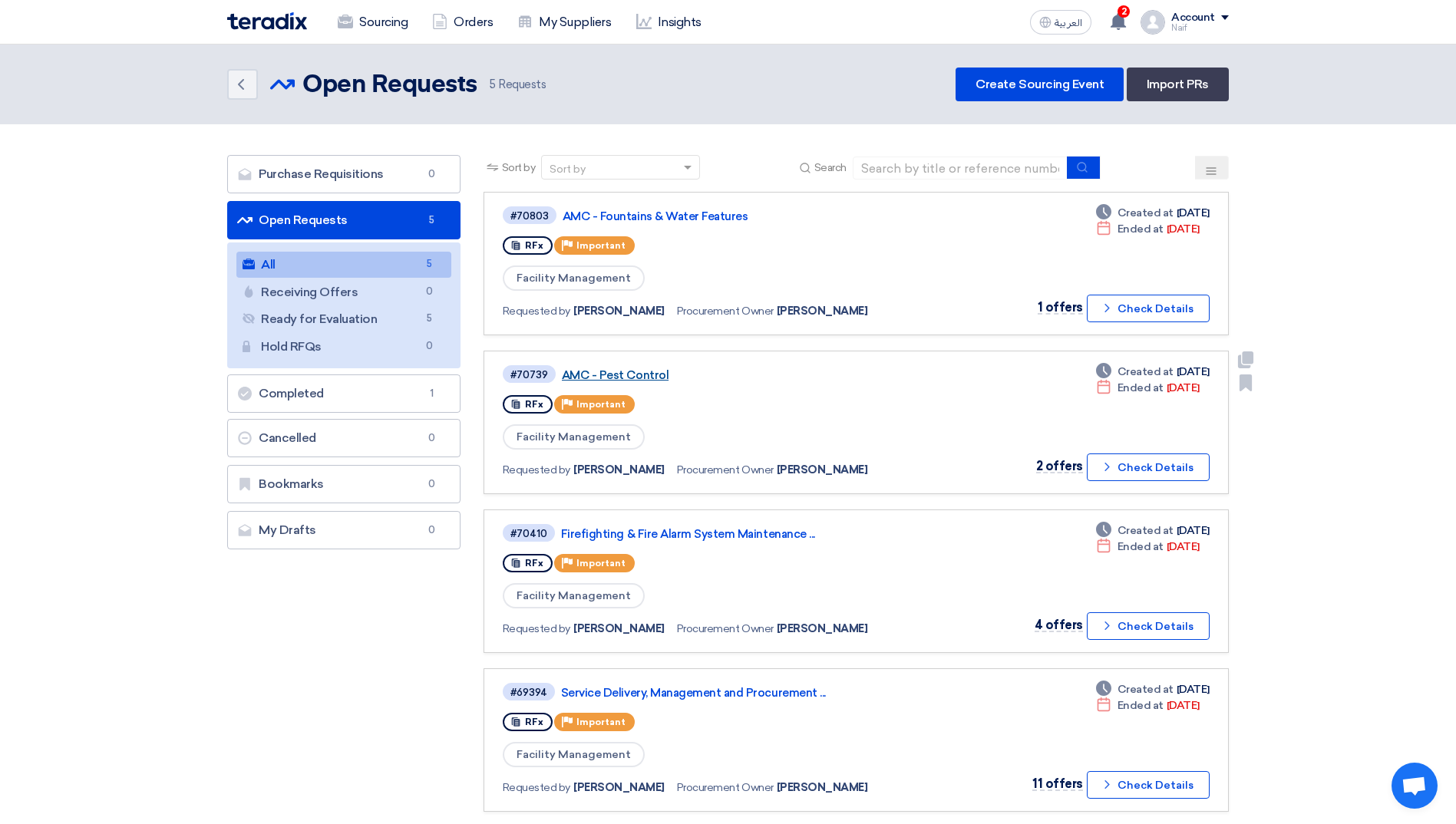
click at [617, 375] on link "AMC - Pest Control" at bounding box center [753, 375] width 384 height 14
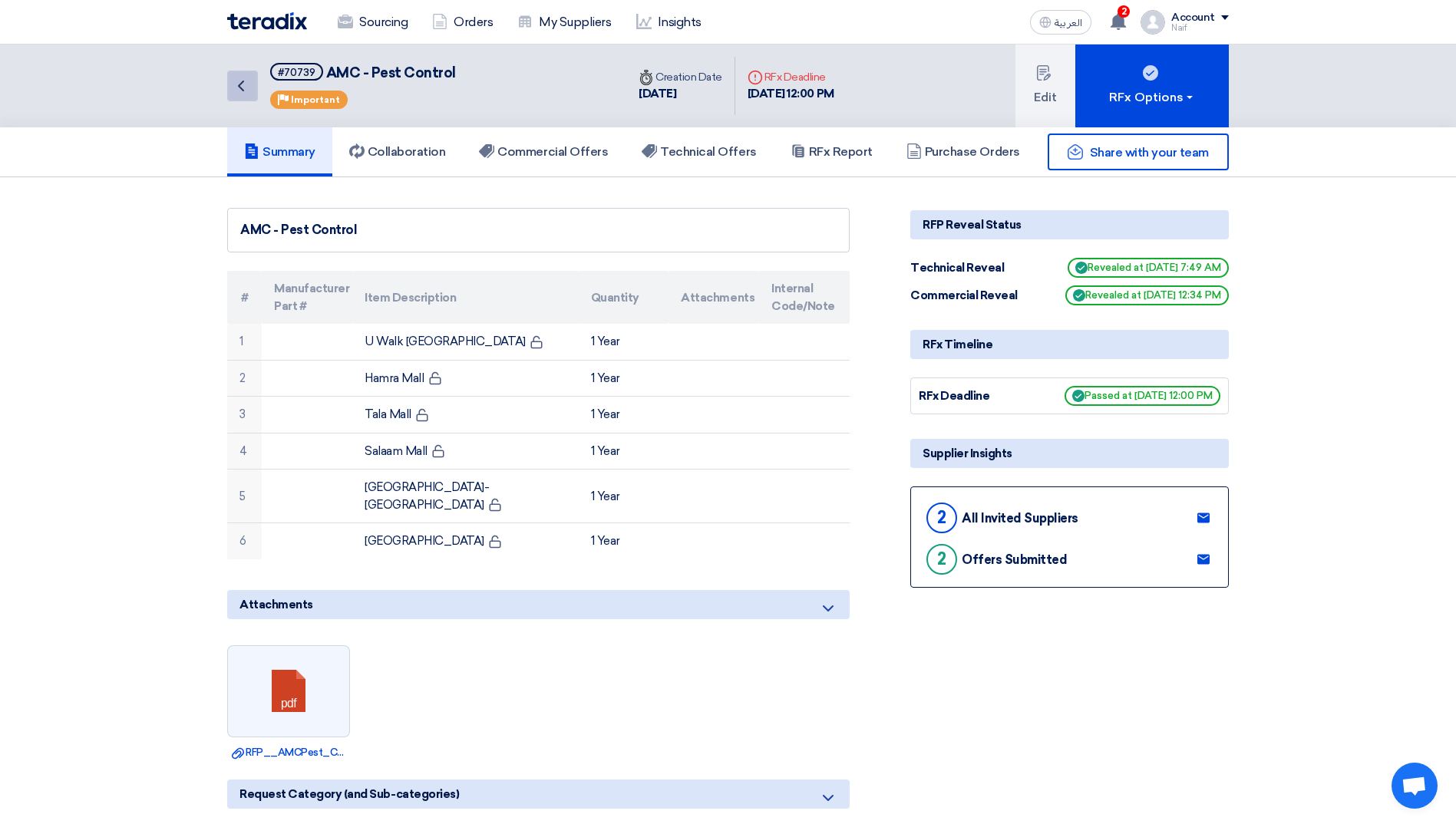
click at [249, 86] on icon "Back" at bounding box center [241, 86] width 19 height 19
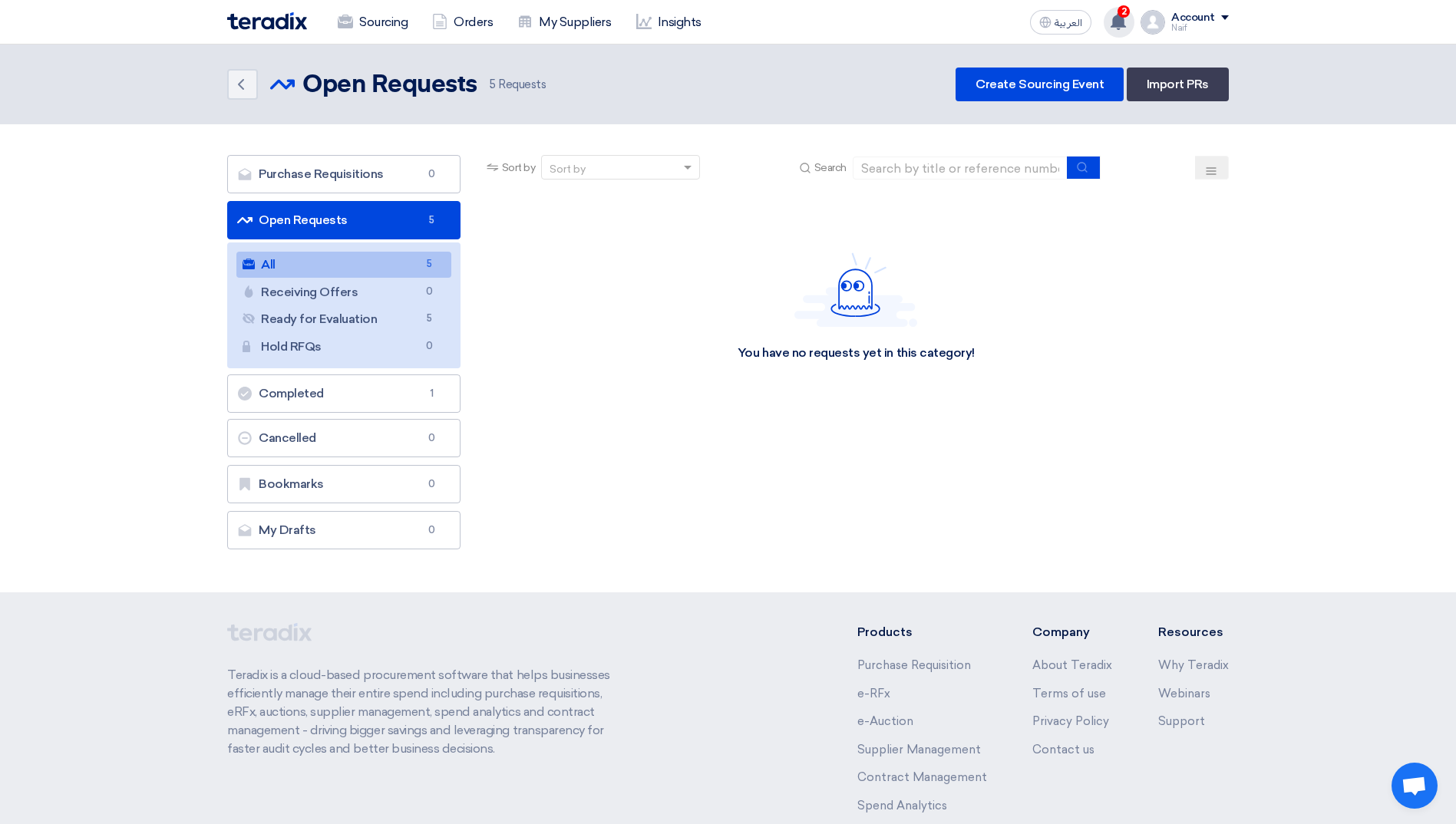
click at [1125, 7] on span "2" at bounding box center [1123, 11] width 12 height 12
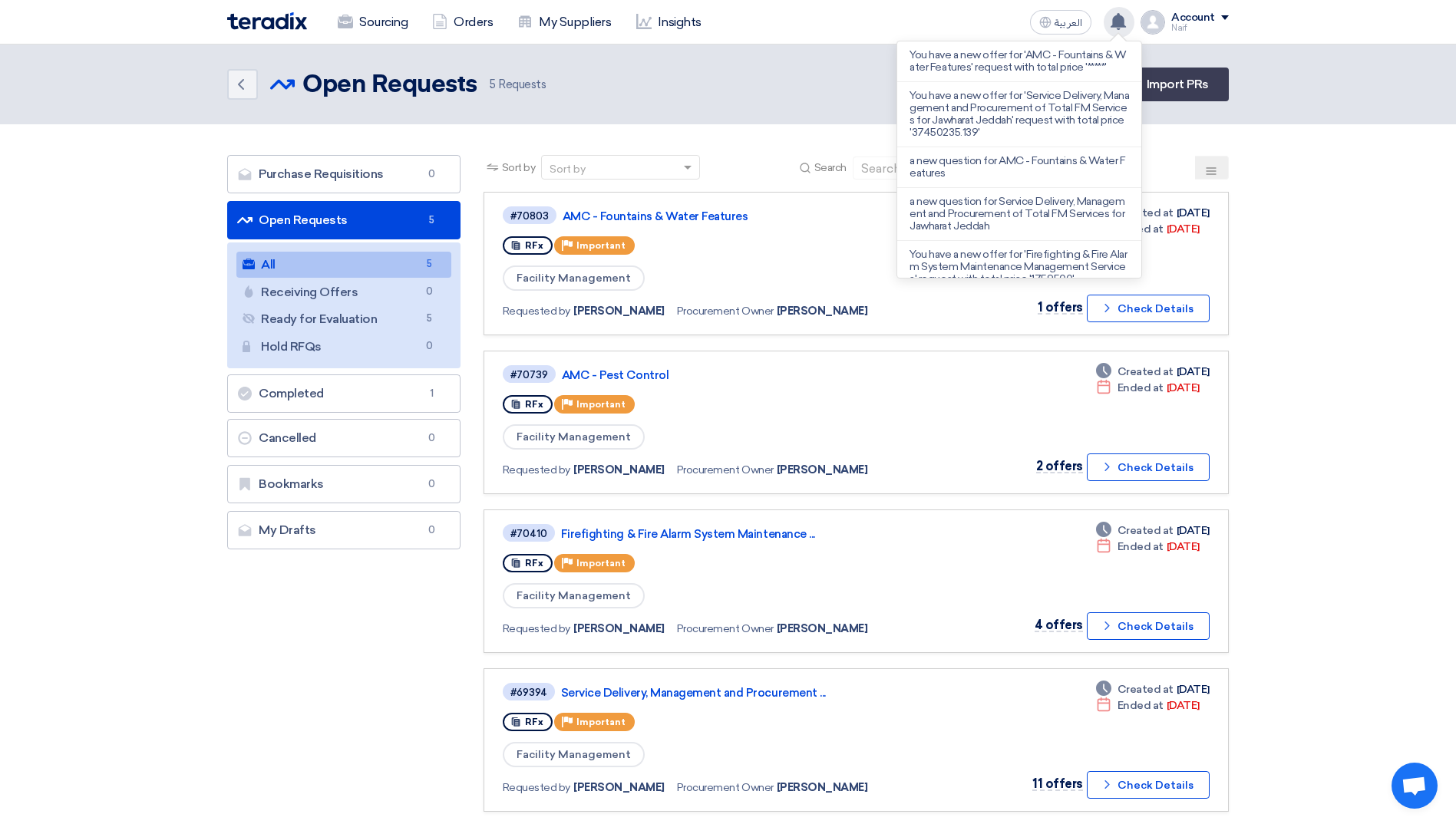
click at [1326, 189] on section "Purchase Requisitions Purchase Requisitions 0 Open Requests Open Requests 5 All…" at bounding box center [728, 570] width 1456 height 892
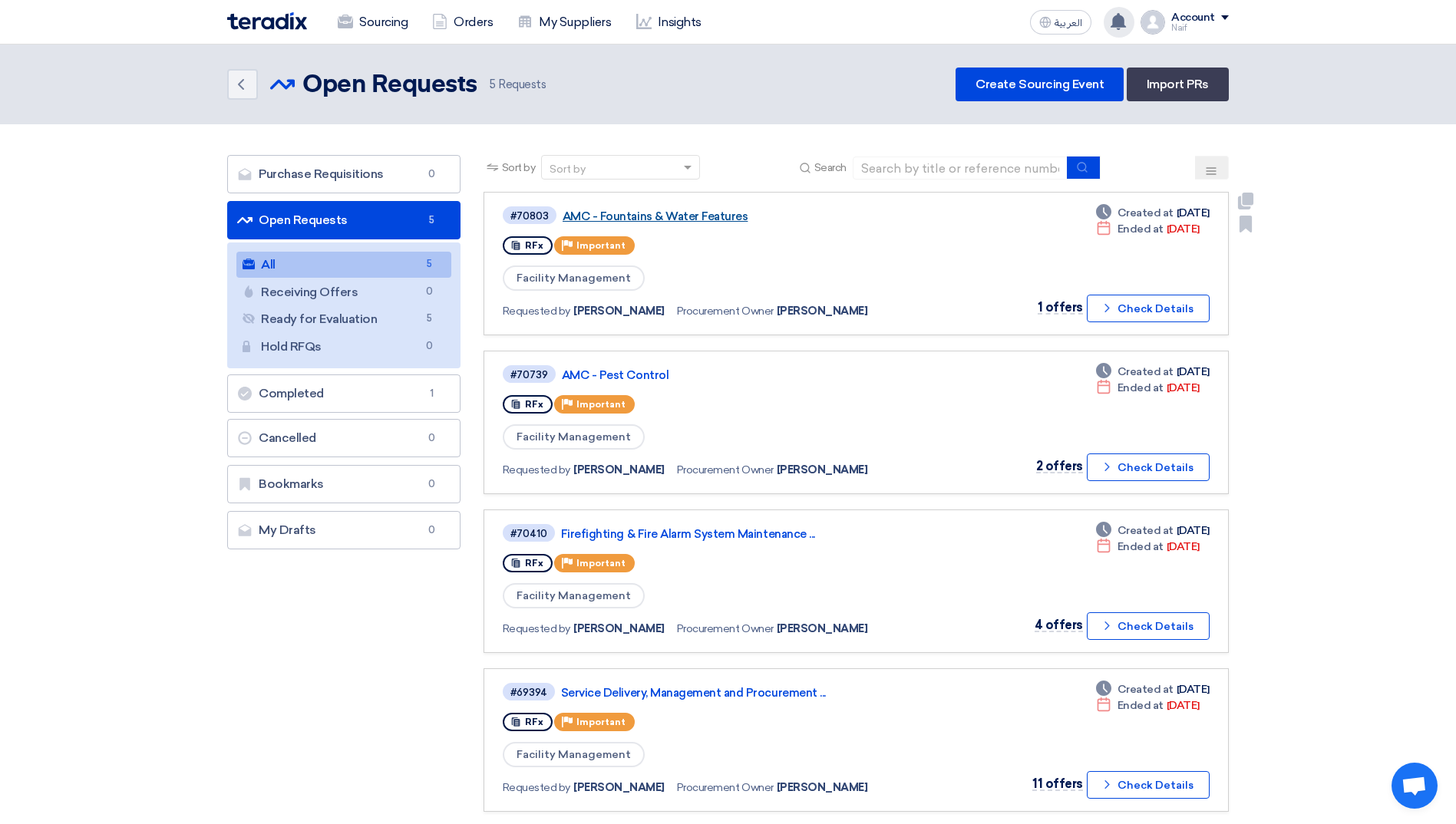
click at [650, 209] on link "AMC - Fountains & Water Features" at bounding box center [754, 216] width 384 height 14
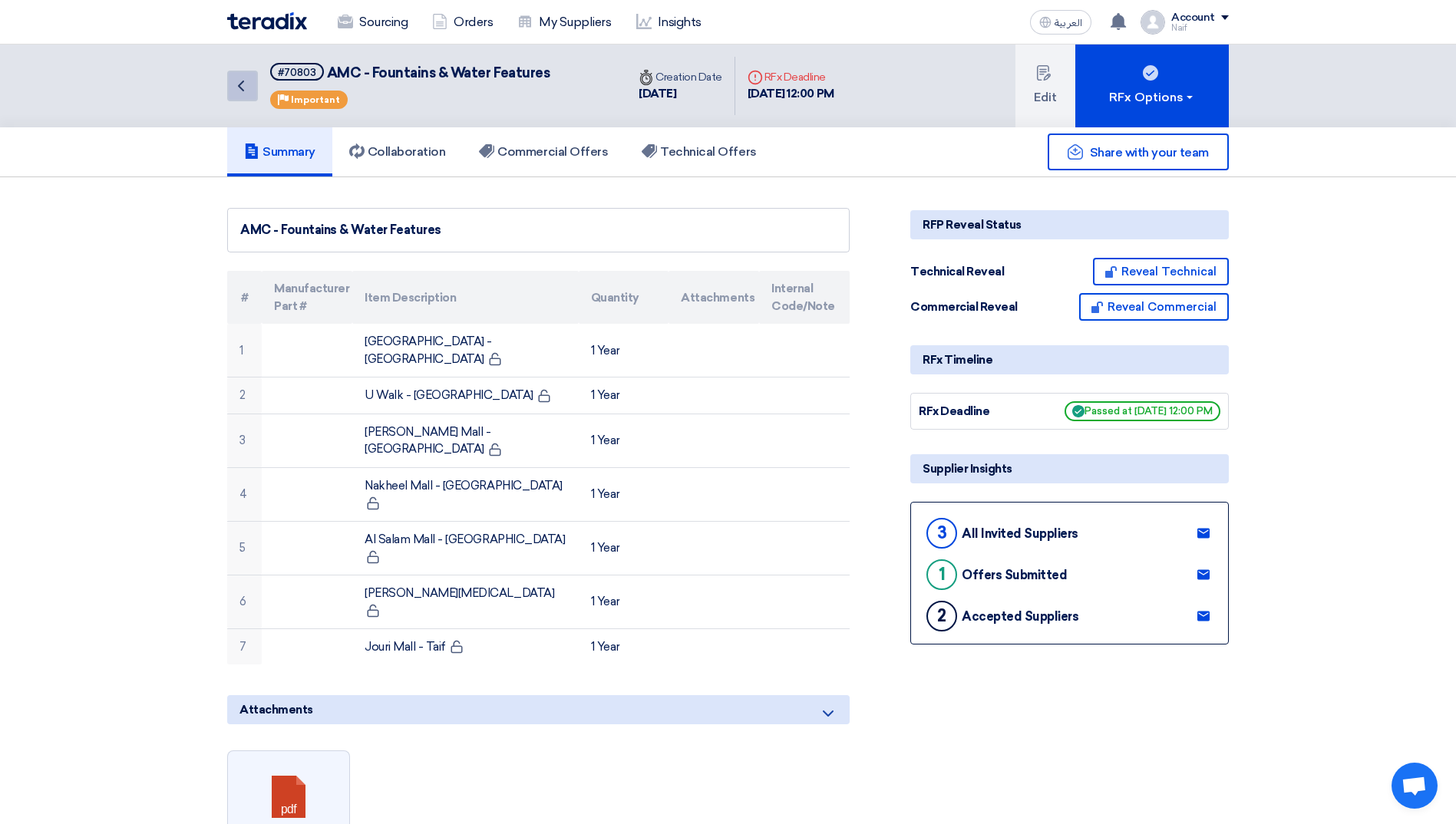
click at [232, 83] on icon "Back" at bounding box center [241, 86] width 19 height 19
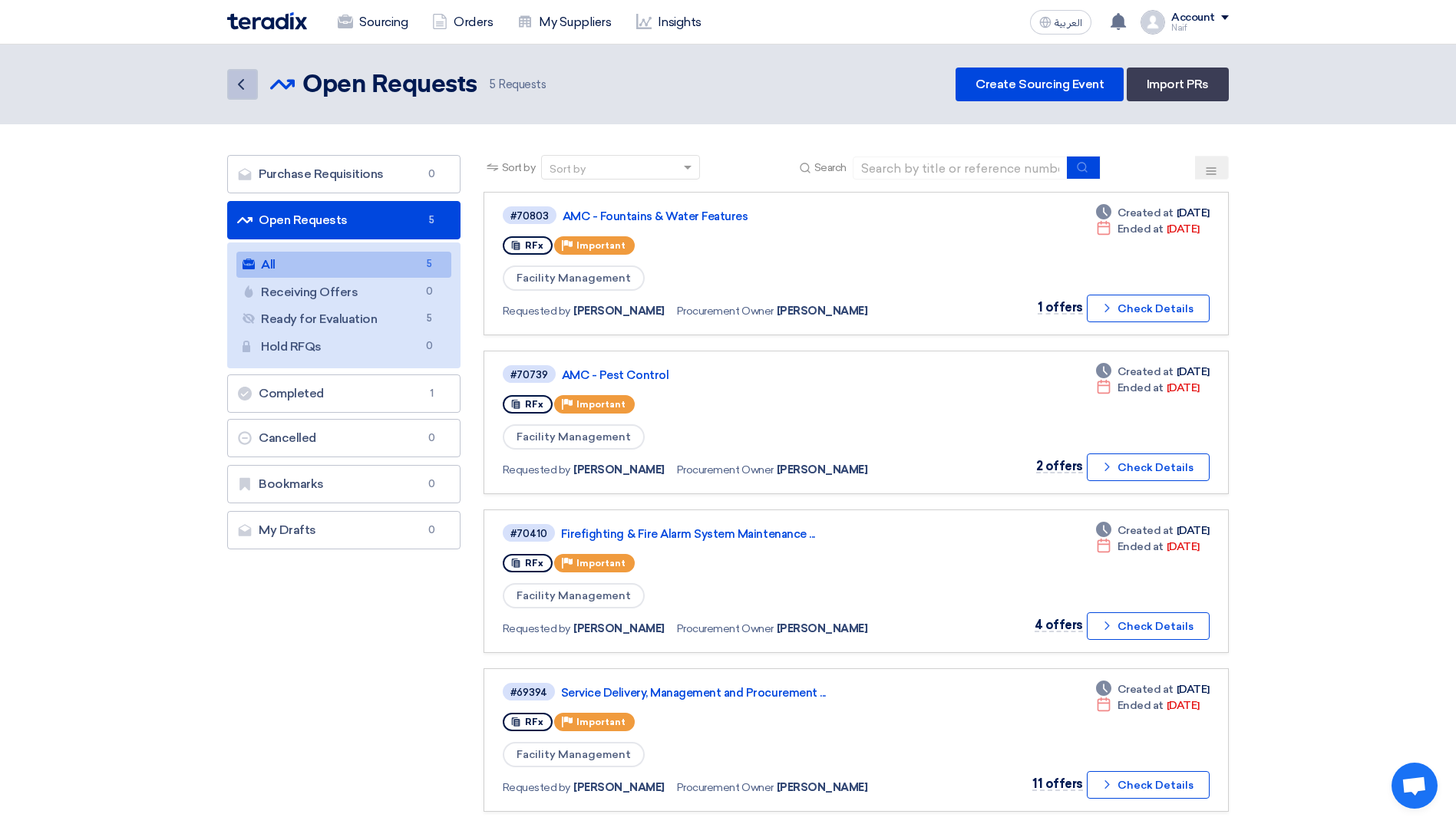
click at [235, 95] on link "Back" at bounding box center [243, 84] width 31 height 31
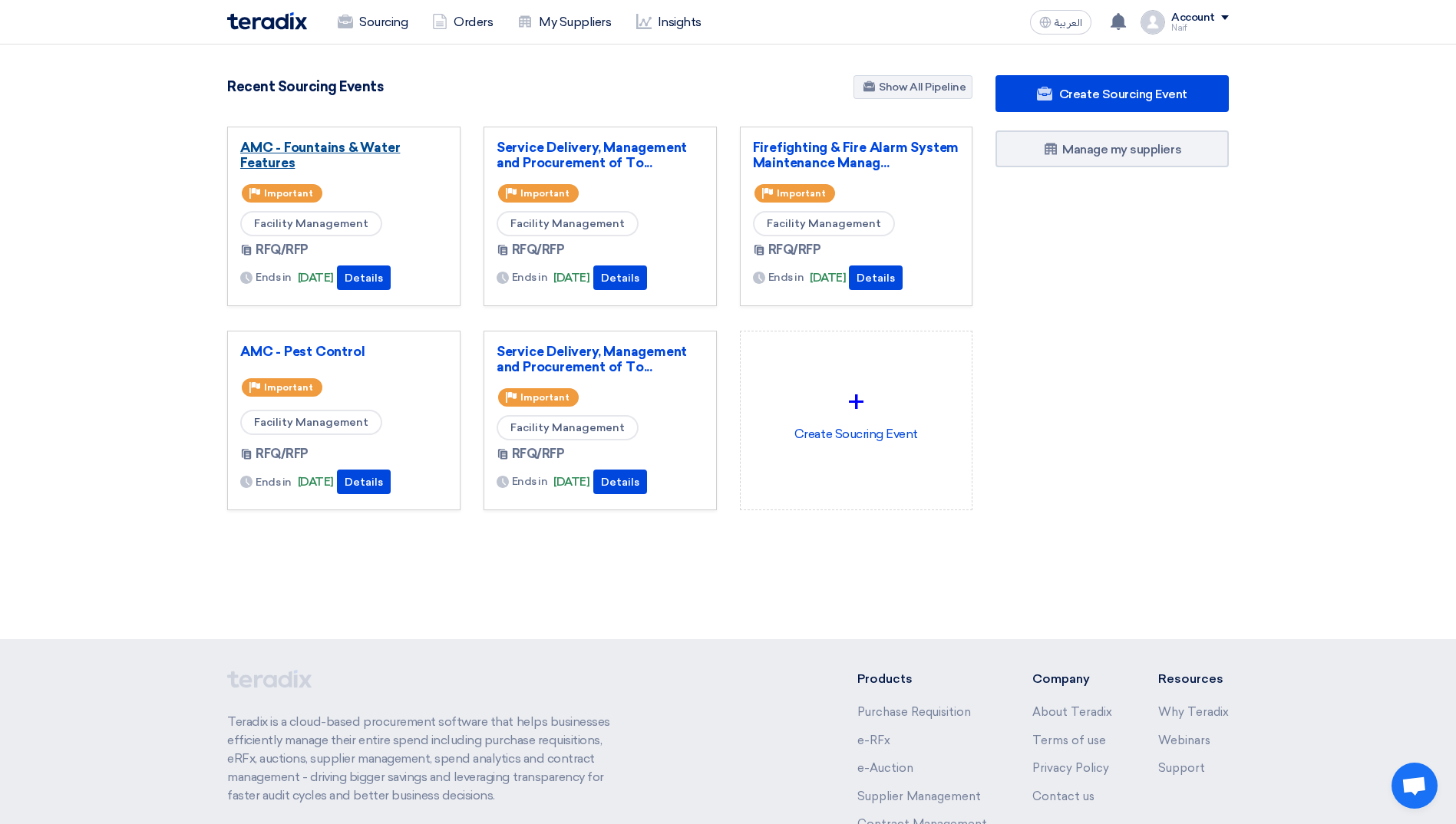
click at [313, 145] on link "AMC - Fountains & Water Features" at bounding box center [343, 155] width 207 height 31
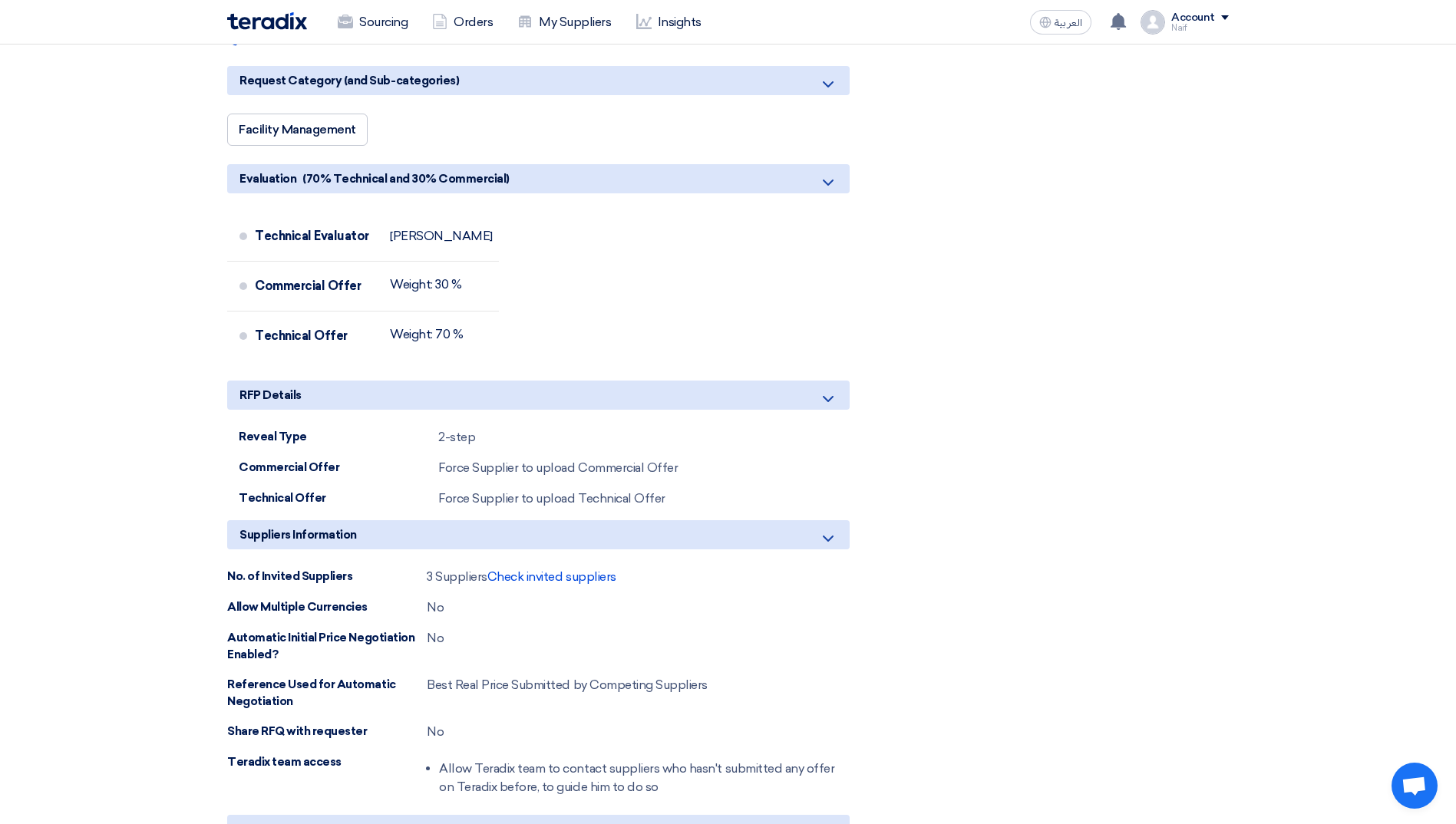
scroll to position [921, 0]
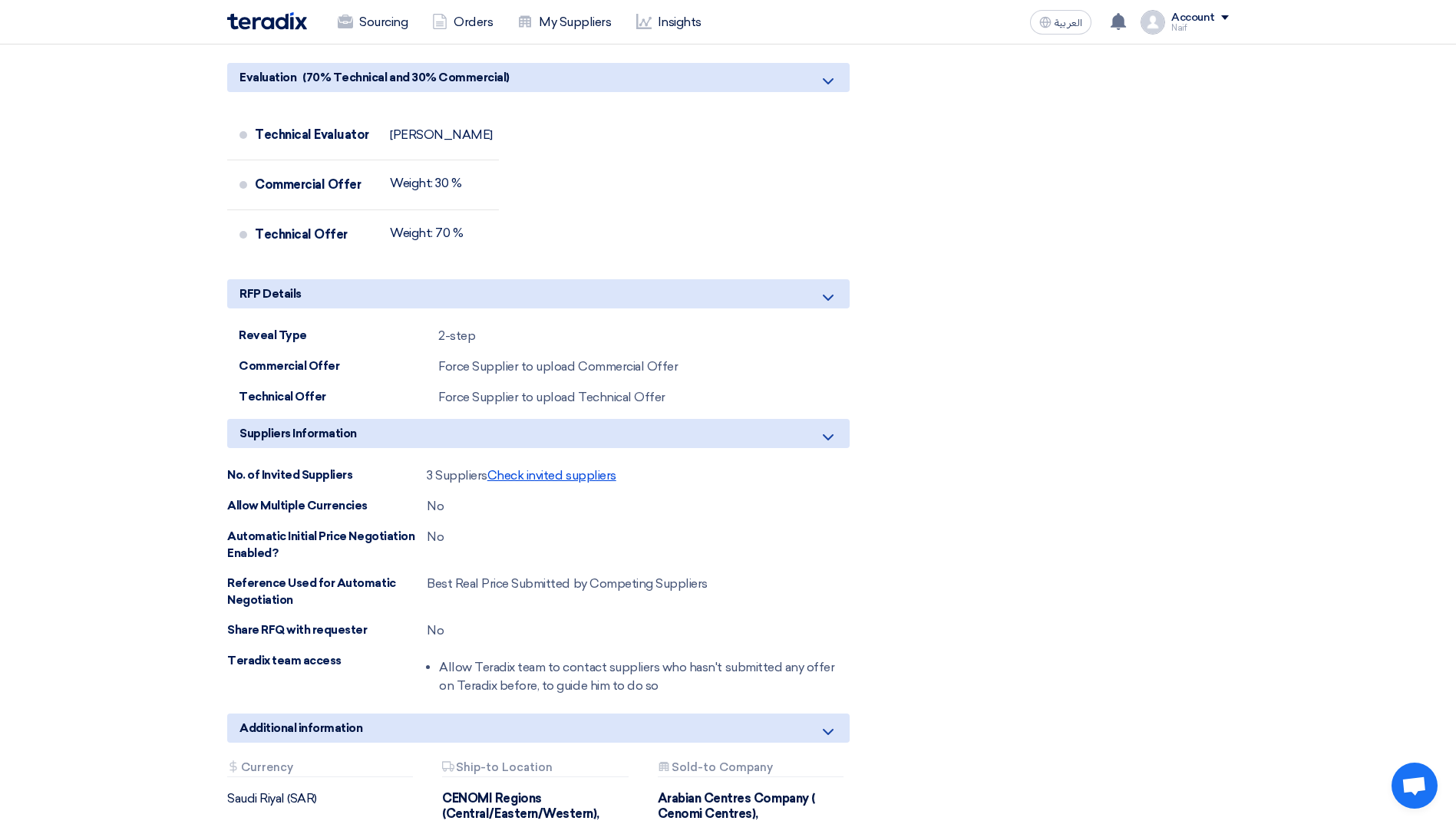
click at [579, 468] on span "Check invited suppliers" at bounding box center [552, 475] width 129 height 15
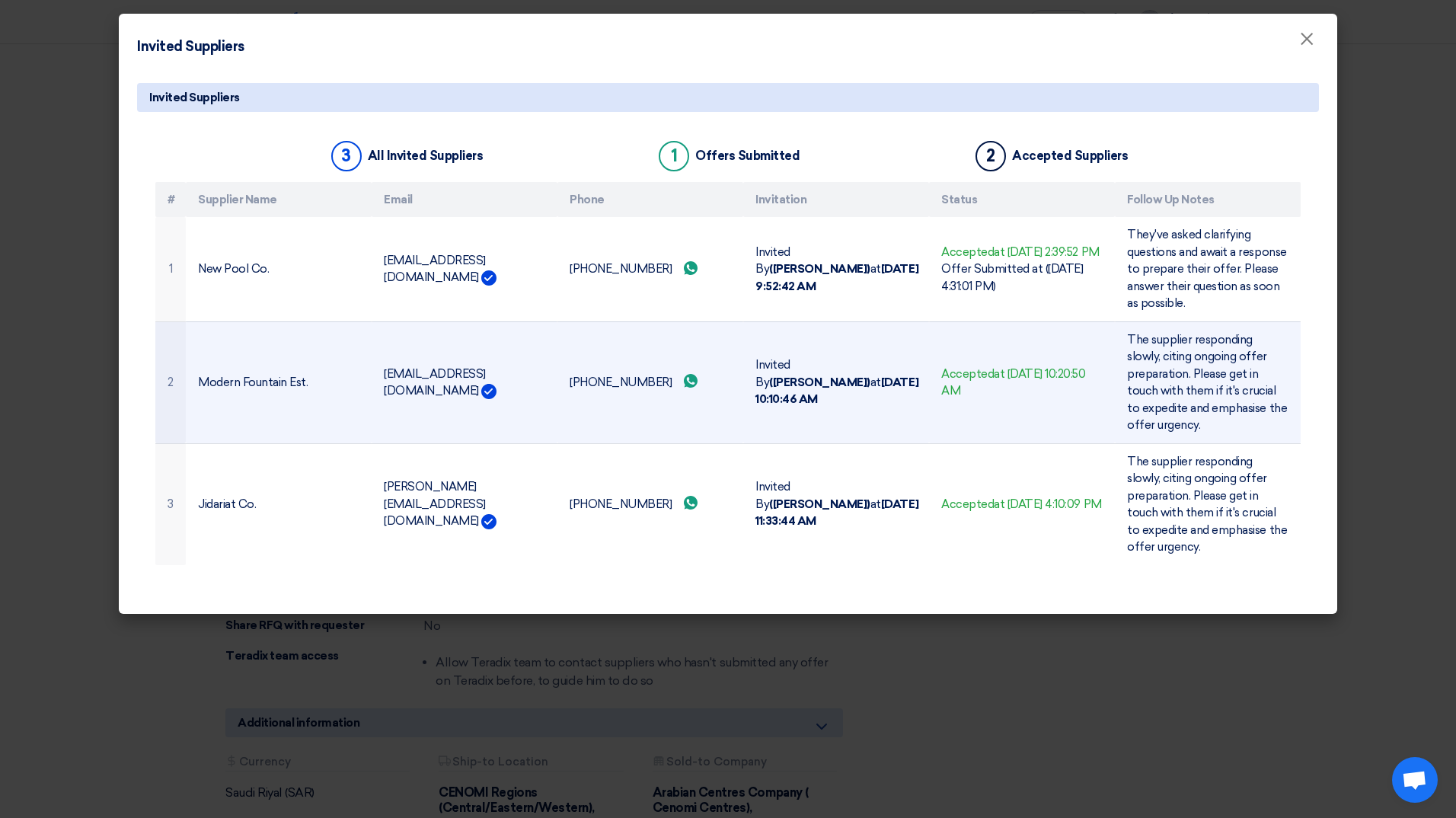
click at [329, 384] on td "Modern Fountain Est." at bounding box center [279, 383] width 186 height 122
drag, startPoint x: 1153, startPoint y: 358, endPoint x: 1176, endPoint y: 383, distance: 34.0
click at [1176, 383] on td "The supplier responding slowly, citing ongoing offer preparation. Please get in…" at bounding box center [1208, 383] width 186 height 122
drag, startPoint x: 1176, startPoint y: 383, endPoint x: 1178, endPoint y: 401, distance: 18.1
click at [1178, 401] on span "The supplier responding slowly, citing ongoing offer preparation. Please get in…" at bounding box center [1207, 383] width 160 height 100
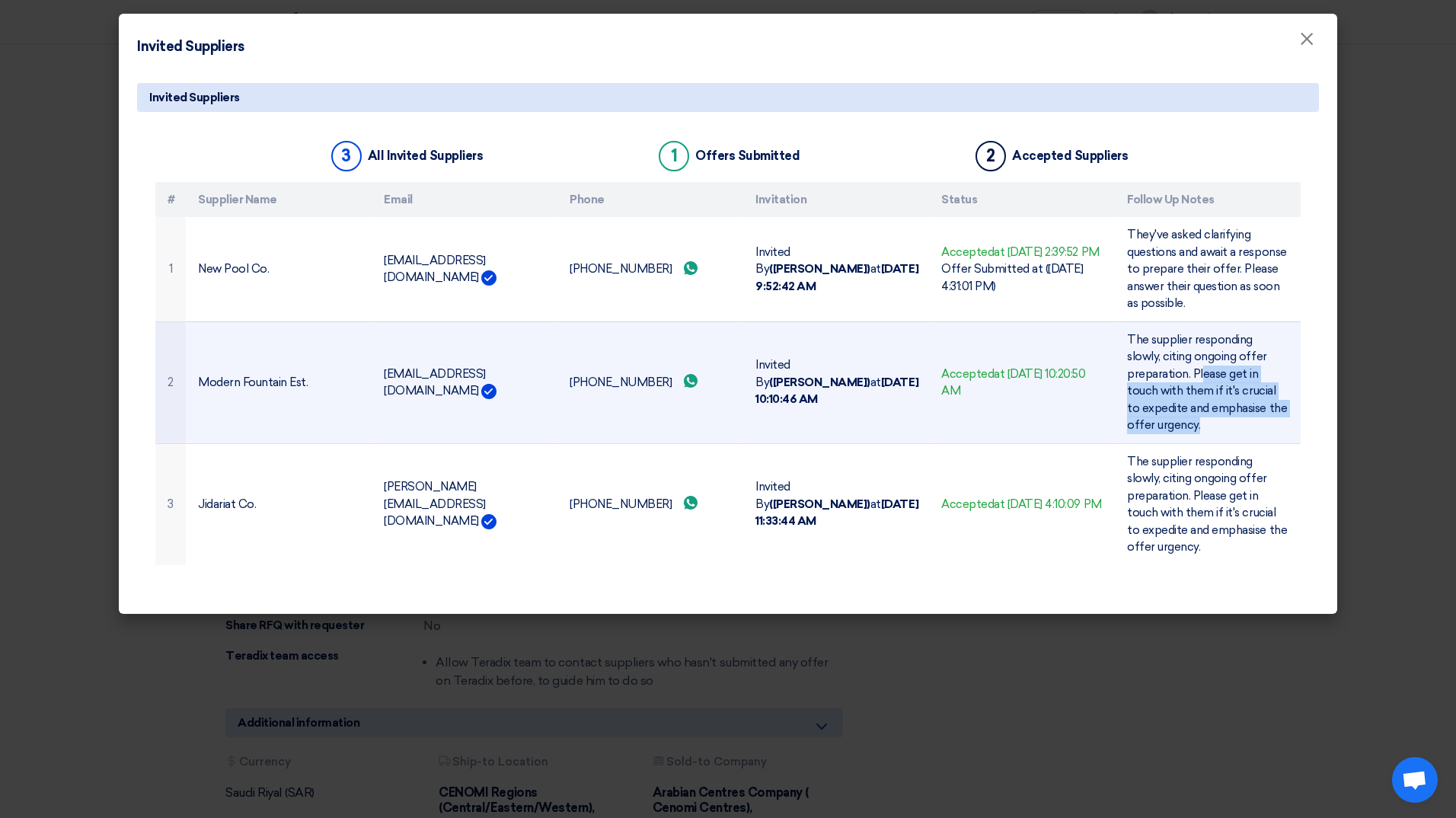
drag, startPoint x: 1201, startPoint y: 371, endPoint x: 1205, endPoint y: 424, distance: 53.2
click at [1205, 424] on td "The supplier responding slowly, citing ongoing offer preparation. Please get in…" at bounding box center [1208, 383] width 186 height 122
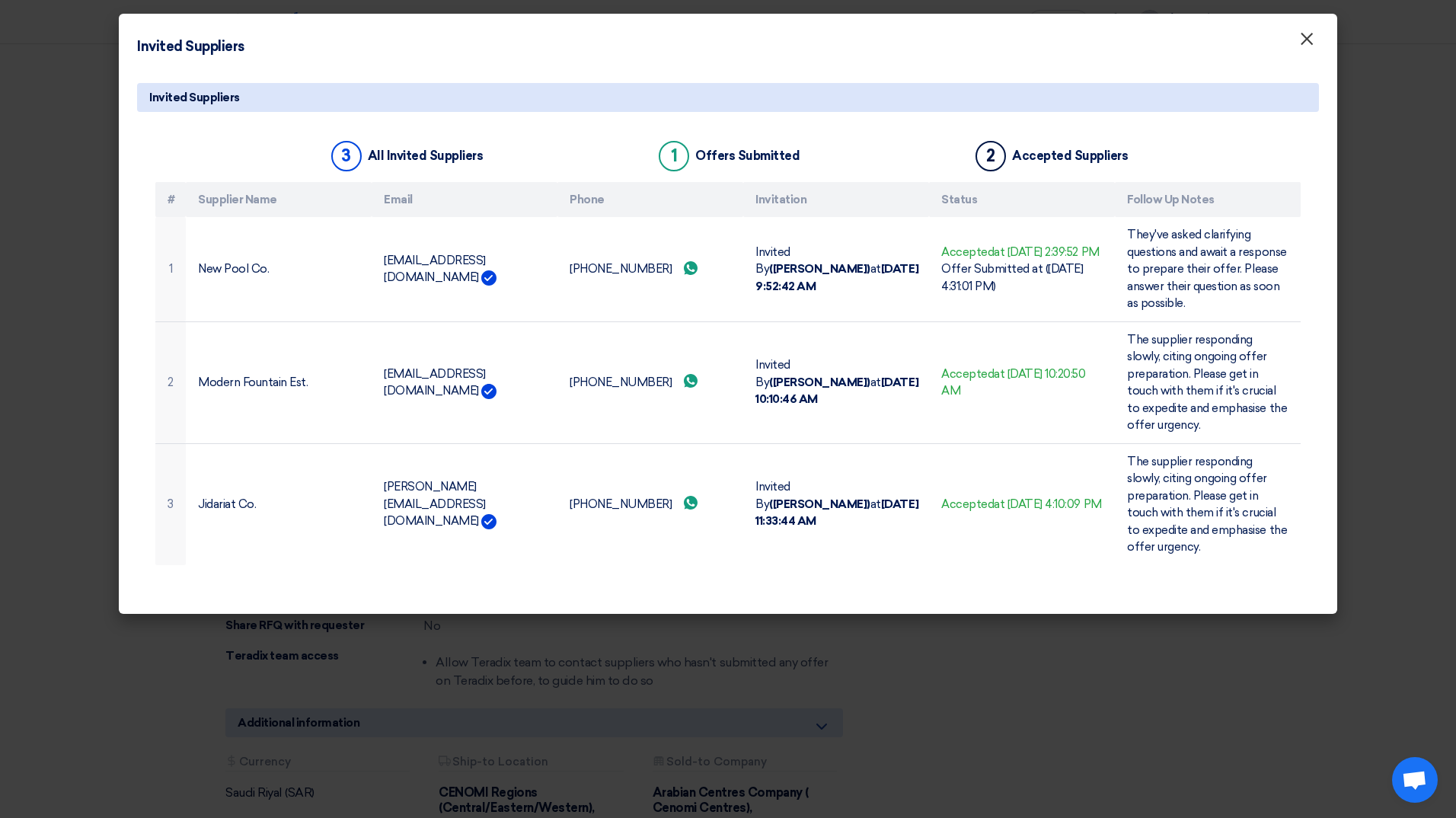
click at [1312, 31] on span "×" at bounding box center [1306, 43] width 15 height 31
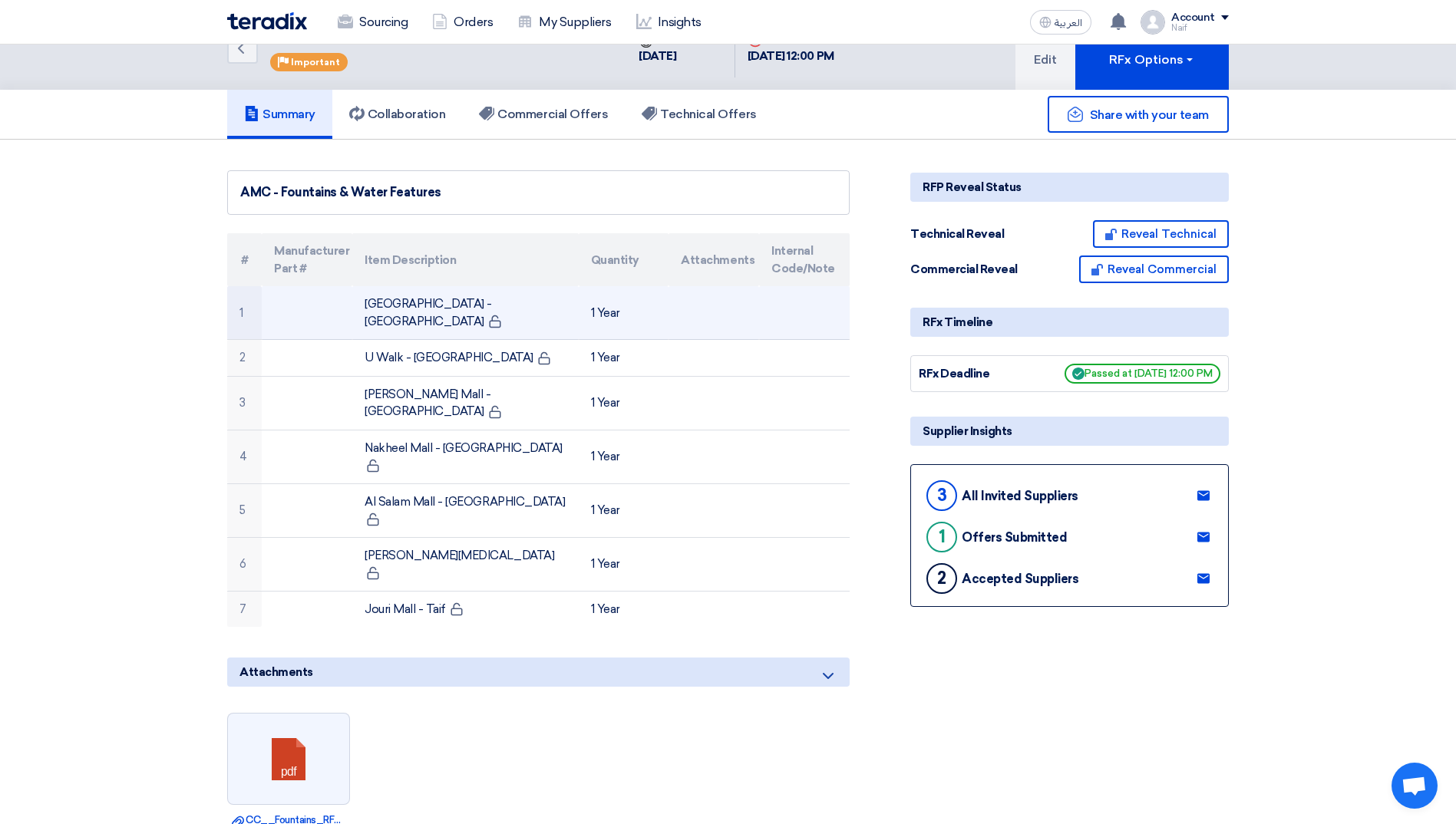
scroll to position [0, 0]
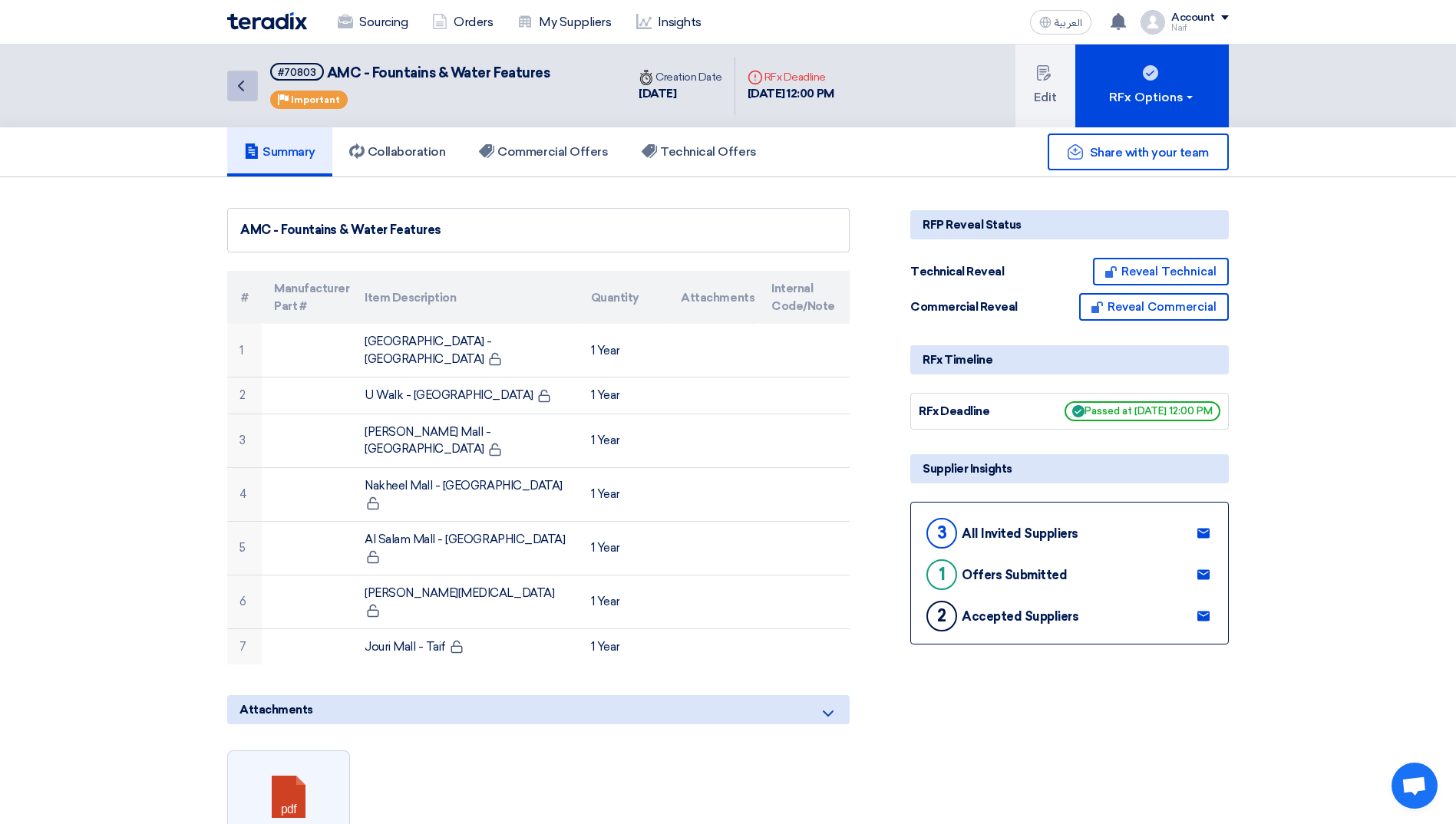
click at [244, 79] on icon "Back" at bounding box center [241, 86] width 19 height 19
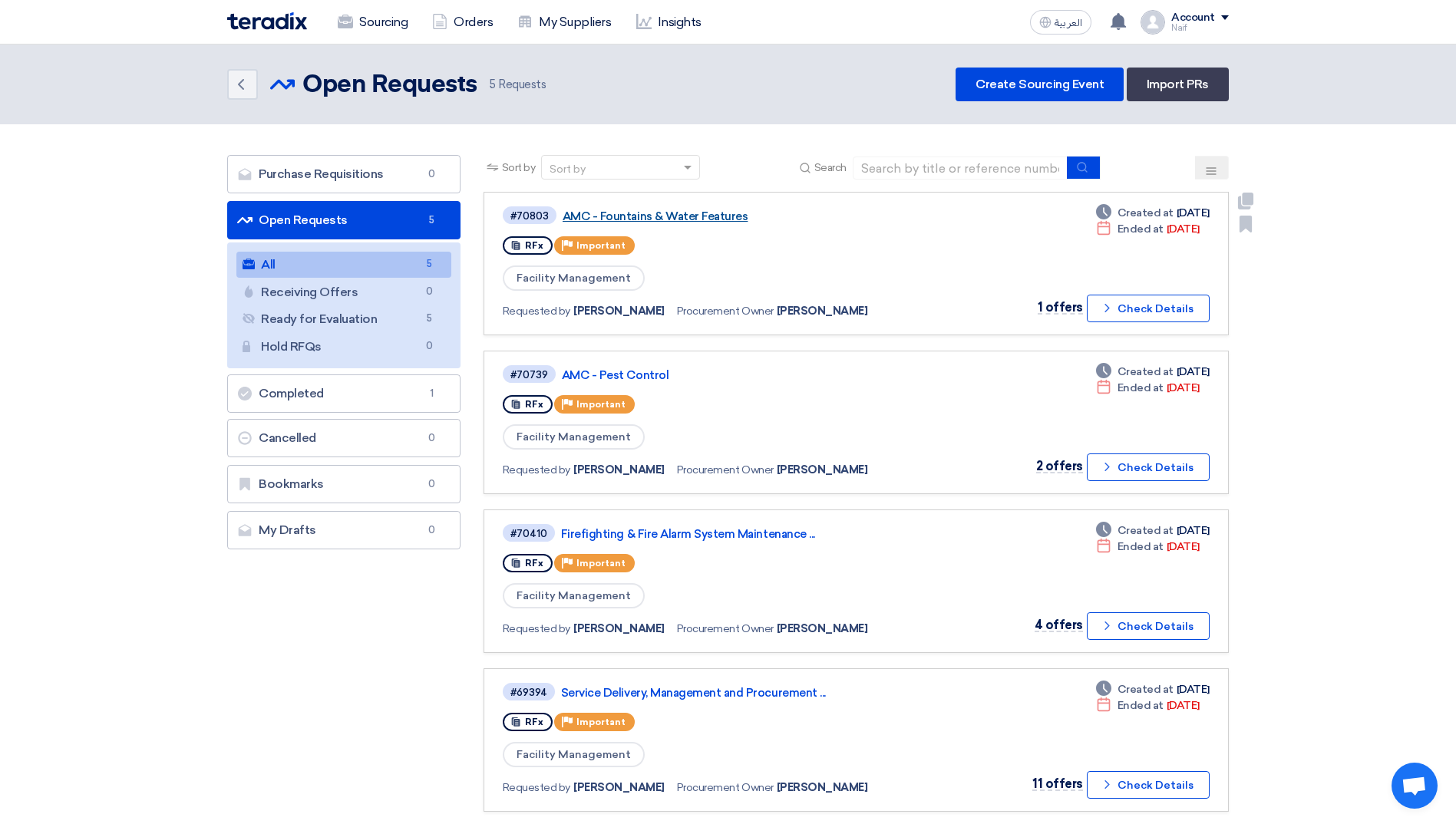
click at [658, 217] on link "AMC - Fountains & Water Features" at bounding box center [754, 216] width 384 height 14
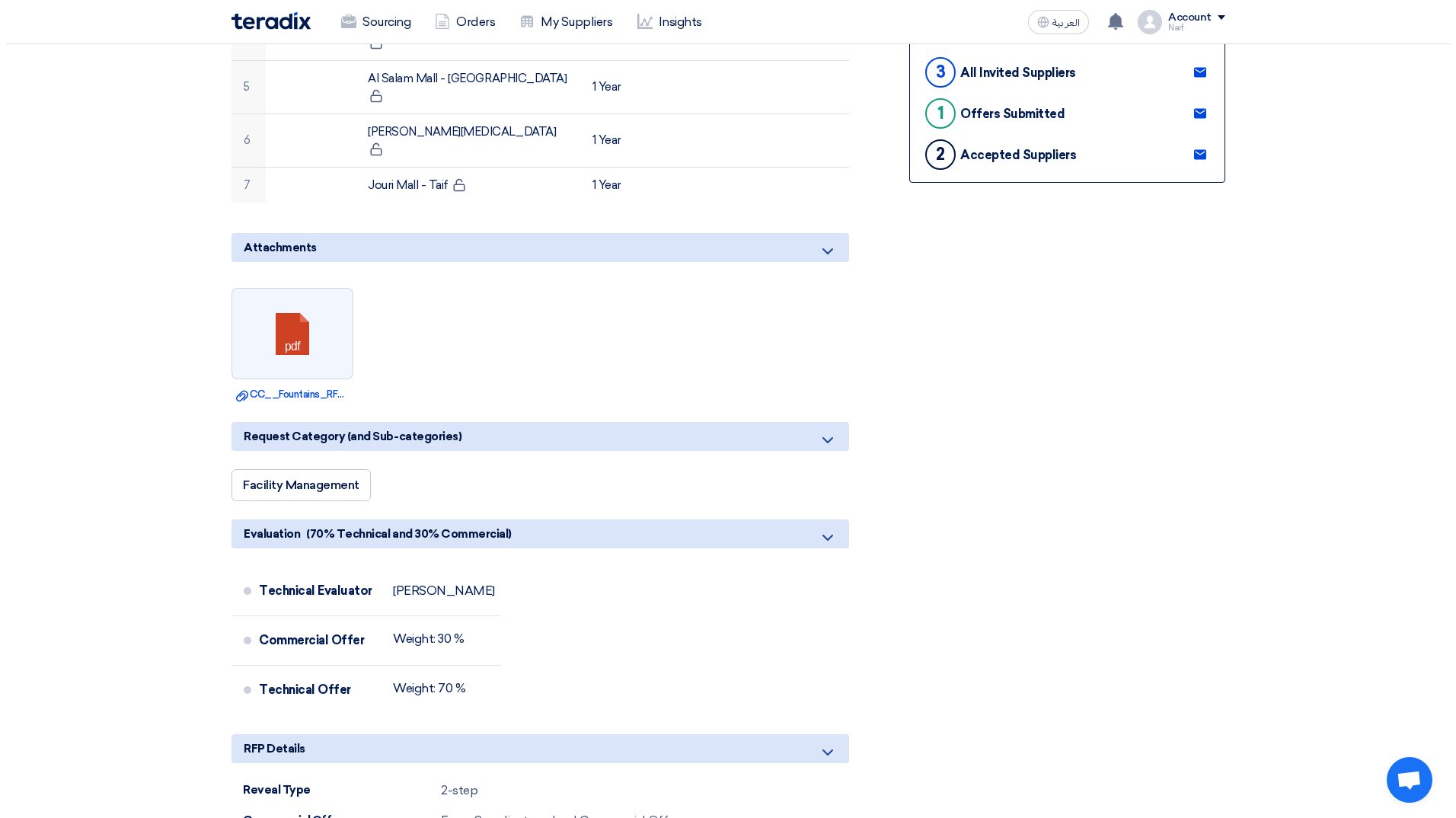
scroll to position [837, 0]
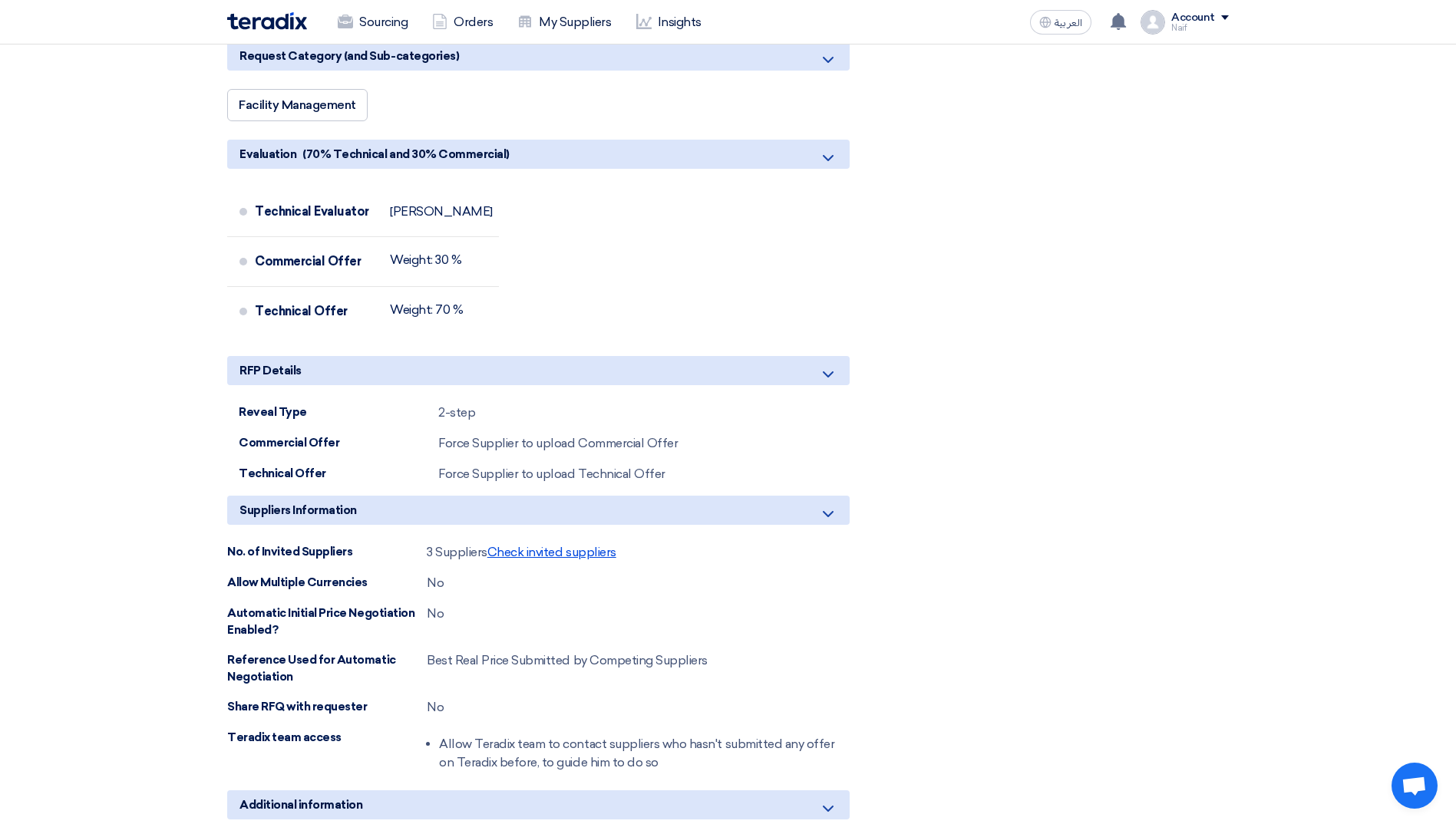
click at [524, 545] on span "Check invited suppliers" at bounding box center [552, 552] width 129 height 15
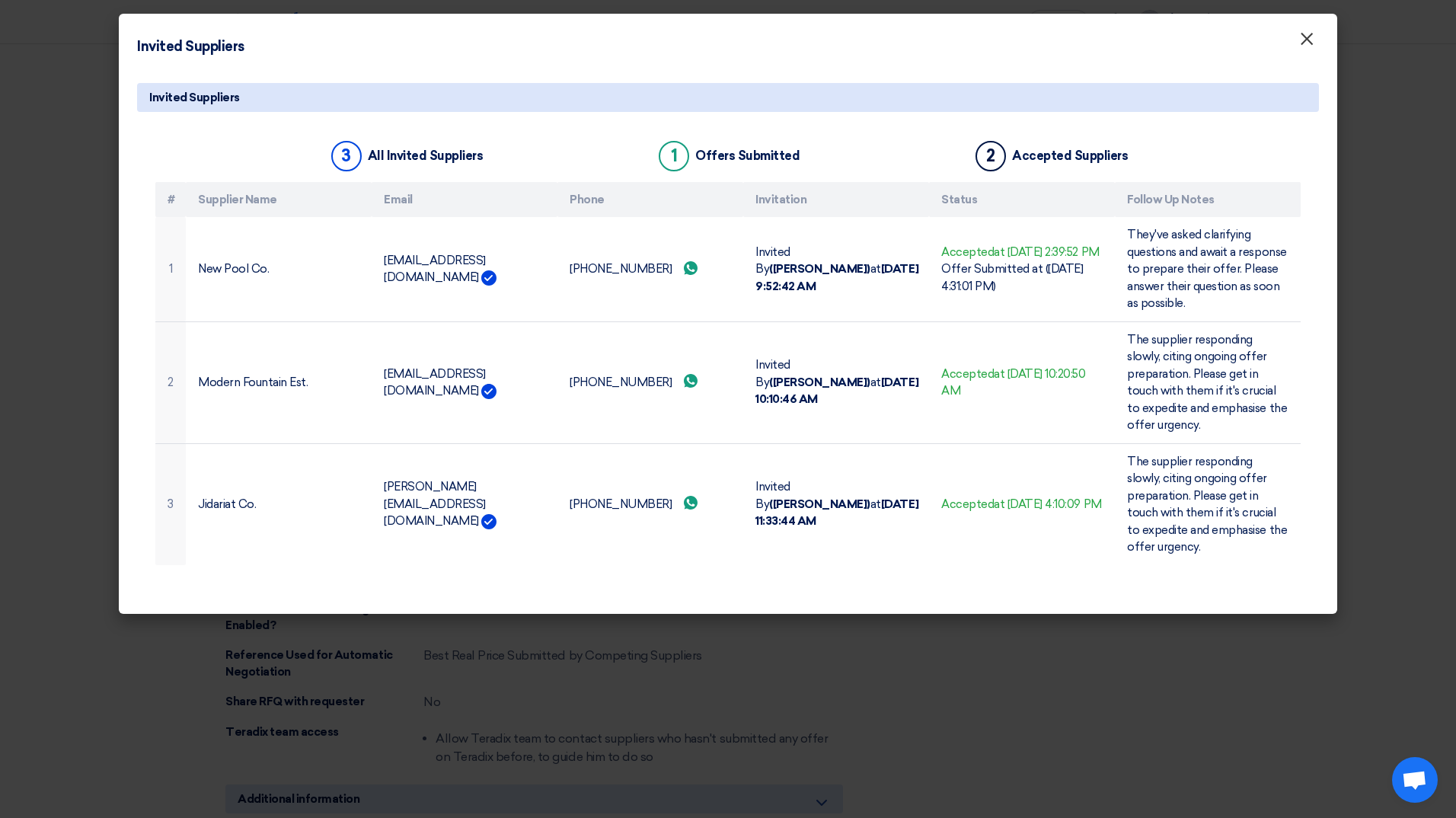
click at [1298, 37] on span "×" at bounding box center [1306, 43] width 15 height 31
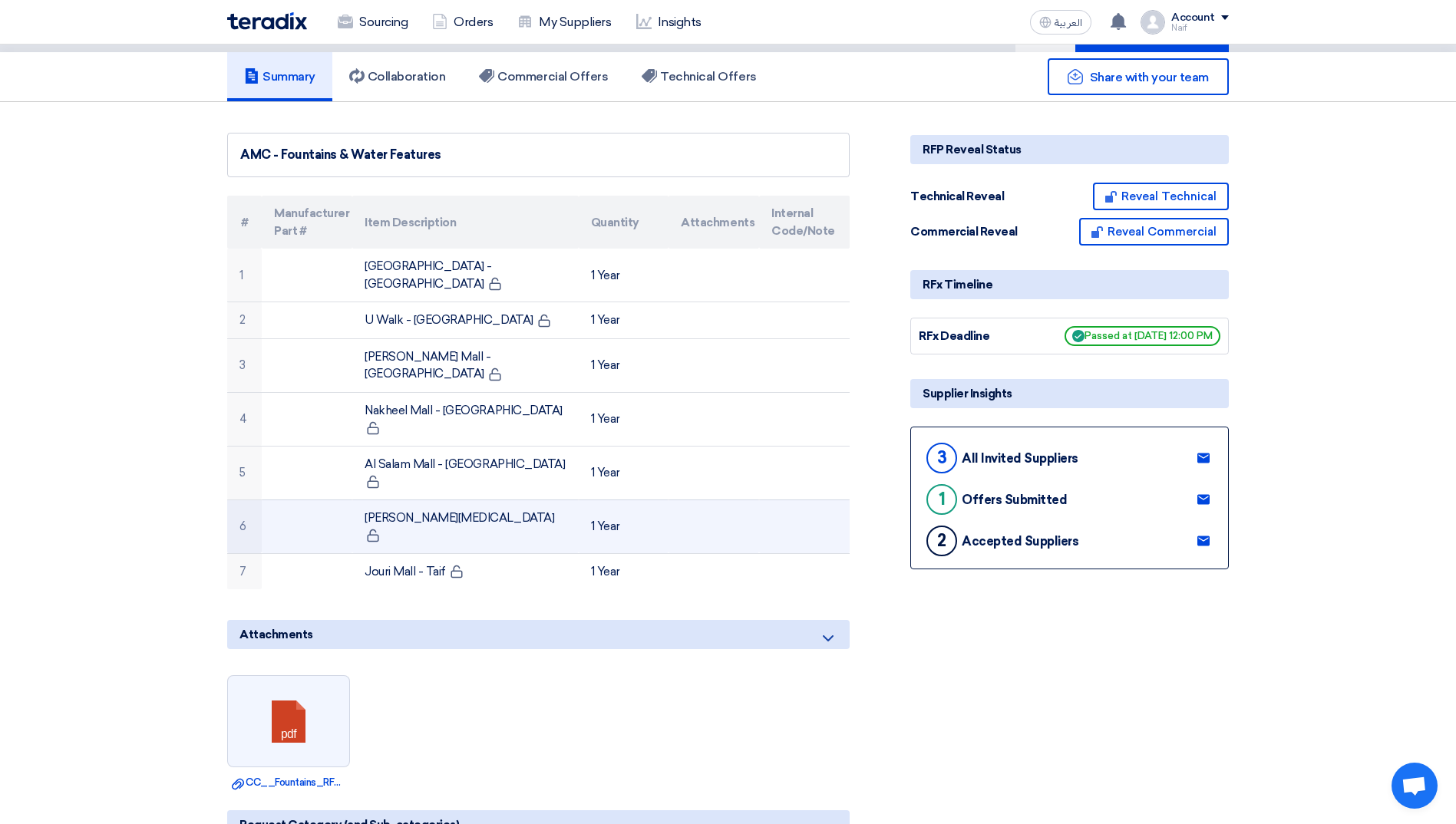
scroll to position [0, 0]
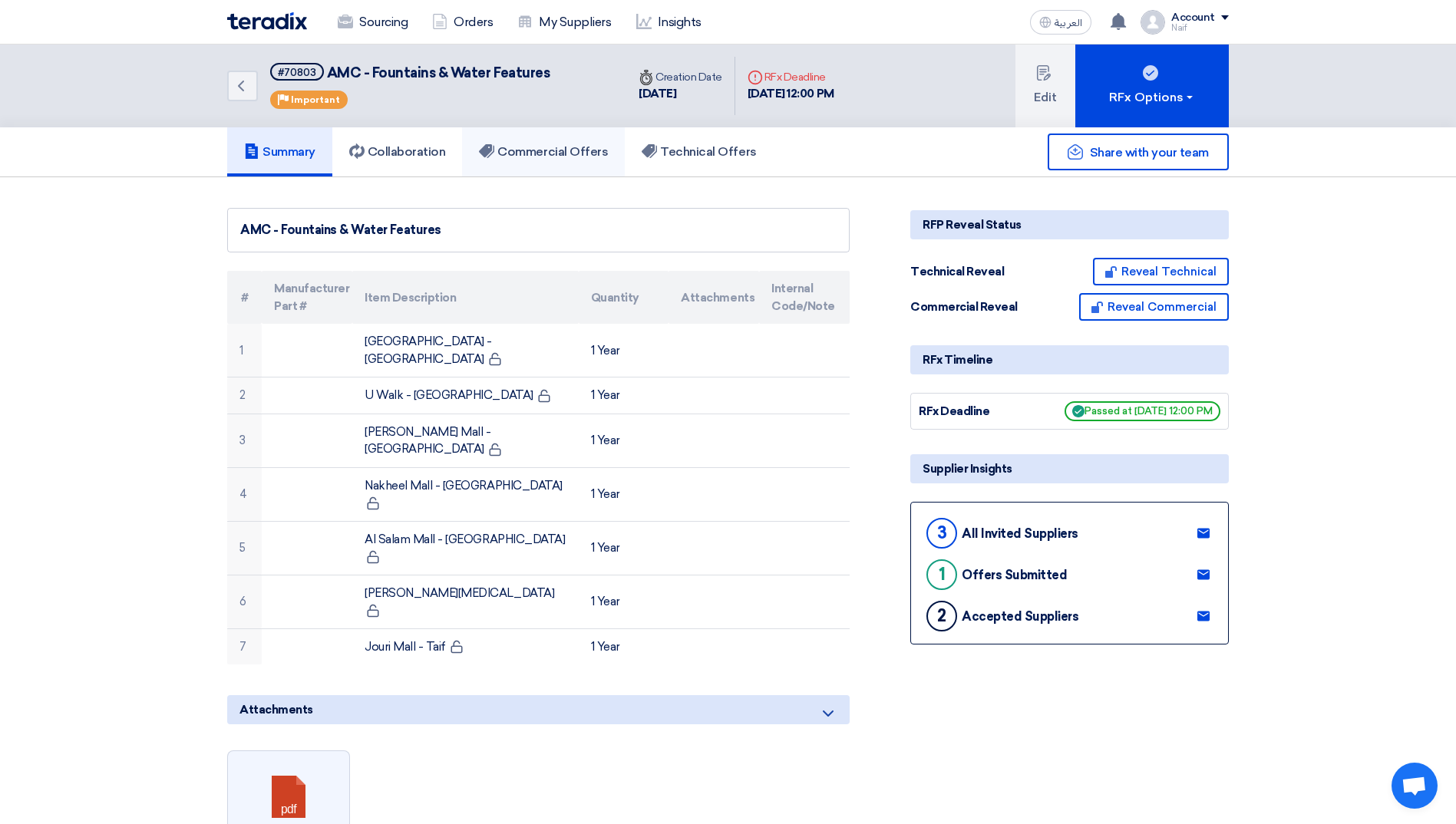
click at [572, 154] on h5 "Commercial Offers" at bounding box center [543, 151] width 129 height 16
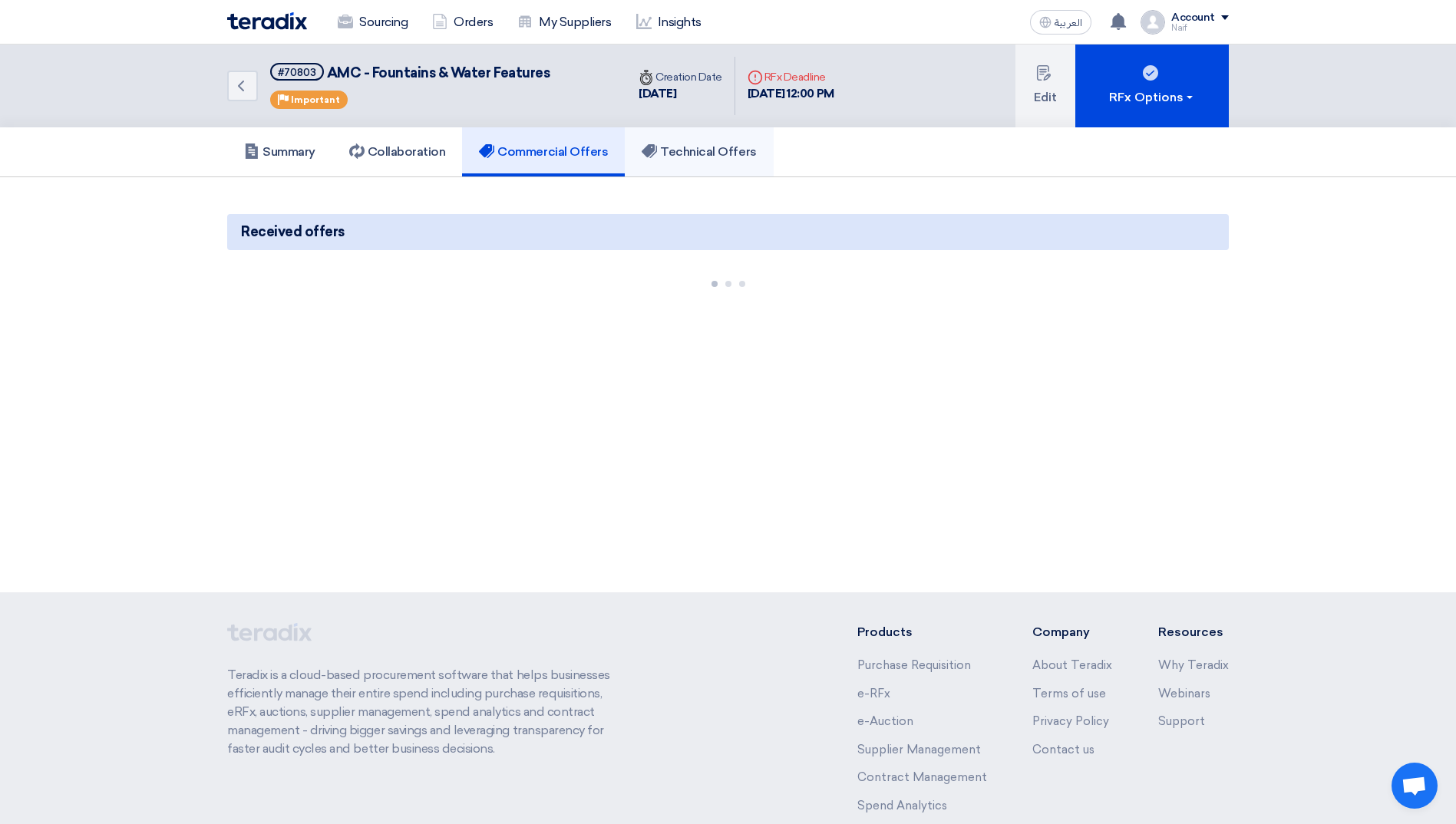
click at [682, 157] on h5 "Technical Offers" at bounding box center [699, 151] width 115 height 16
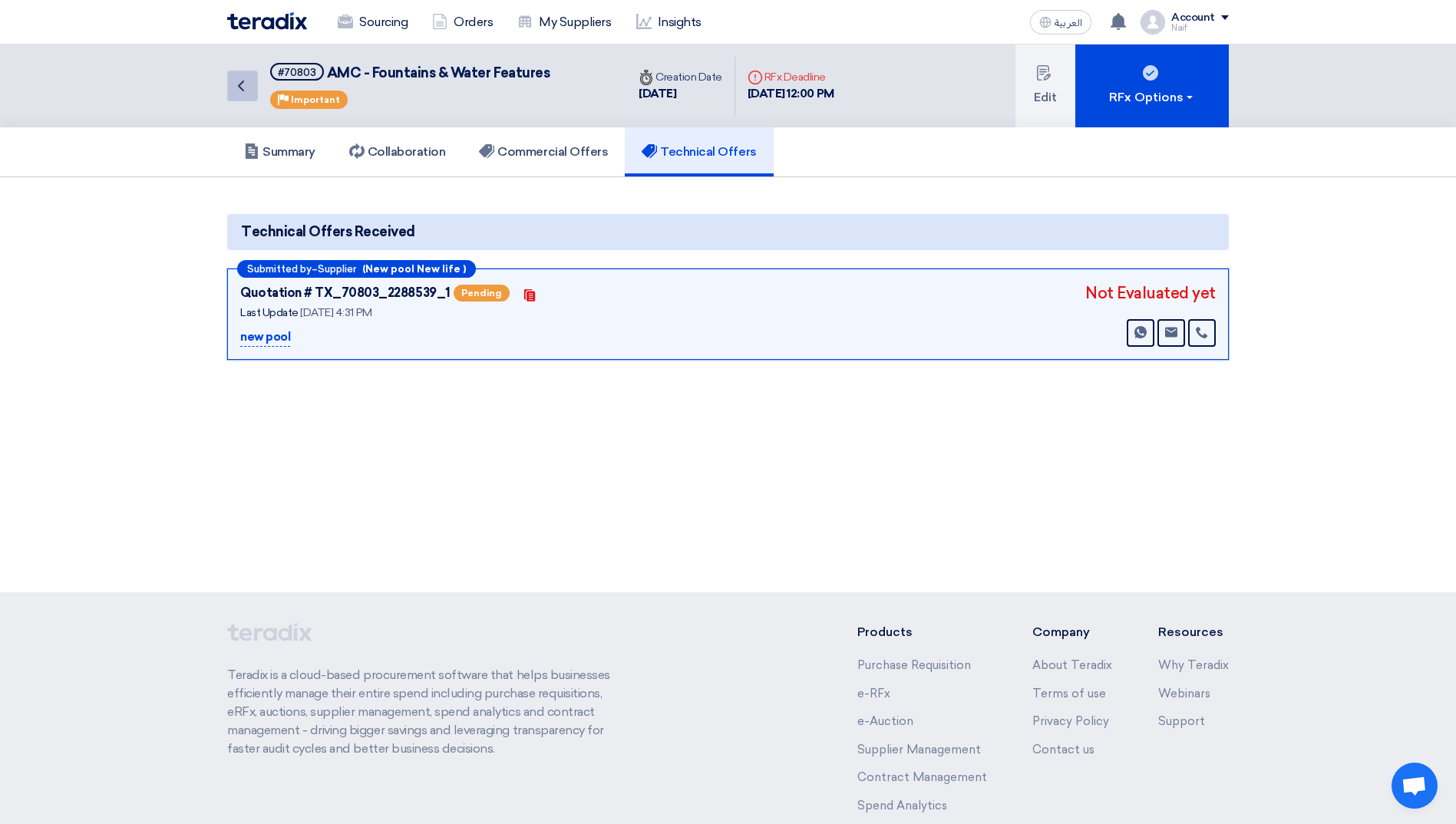
click at [237, 94] on icon "Back" at bounding box center [241, 86] width 19 height 19
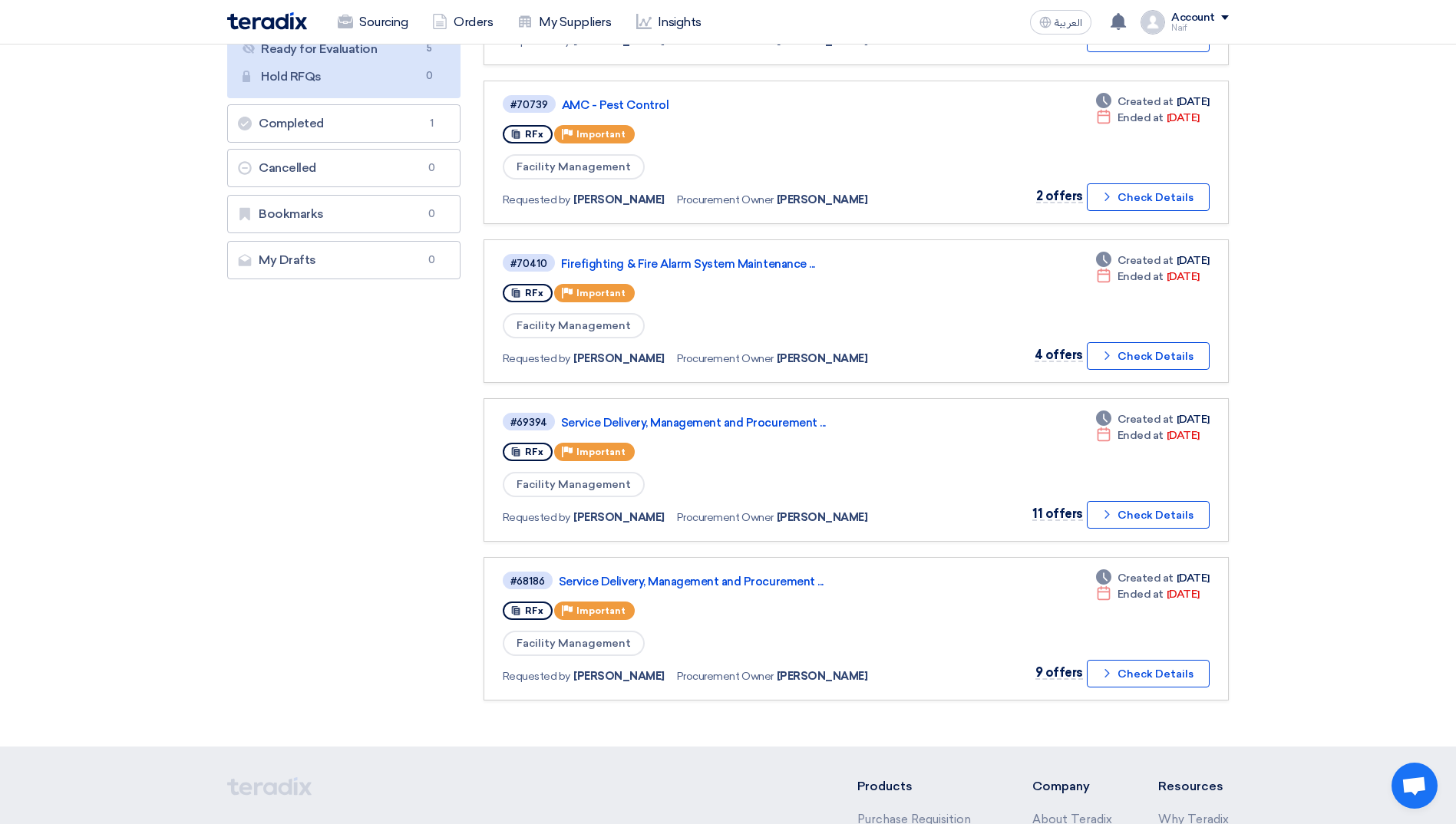
scroll to position [307, 0]
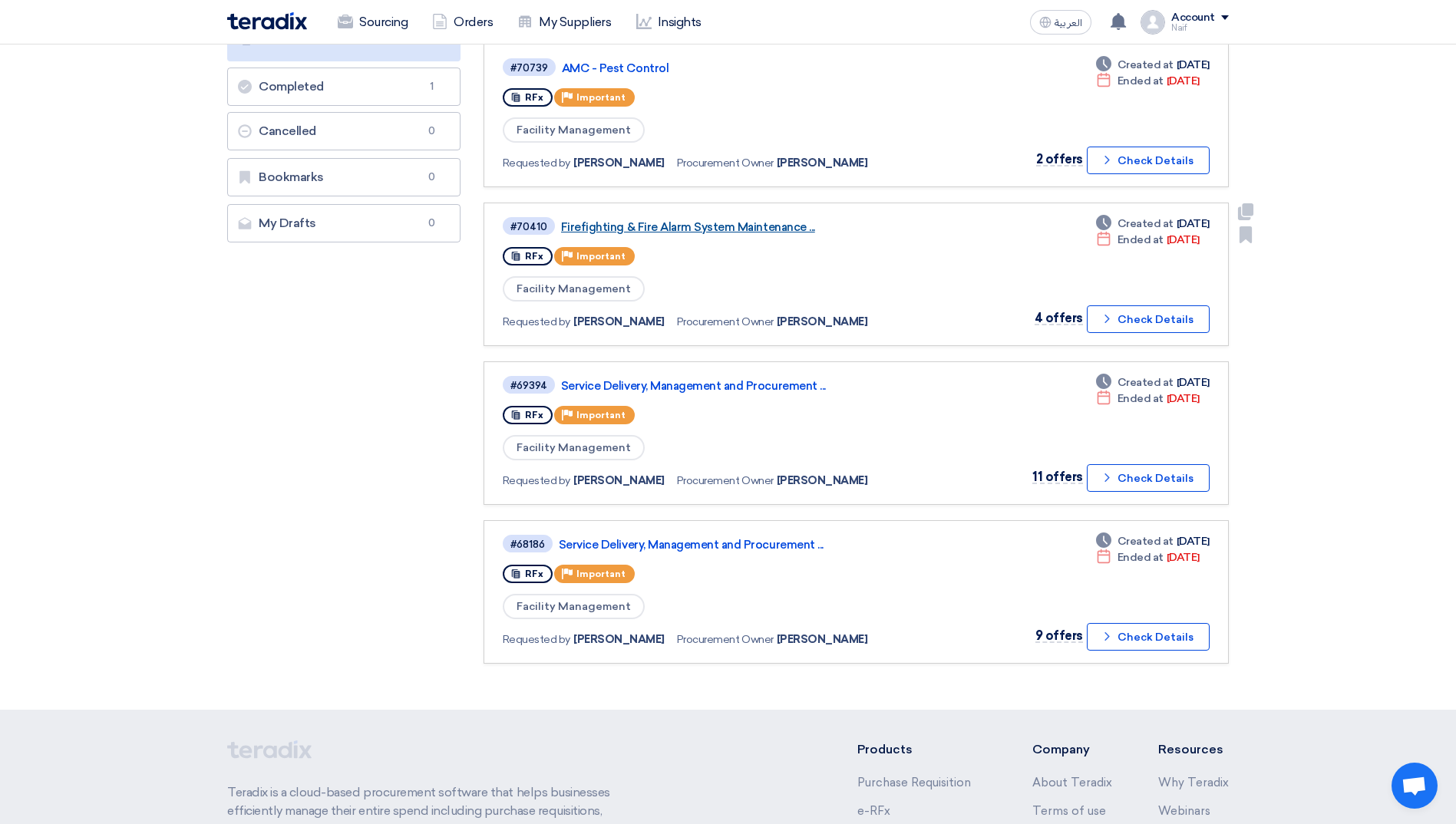
click at [737, 228] on link "Firefighting & Fire Alarm System Maintenance ..." at bounding box center [752, 227] width 384 height 14
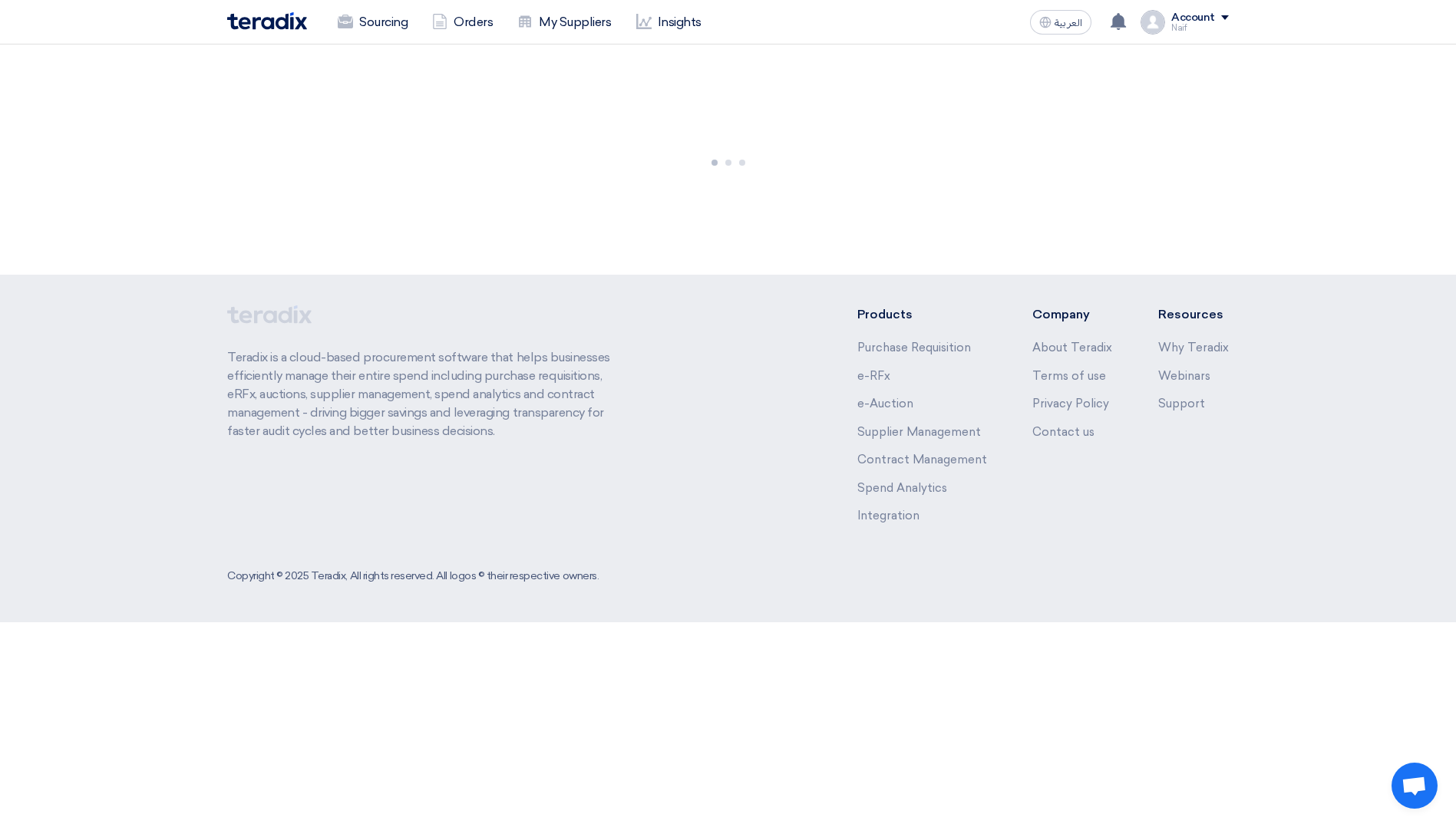
scroll to position [0, 0]
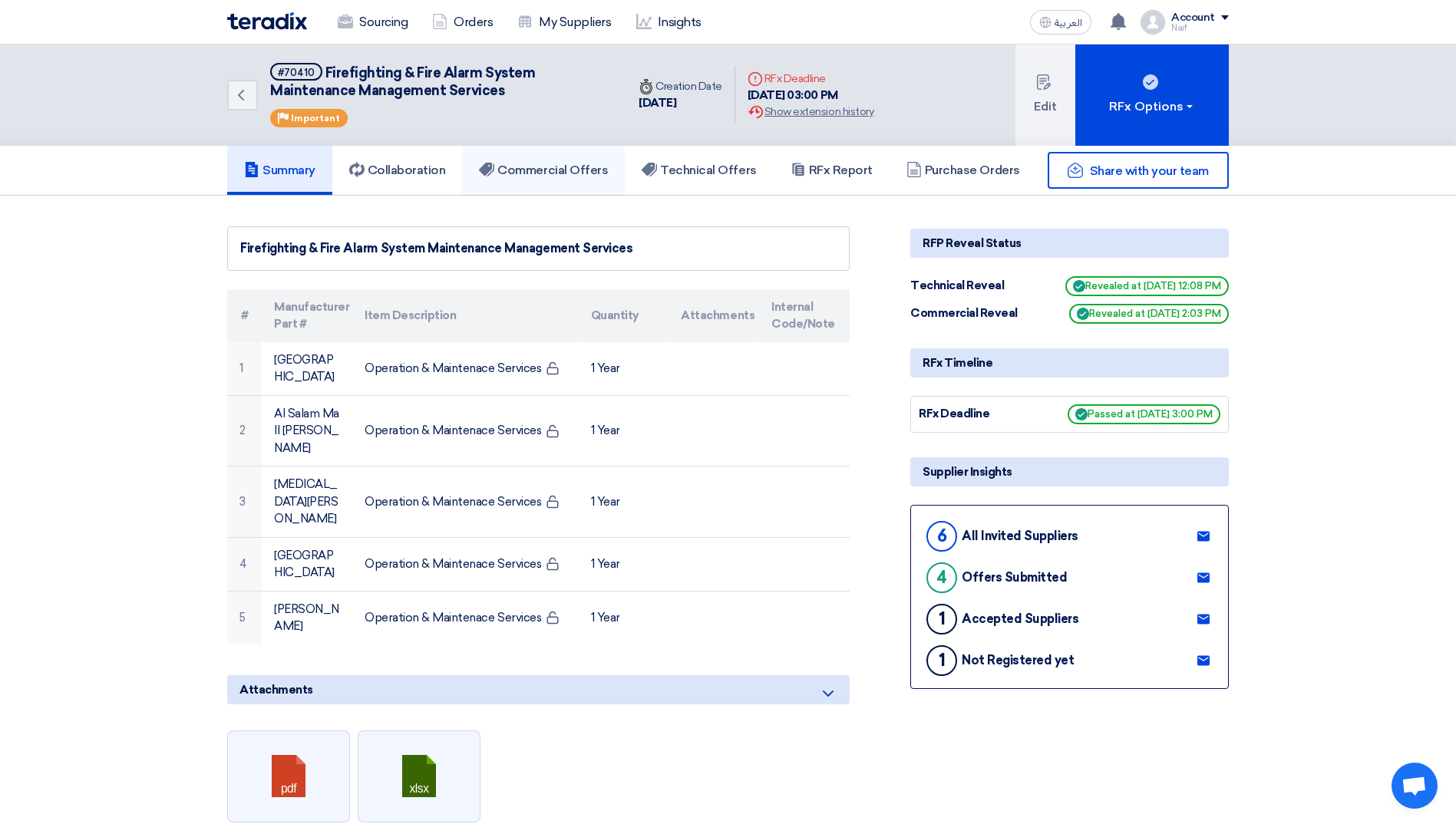
click at [575, 180] on link "Commercial Offers" at bounding box center [543, 170] width 163 height 49
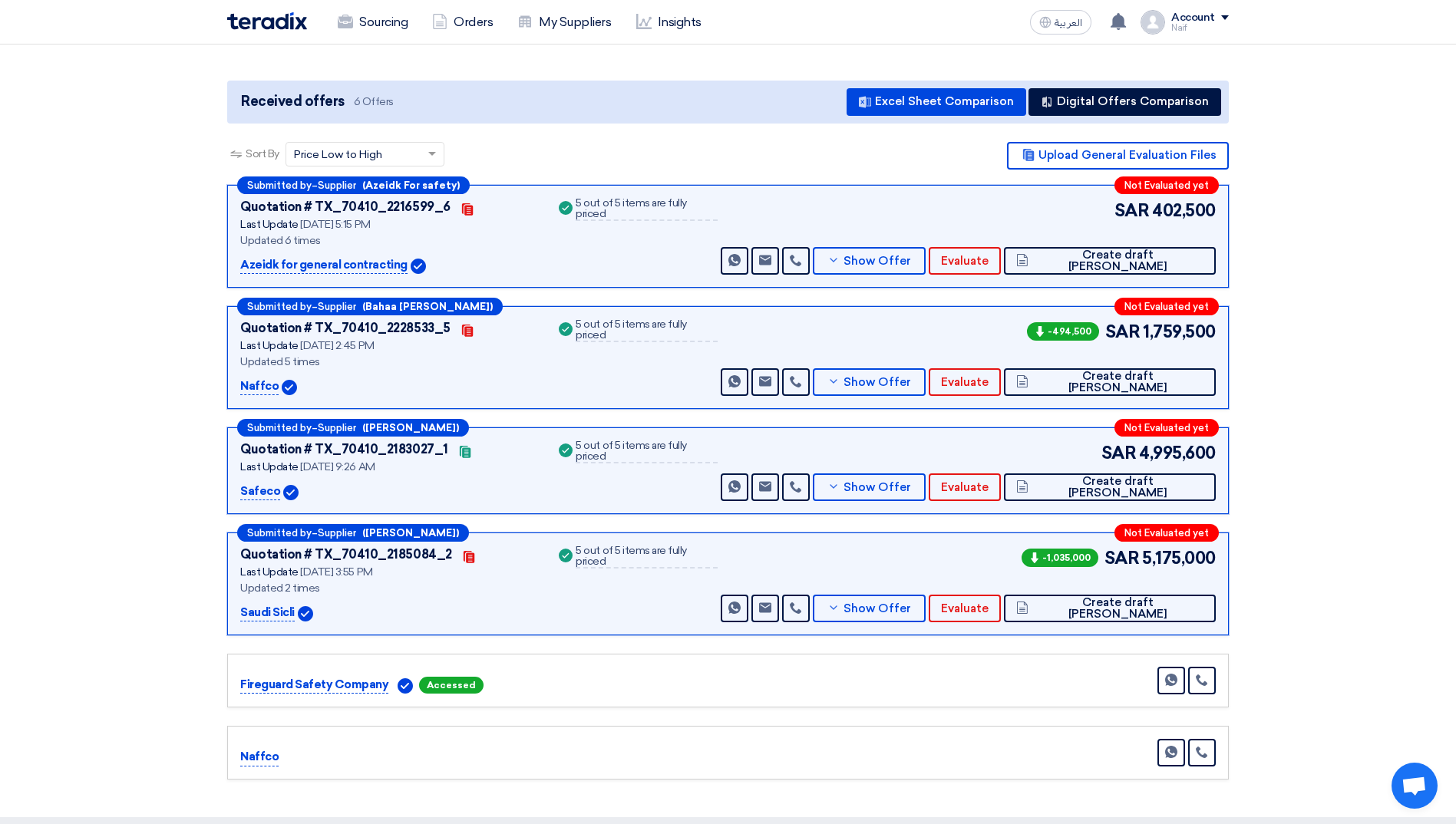
scroll to position [154, 0]
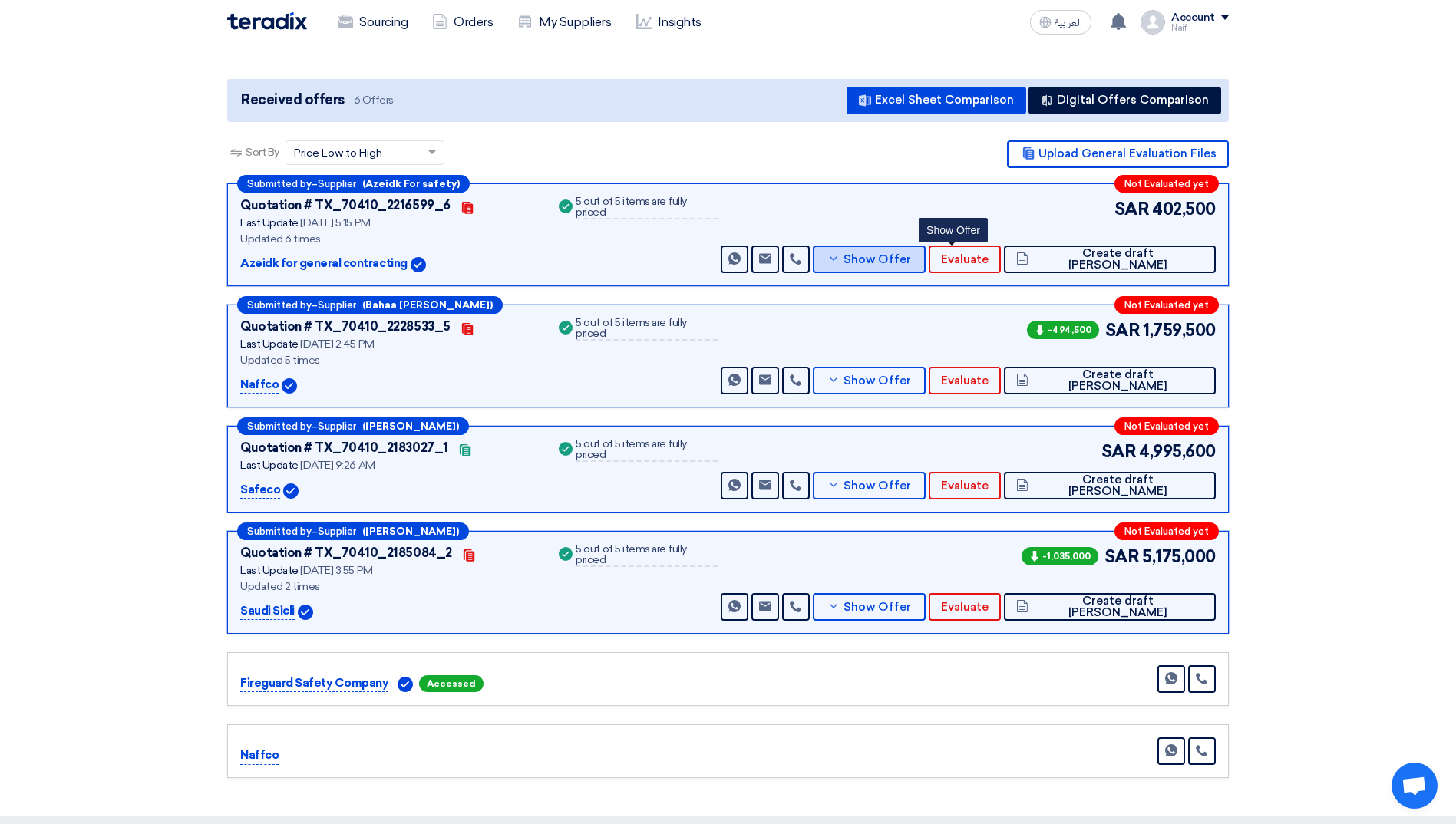
click at [926, 266] on button "Show Offer" at bounding box center [869, 259] width 113 height 28
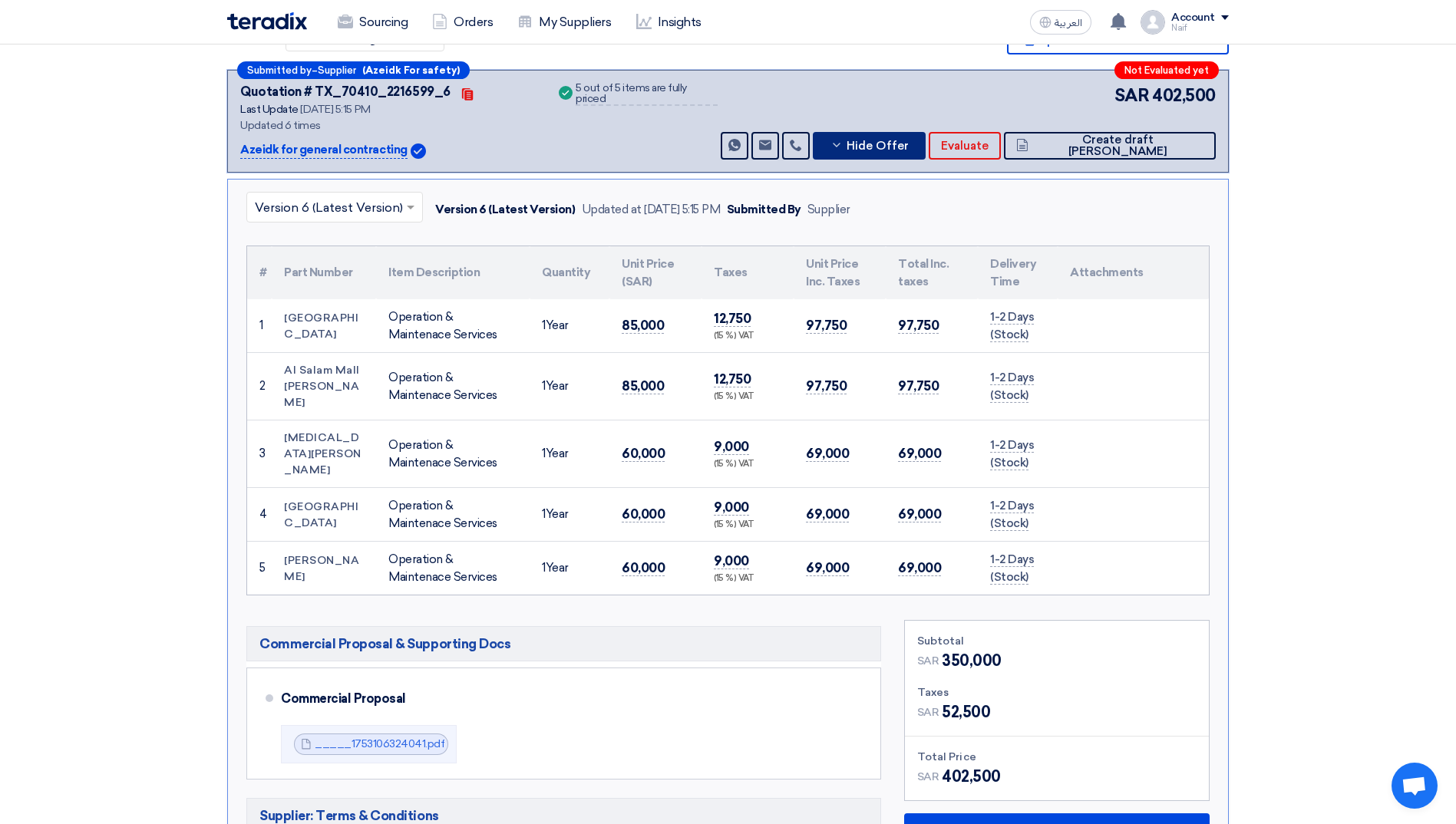
scroll to position [77, 0]
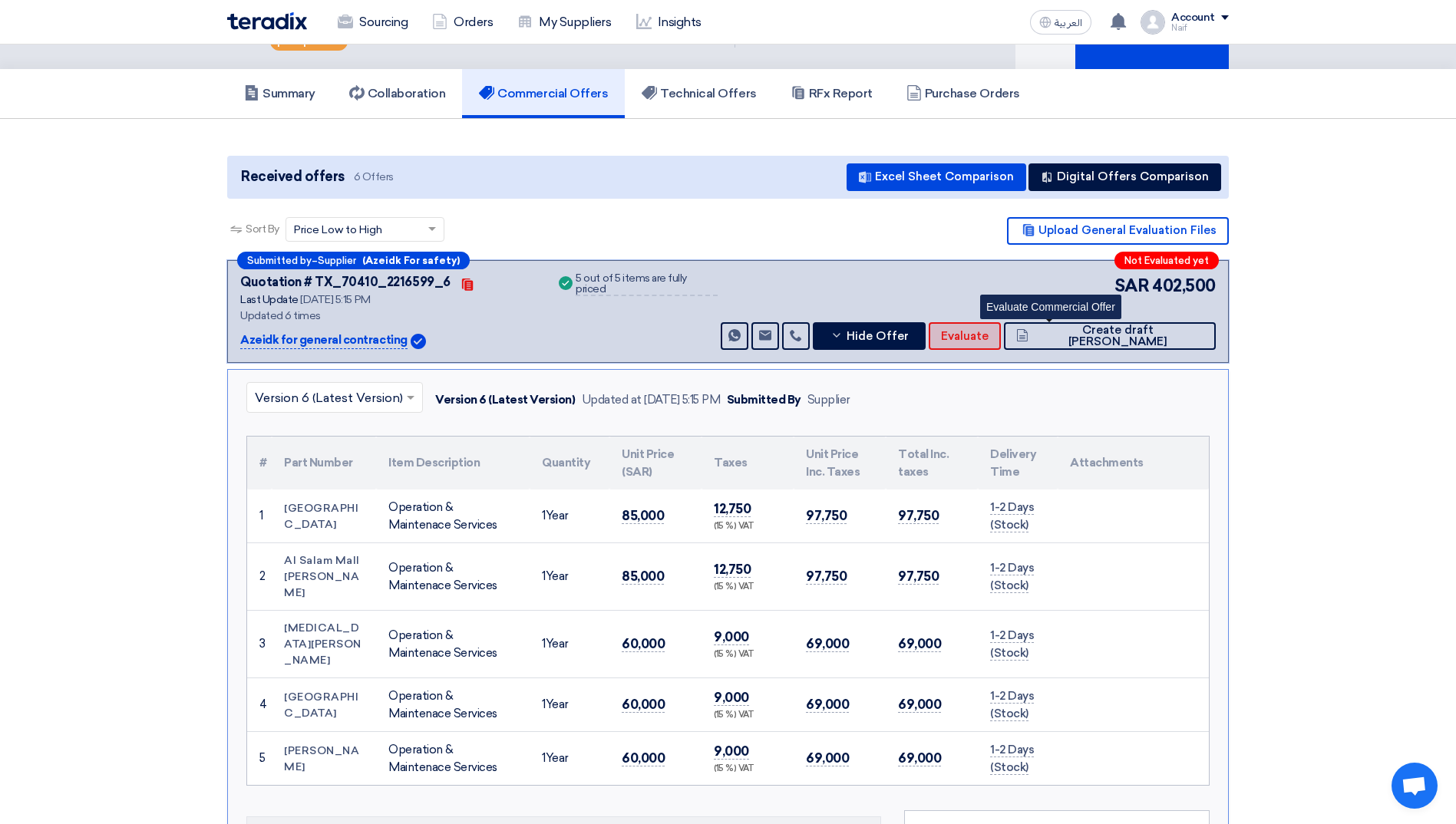
click at [989, 340] on span "Evaluate" at bounding box center [964, 336] width 47 height 11
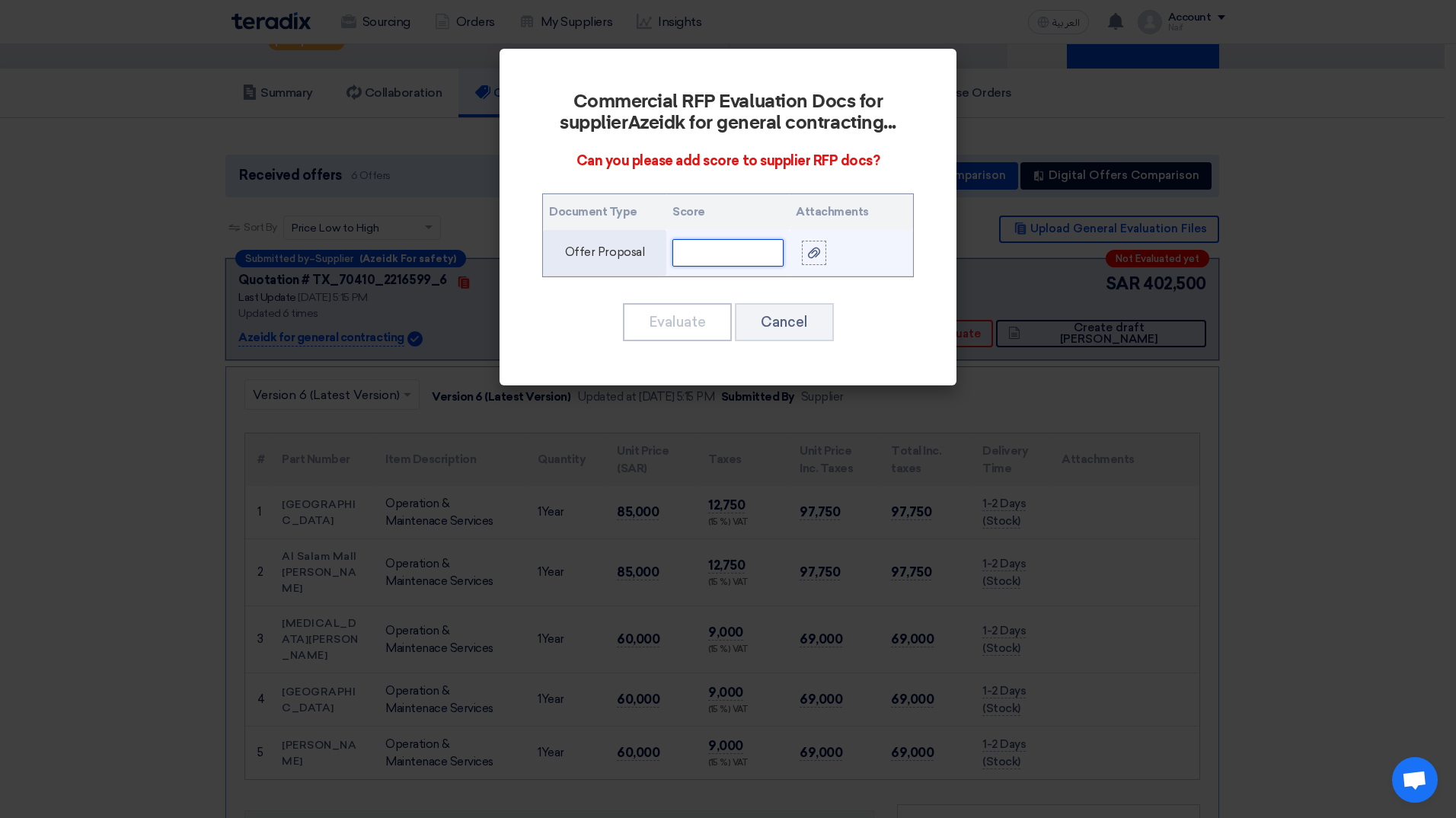
click at [727, 253] on input "text" at bounding box center [728, 253] width 111 height 28
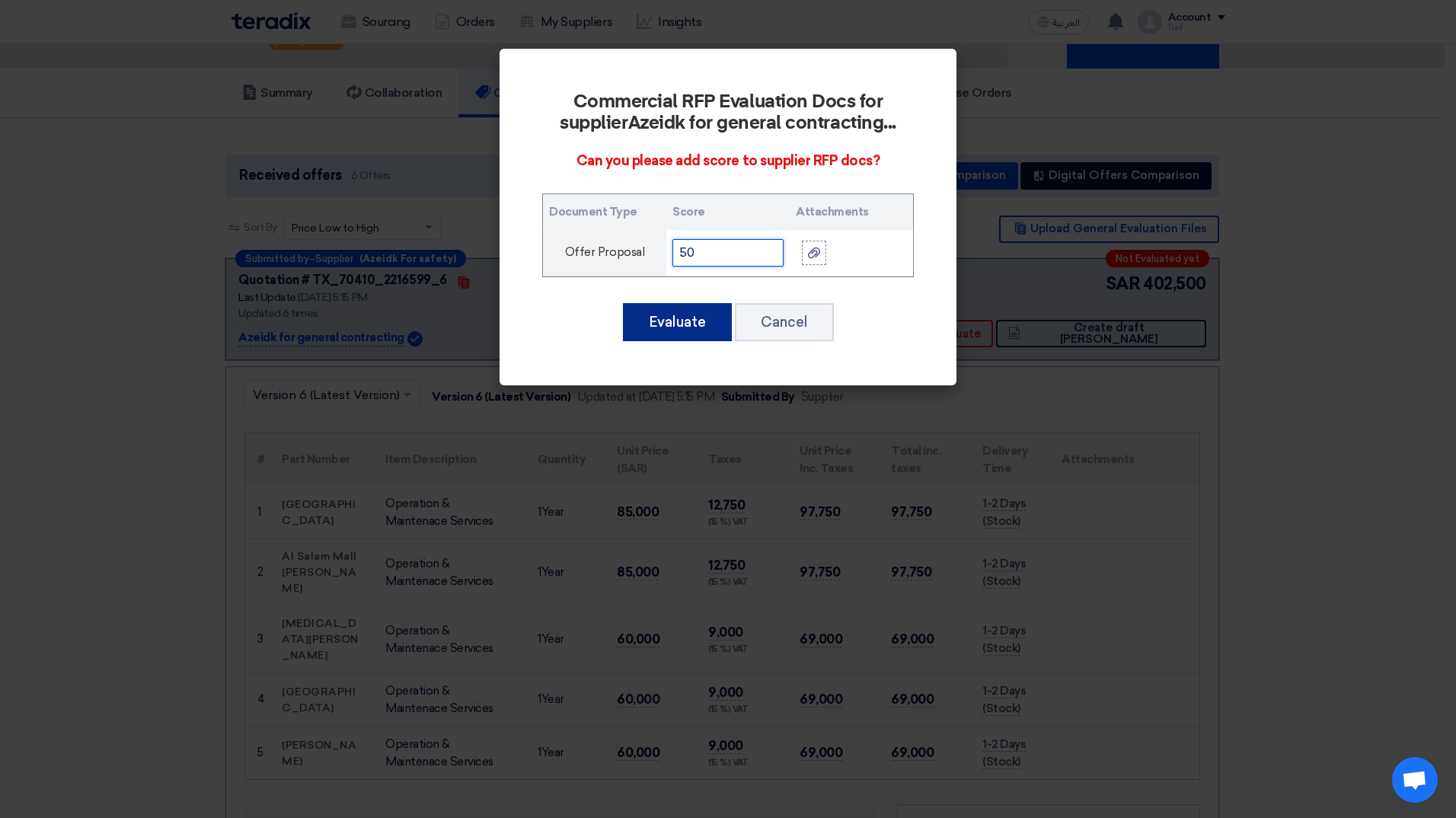
type input "50"
click at [670, 319] on button "Evaluate" at bounding box center [677, 322] width 109 height 38
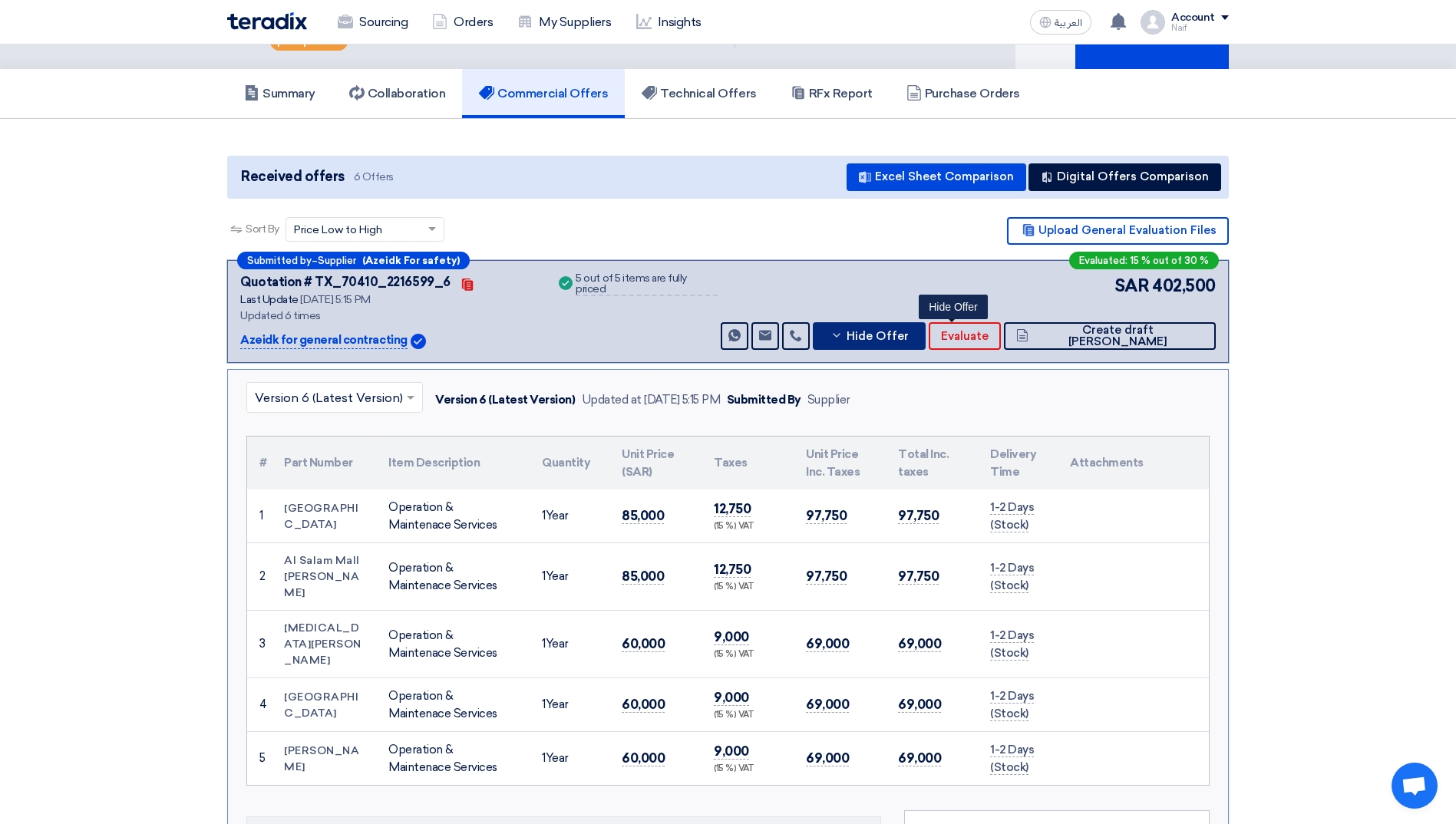
click at [908, 332] on span "Hide Offer" at bounding box center [877, 336] width 62 height 11
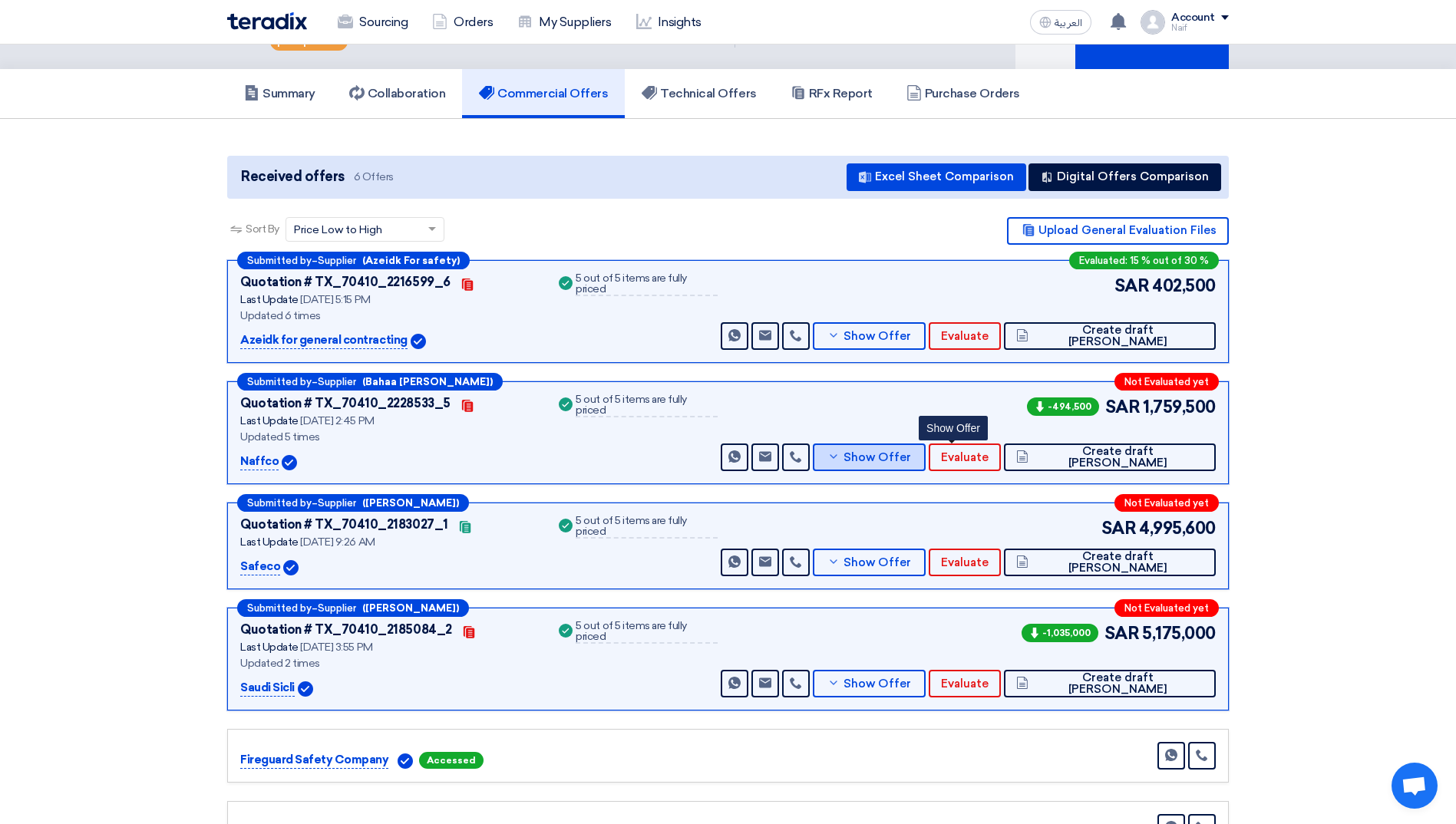
click at [911, 455] on span "Show Offer" at bounding box center [877, 457] width 68 height 11
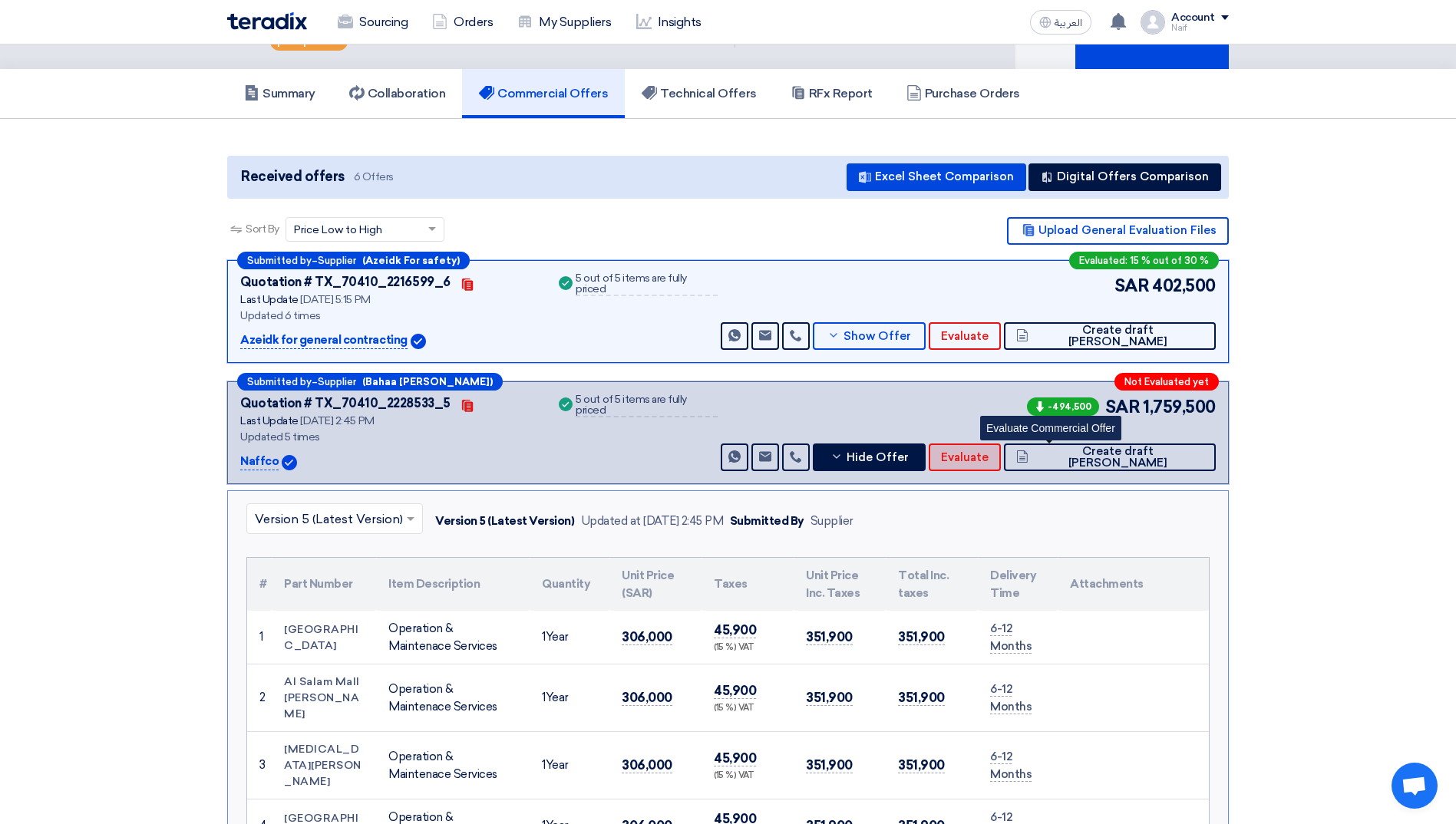
click at [1001, 457] on button "Evaluate" at bounding box center [964, 457] width 72 height 28
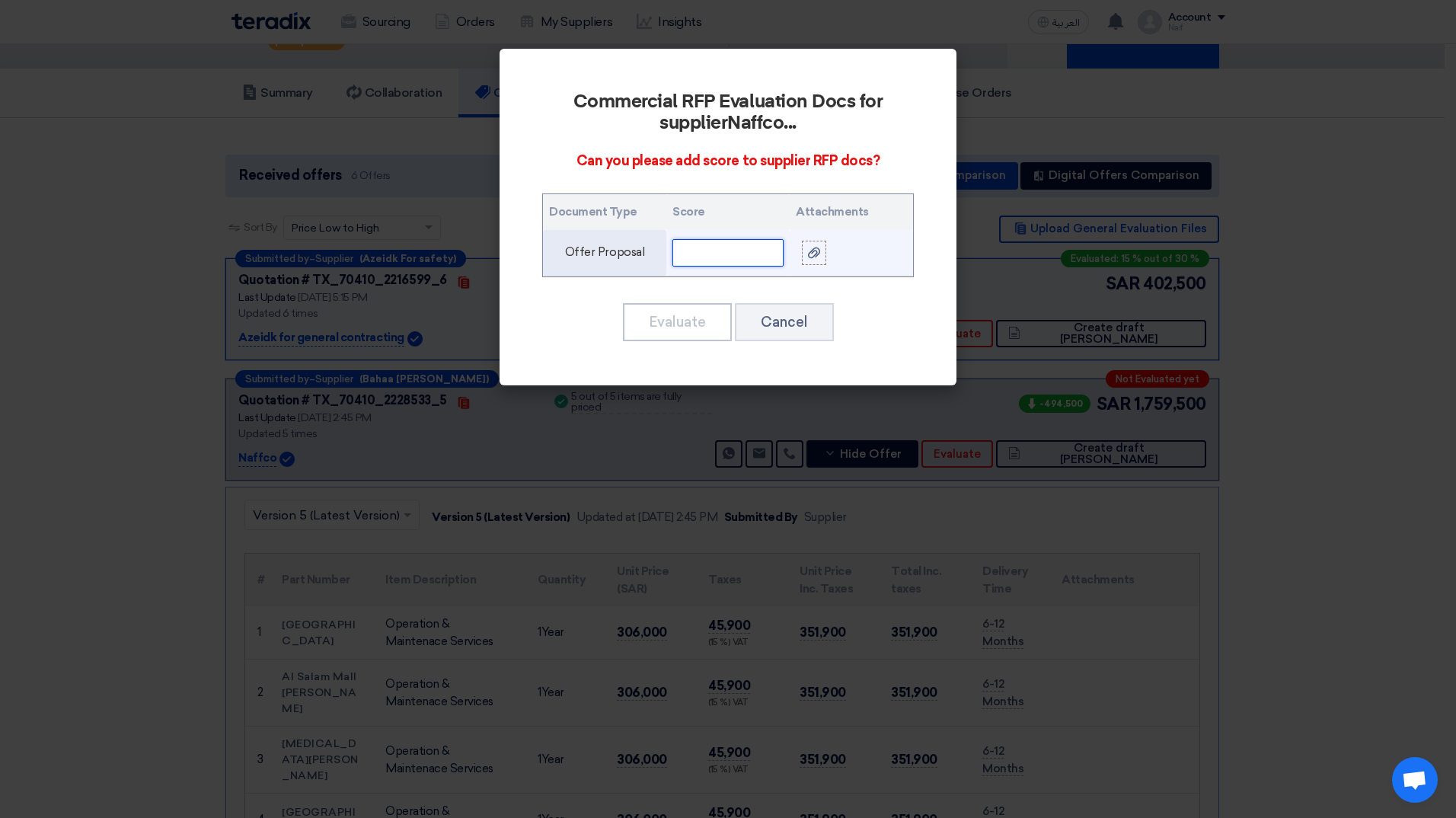
click at [737, 257] on input "text" at bounding box center [728, 253] width 111 height 28
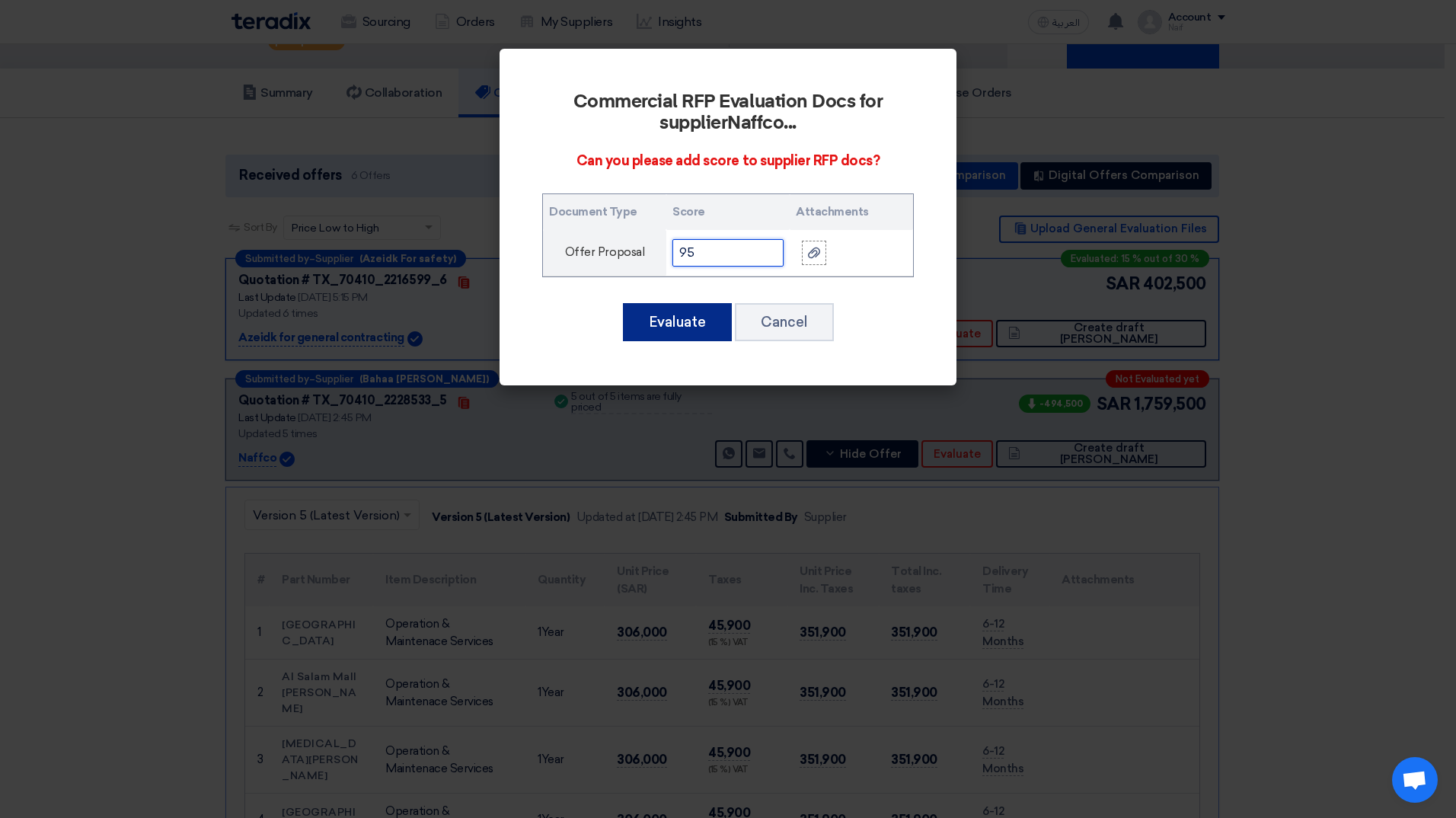
type input "95"
click at [679, 318] on button "Evaluate" at bounding box center [677, 322] width 109 height 38
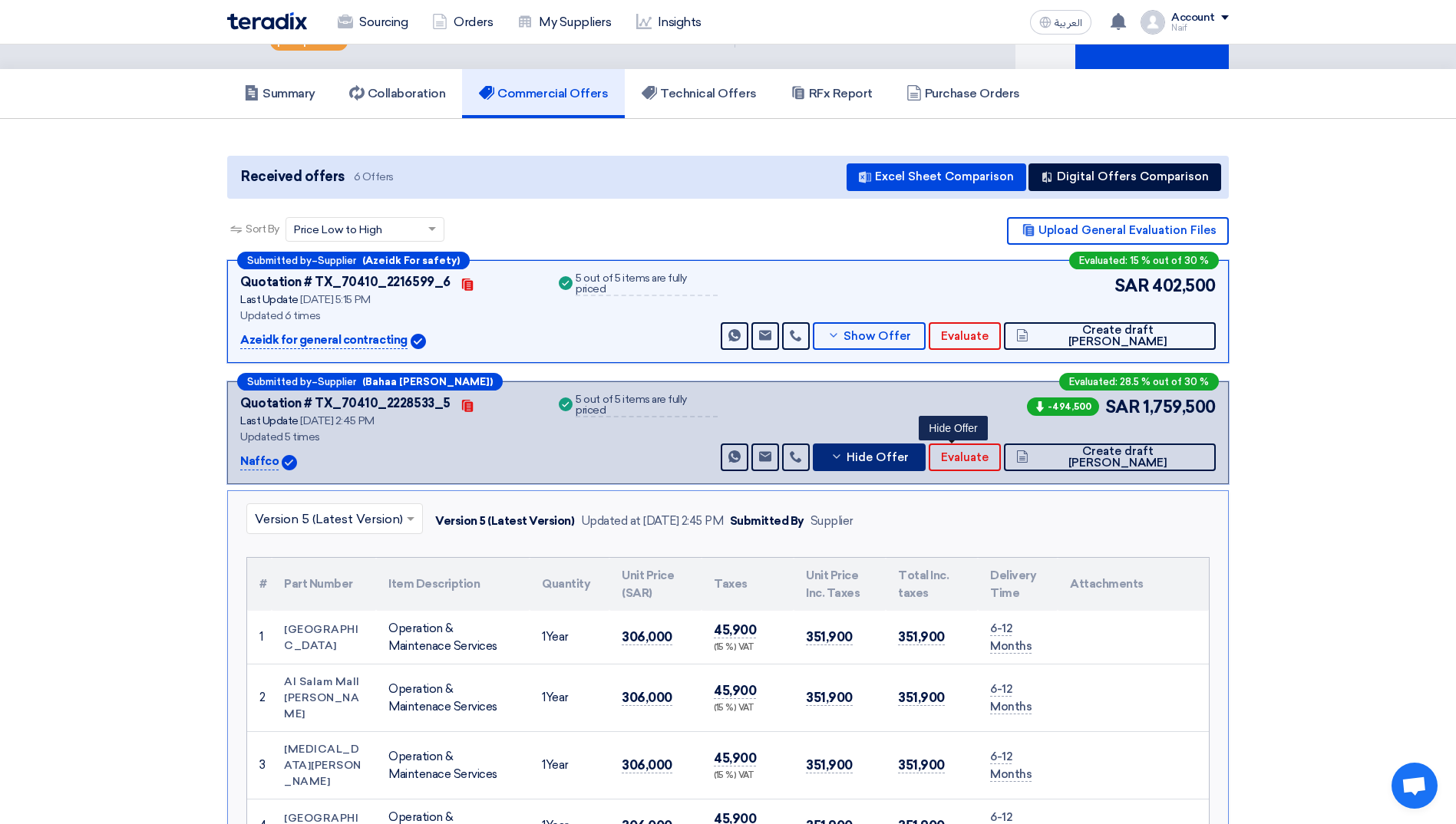
click at [908, 459] on span "Hide Offer" at bounding box center [877, 457] width 62 height 11
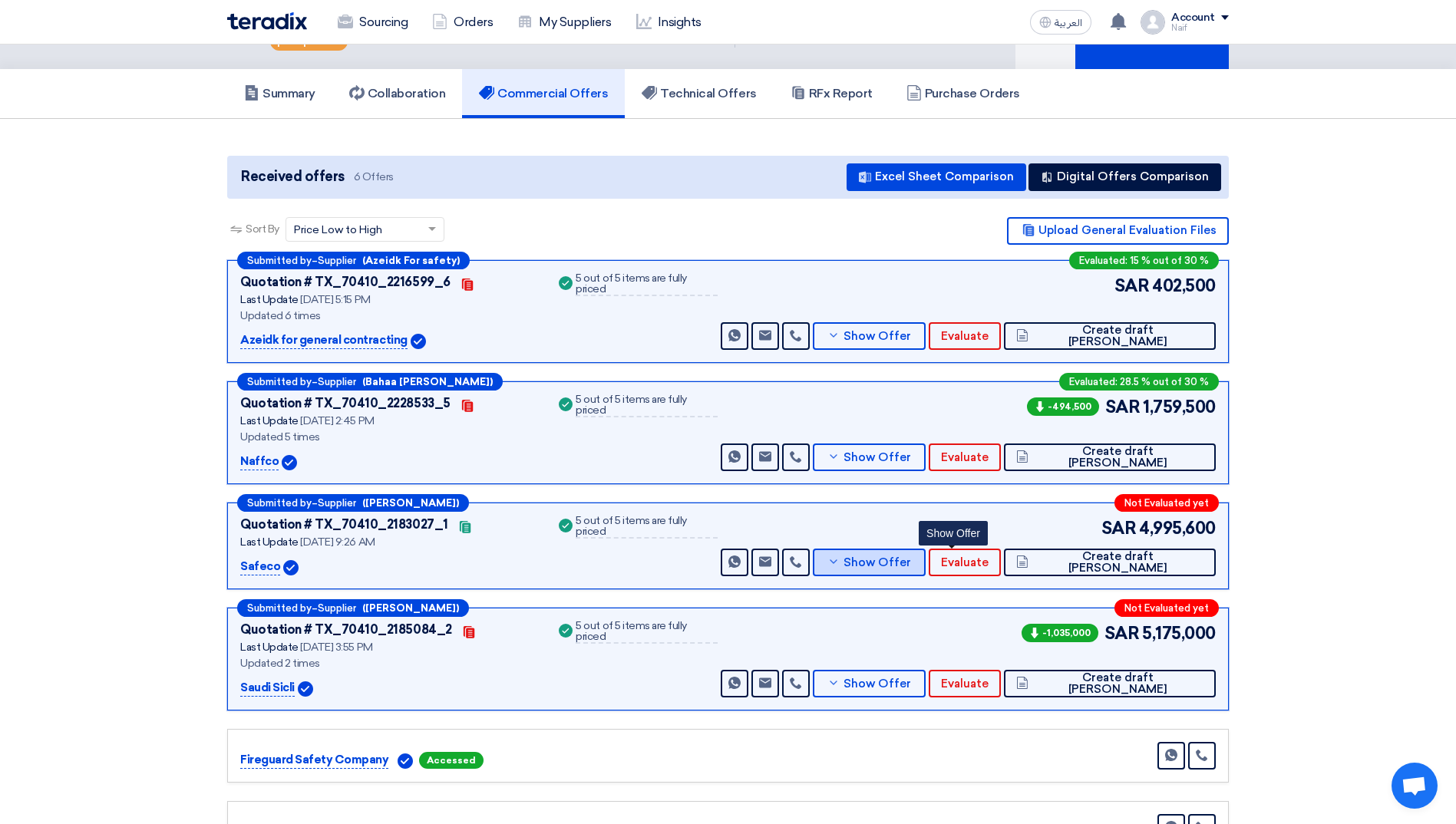
click at [911, 565] on span "Show Offer" at bounding box center [877, 563] width 68 height 11
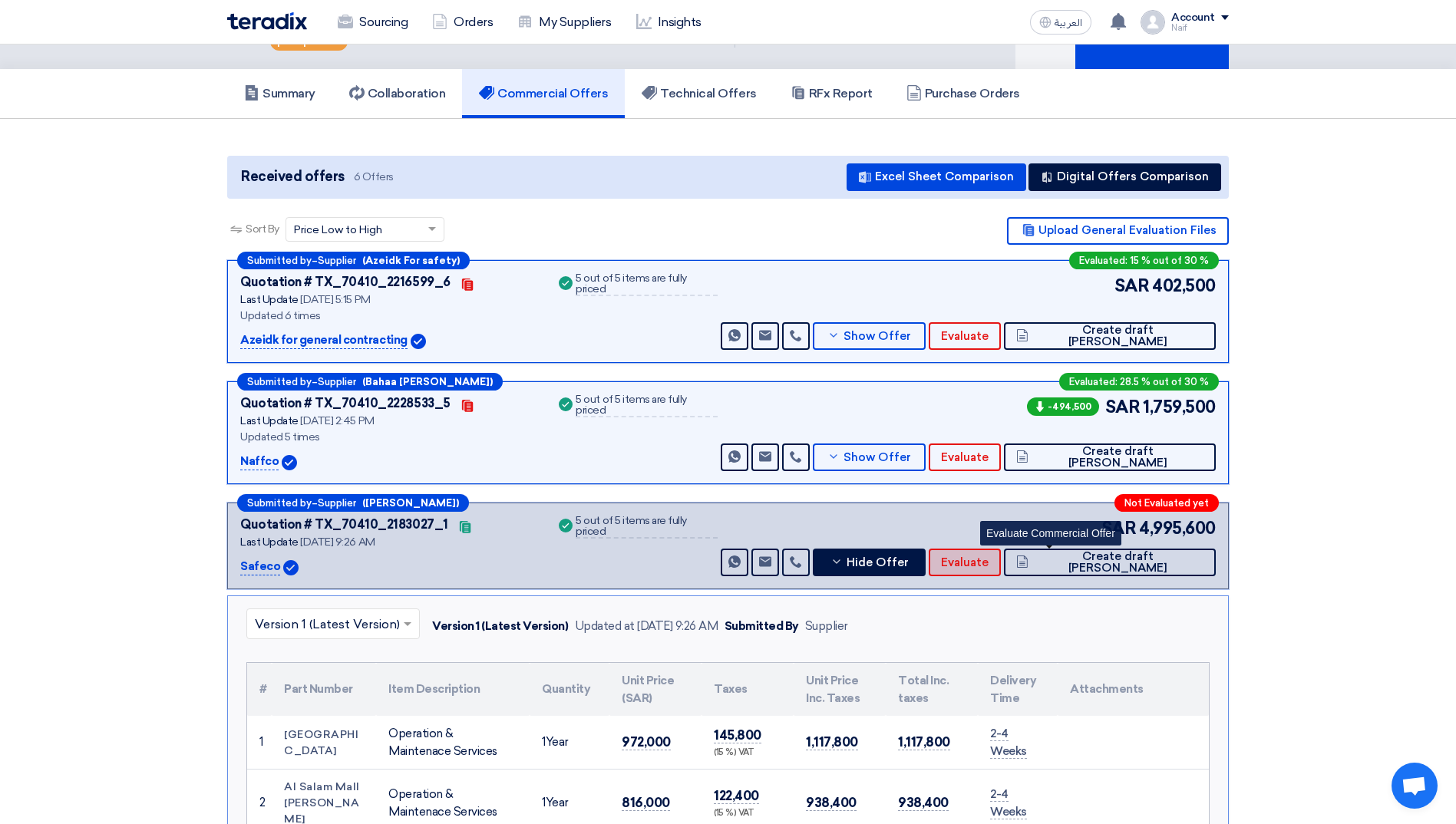
click at [989, 559] on span "Evaluate" at bounding box center [964, 563] width 47 height 11
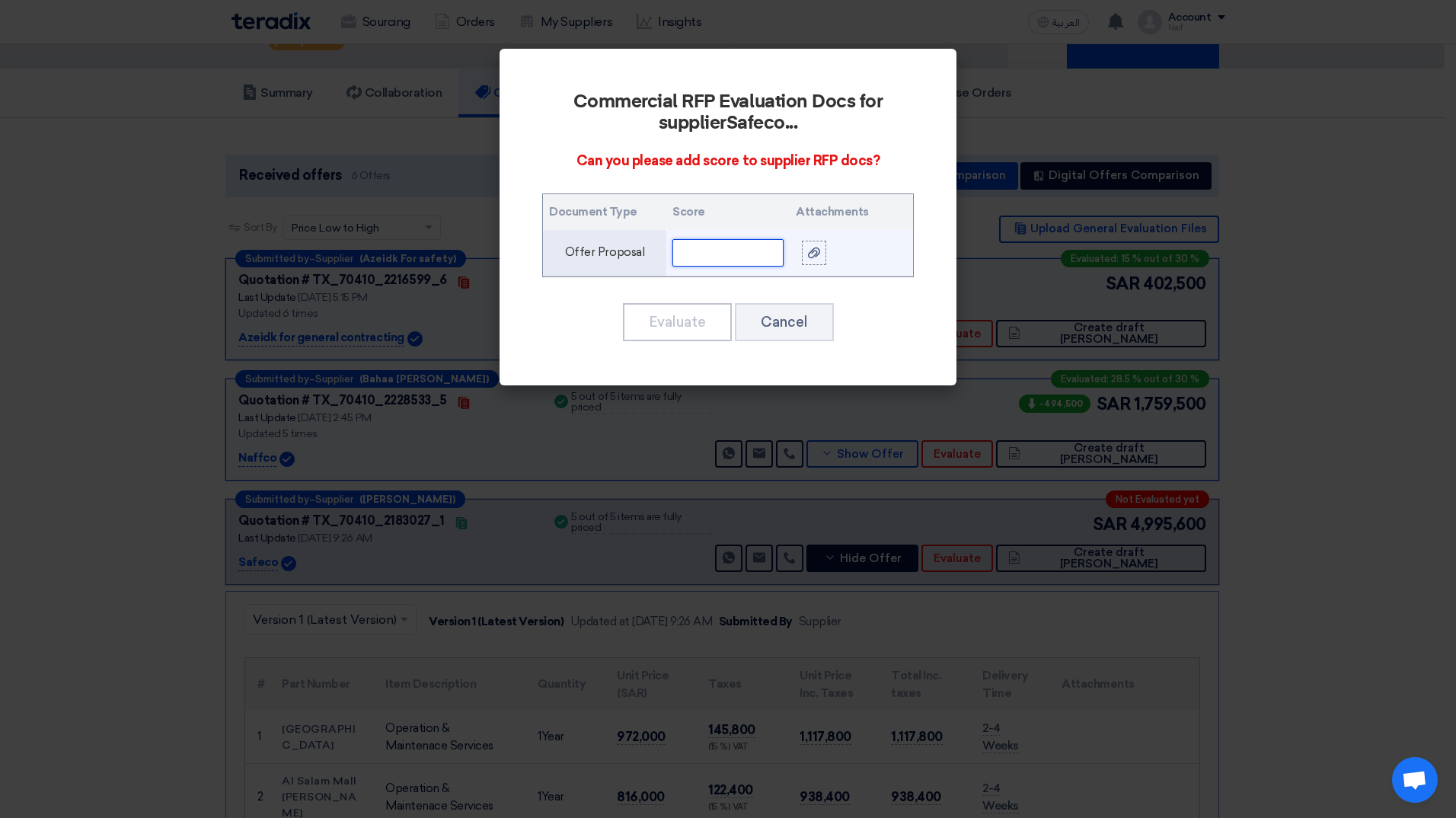
click at [711, 244] on input "text" at bounding box center [728, 253] width 111 height 28
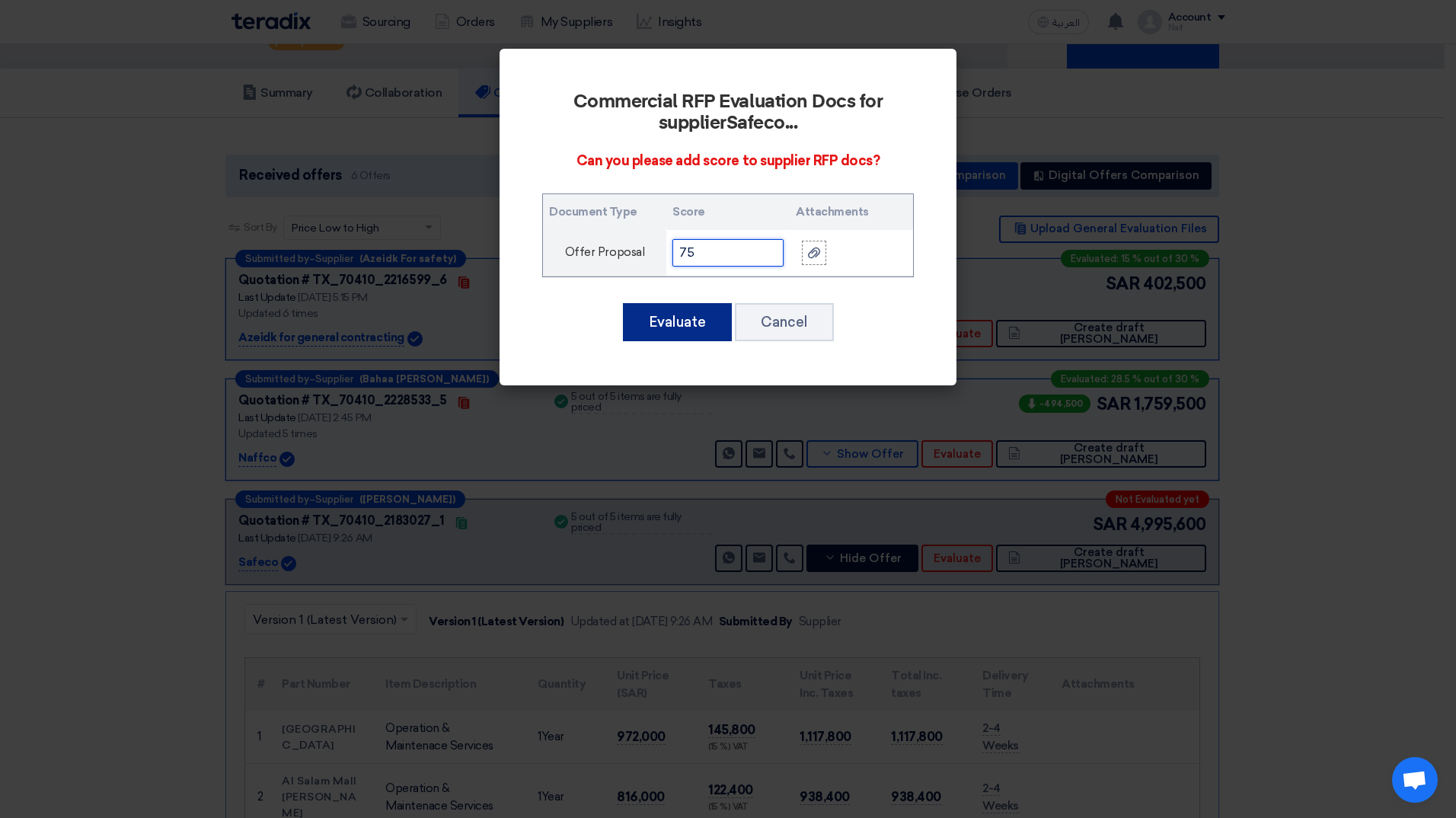
type input "75"
click at [681, 323] on button "Evaluate" at bounding box center [677, 322] width 109 height 38
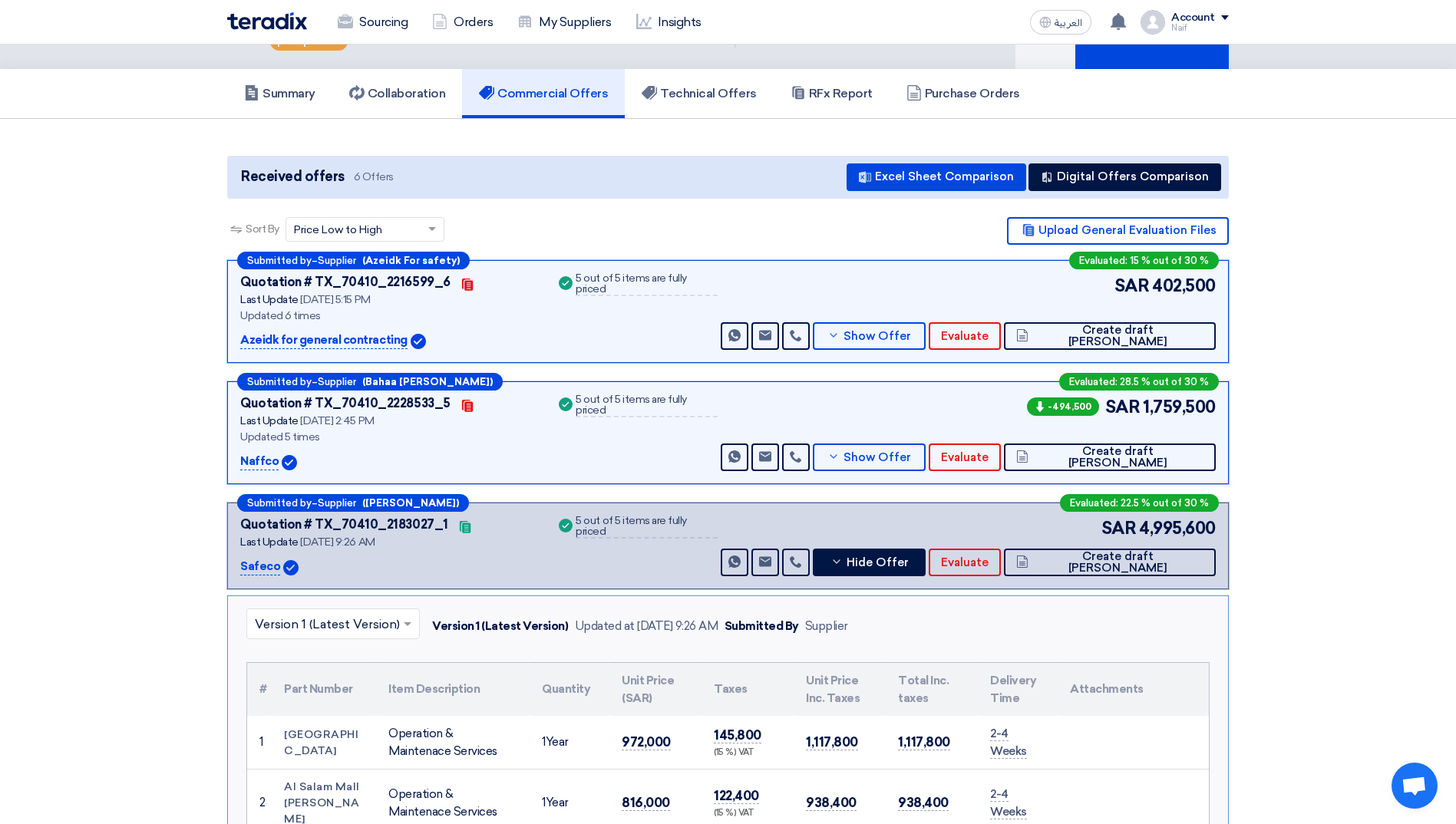
click at [967, 545] on div "SAR 4,995,600 Send Message Send Message" at bounding box center [967, 546] width 498 height 61
click at [908, 566] on span "Hide Offer" at bounding box center [877, 563] width 62 height 11
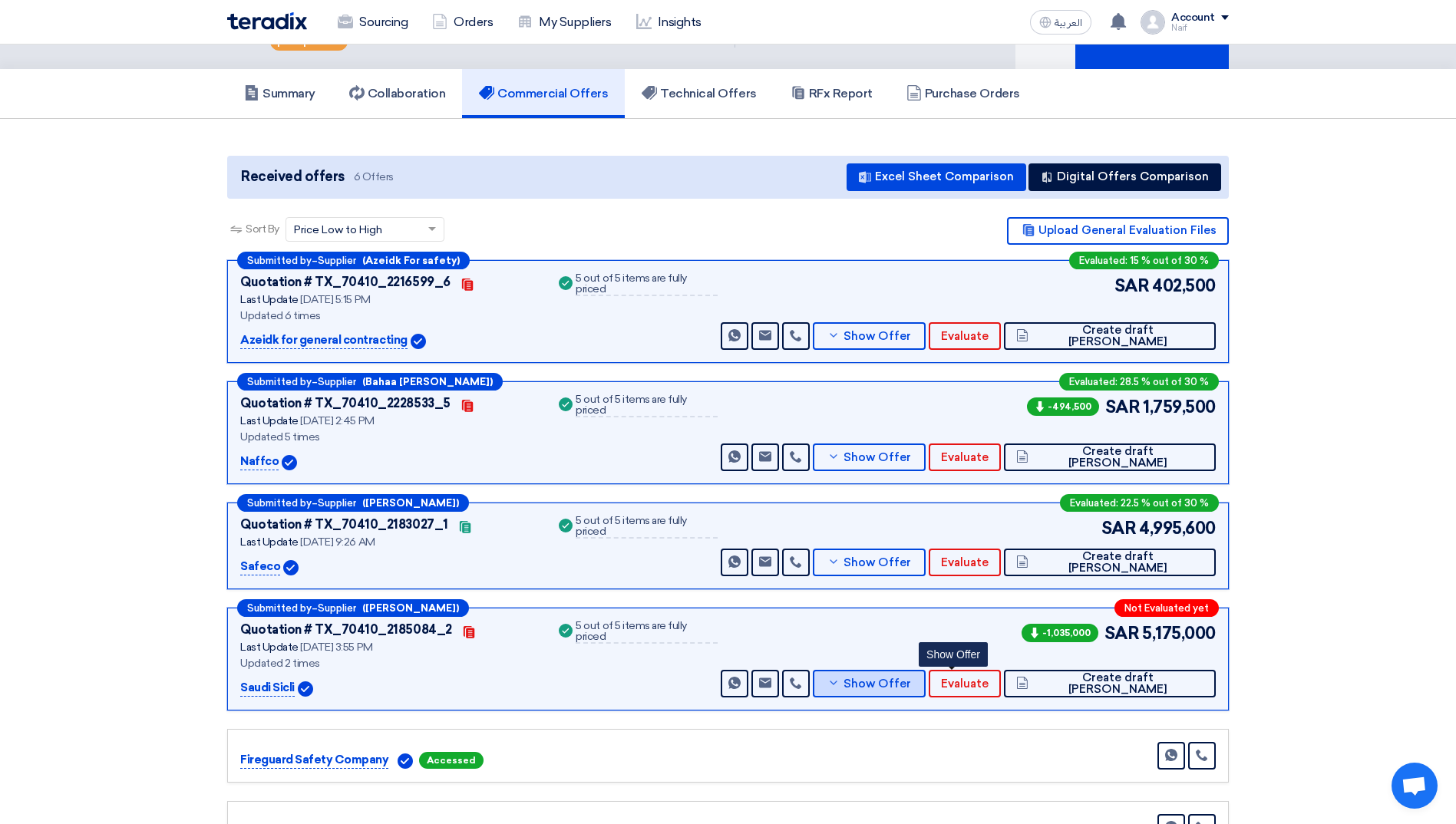
click at [911, 682] on span "Show Offer" at bounding box center [877, 684] width 68 height 11
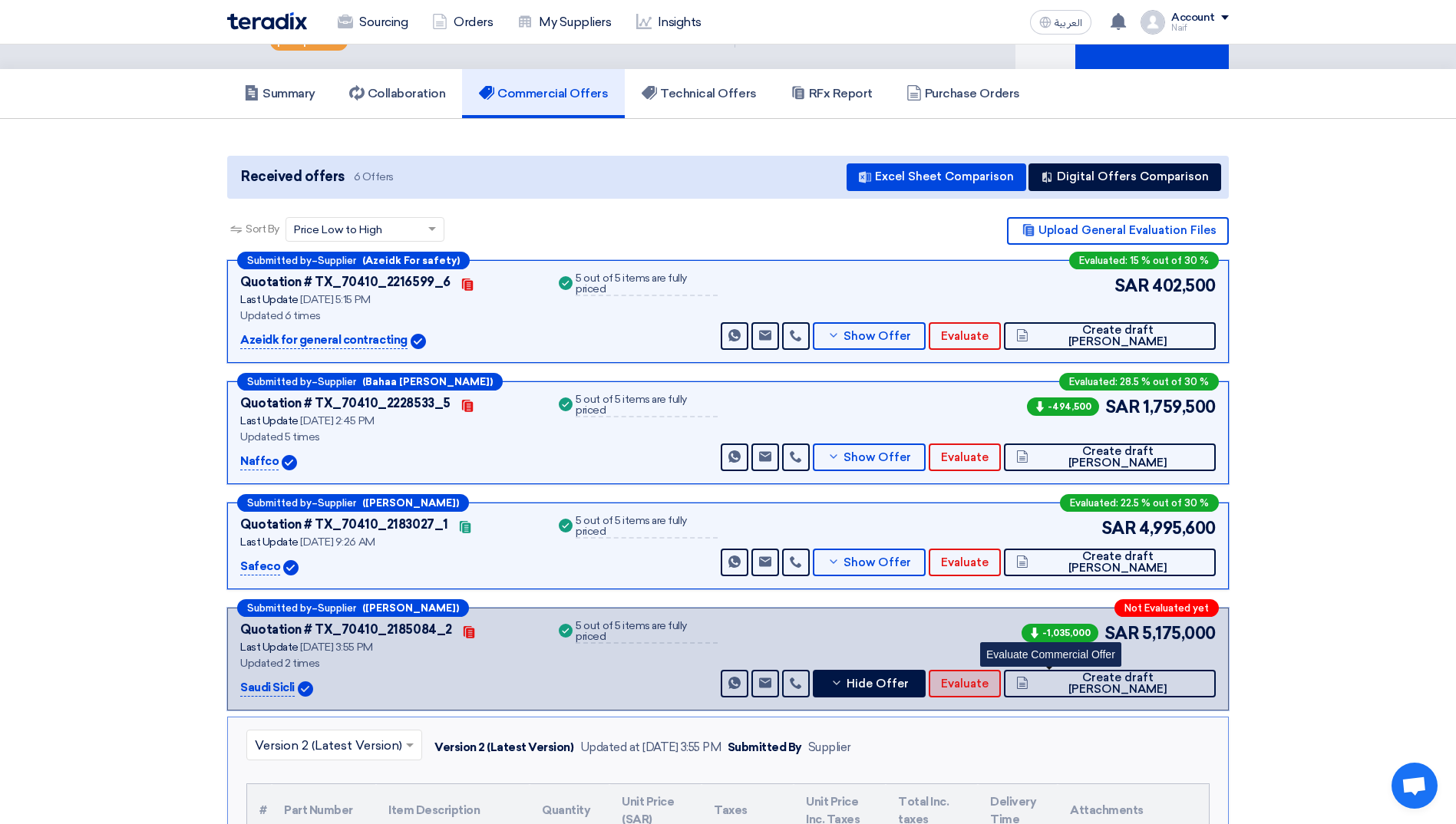
click at [989, 688] on span "Evaluate" at bounding box center [964, 684] width 47 height 11
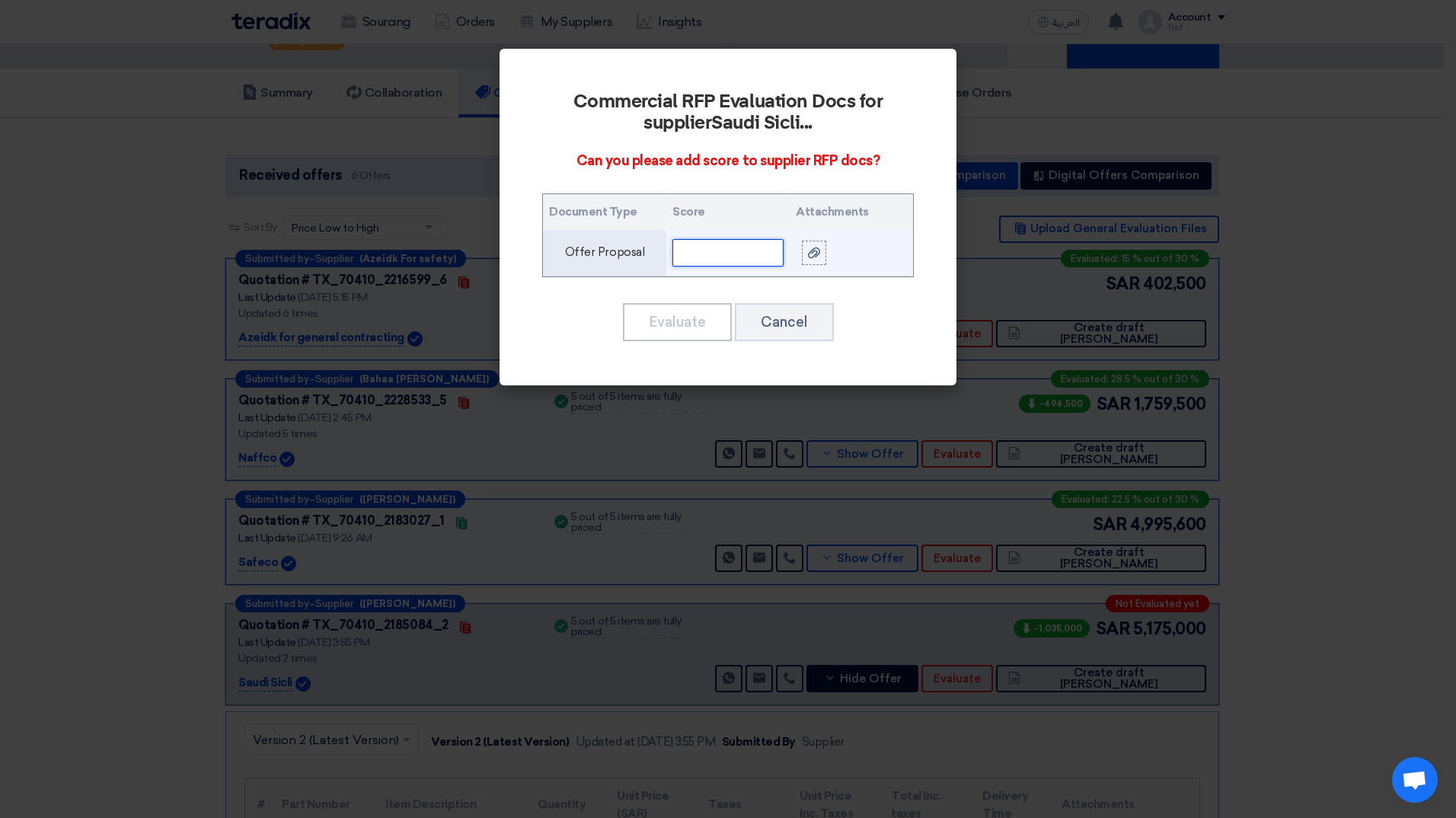
click at [718, 256] on input "text" at bounding box center [728, 253] width 111 height 28
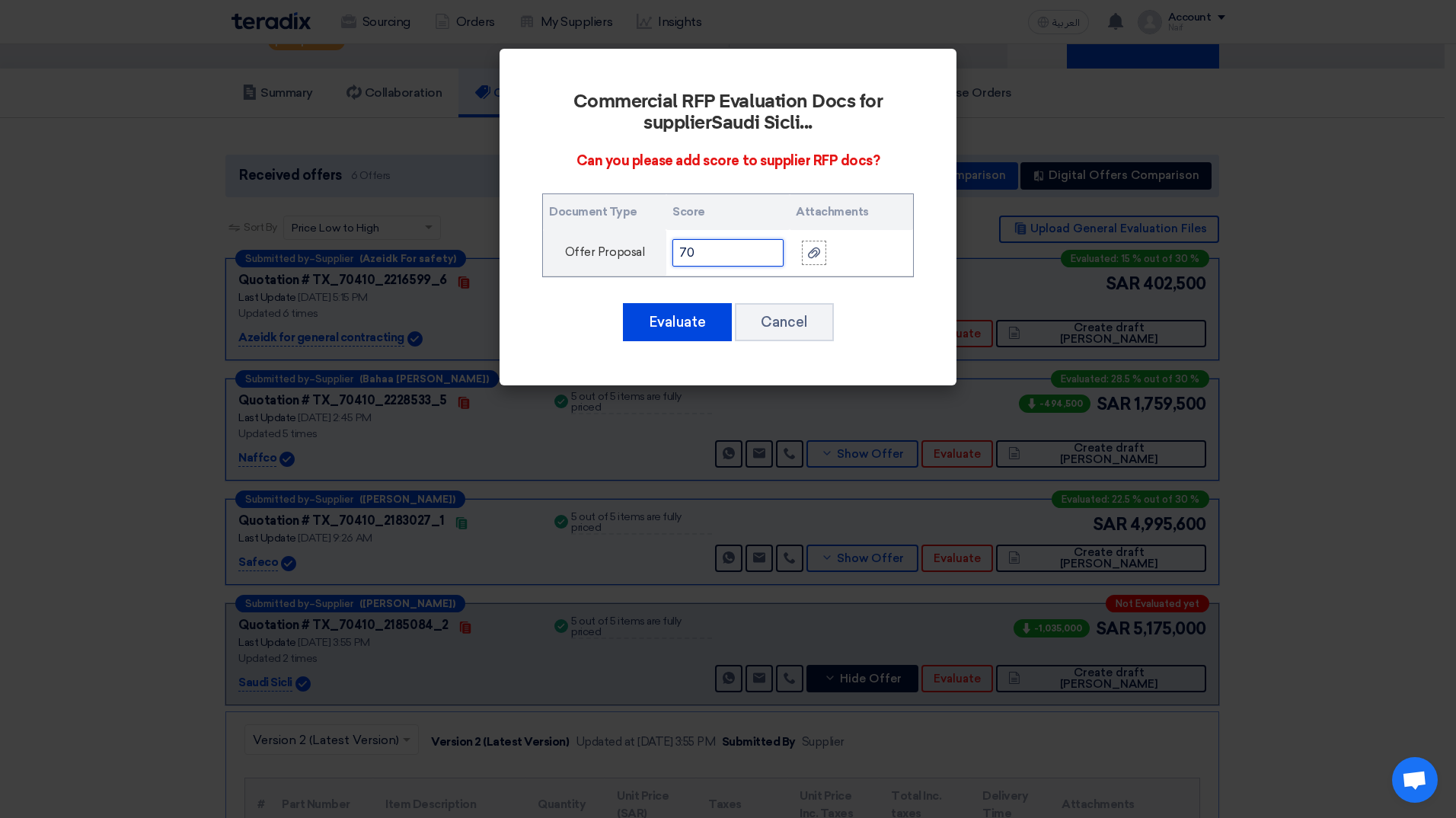
type input "7"
type input "65"
click at [696, 324] on button "Evaluate" at bounding box center [677, 322] width 109 height 38
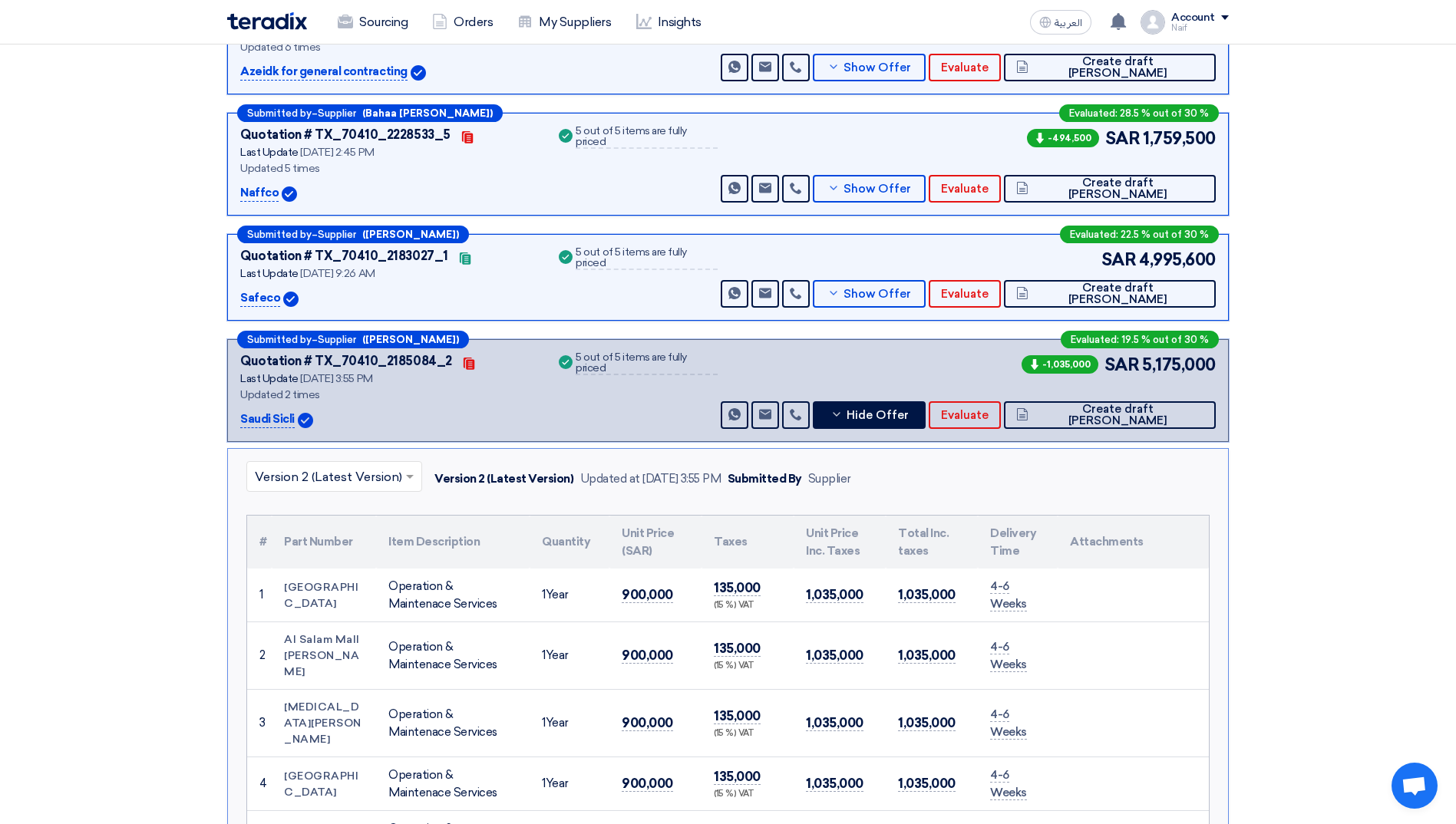
scroll to position [307, 0]
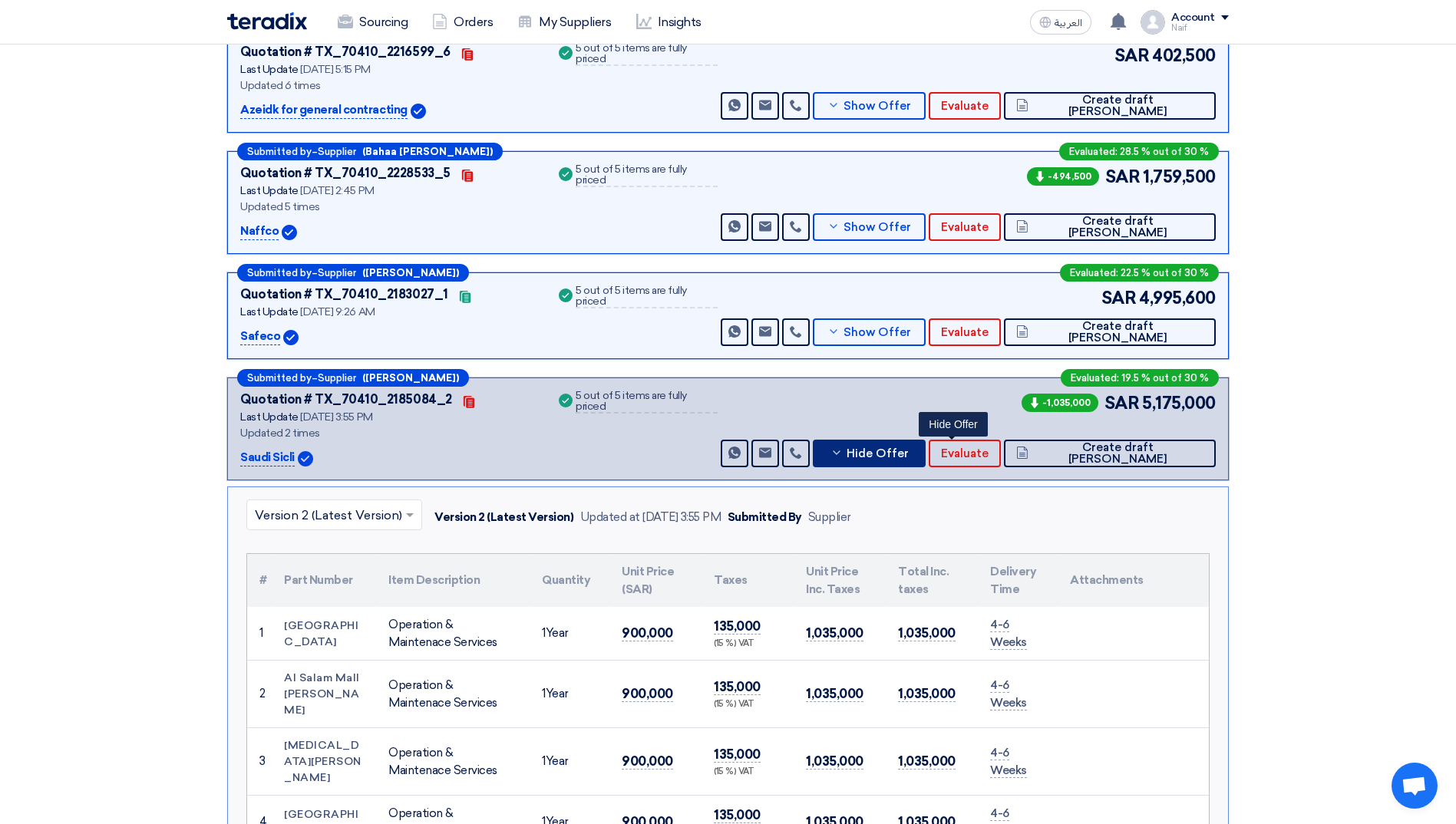
click at [908, 457] on span "Hide Offer" at bounding box center [877, 454] width 62 height 11
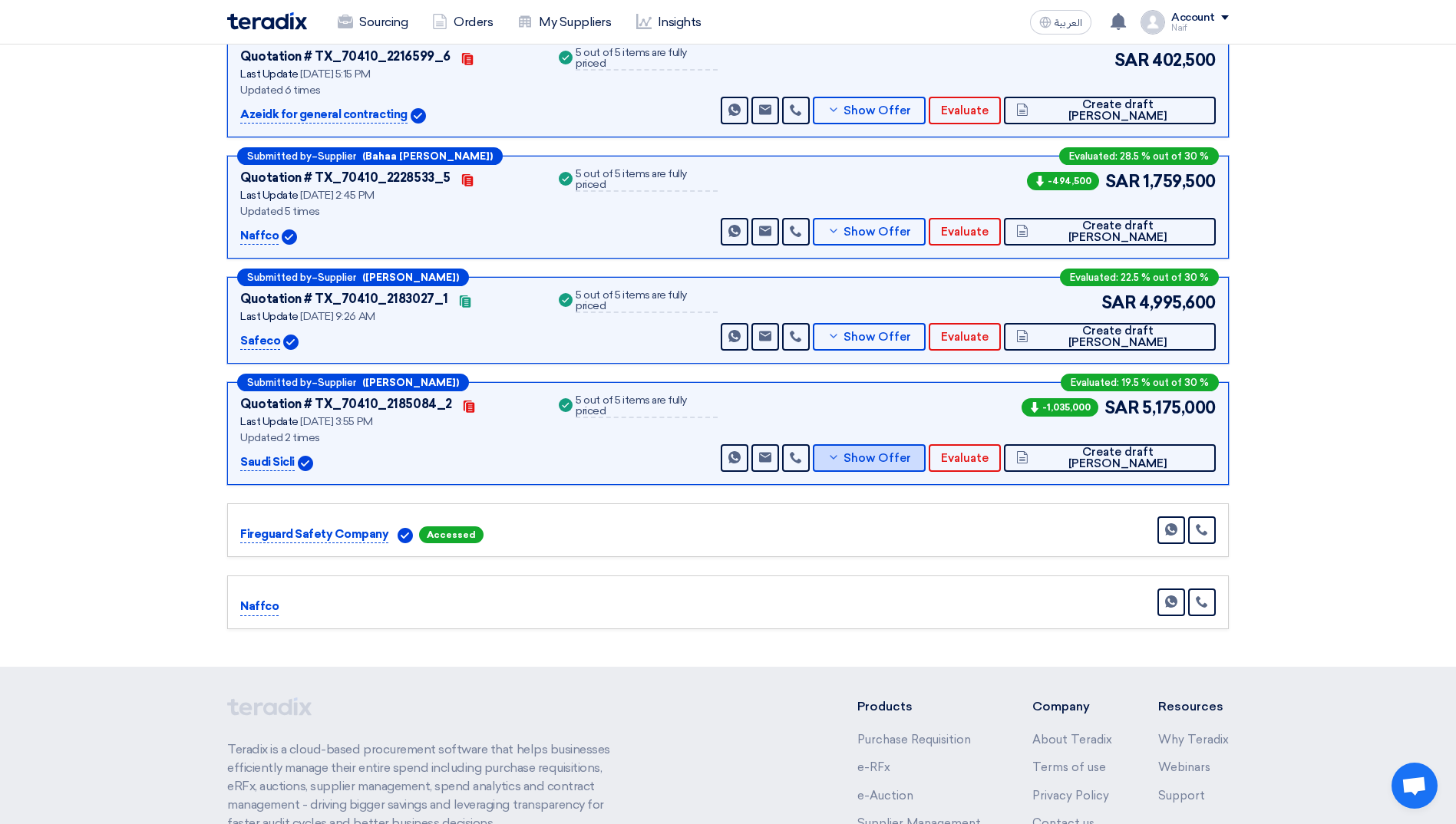
scroll to position [0, 0]
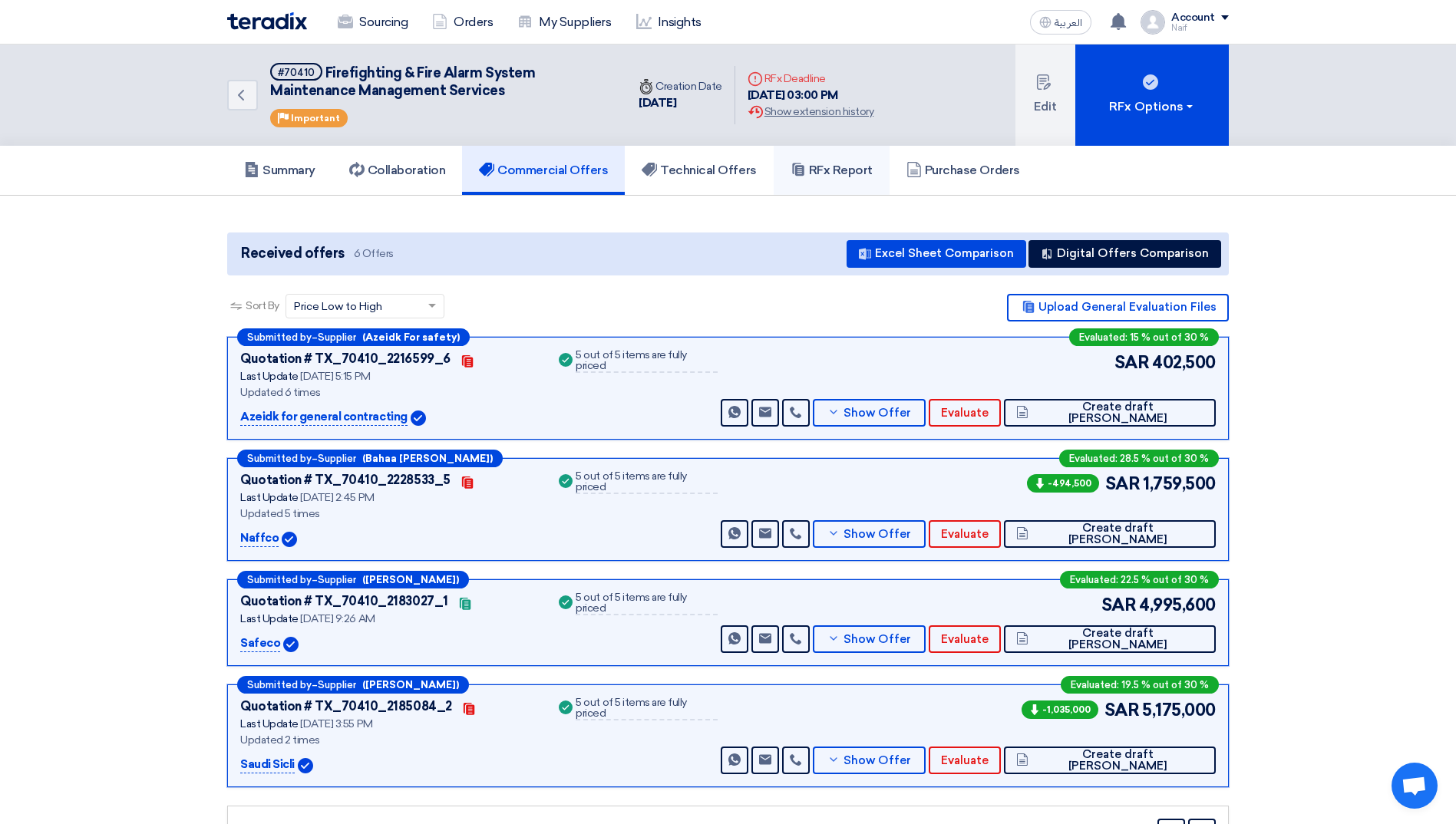
click at [831, 176] on h5 "RFx Report" at bounding box center [832, 170] width 82 height 16
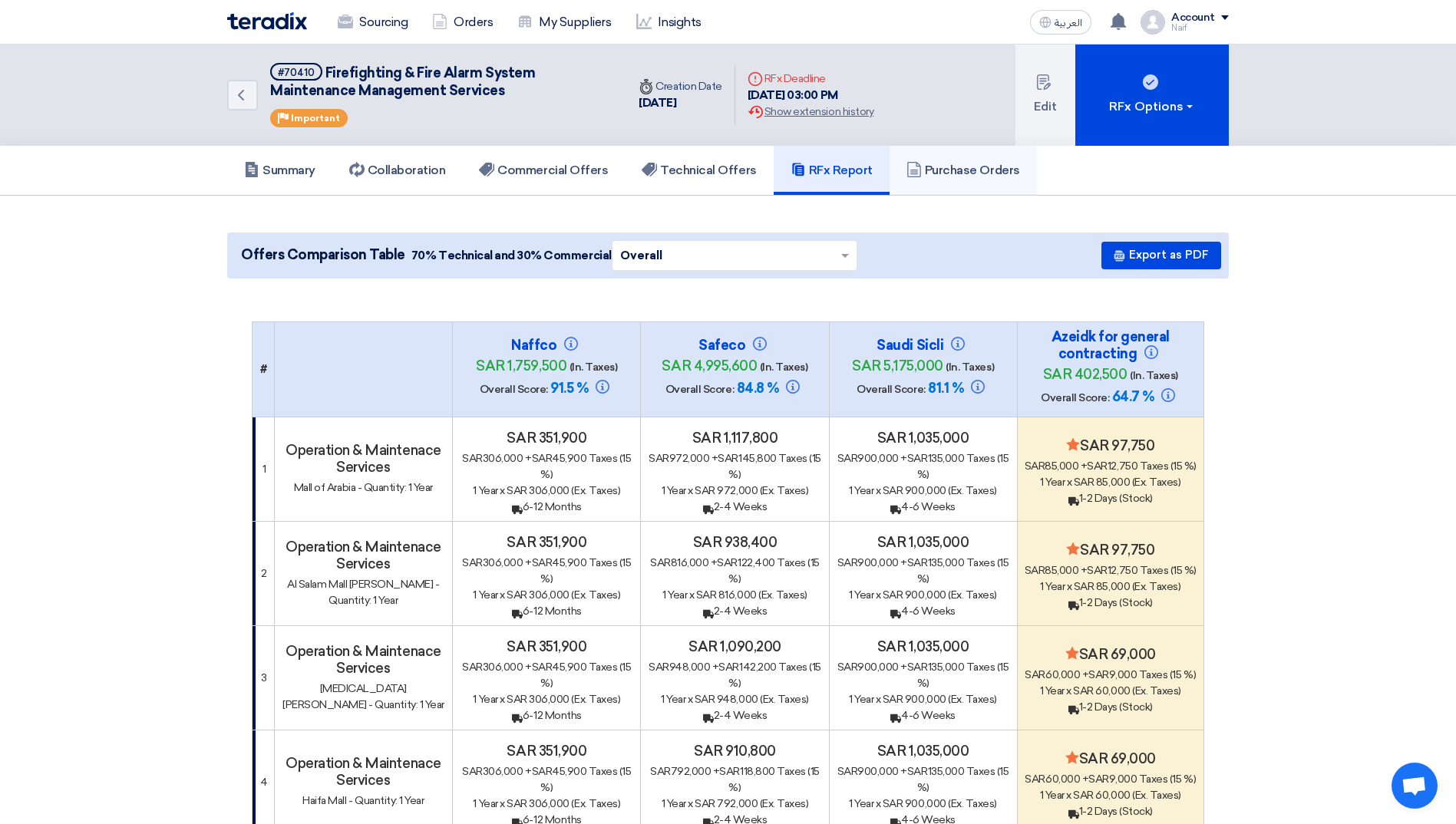
click at [979, 172] on h5 "Purchase Orders" at bounding box center [962, 170] width 114 height 16
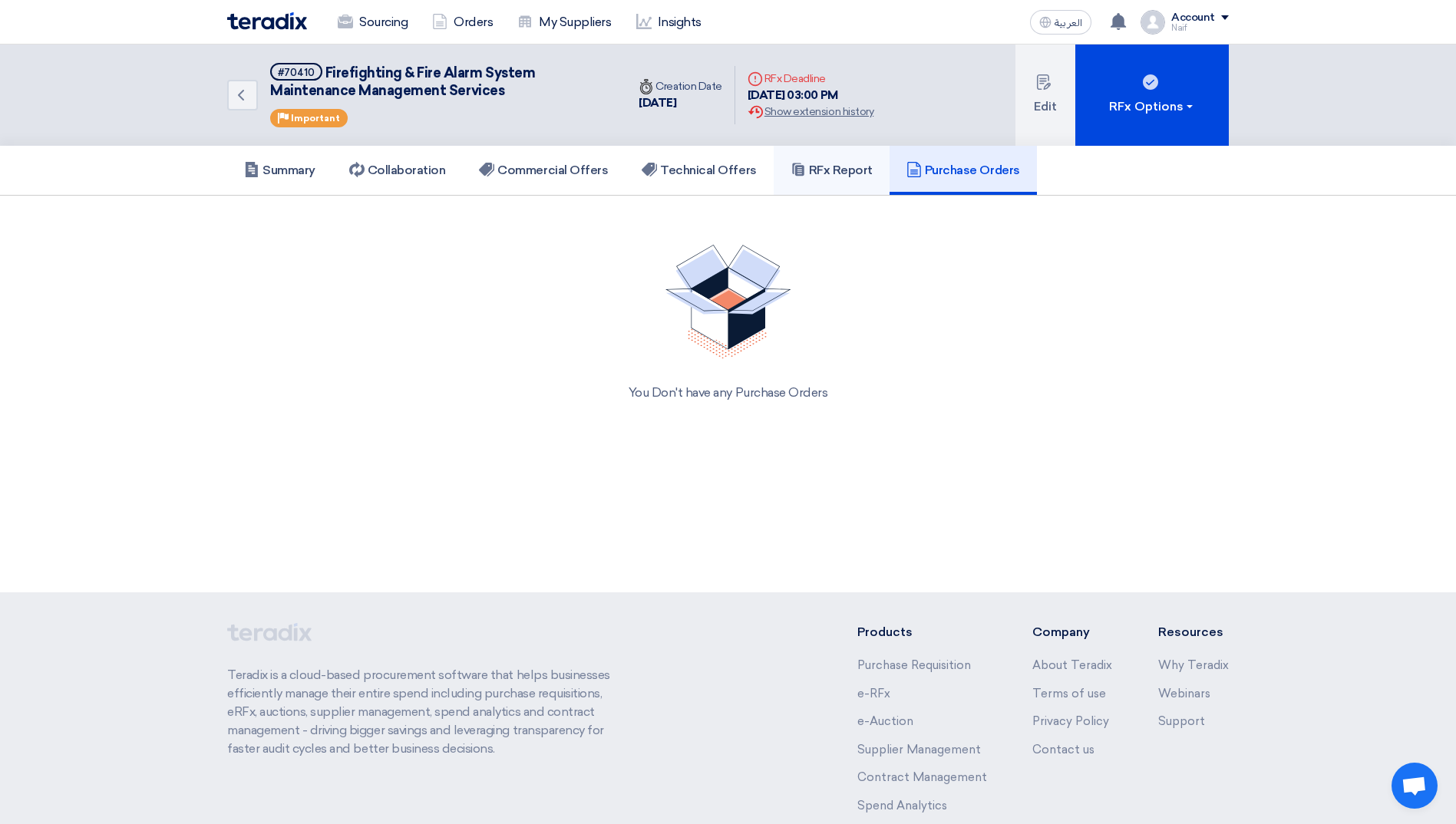
click at [863, 173] on h5 "RFx Report" at bounding box center [832, 170] width 82 height 16
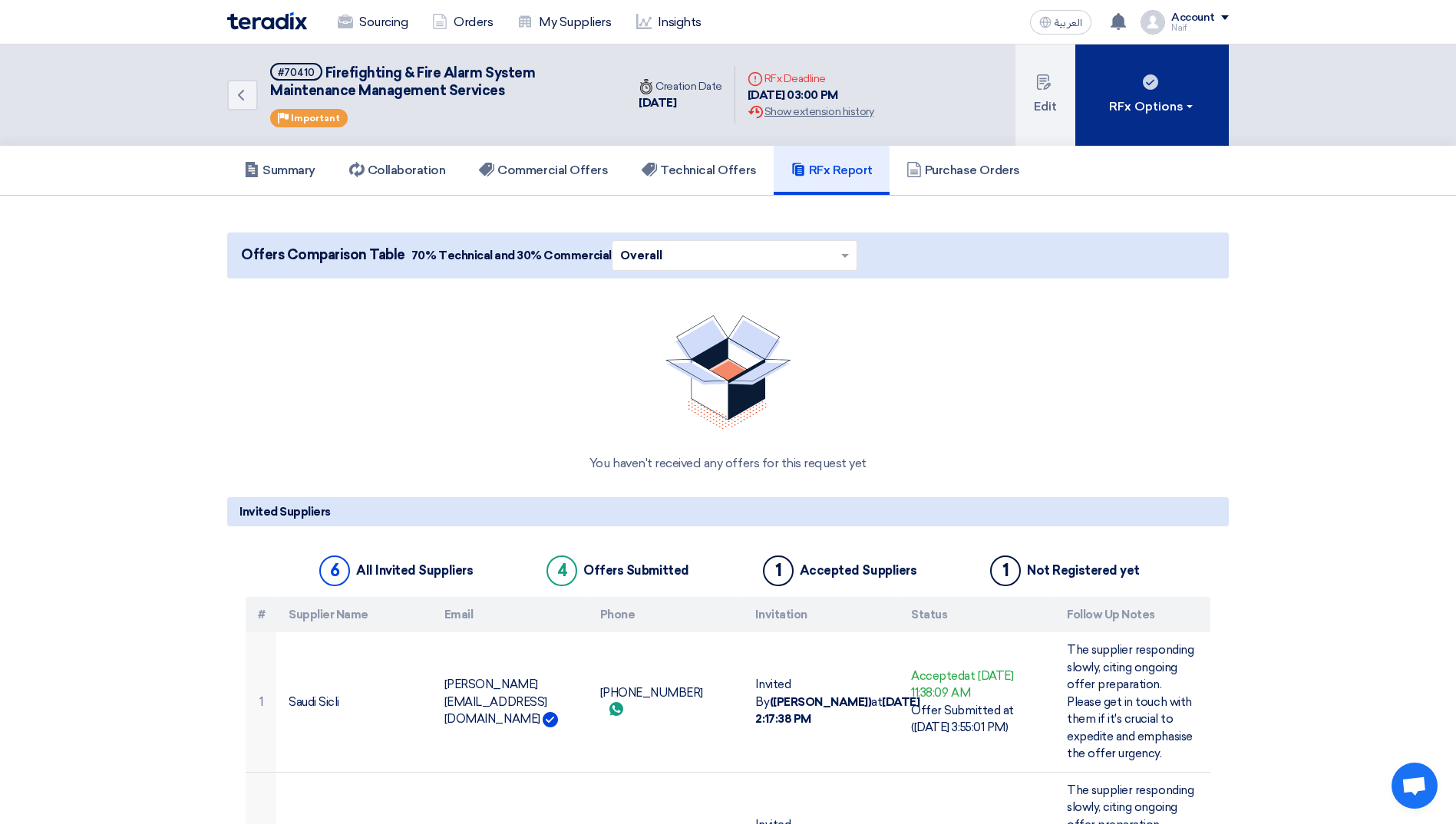
click at [1156, 113] on div "RFx Options" at bounding box center [1152, 106] width 87 height 19
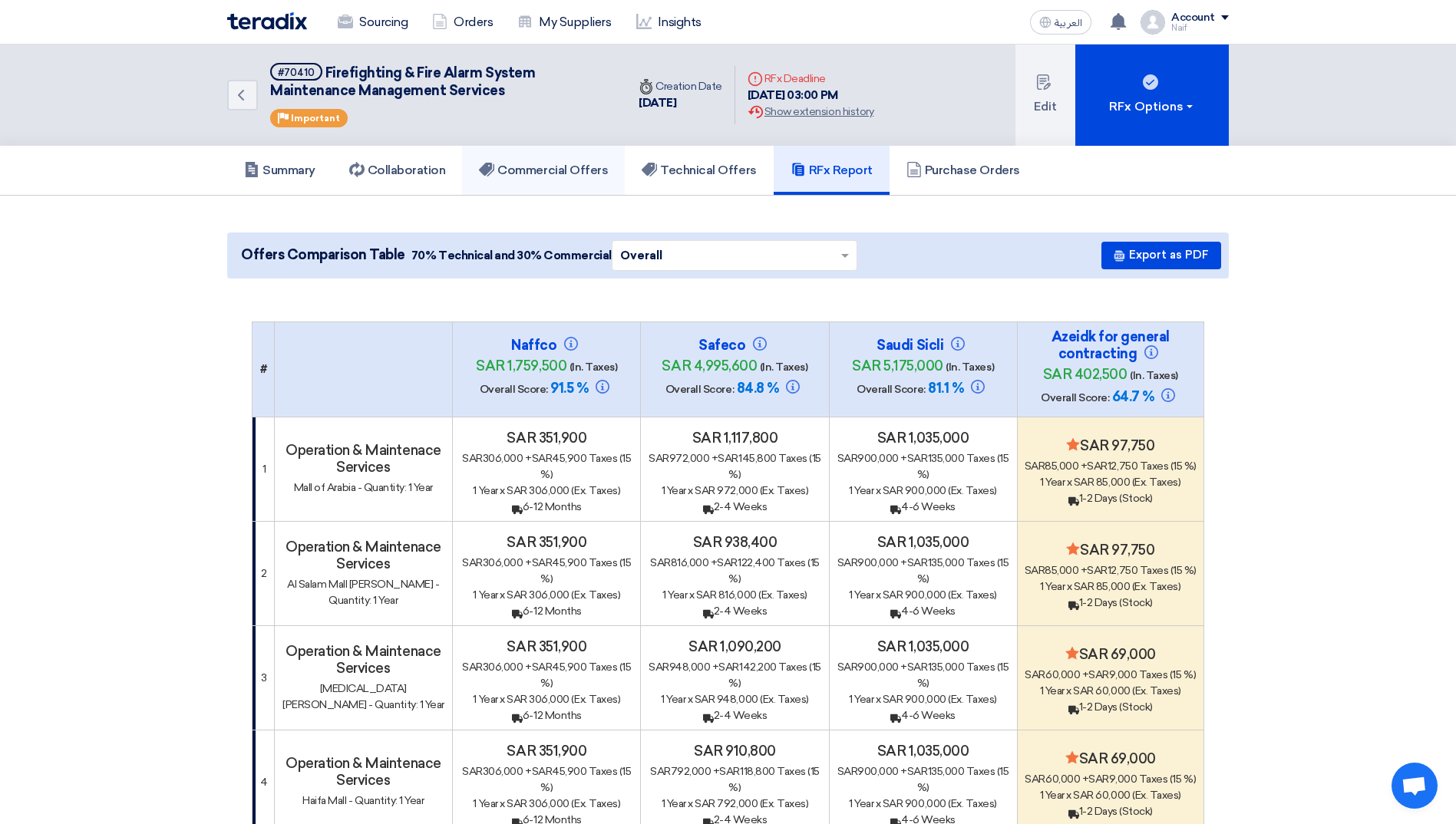
click at [608, 170] on h5 "Commercial Offers" at bounding box center [543, 170] width 129 height 16
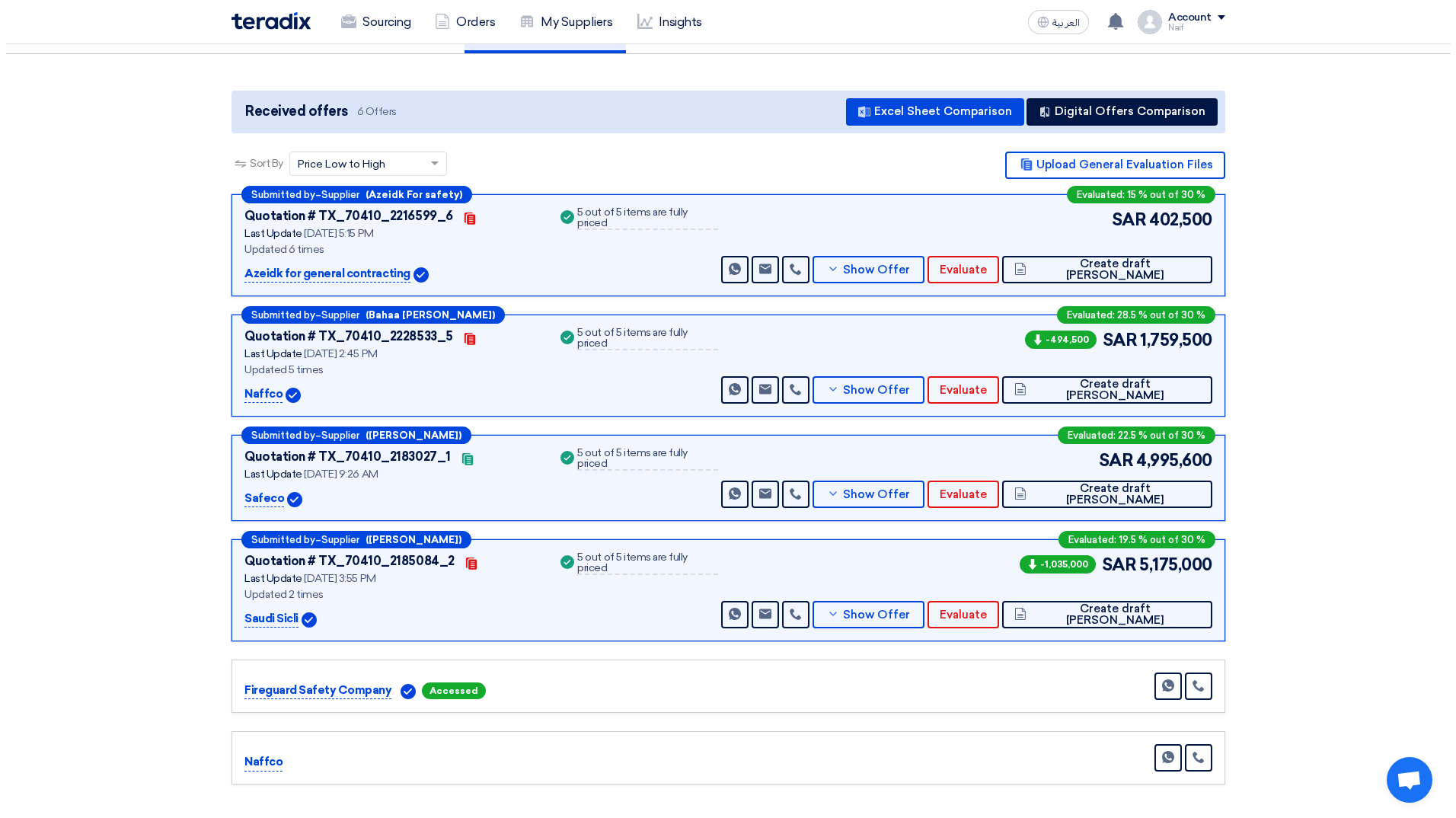
scroll to position [153, 0]
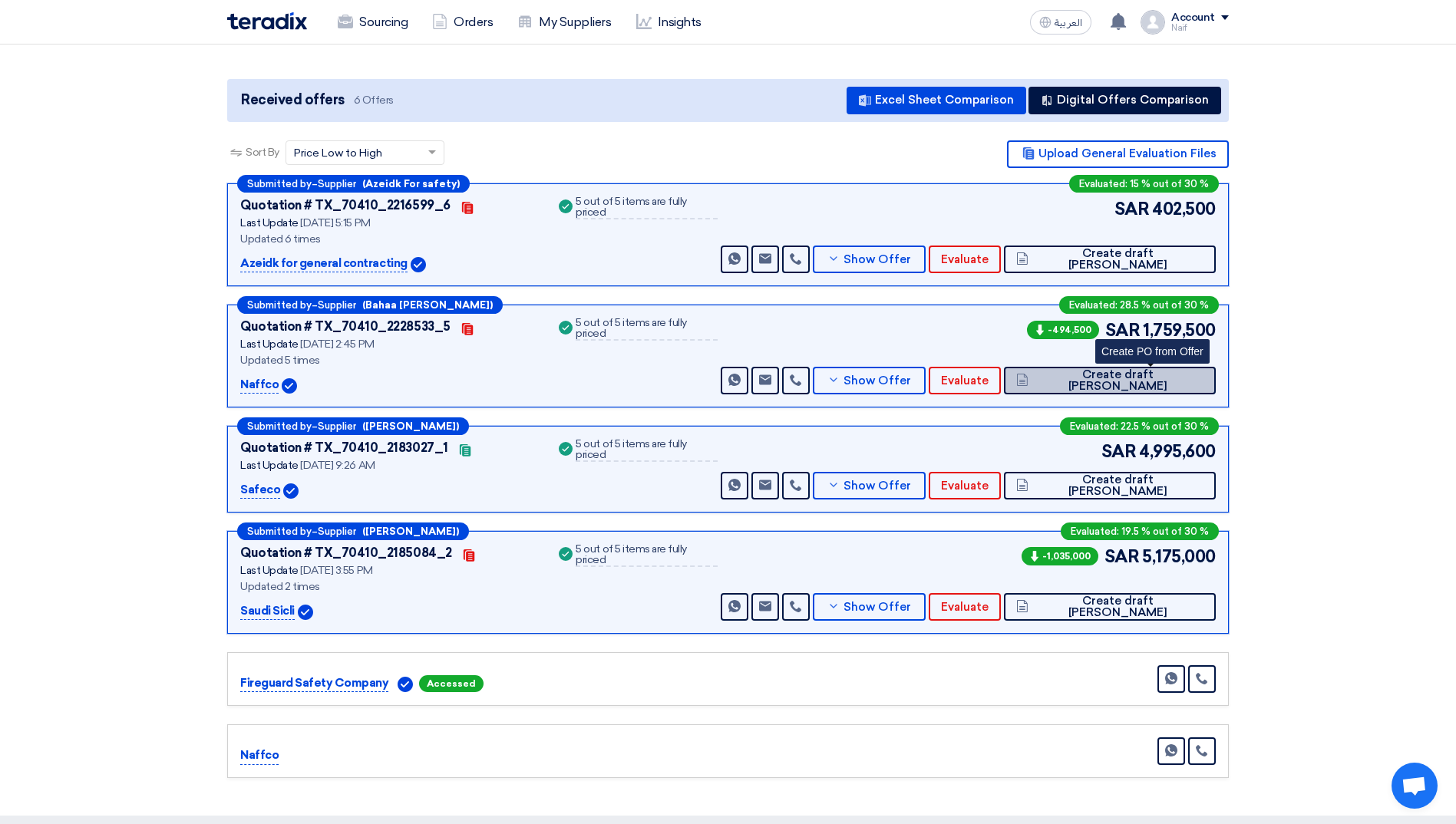
click at [1138, 378] on span "Create draft [PERSON_NAME]" at bounding box center [1117, 380] width 171 height 23
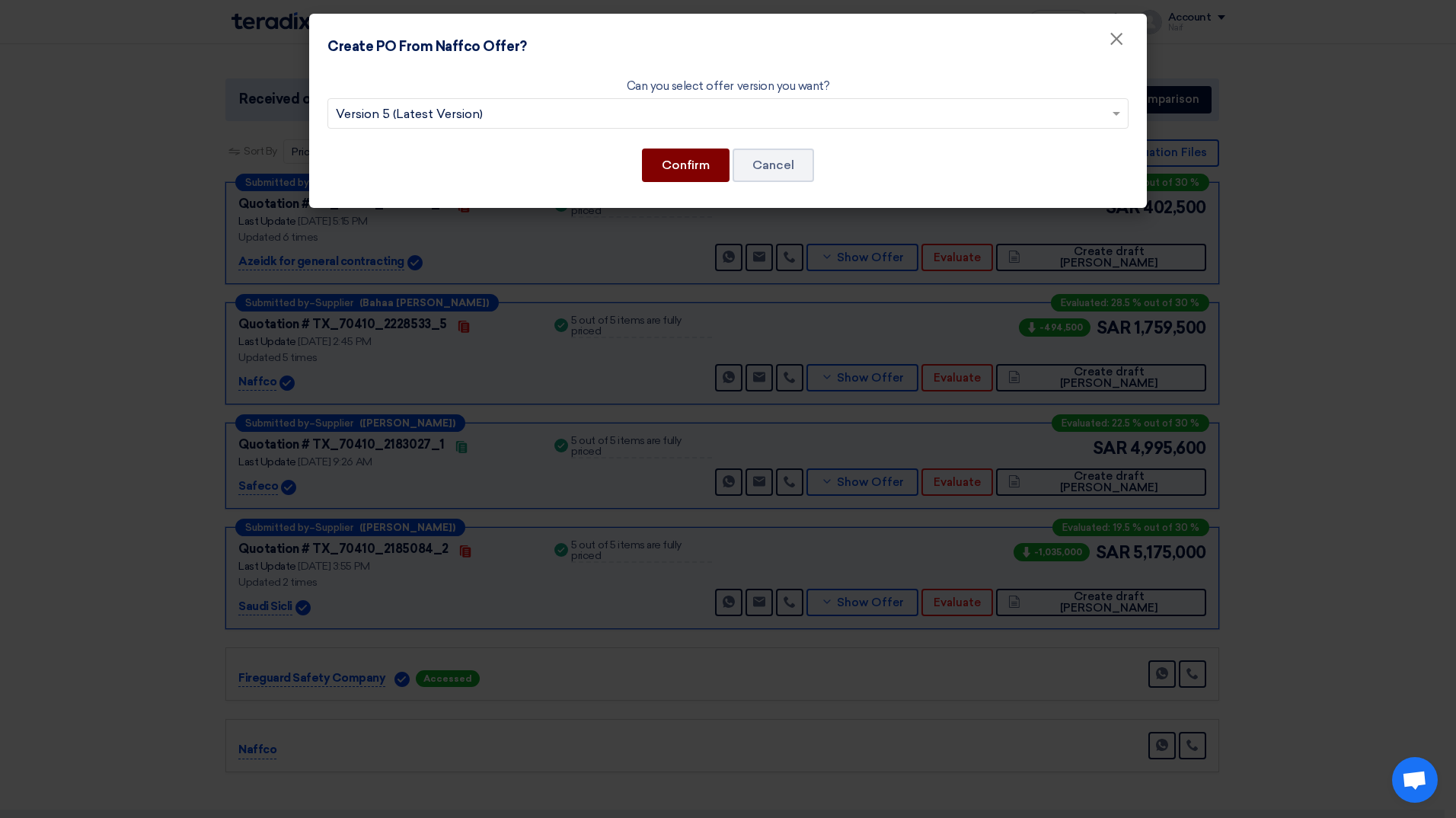
click at [655, 170] on button "Confirm" at bounding box center [685, 165] width 88 height 33
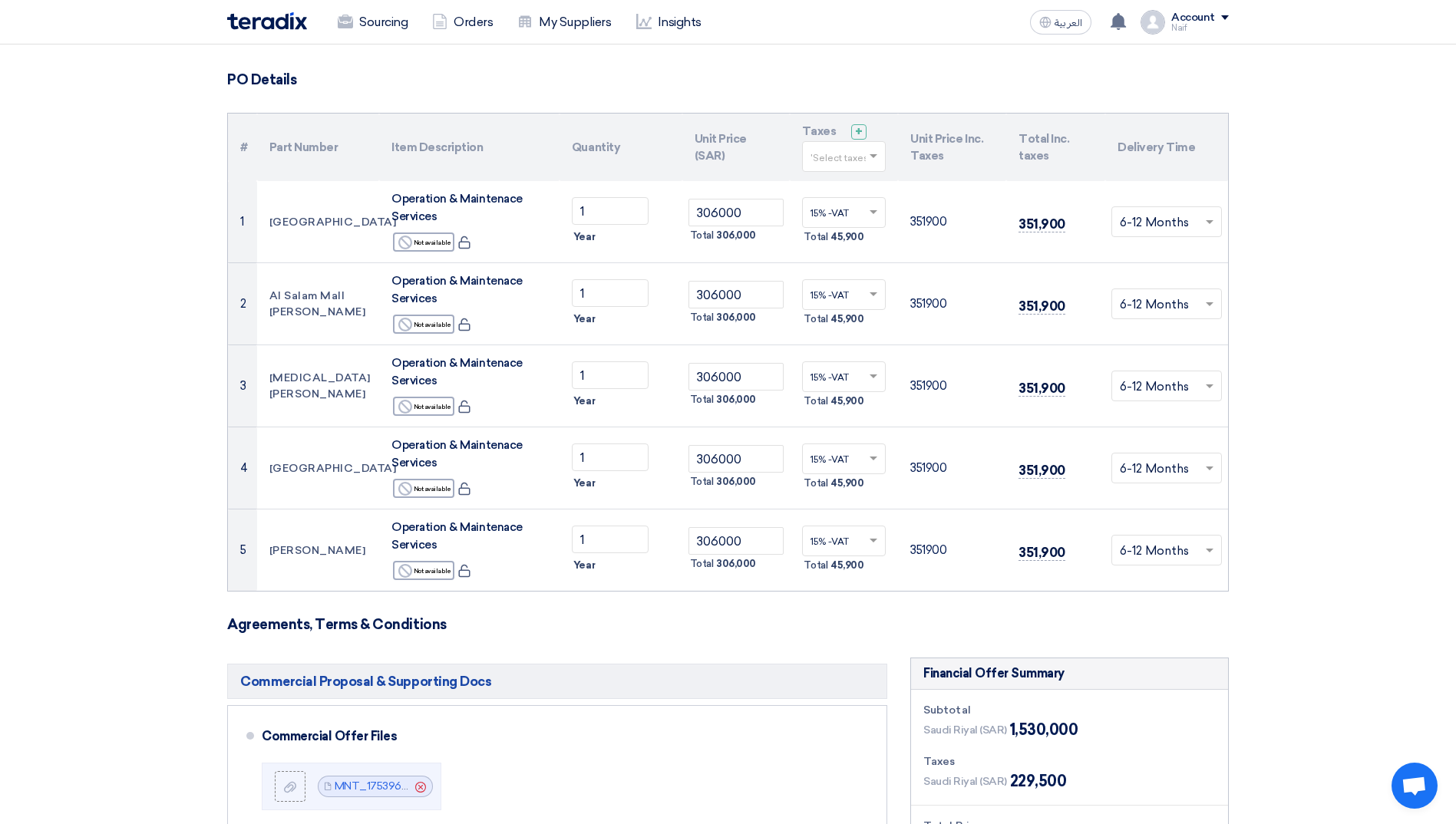
scroll to position [0, 0]
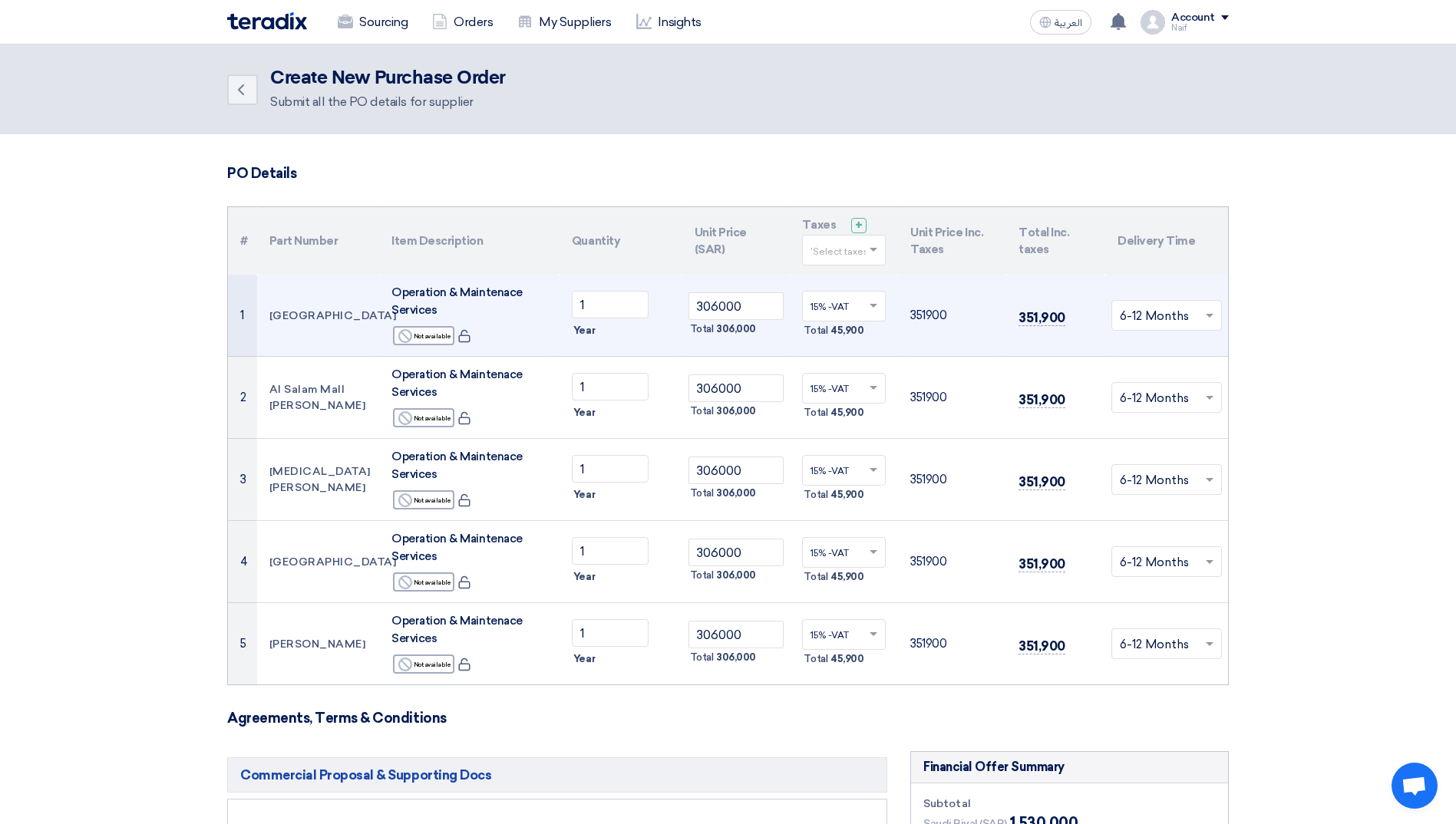
click at [1199, 326] on div at bounding box center [1165, 315] width 109 height 25
click at [1208, 317] on span at bounding box center [1209, 315] width 7 height 4
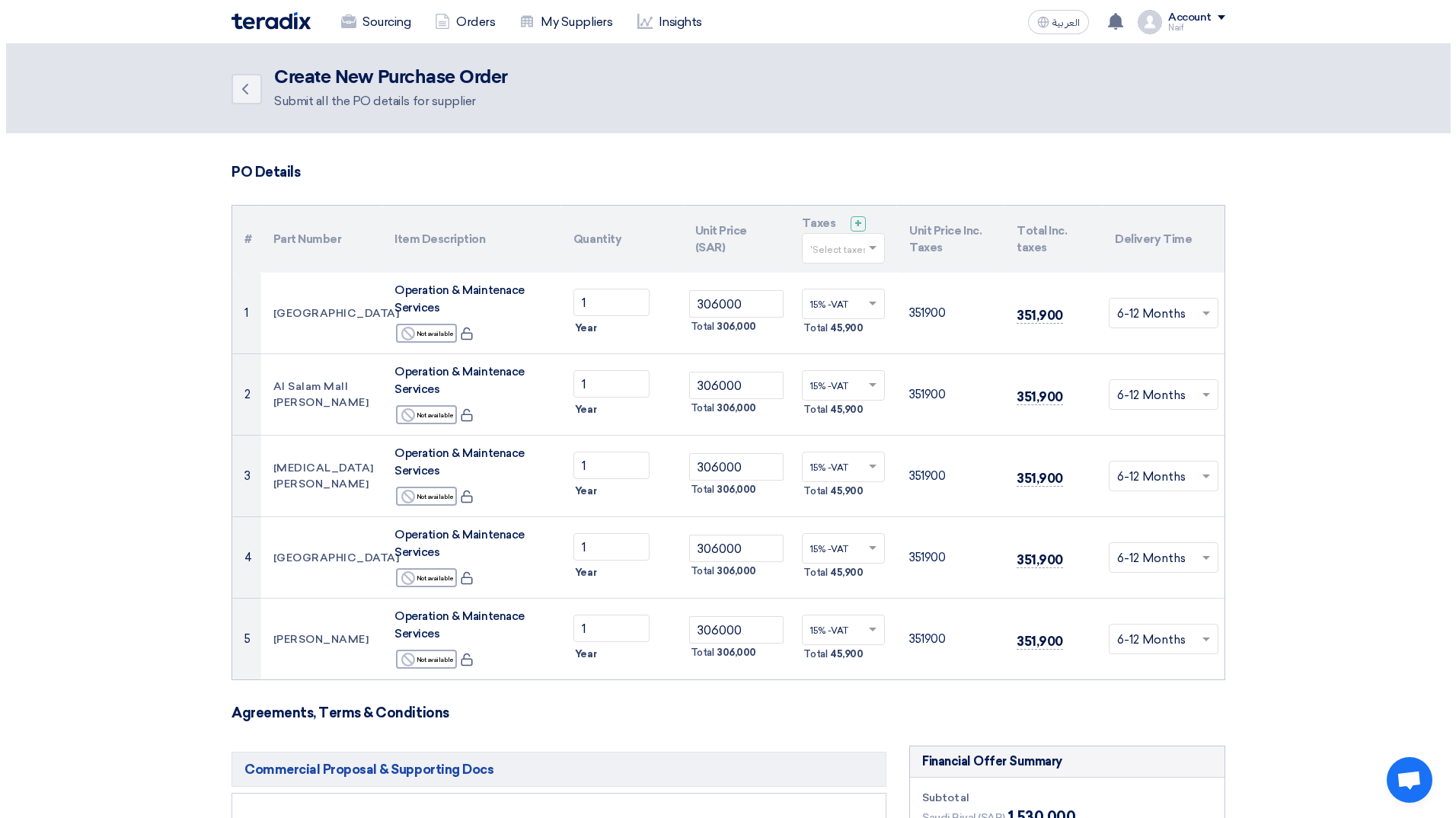
scroll to position [305, 0]
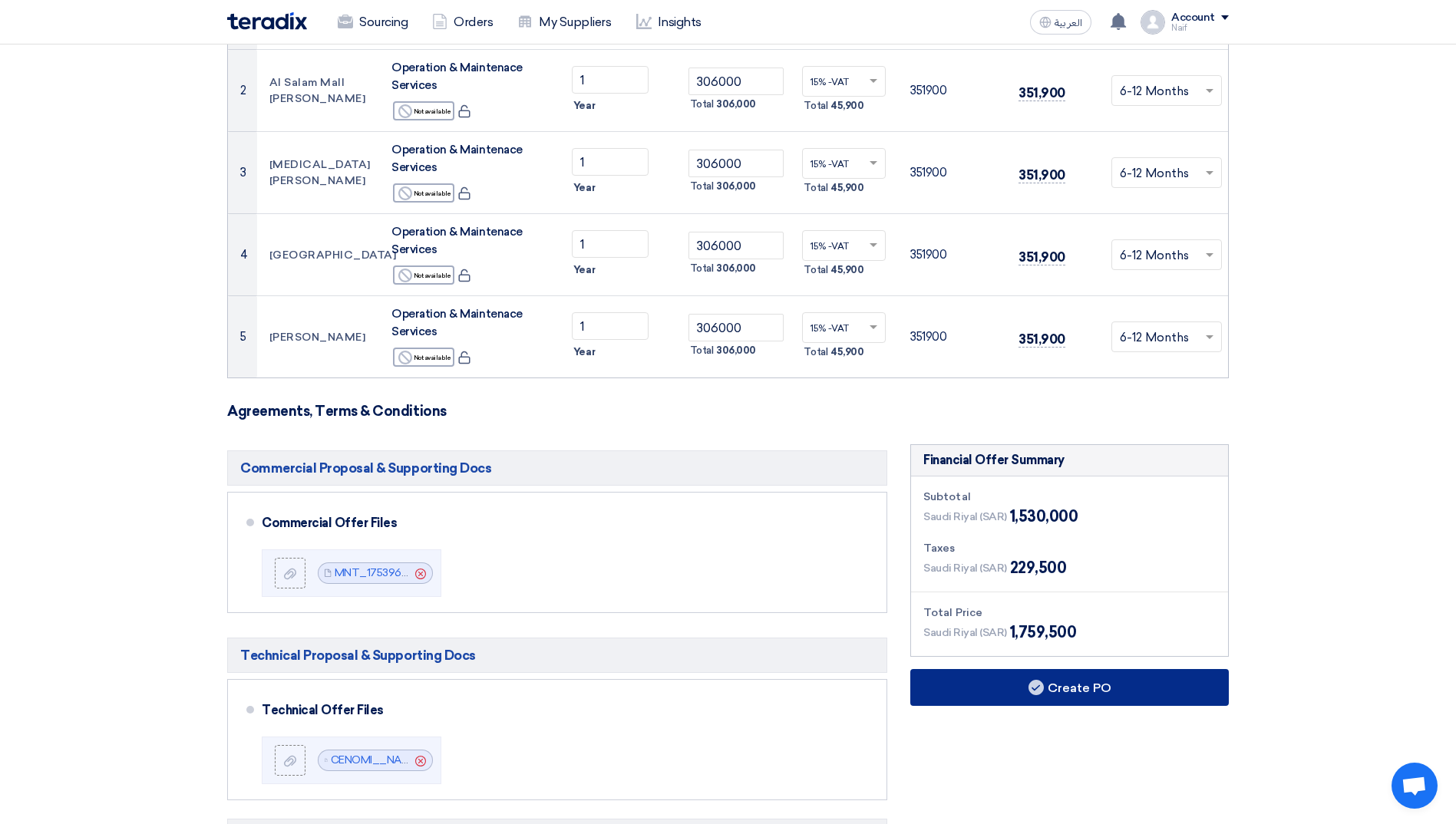
click at [1094, 691] on button "Create PO" at bounding box center [1069, 687] width 318 height 37
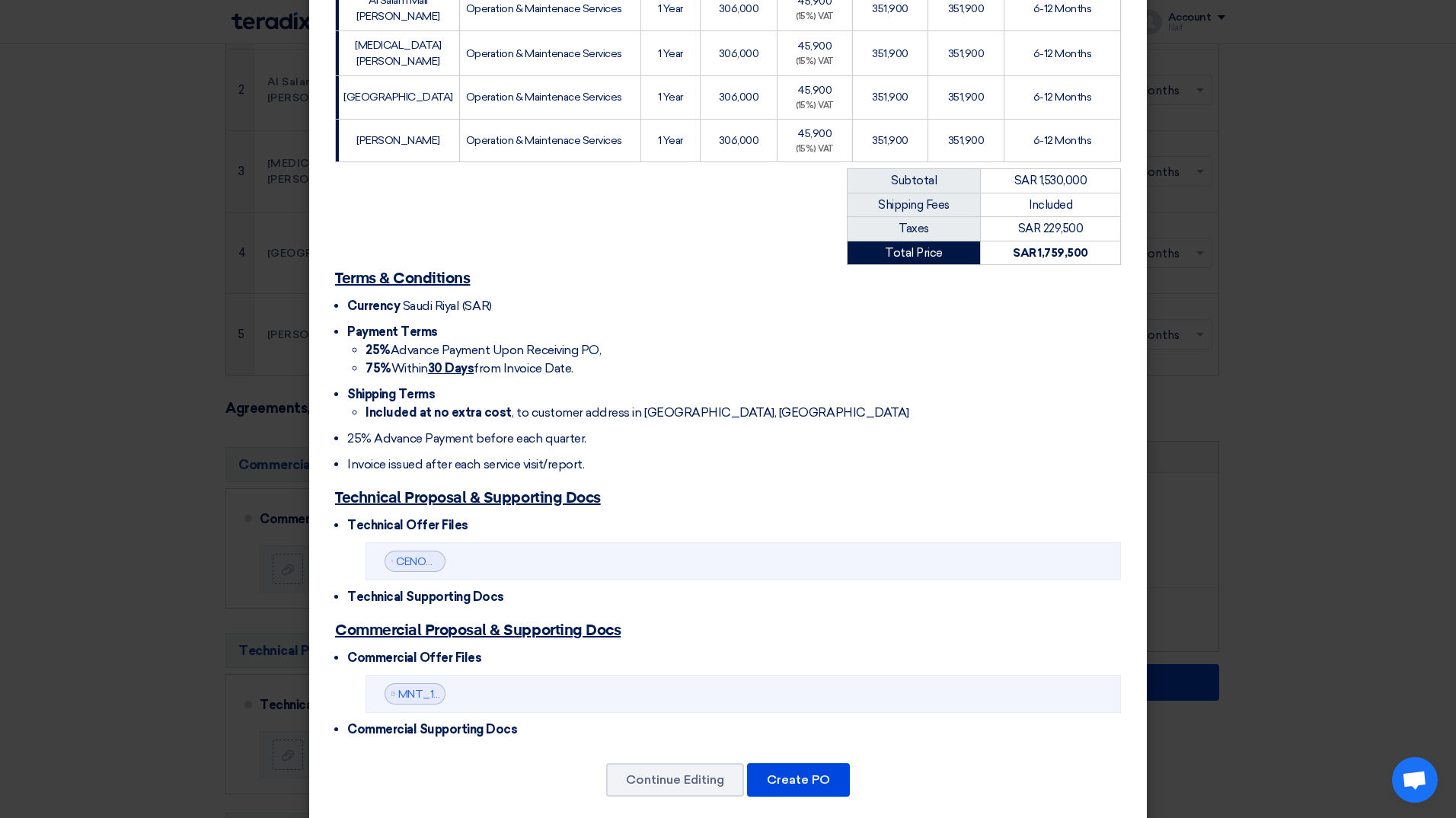
scroll to position [449, 0]
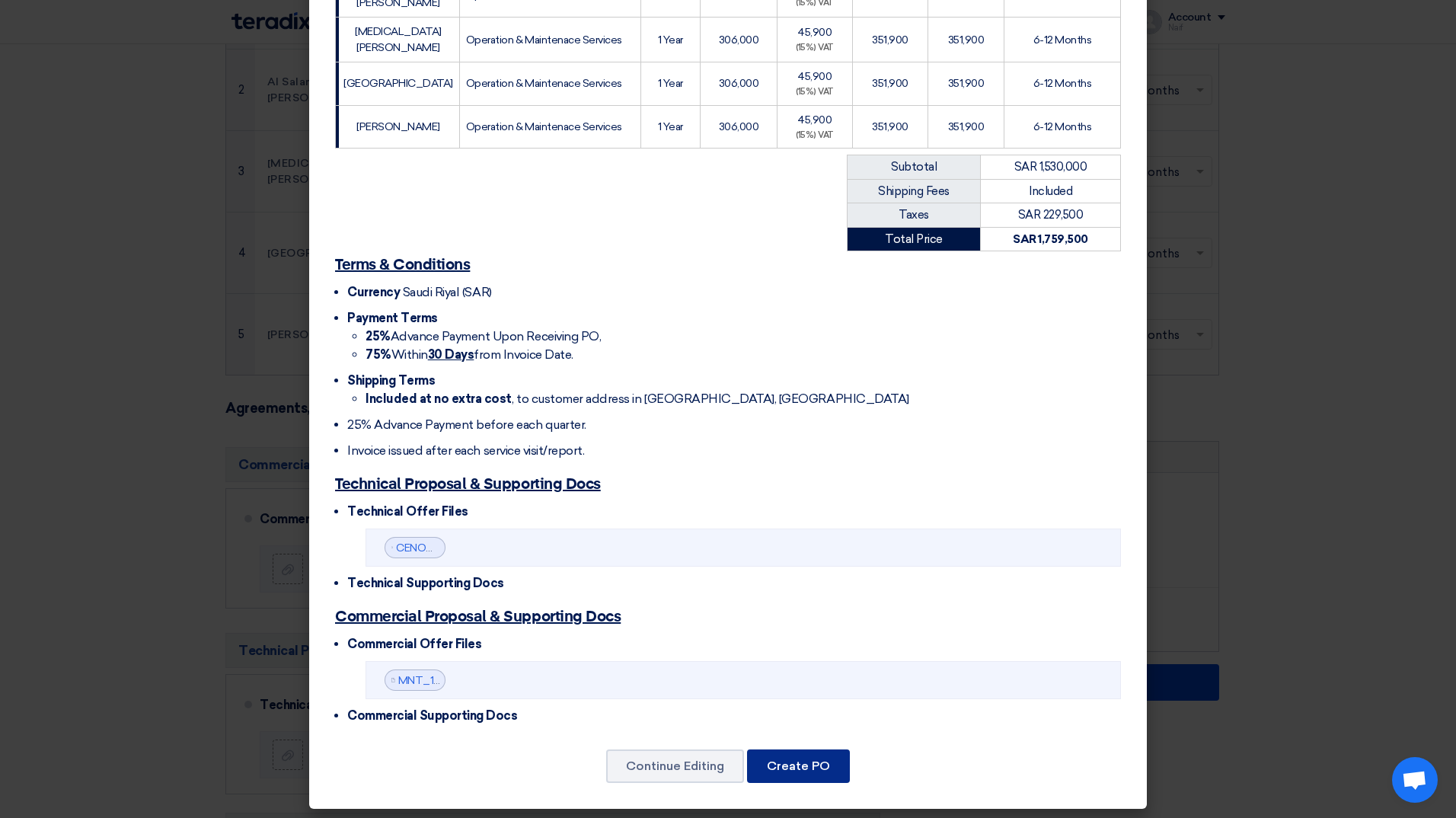
click at [799, 770] on button "Create PO" at bounding box center [798, 766] width 103 height 33
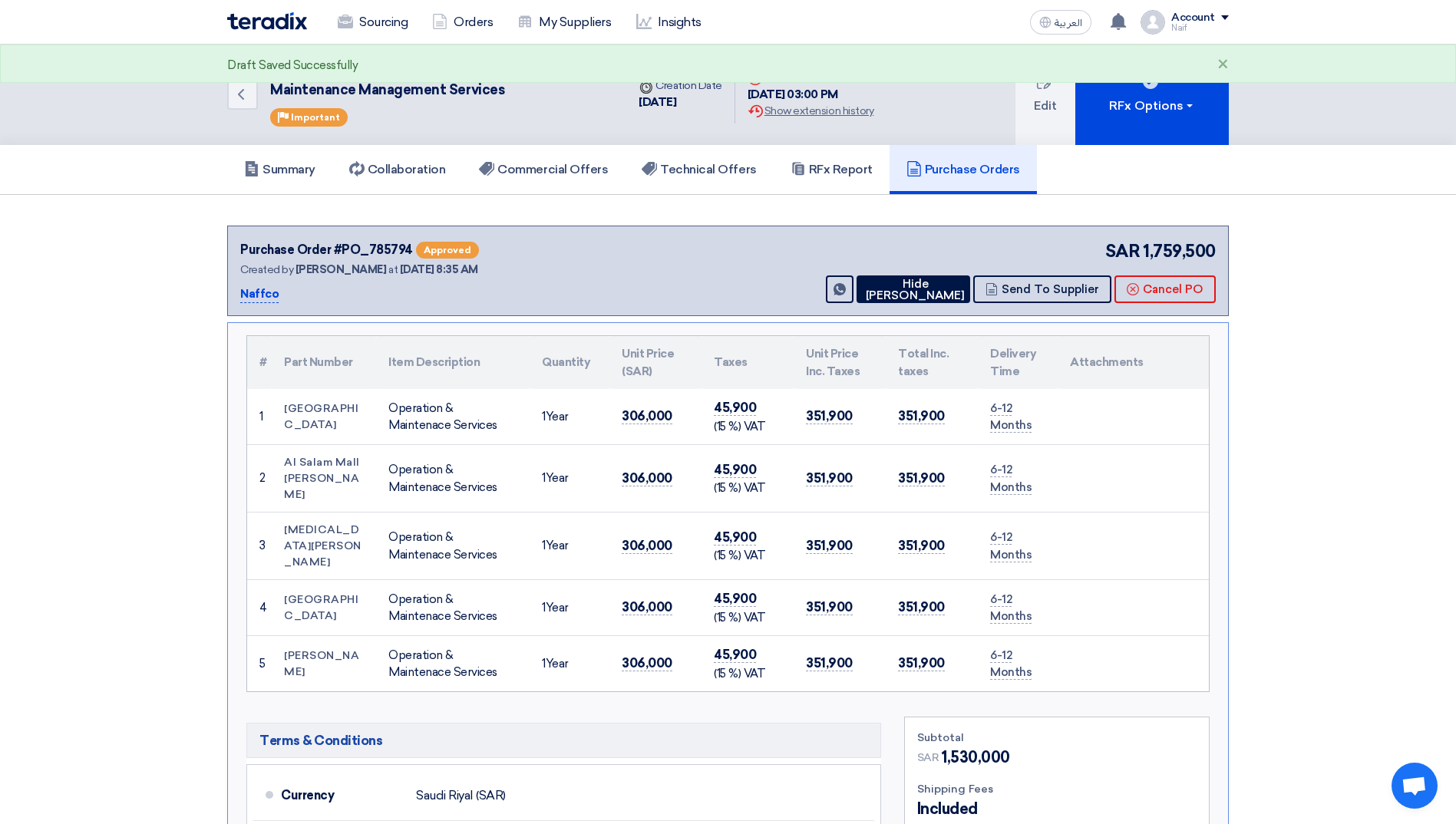
scroll to position [0, 0]
click at [924, 288] on button "Hide [PERSON_NAME]" at bounding box center [913, 290] width 114 height 28
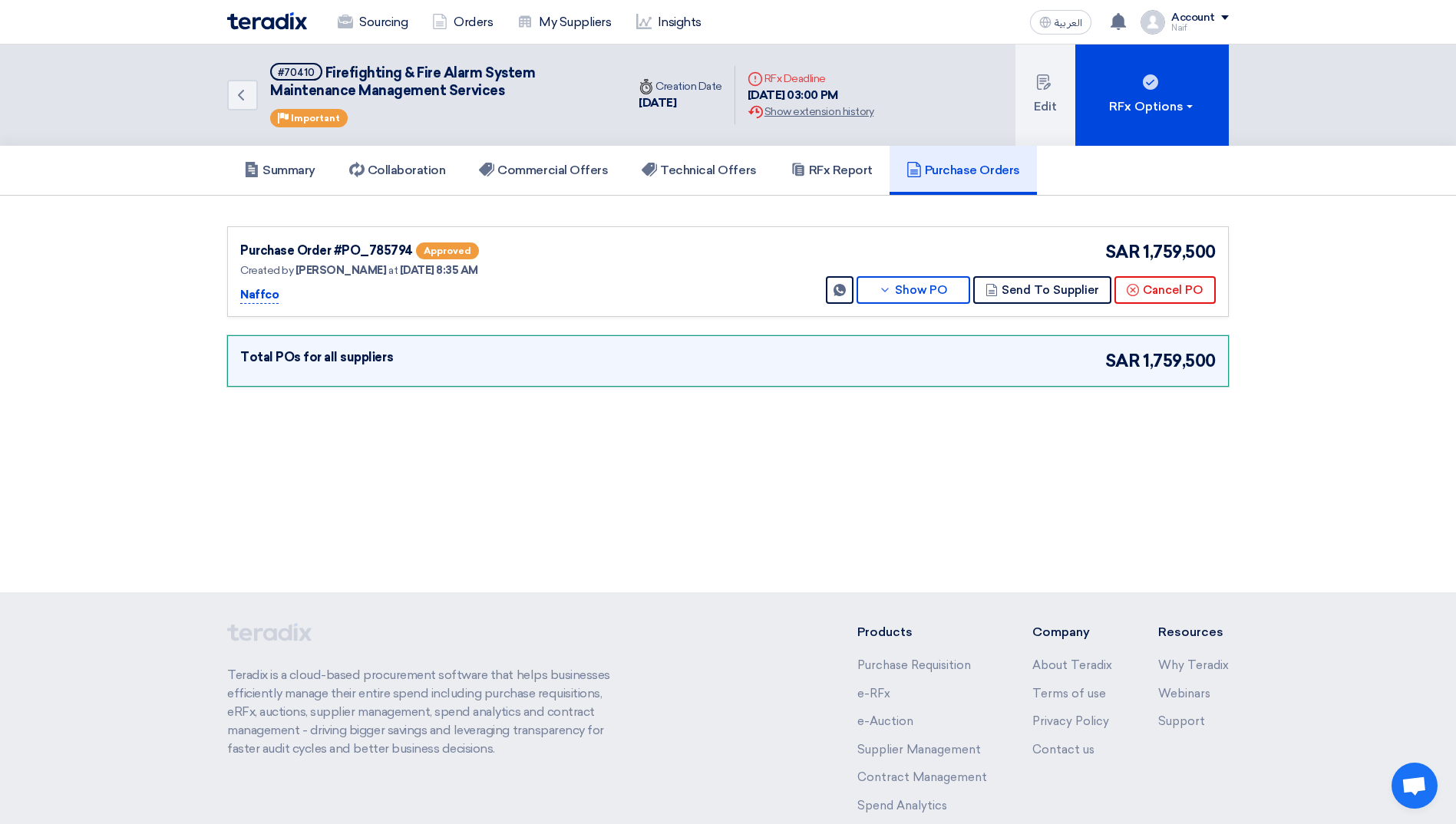
click at [1116, 537] on div "Back #70410 Firefighting & Fire Alarm System Maintenance Management Services Pr…" at bounding box center [728, 317] width 1456 height 547
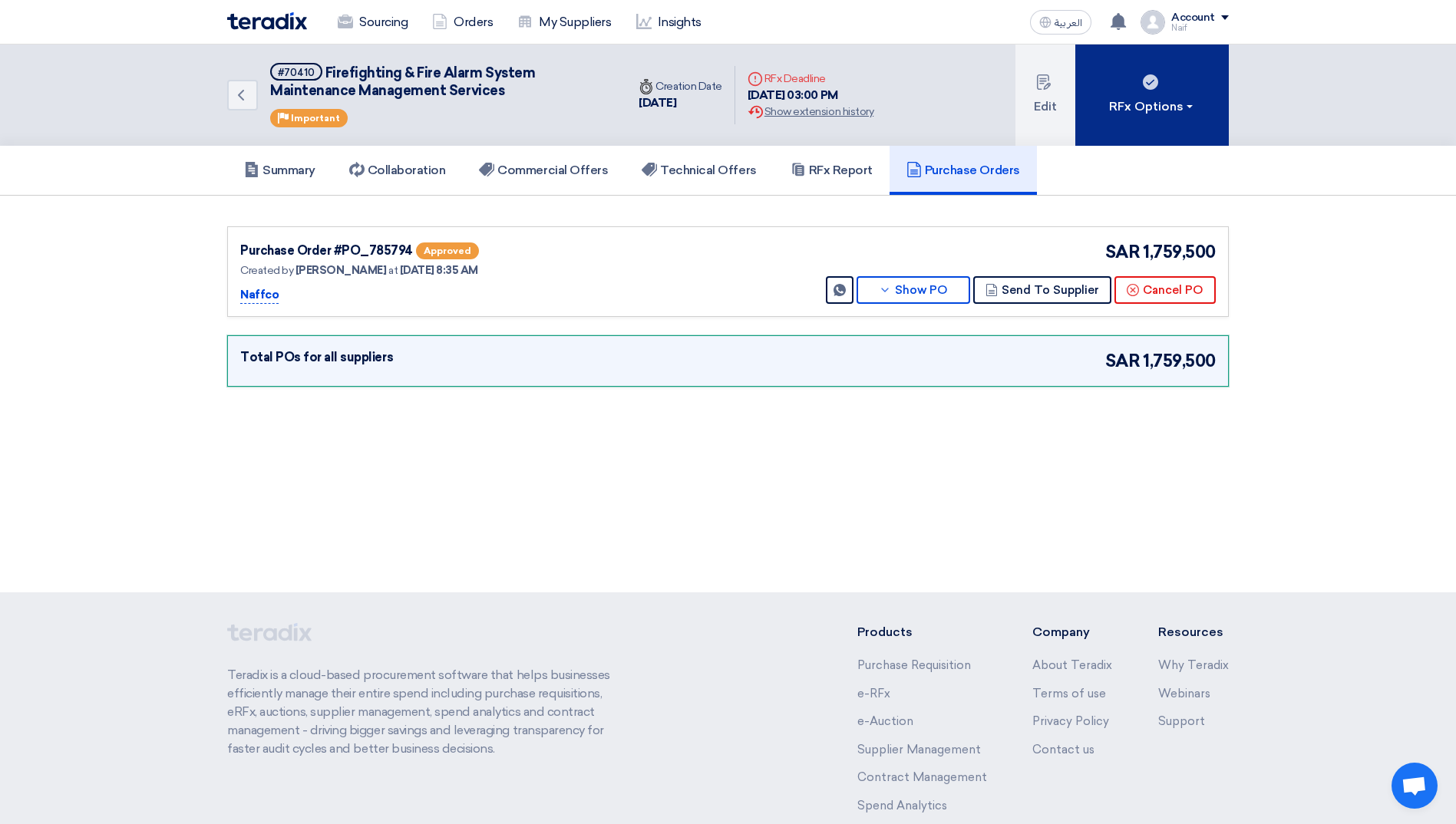
click at [1172, 110] on div "RFx Options" at bounding box center [1152, 106] width 87 height 19
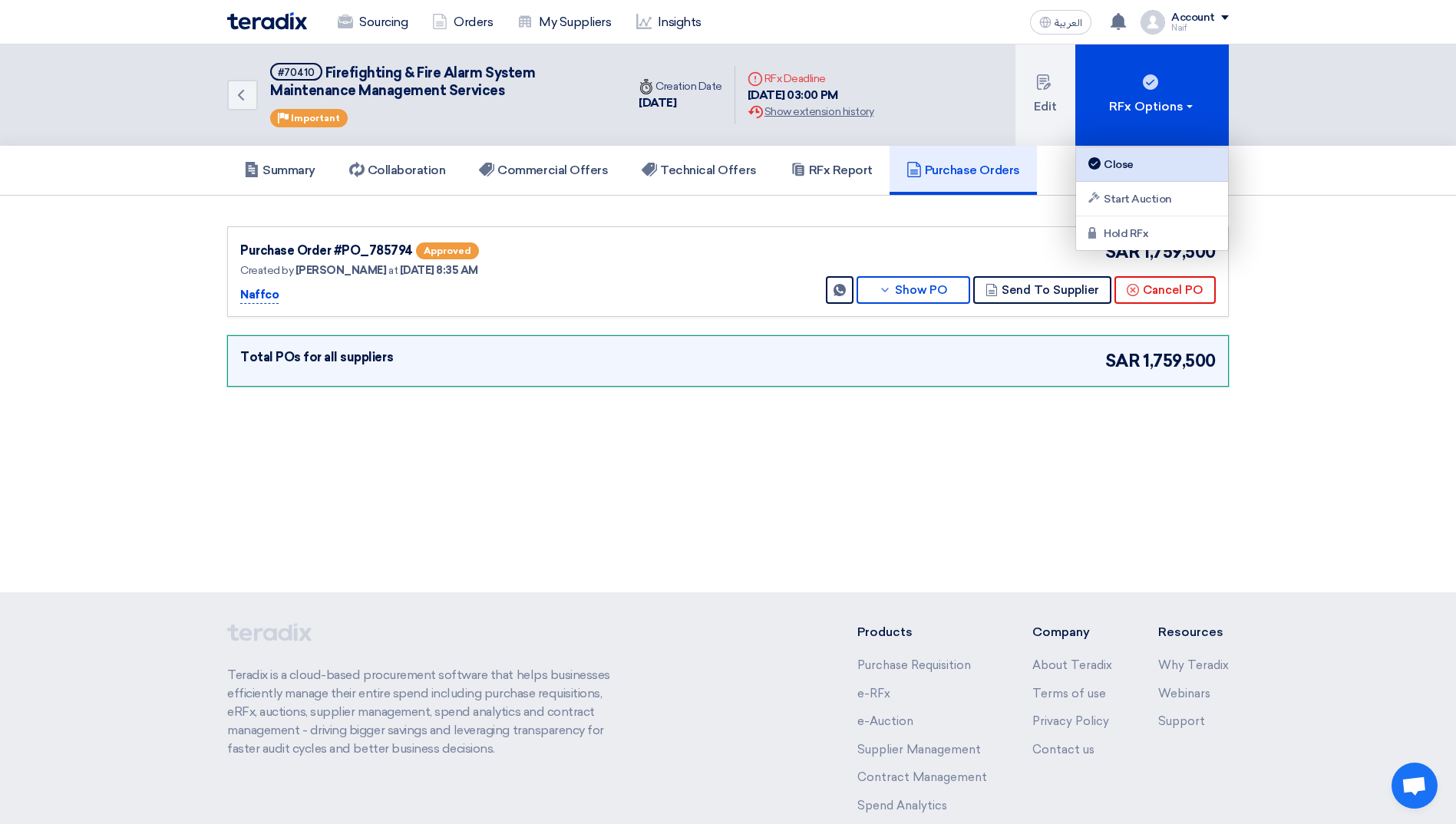
click at [1147, 151] on link "Close" at bounding box center [1152, 164] width 152 height 34
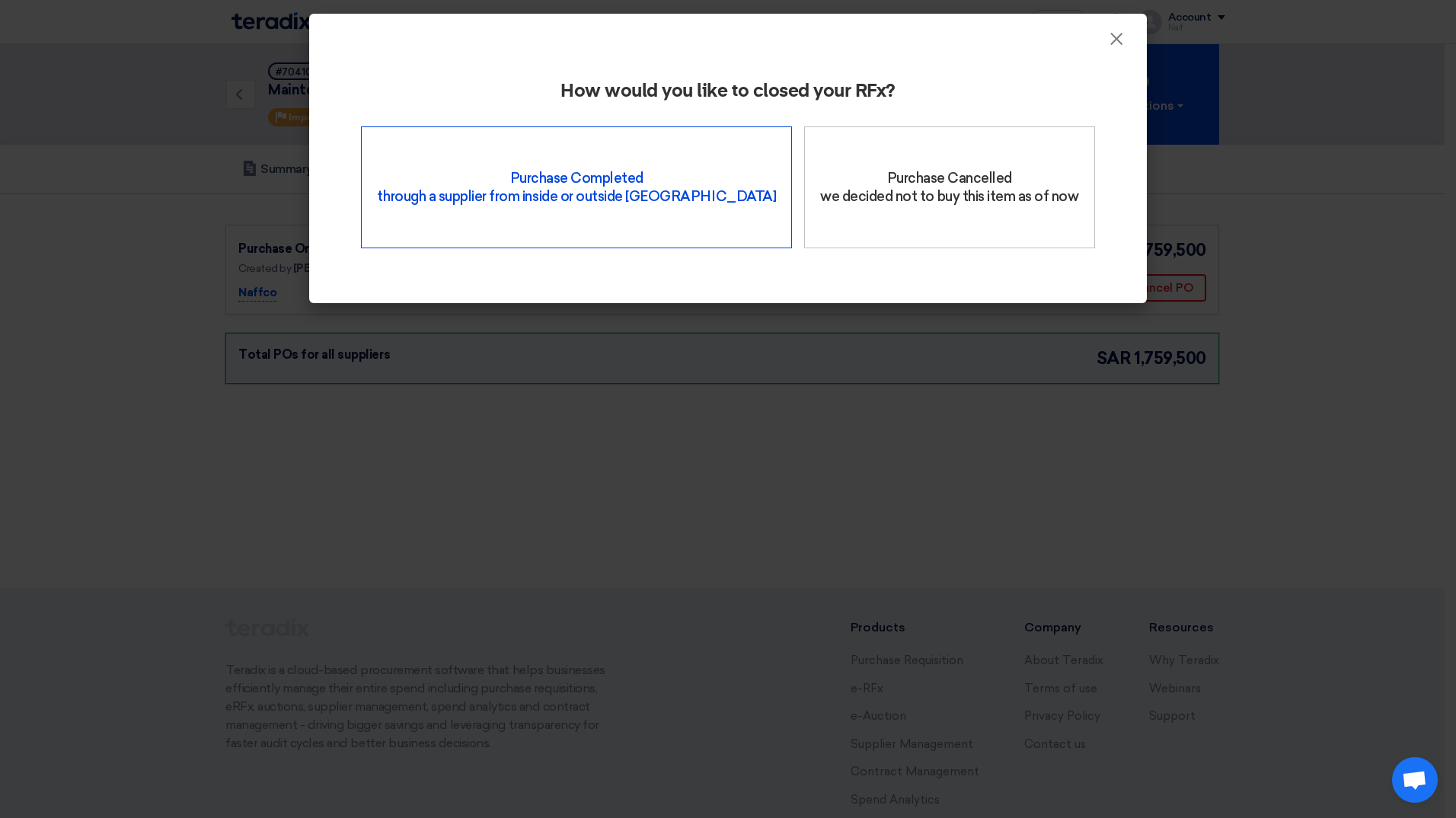
click at [610, 218] on div "Purchase Completed through a supplier from inside or outside Teradix" at bounding box center [576, 188] width 431 height 122
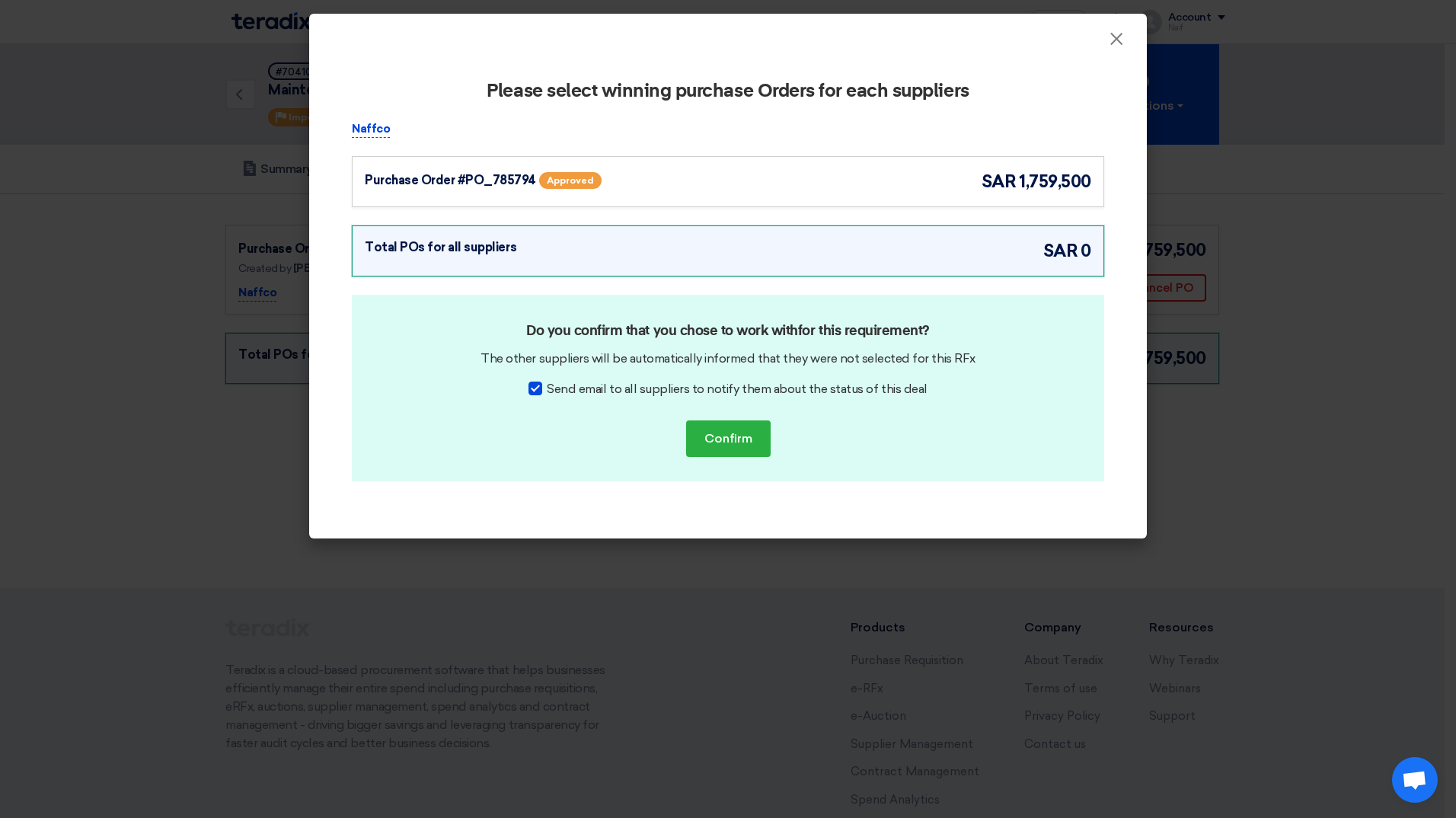
click at [814, 191] on div "Purchase Order #PO_785794 Approved sar 1,759,500" at bounding box center [728, 181] width 726 height 25
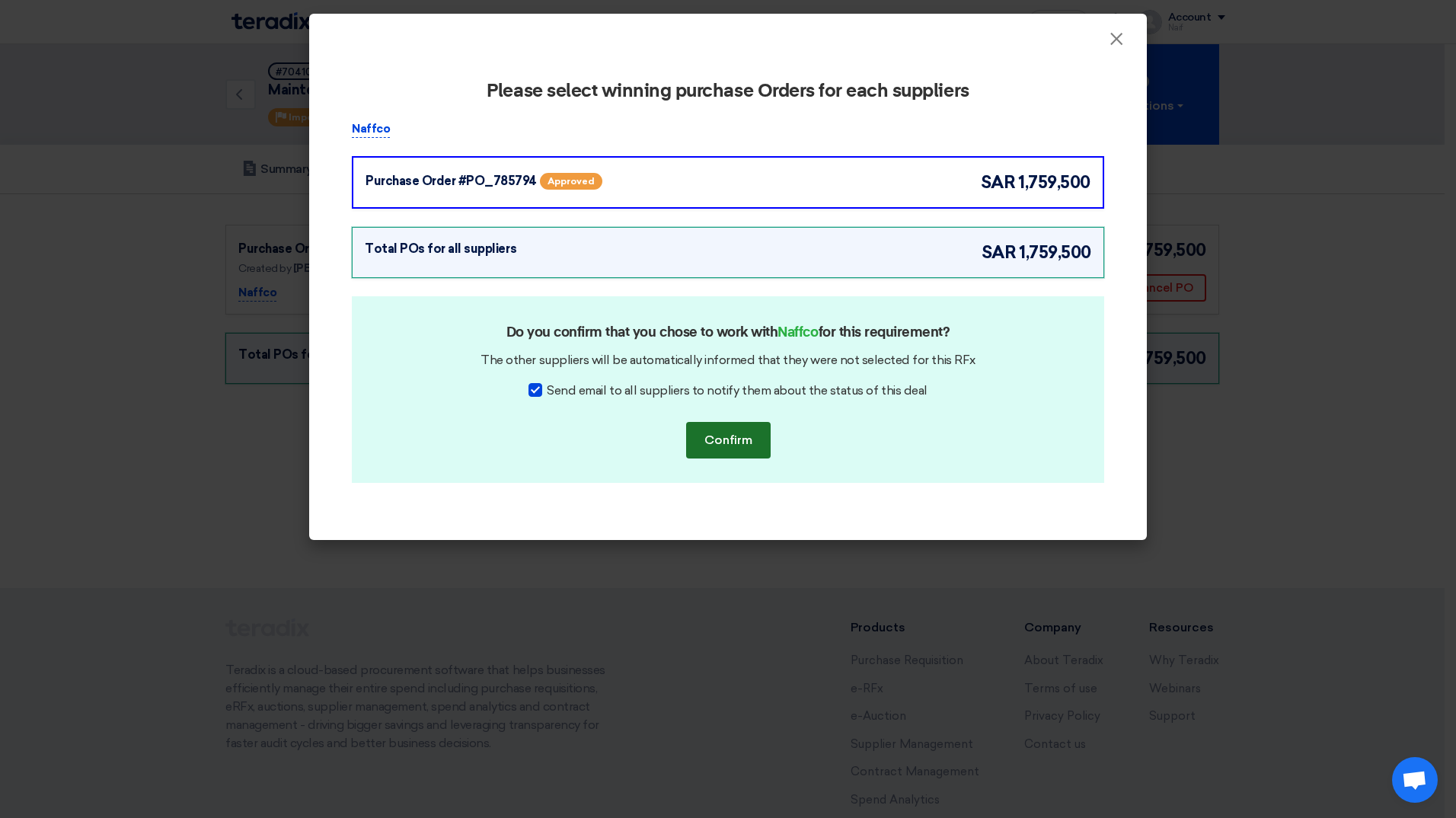
click at [736, 446] on button "Confirm" at bounding box center [728, 439] width 84 height 37
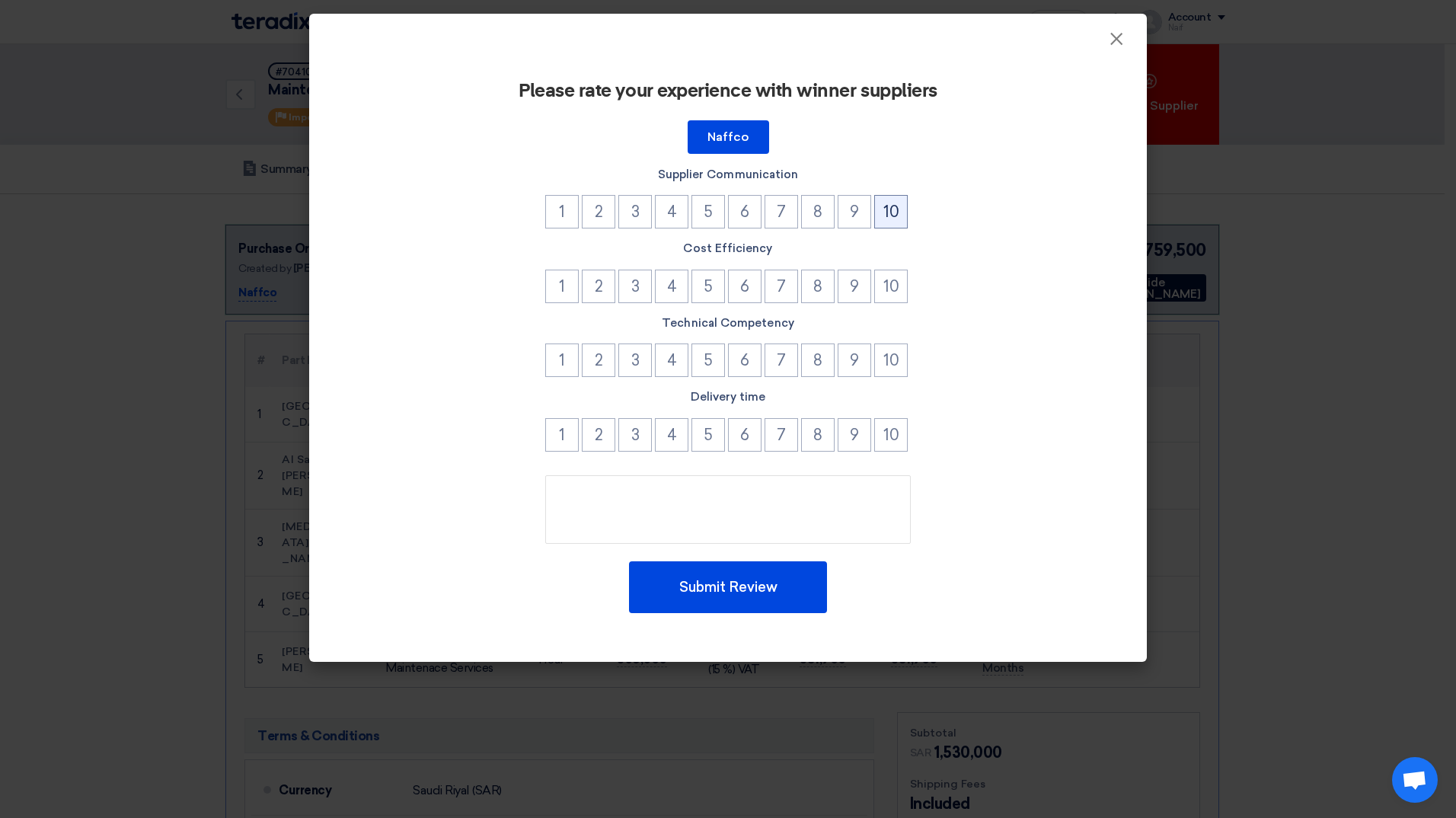
click at [899, 212] on button "10" at bounding box center [890, 211] width 33 height 33
click at [827, 285] on button "8" at bounding box center [817, 286] width 33 height 33
click at [845, 283] on button "9" at bounding box center [853, 286] width 33 height 33
click at [819, 371] on button "8" at bounding box center [817, 360] width 33 height 33
click at [809, 442] on button "8" at bounding box center [817, 435] width 33 height 33
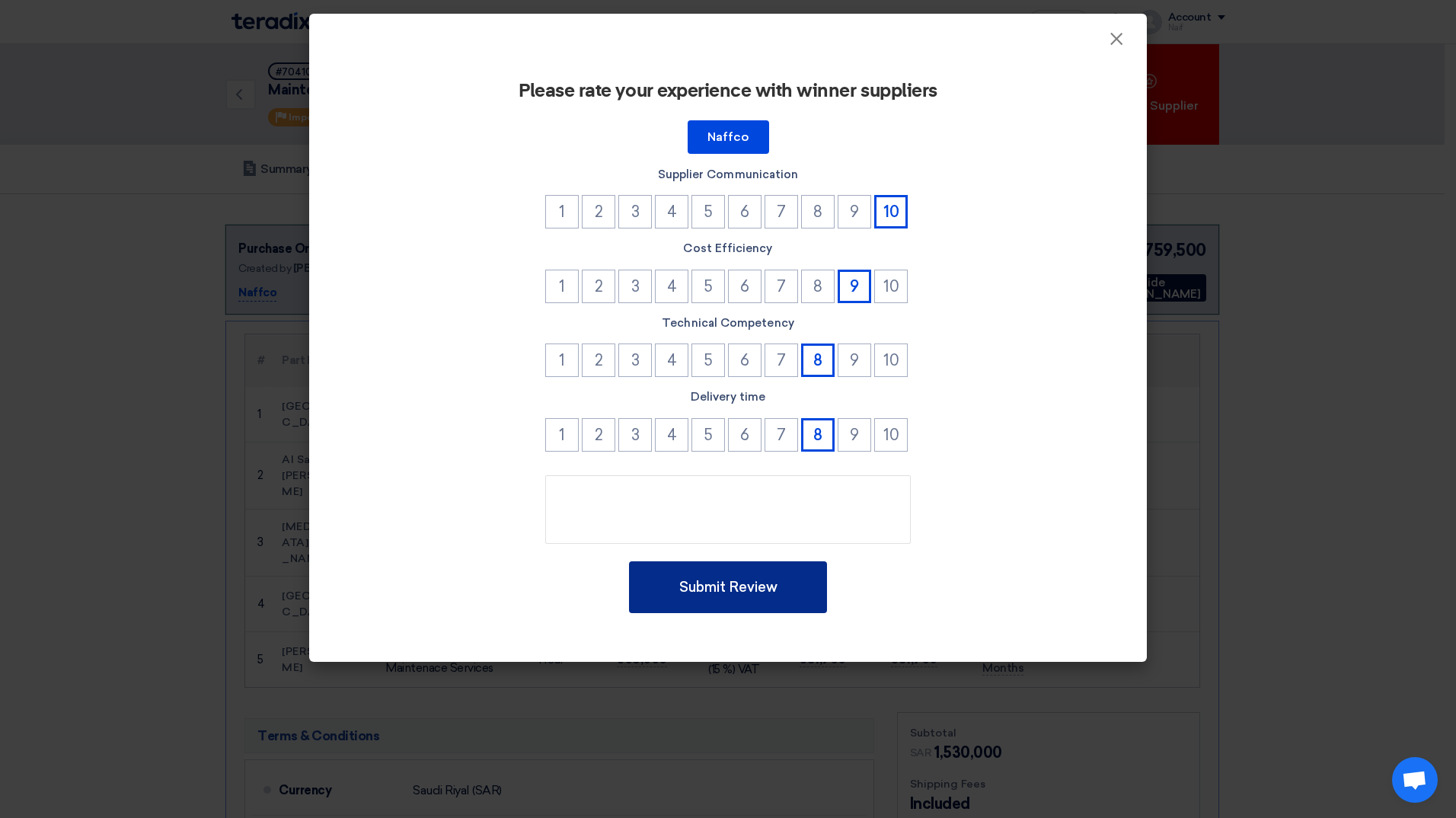
click at [767, 586] on button "Submit Review" at bounding box center [728, 587] width 198 height 52
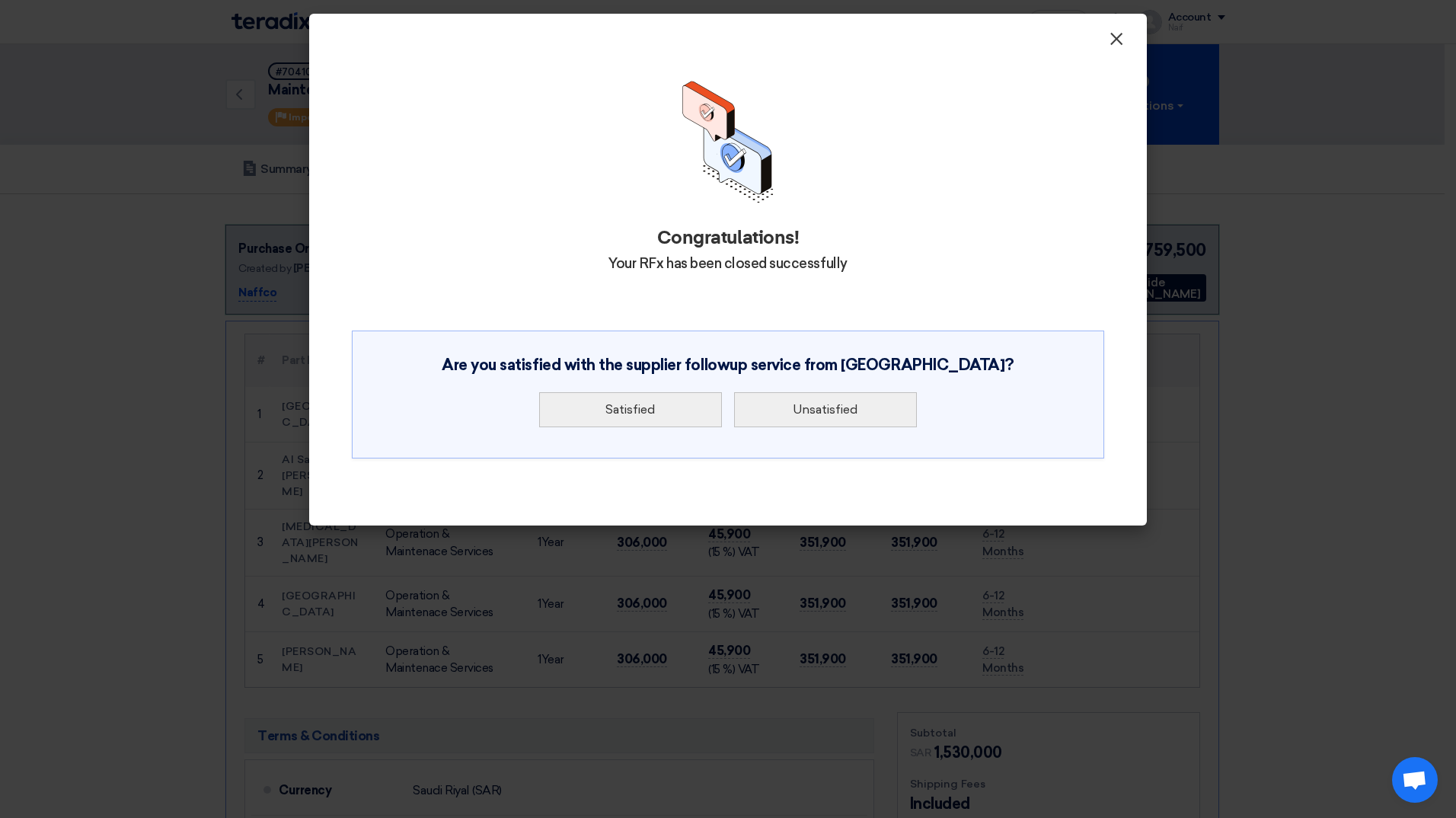
click at [1116, 35] on span "×" at bounding box center [1116, 43] width 15 height 31
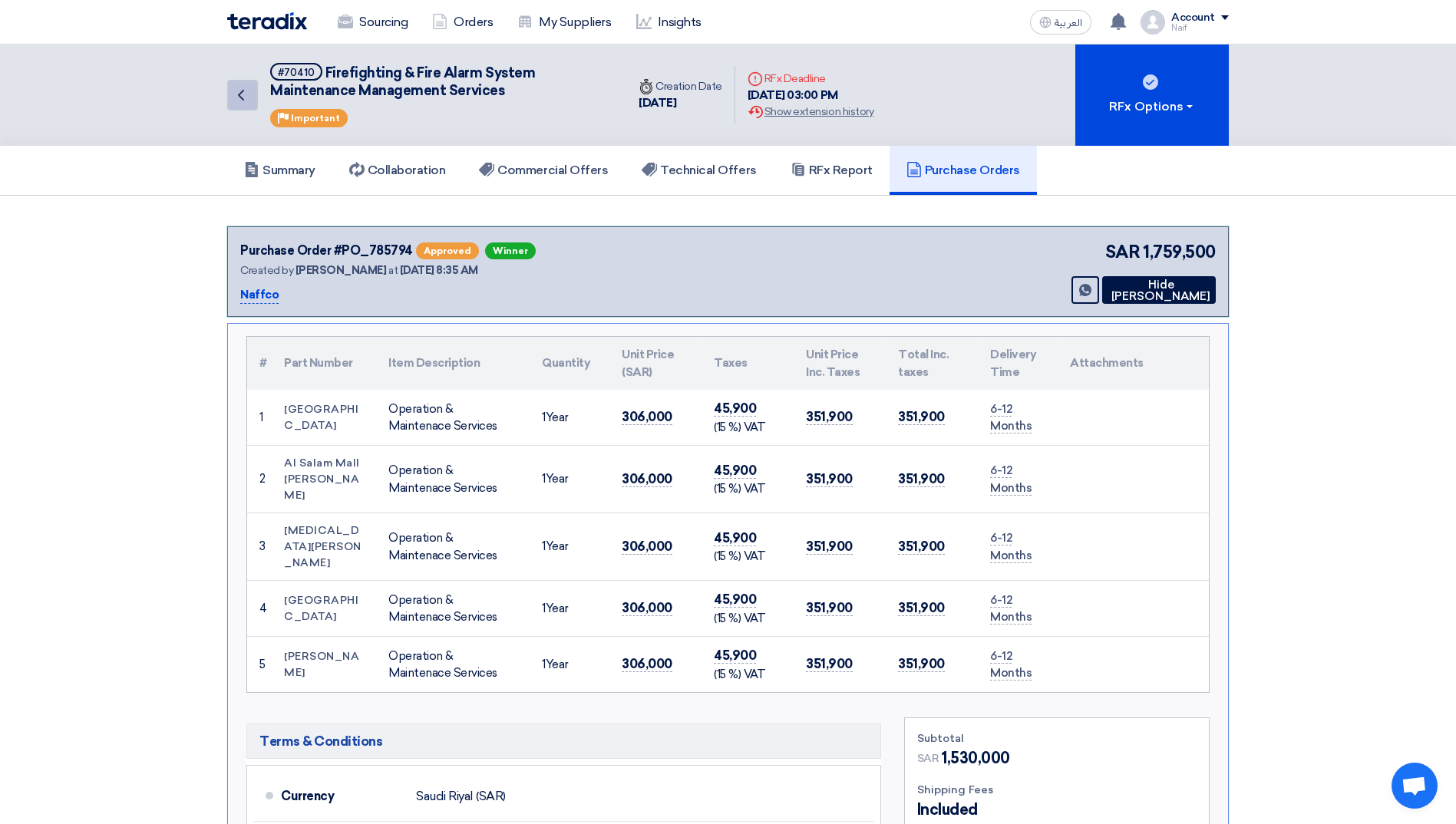
click at [237, 100] on icon "Back" at bounding box center [241, 95] width 19 height 19
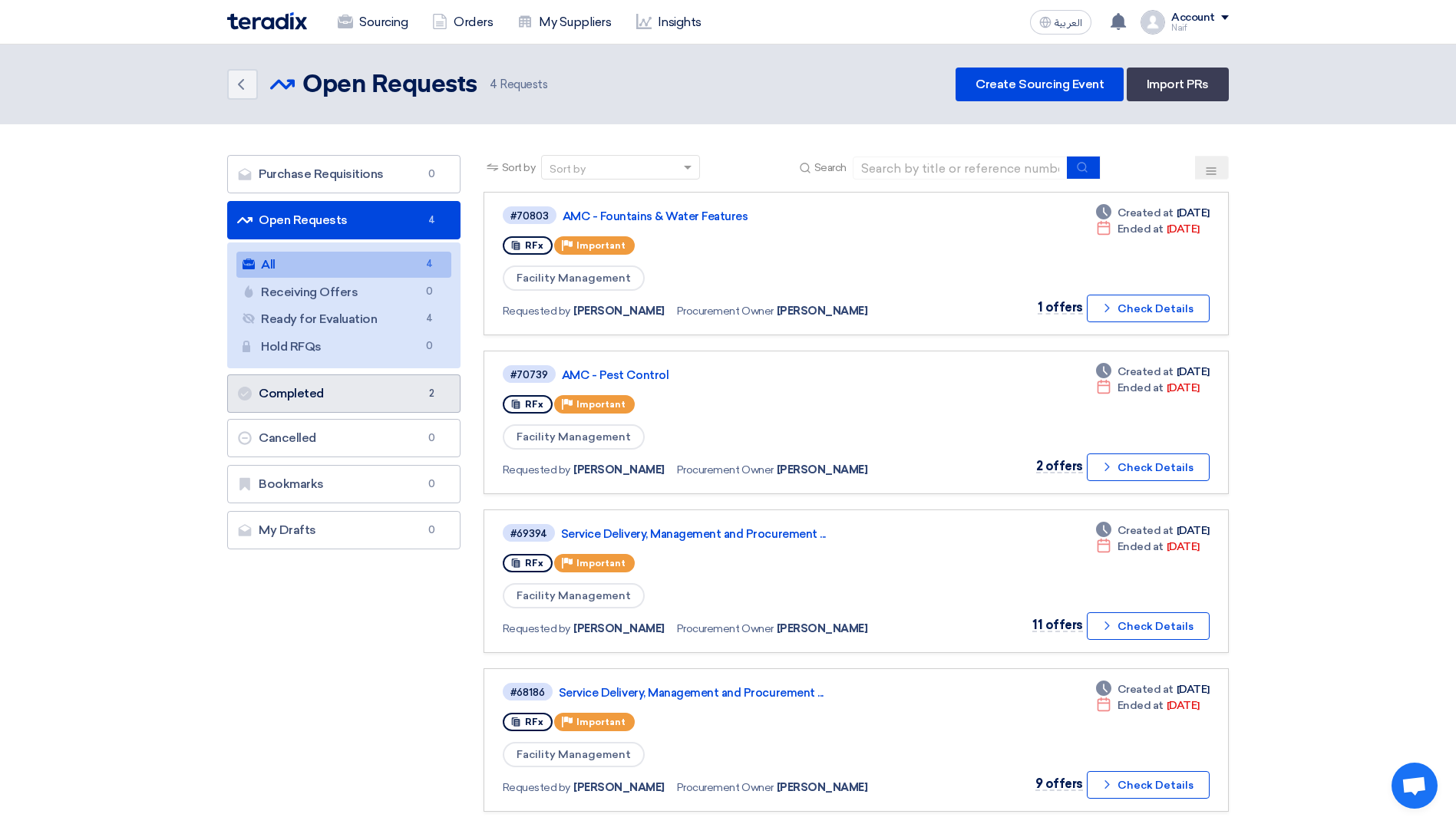
click at [313, 396] on link "Completed Completed 2" at bounding box center [344, 394] width 233 height 38
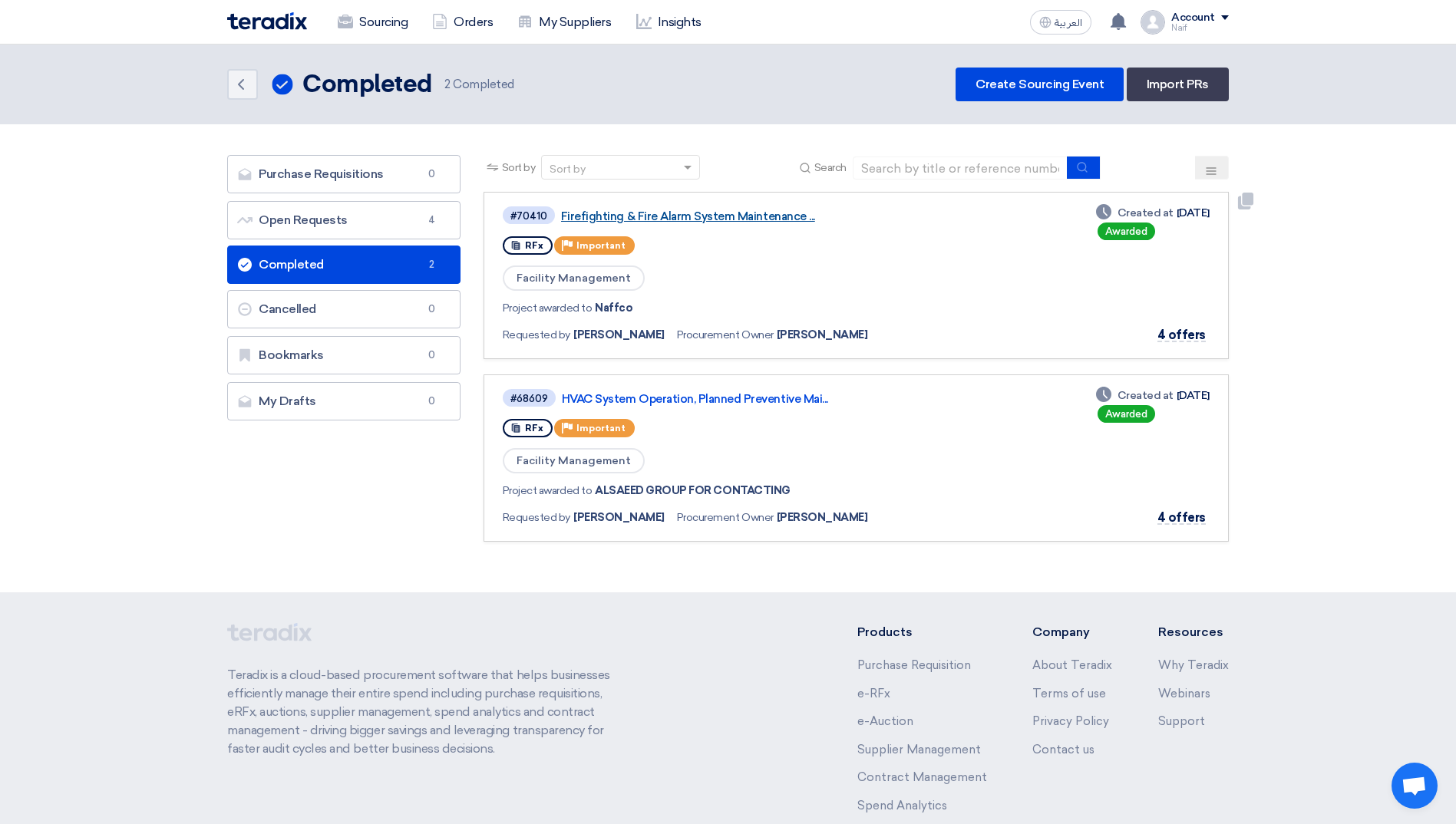
click at [656, 219] on link "Firefighting & Fire Alarm System Maintenance ..." at bounding box center [752, 216] width 384 height 14
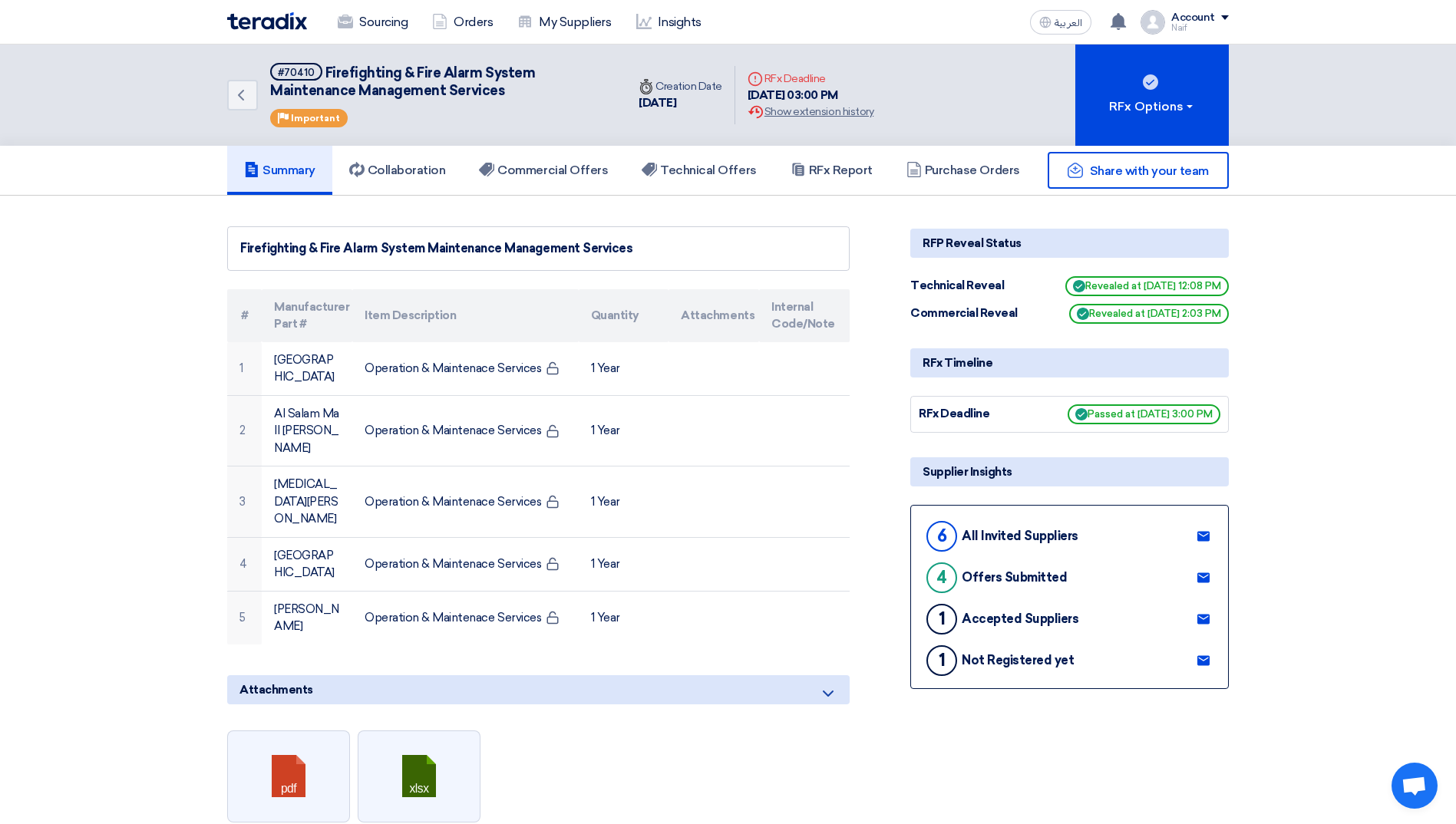
click at [977, 185] on div "Share with your team" at bounding box center [1069, 170] width 318 height 37
click at [969, 178] on div "Share with your team" at bounding box center [1069, 170] width 318 height 37
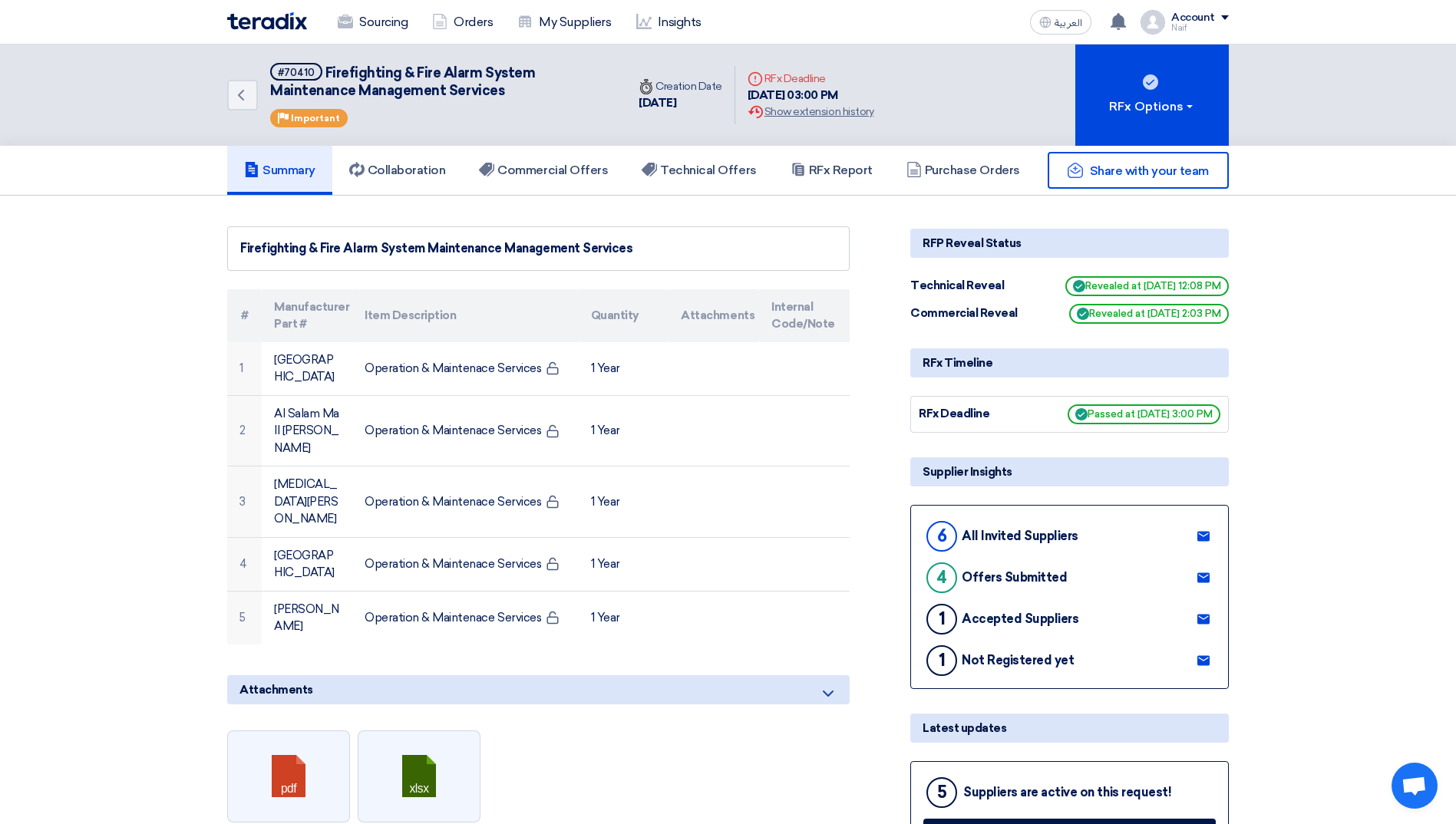
click at [929, 182] on div "Share with your team" at bounding box center [1069, 170] width 318 height 37
click at [923, 177] on div "Share with your team" at bounding box center [1069, 170] width 318 height 37
click at [916, 190] on link "Purchase Orders" at bounding box center [963, 170] width 147 height 49
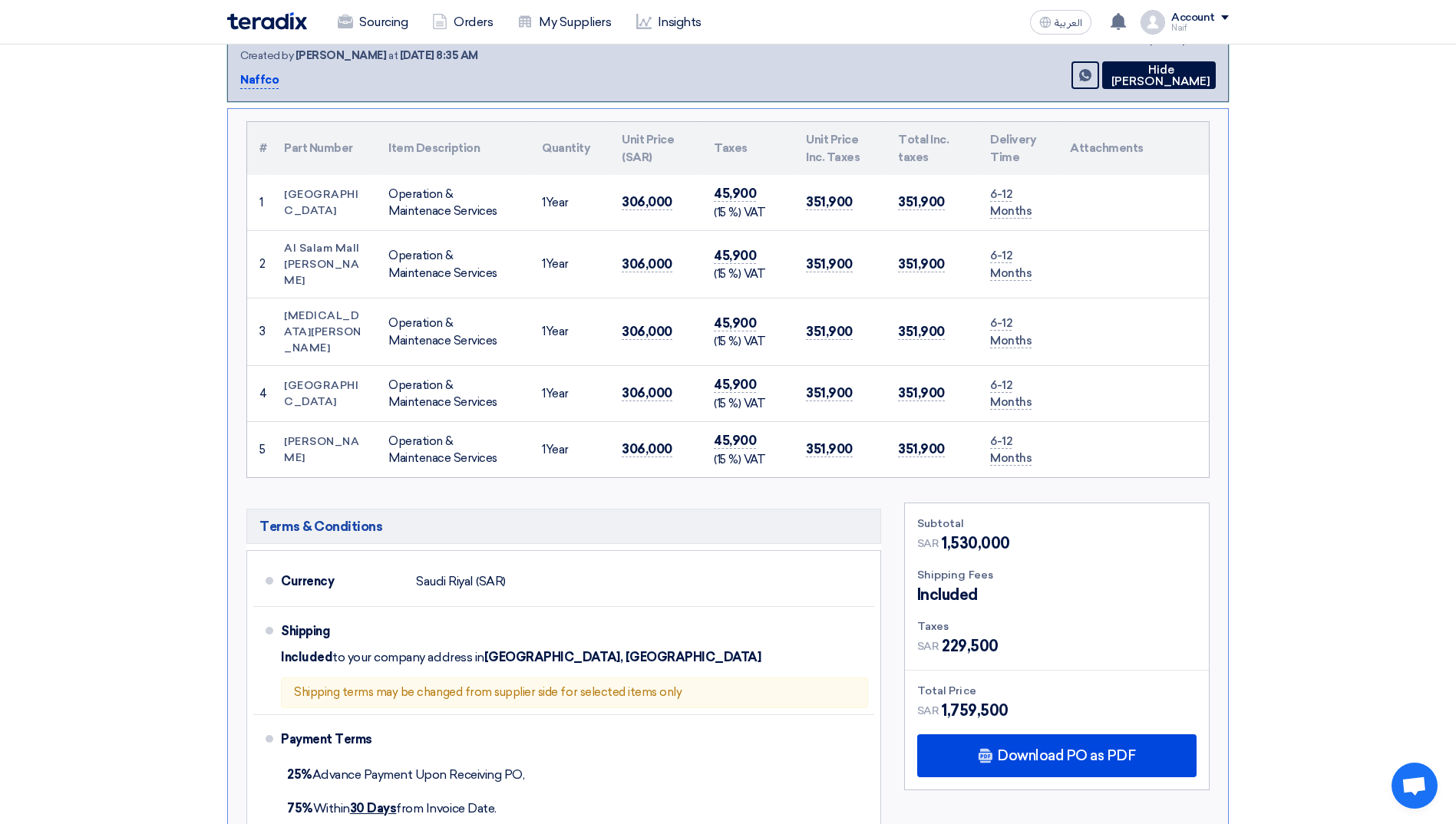
scroll to position [384, 0]
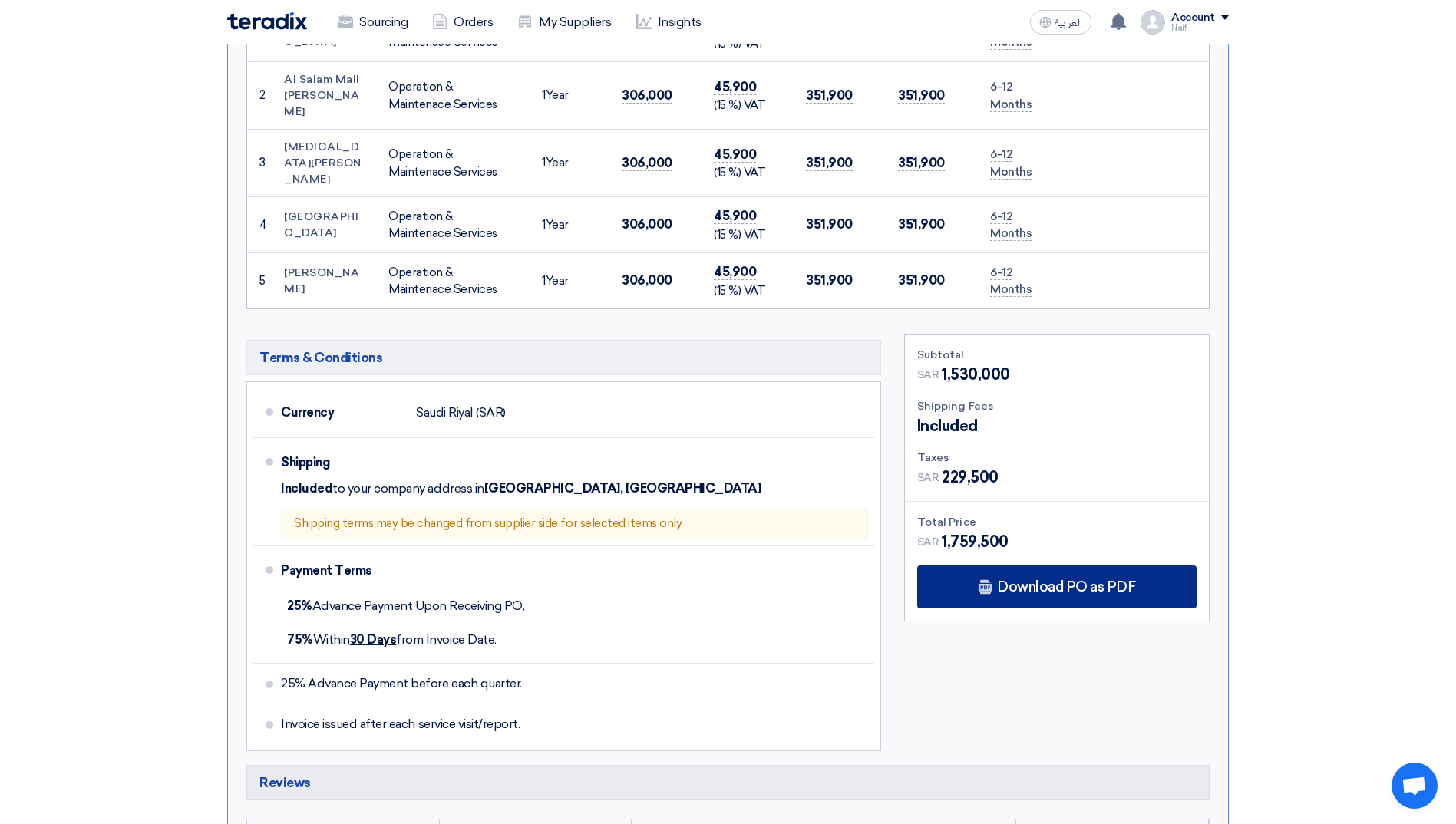
click at [1101, 580] on span "Download PO as PDF" at bounding box center [1066, 587] width 138 height 14
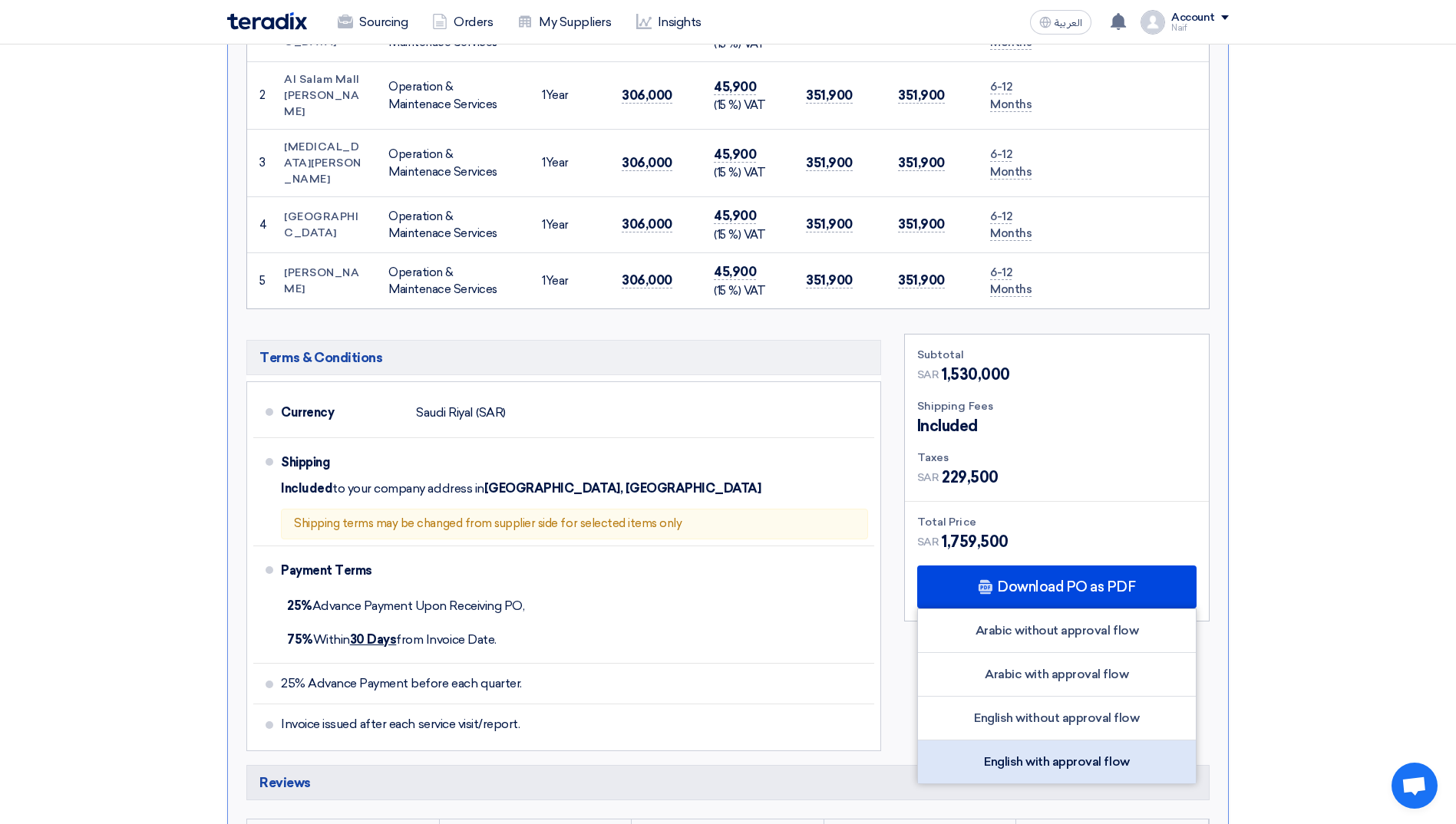
click at [1087, 741] on div "English with approval flow" at bounding box center [1056, 762] width 277 height 43
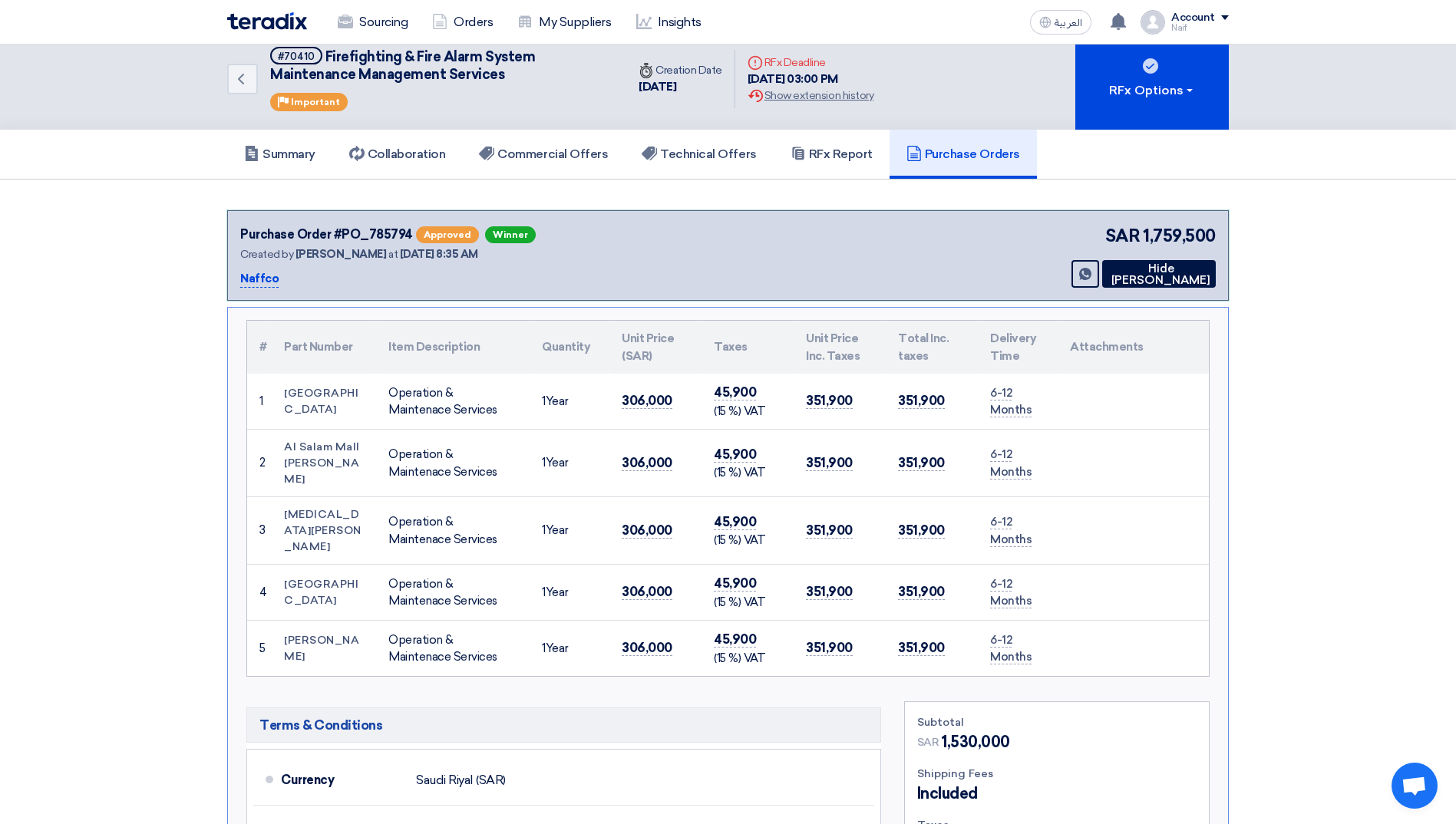
scroll to position [0, 0]
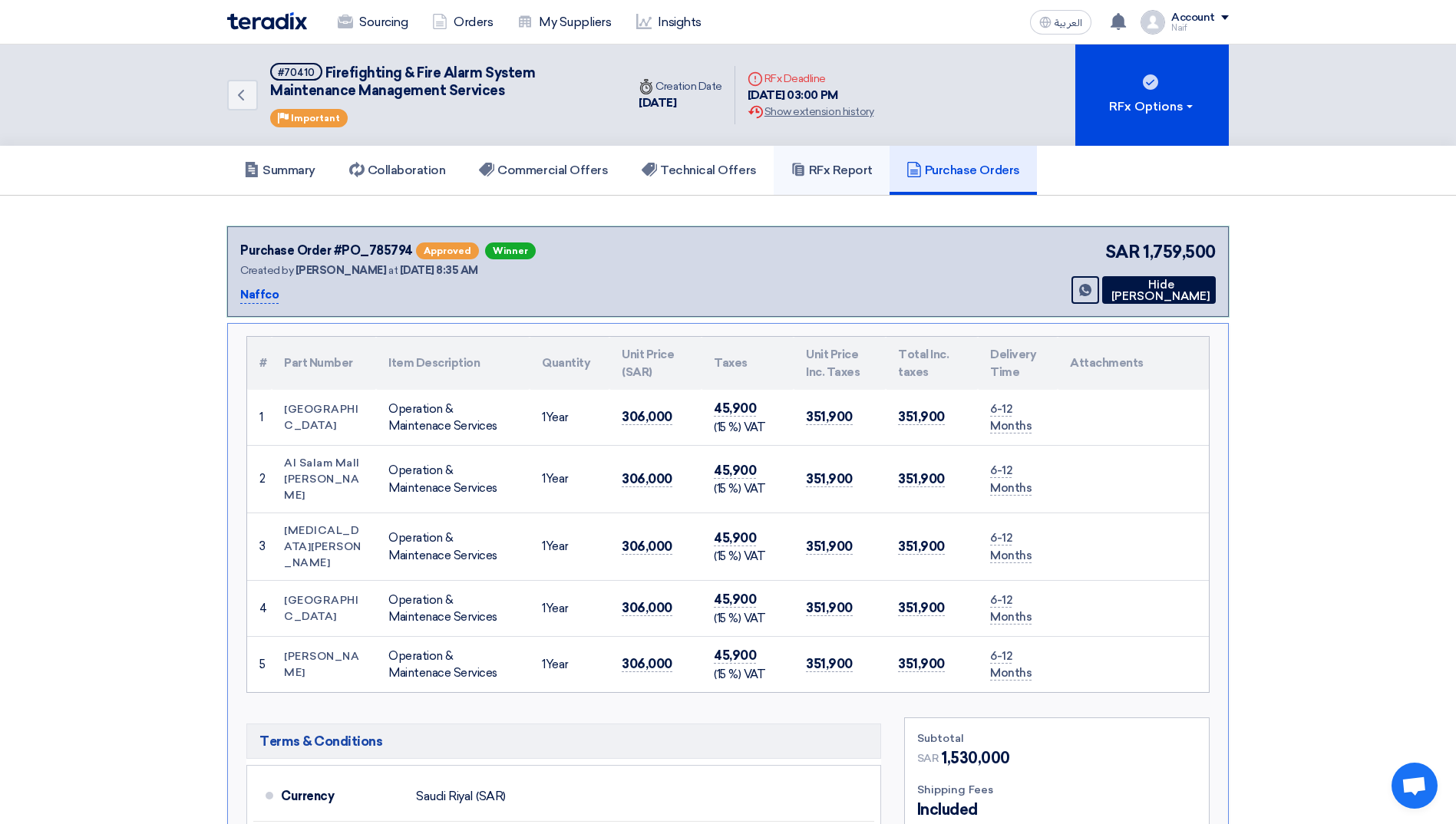
drag, startPoint x: 854, startPoint y: 172, endPoint x: 785, endPoint y: 172, distance: 69.0
click at [854, 172] on h5 "RFx Report" at bounding box center [832, 170] width 82 height 16
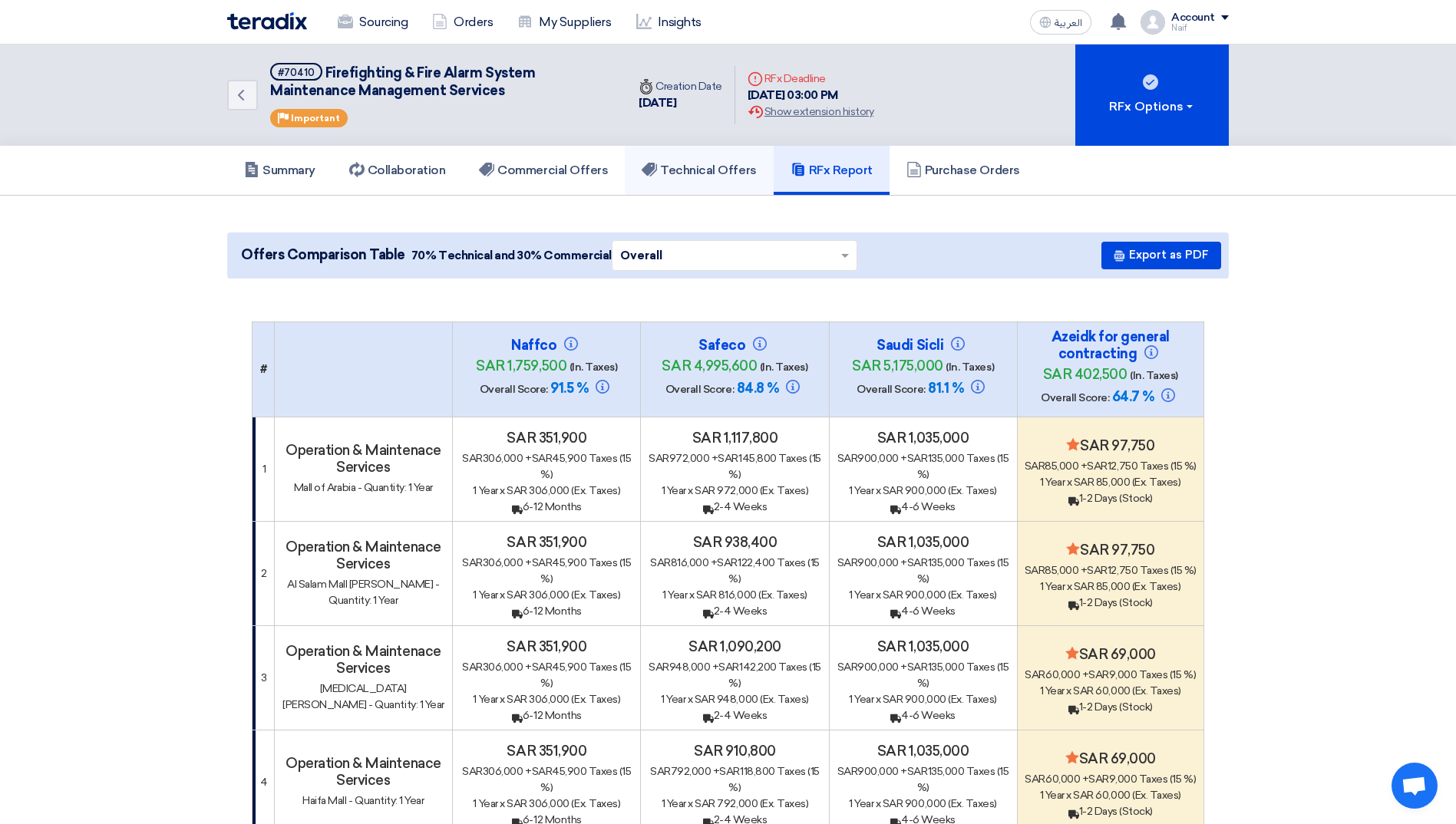
click at [692, 172] on h5 "Technical Offers" at bounding box center [699, 170] width 115 height 16
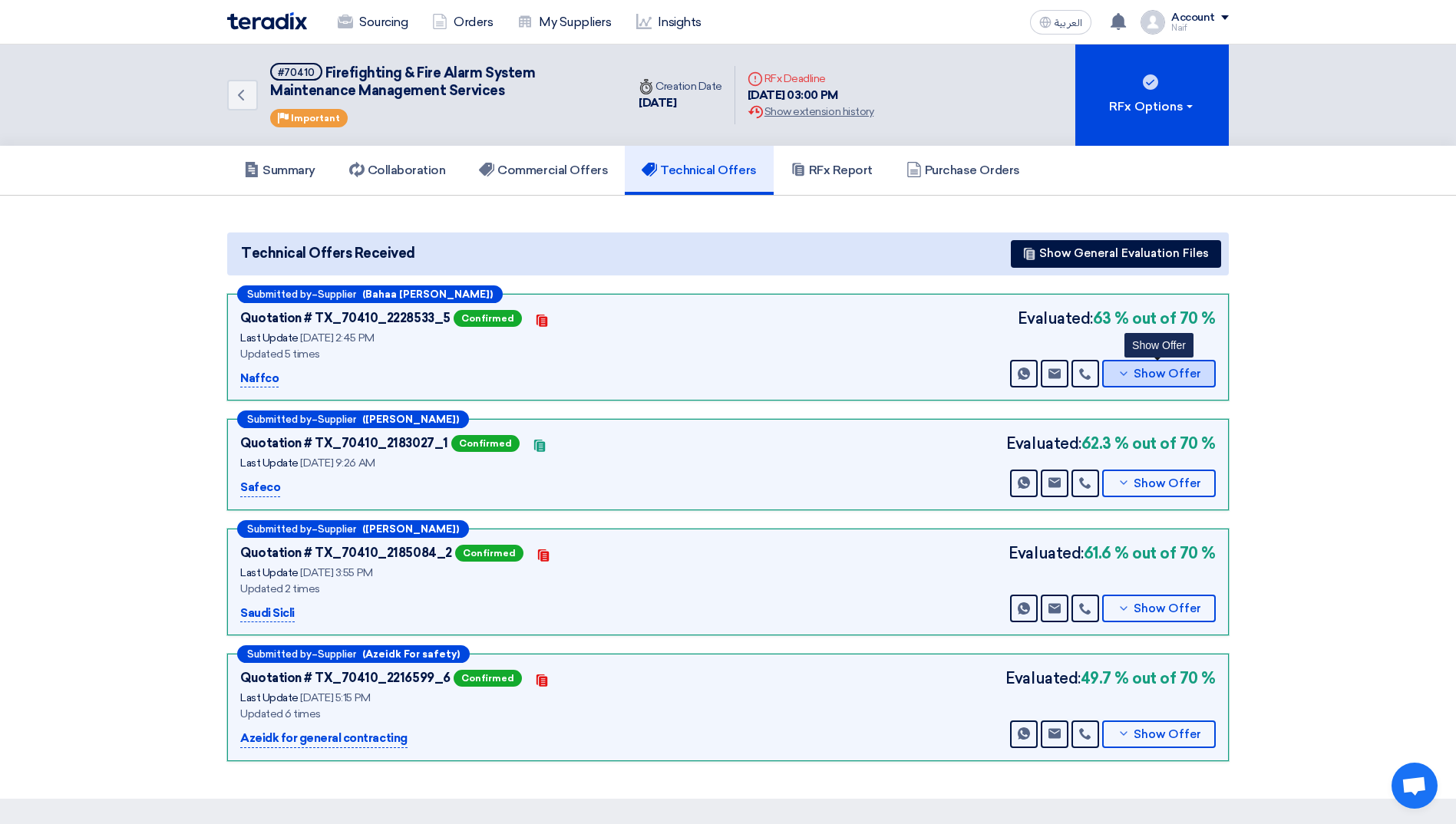
click at [1174, 372] on span "Show Offer" at bounding box center [1167, 374] width 68 height 11
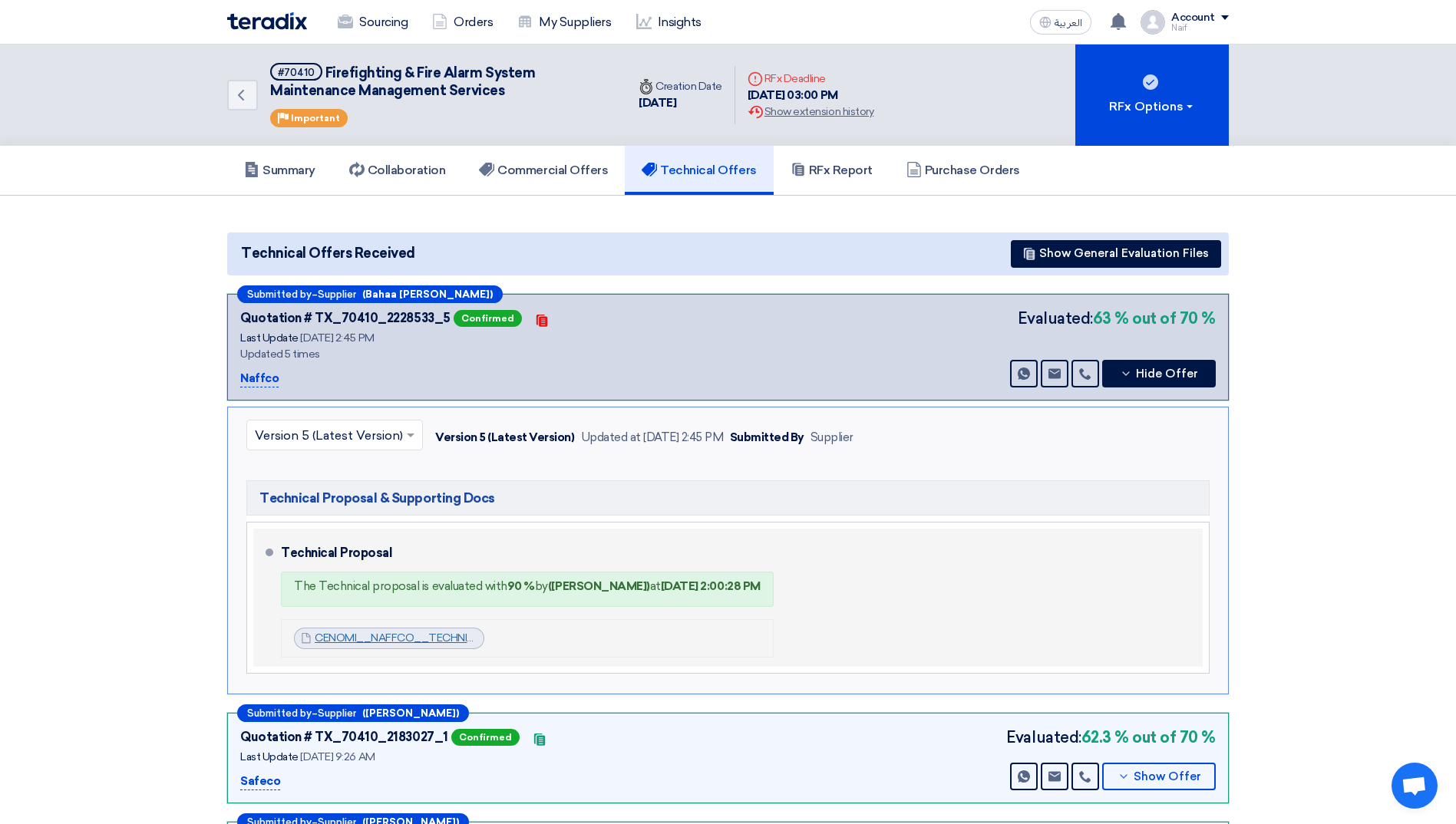
click at [376, 640] on link "CENOMI__NAFFCO__TECHNICAL_OFFER_1753357355216.pdf" at bounding box center [471, 638] width 313 height 13
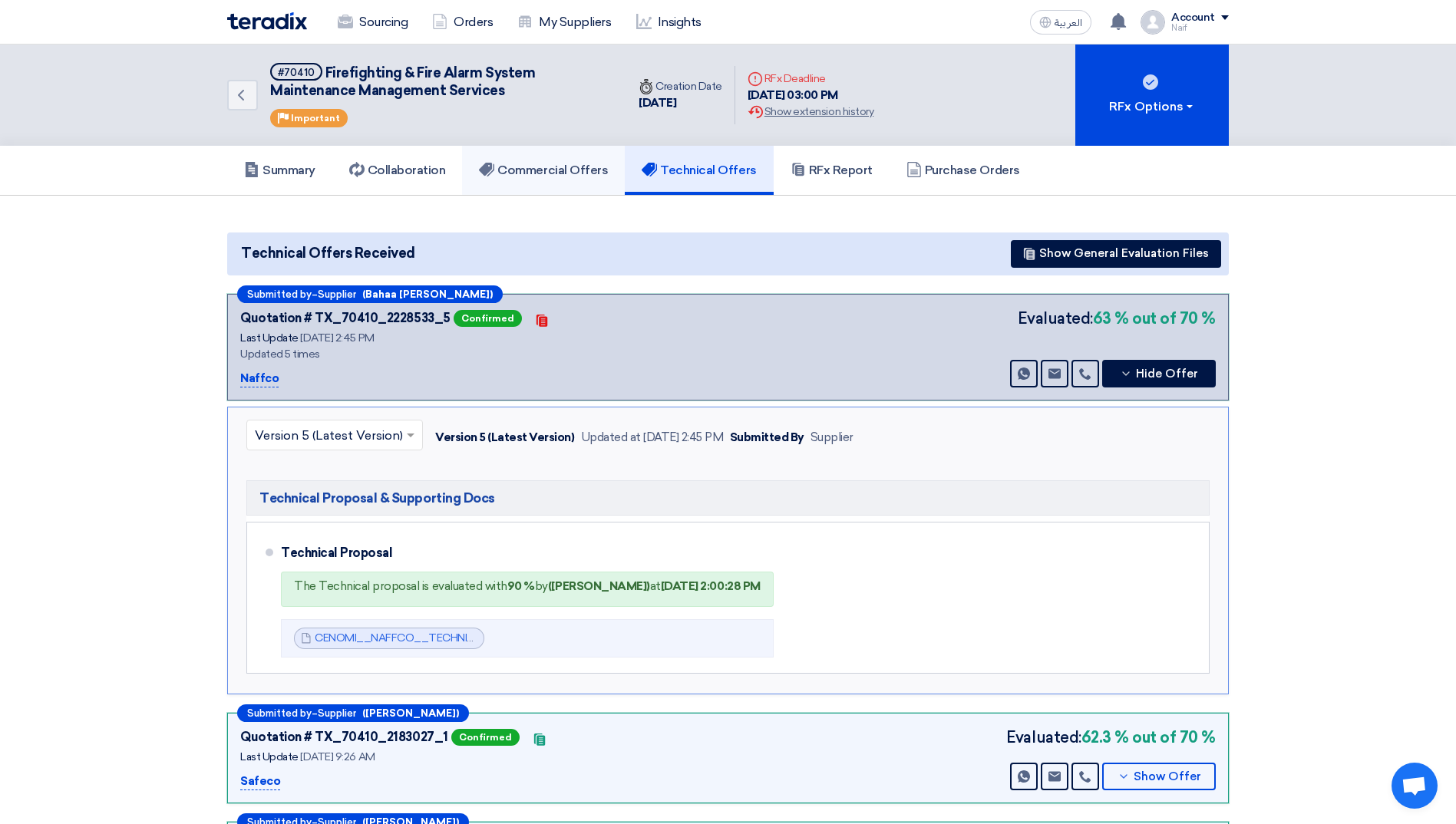
click at [570, 172] on h5 "Commercial Offers" at bounding box center [543, 170] width 129 height 16
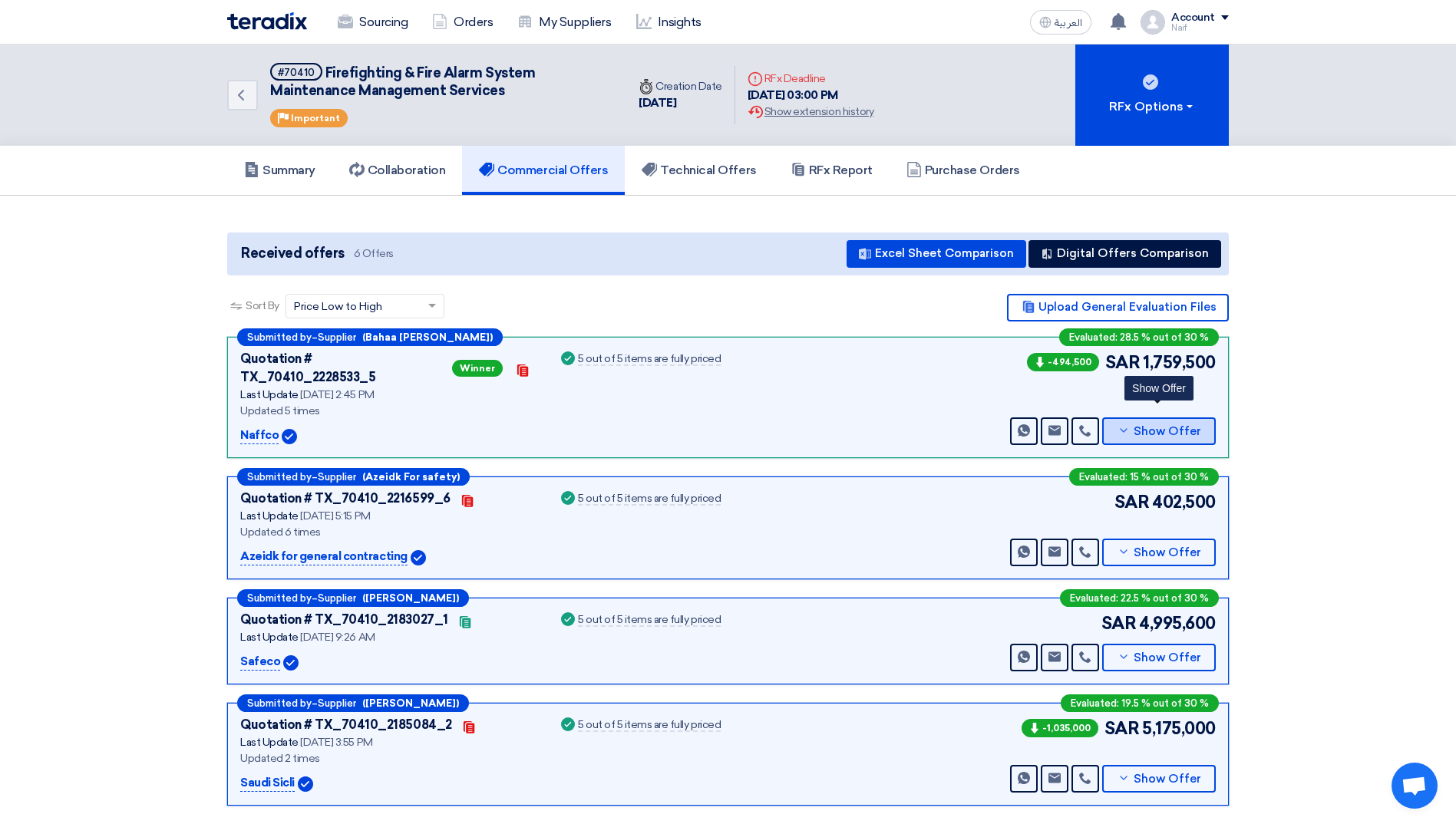
click at [1143, 424] on button "Show Offer" at bounding box center [1158, 431] width 114 height 28
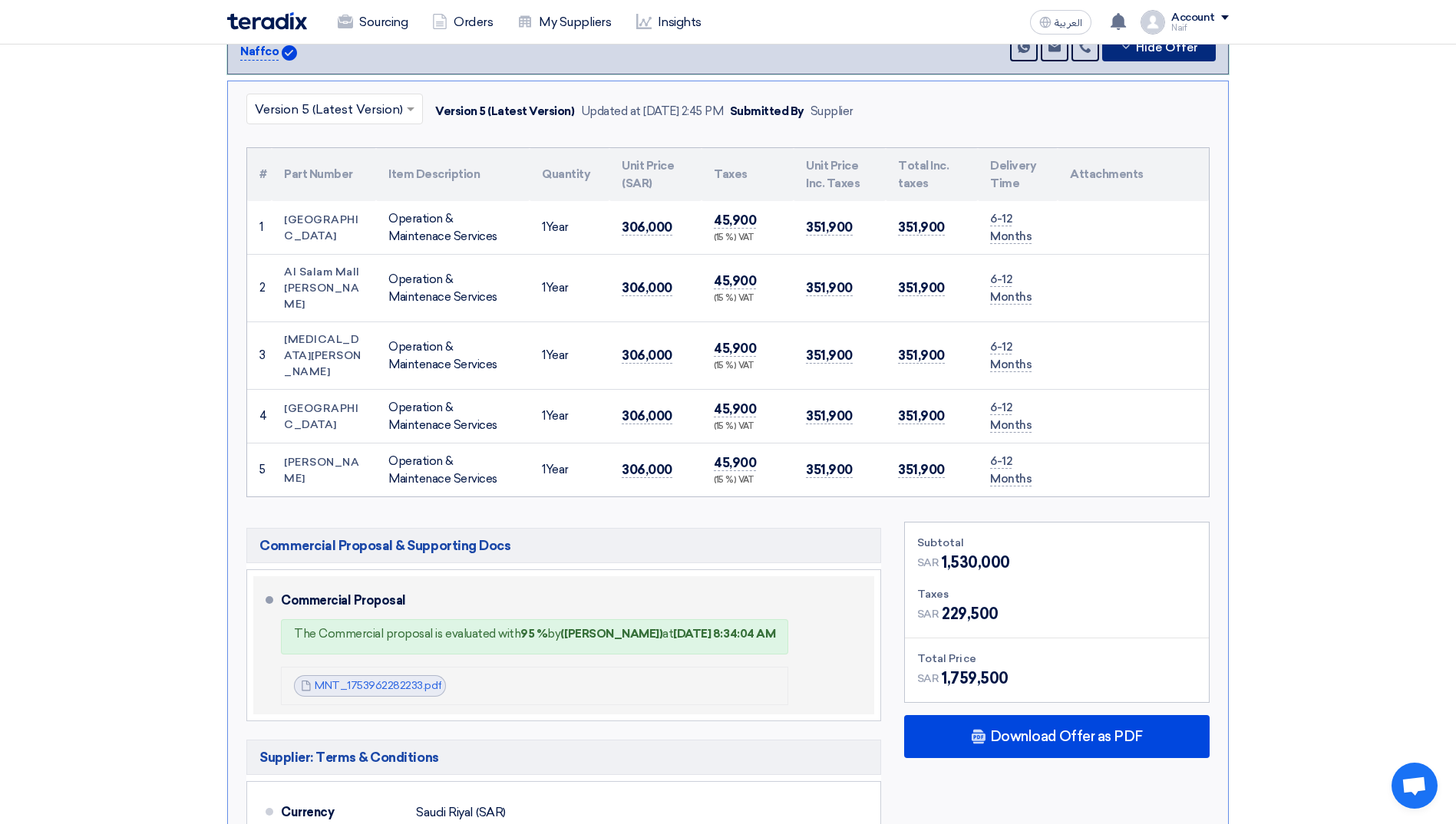
scroll to position [537, 0]
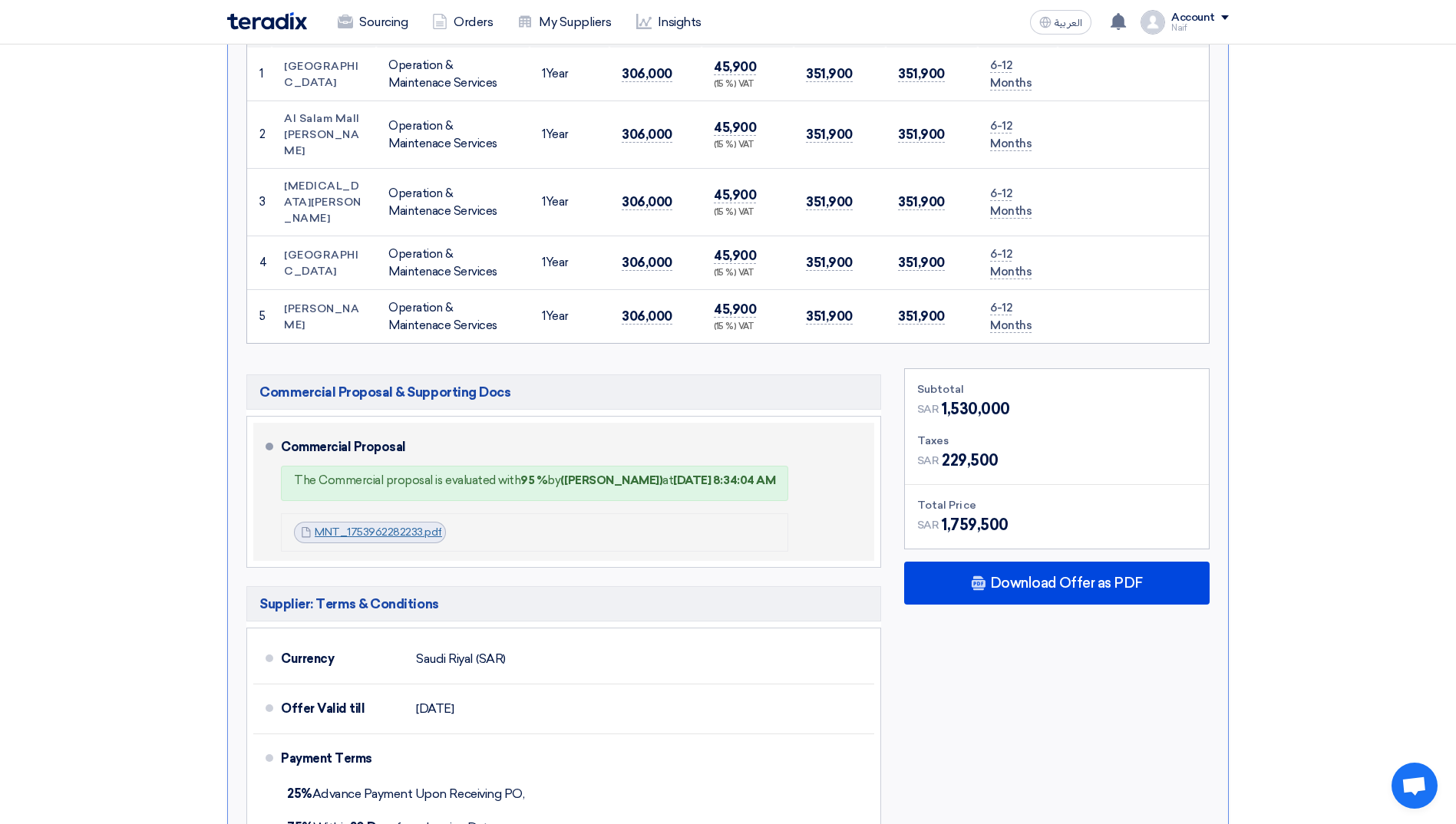
click at [382, 525] on link "MNT_1753962282233.pdf" at bounding box center [378, 532] width 128 height 13
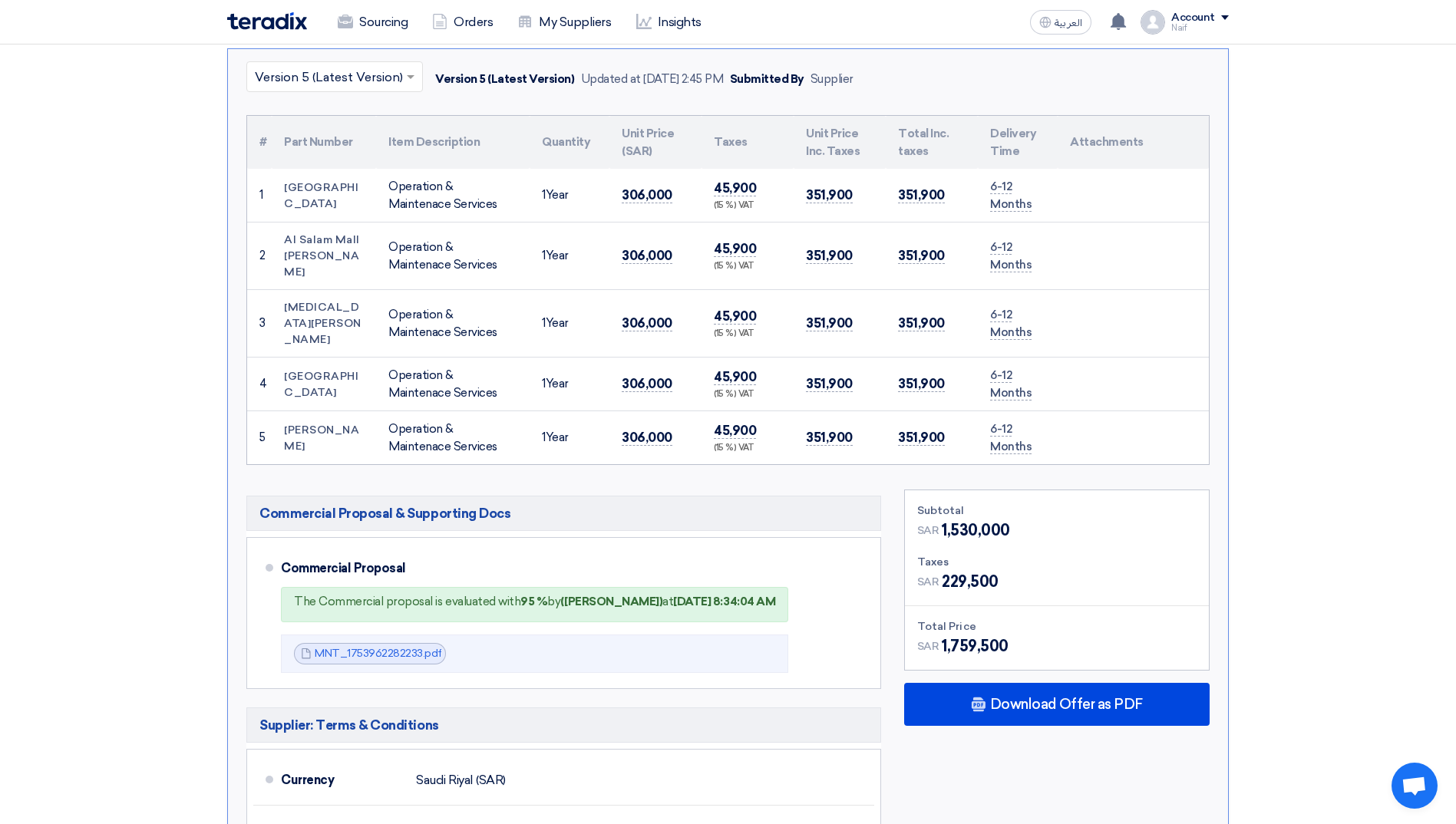
scroll to position [461, 0]
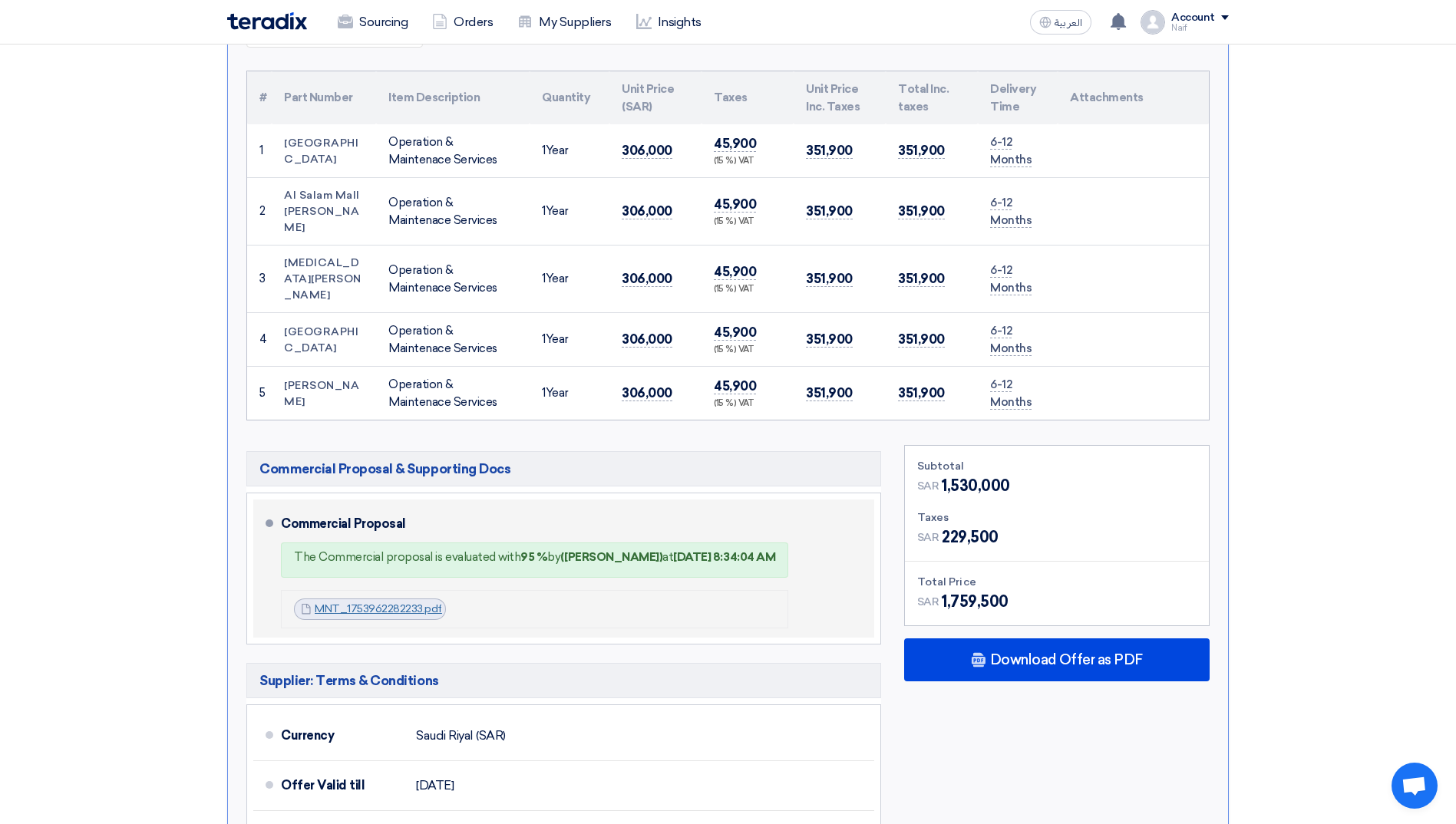
click at [366, 602] on link "MNT_1753962282233.pdf" at bounding box center [378, 609] width 128 height 13
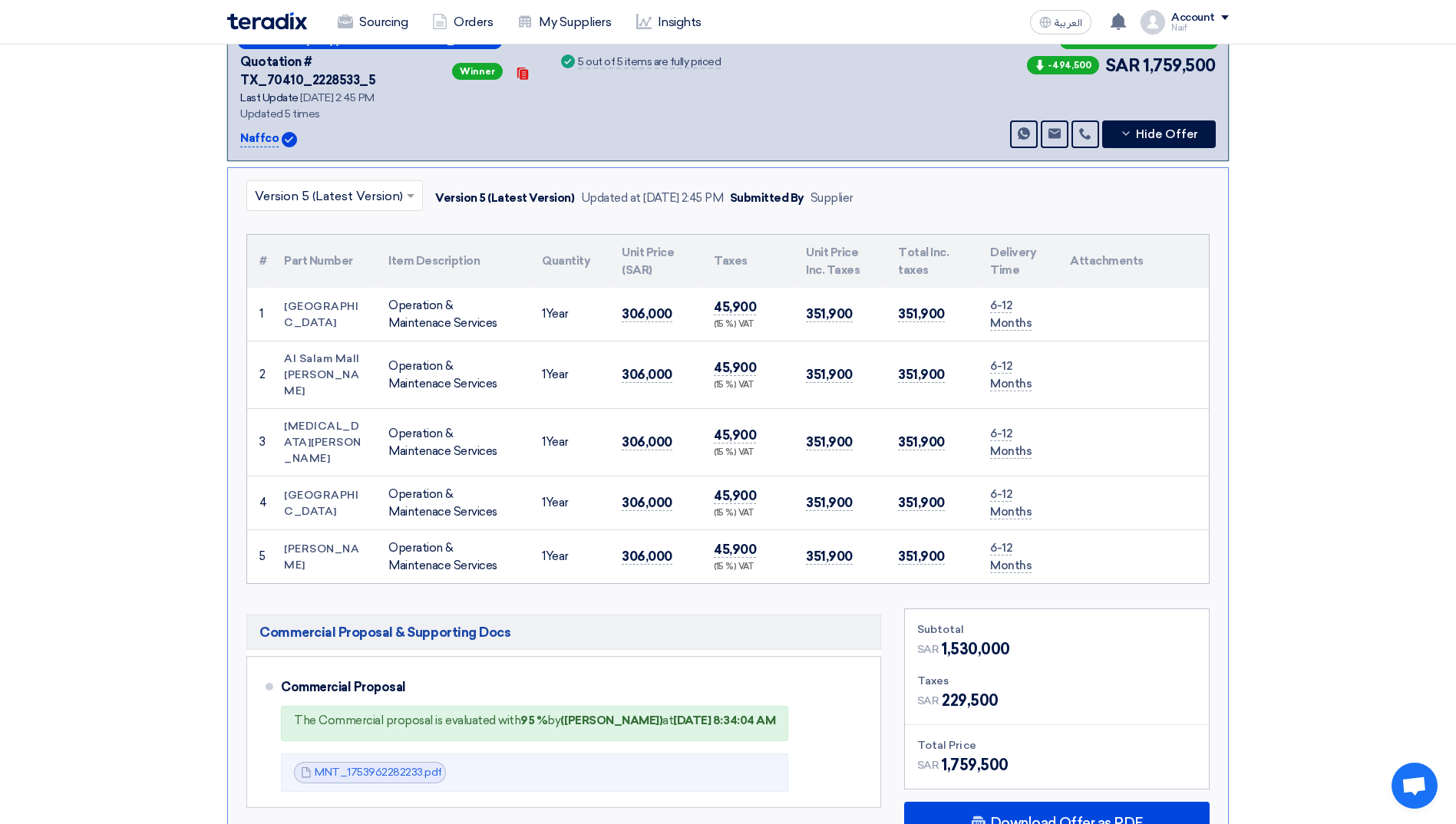
scroll to position [77, 0]
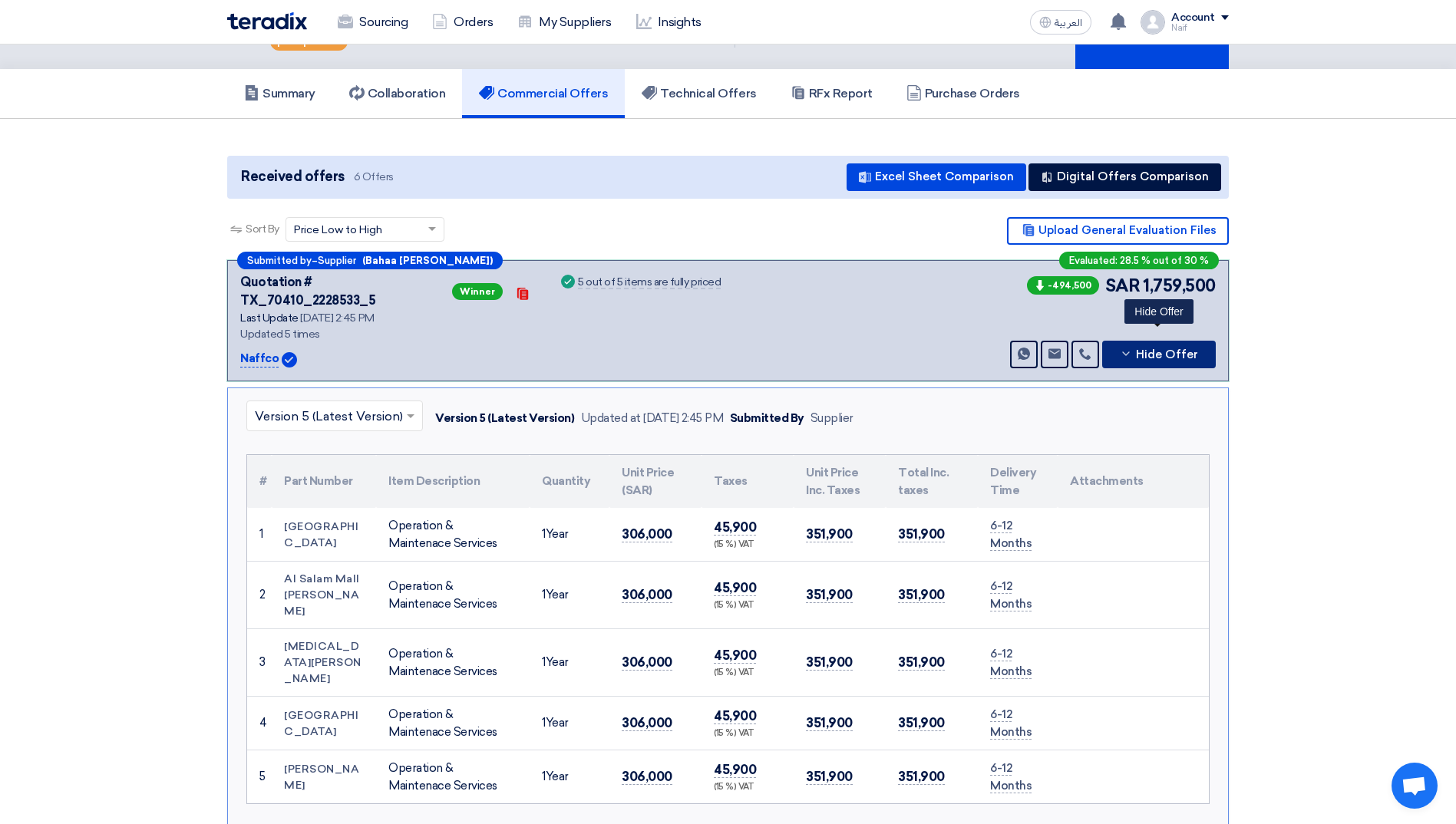
click at [1180, 349] on span "Hide Offer" at bounding box center [1167, 355] width 62 height 11
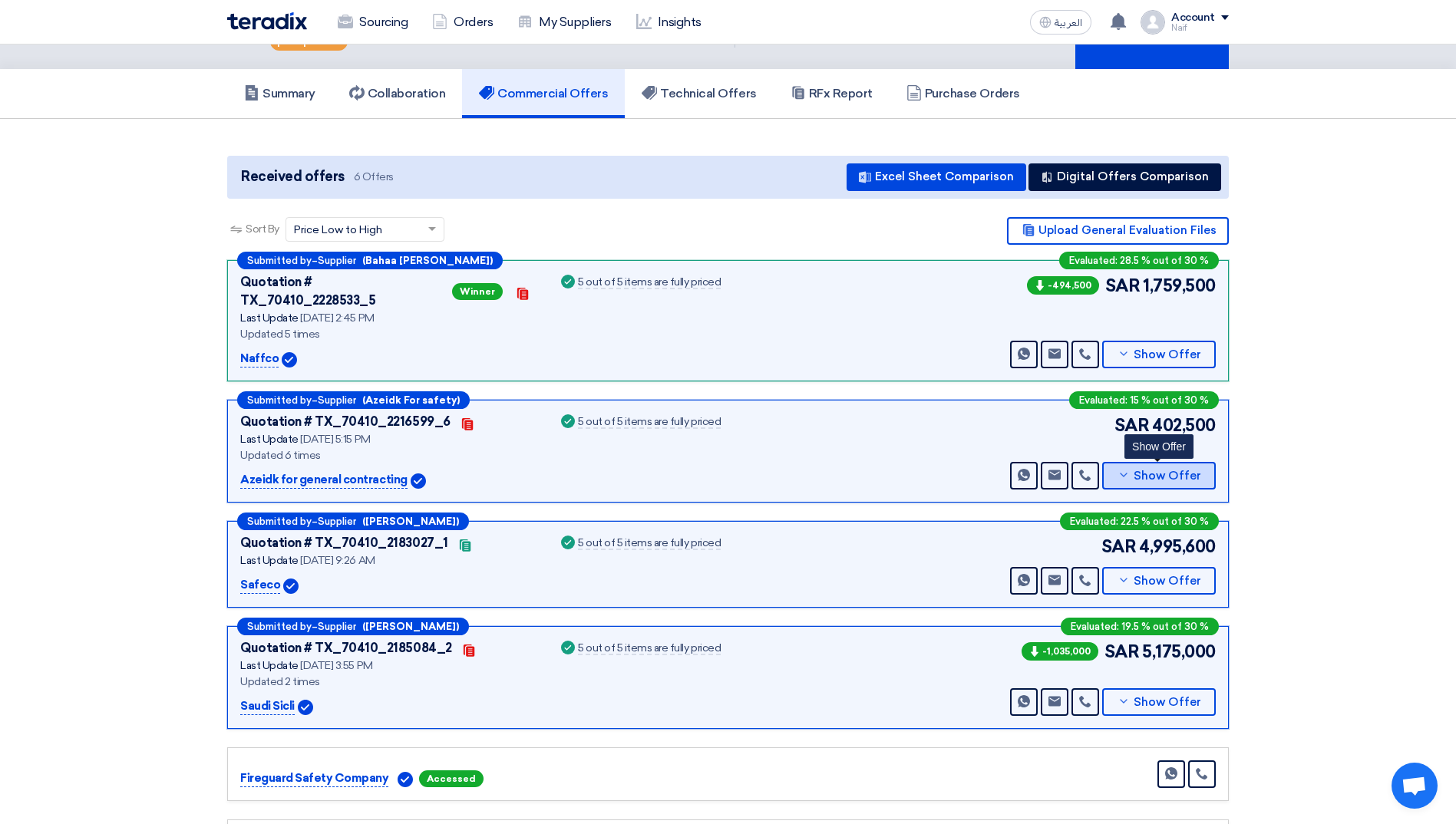
click at [1136, 471] on span "Show Offer" at bounding box center [1167, 476] width 68 height 11
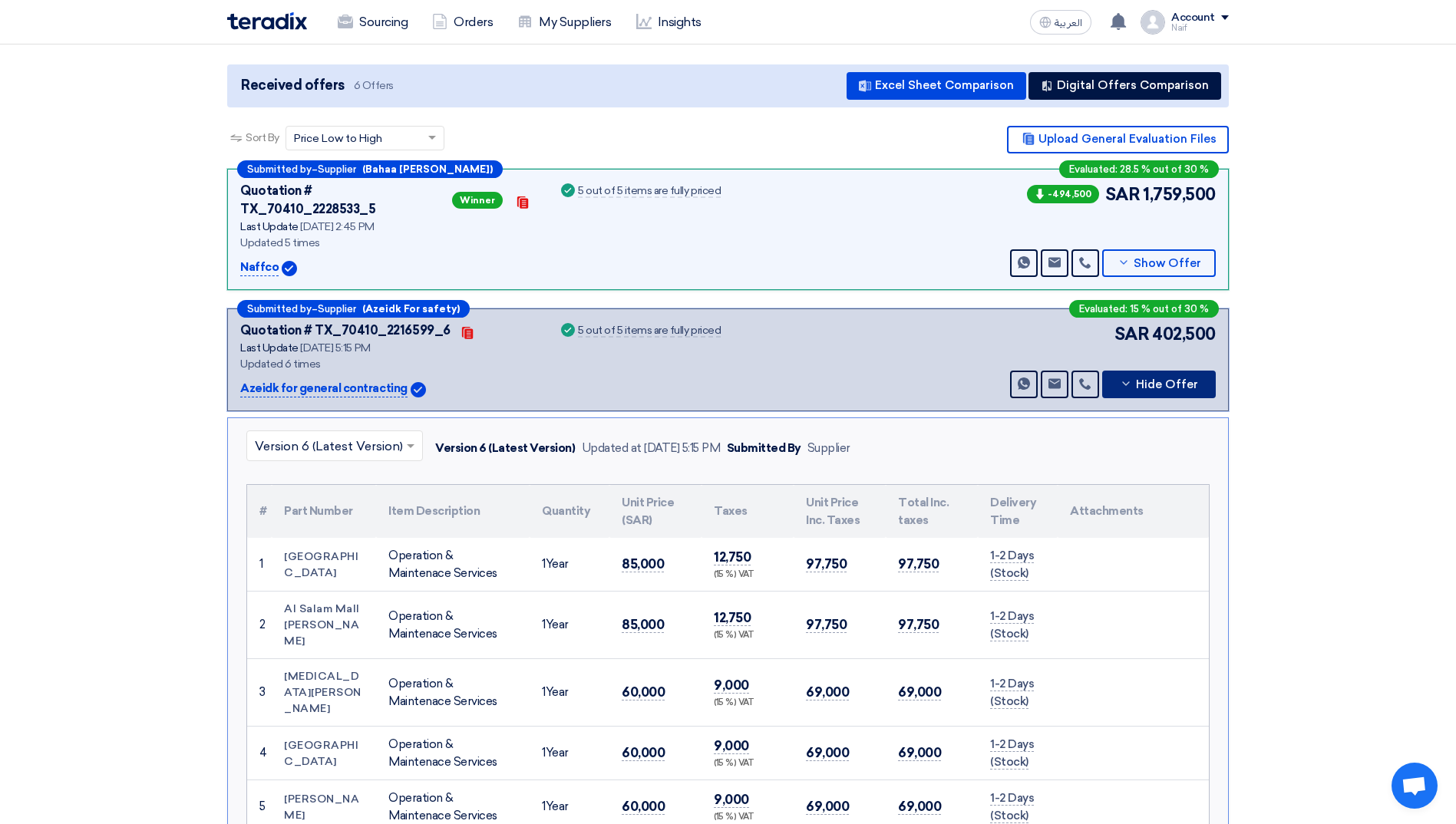
scroll to position [461, 0]
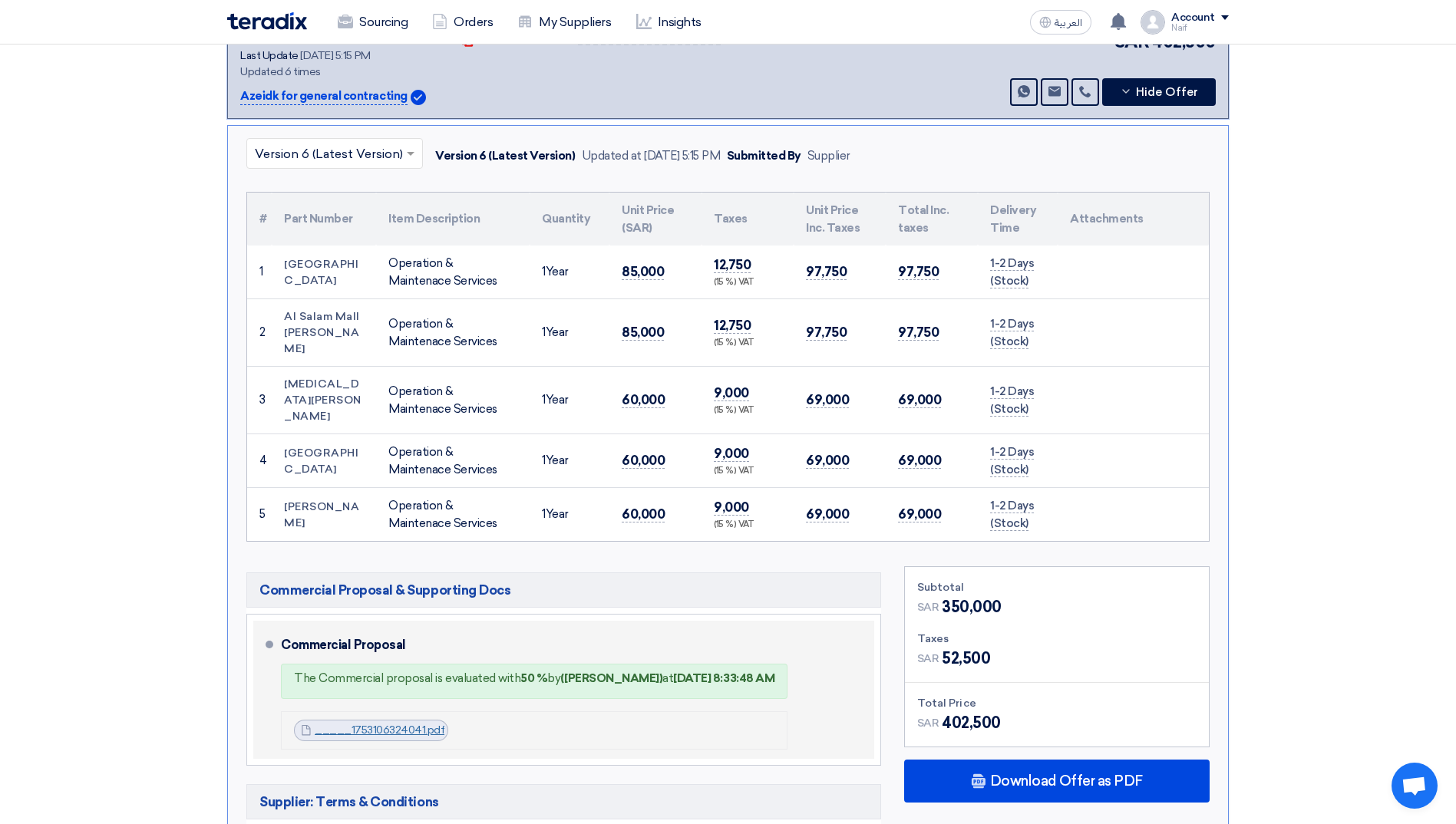
click at [347, 723] on link "_____1753106324041.pdf" at bounding box center [379, 730] width 129 height 13
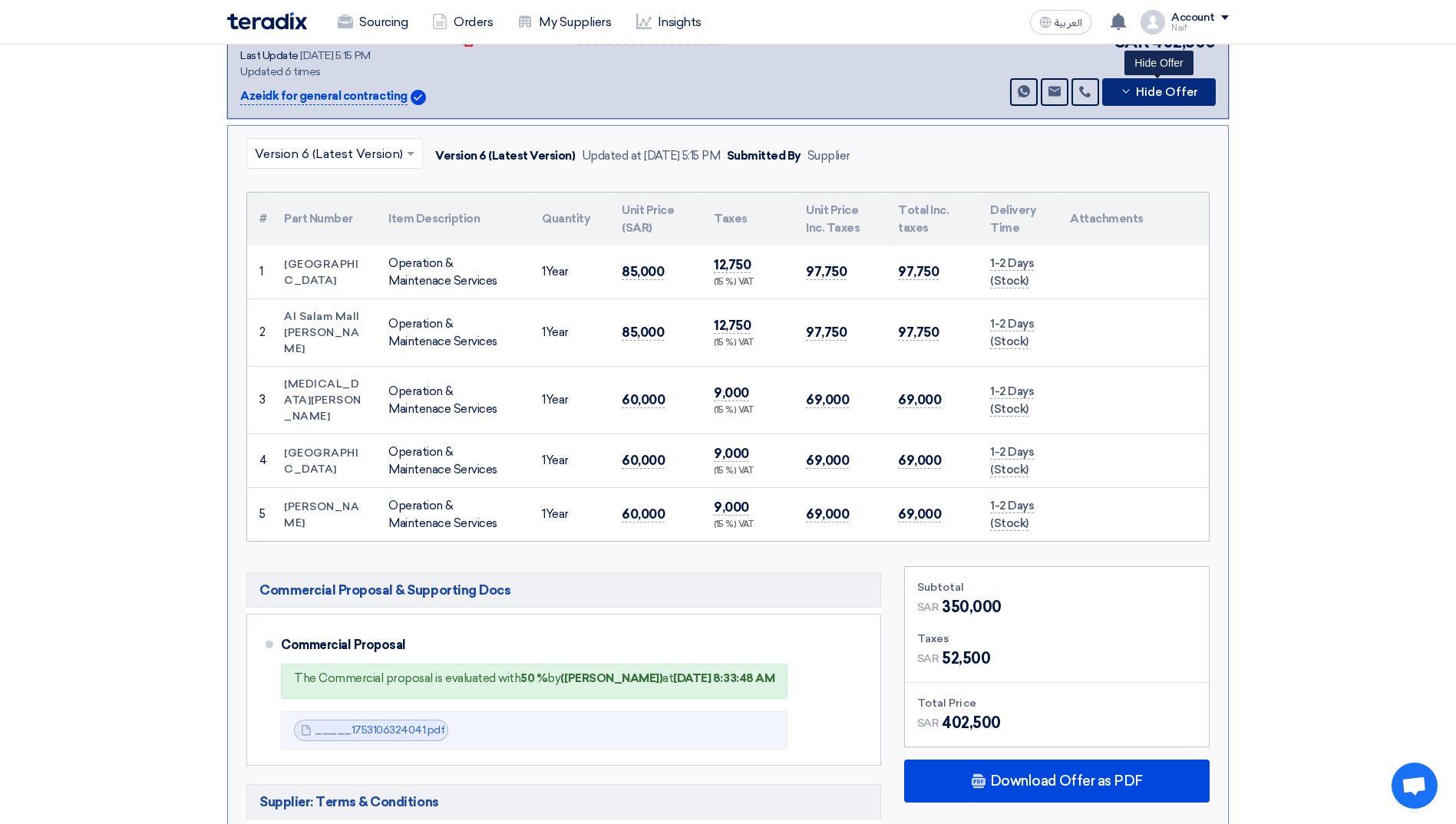
click at [1179, 87] on span "Hide Offer" at bounding box center [1167, 92] width 62 height 11
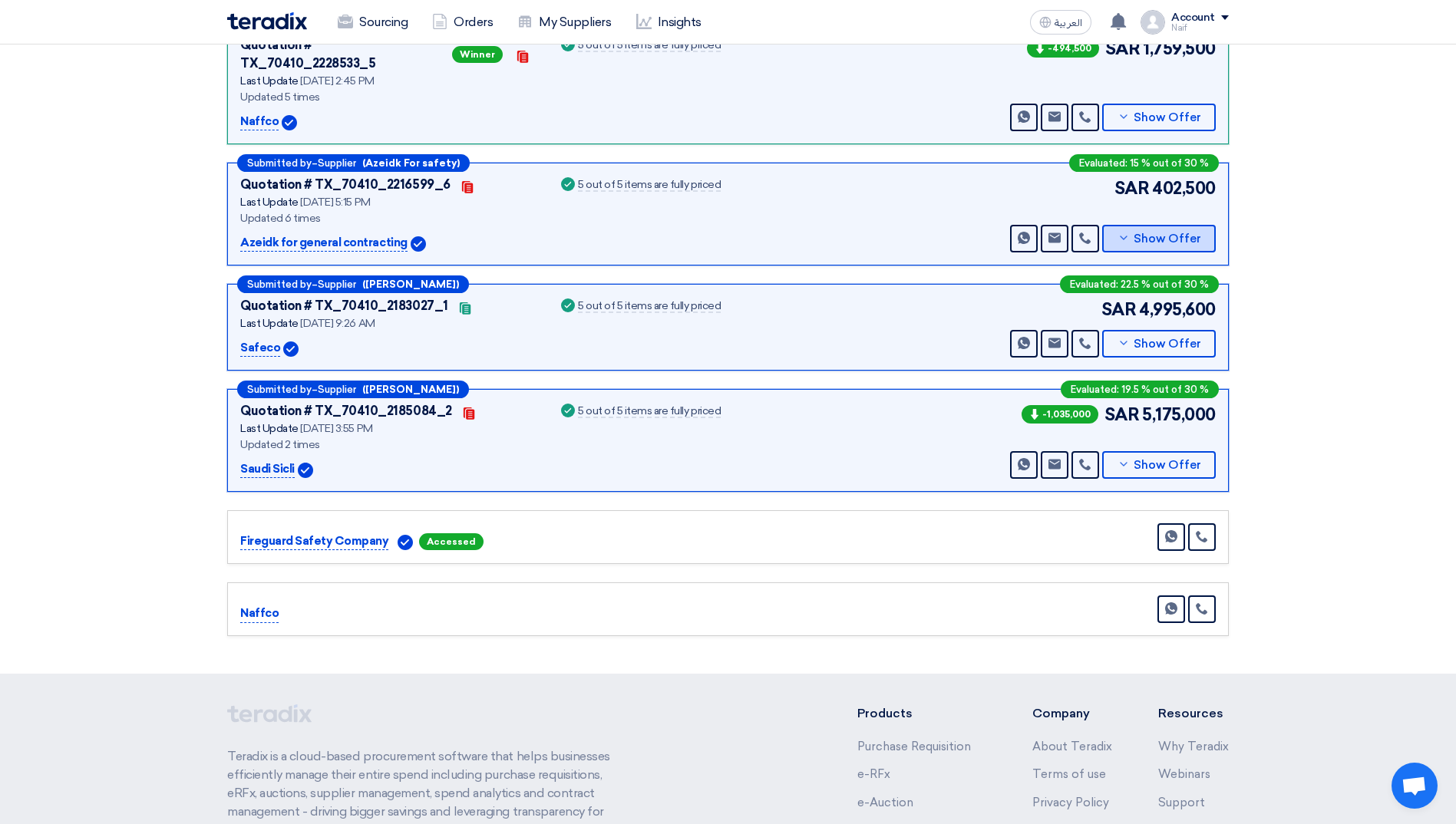
scroll to position [307, 0]
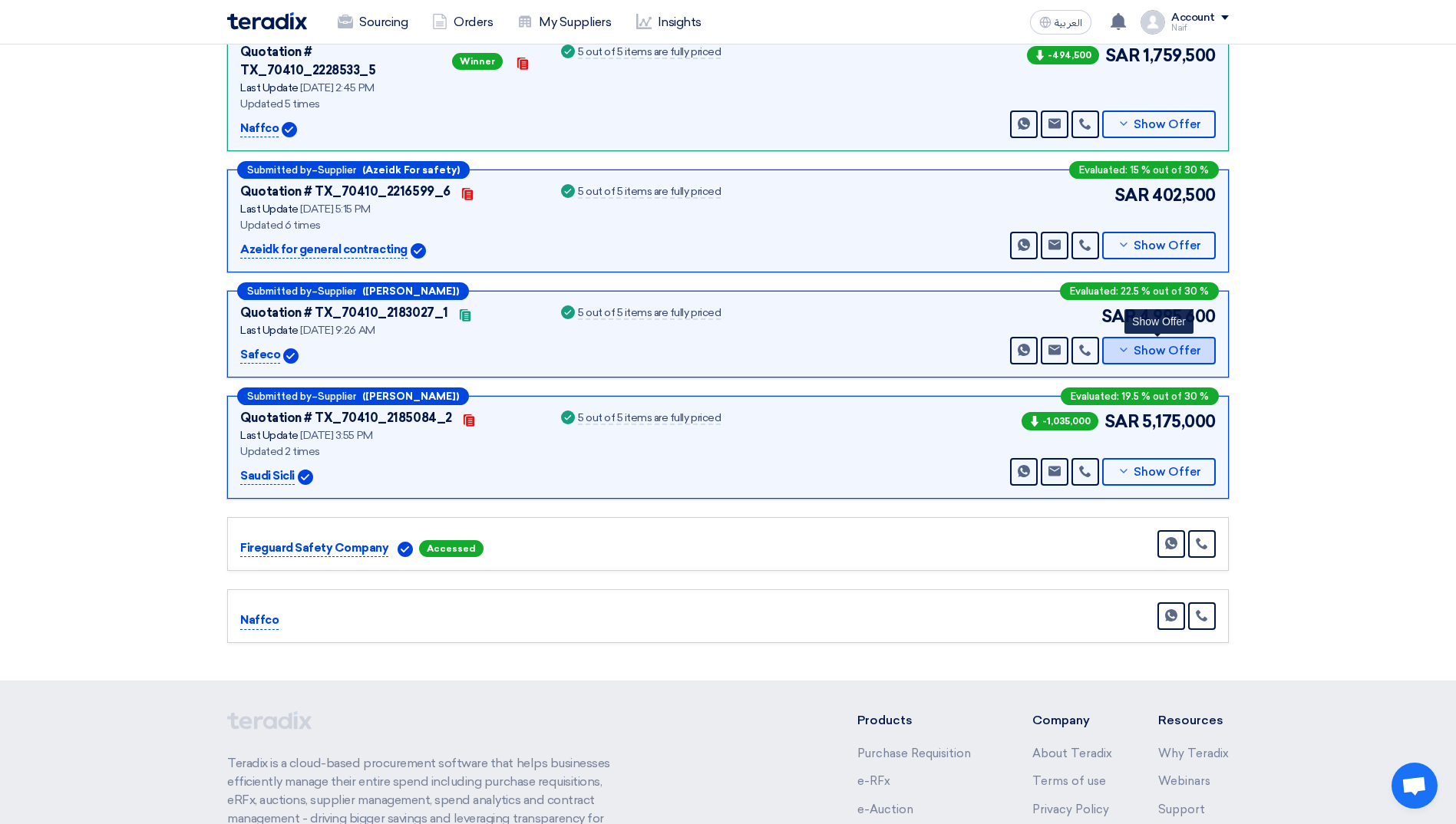
click at [1153, 345] on span "Show Offer" at bounding box center [1167, 351] width 68 height 11
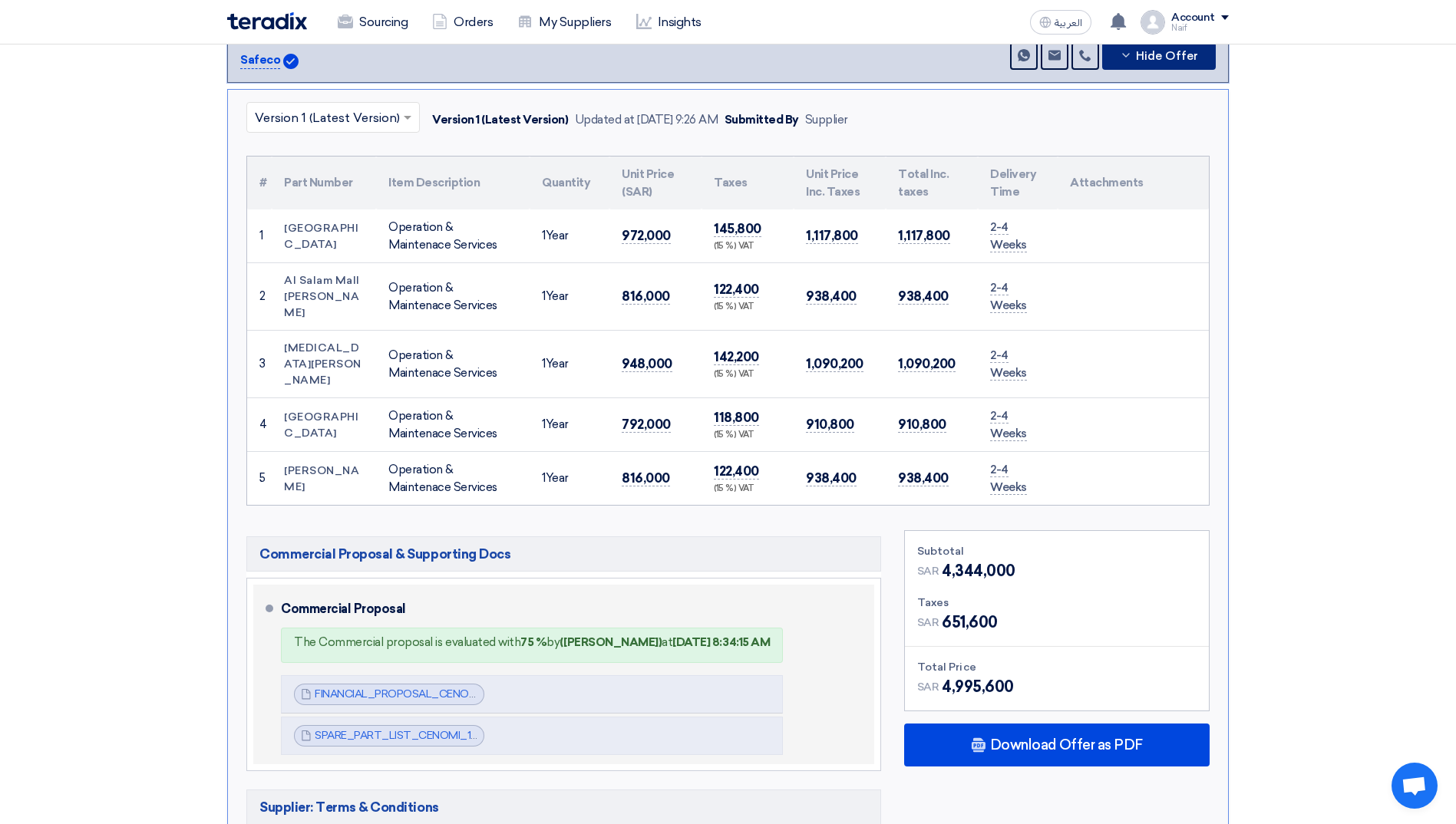
scroll to position [614, 0]
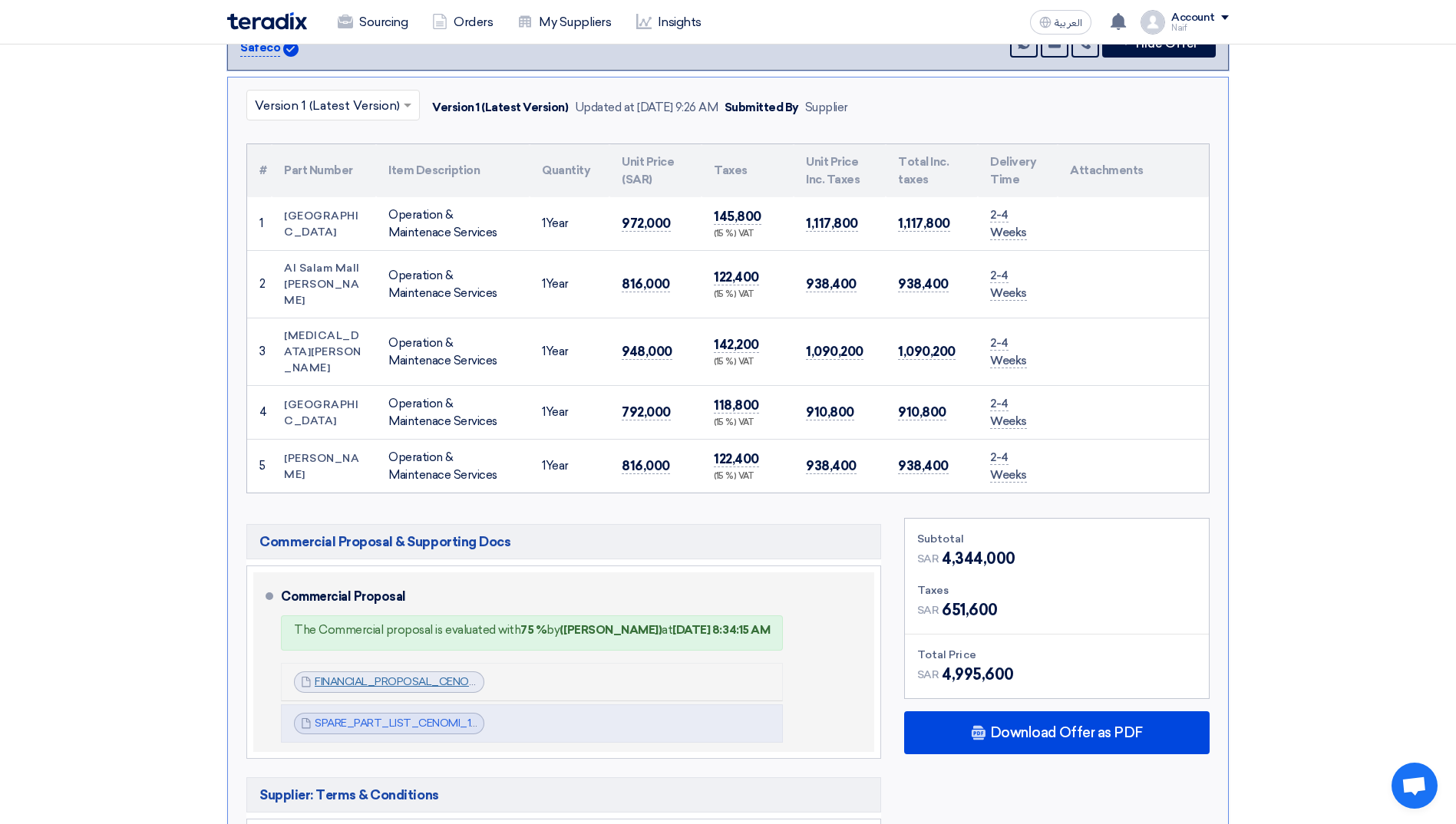
click at [414, 675] on link "FINANCIAL_PROPOSAL_CENOMI_1752382609640.pdf" at bounding box center [450, 682] width 272 height 13
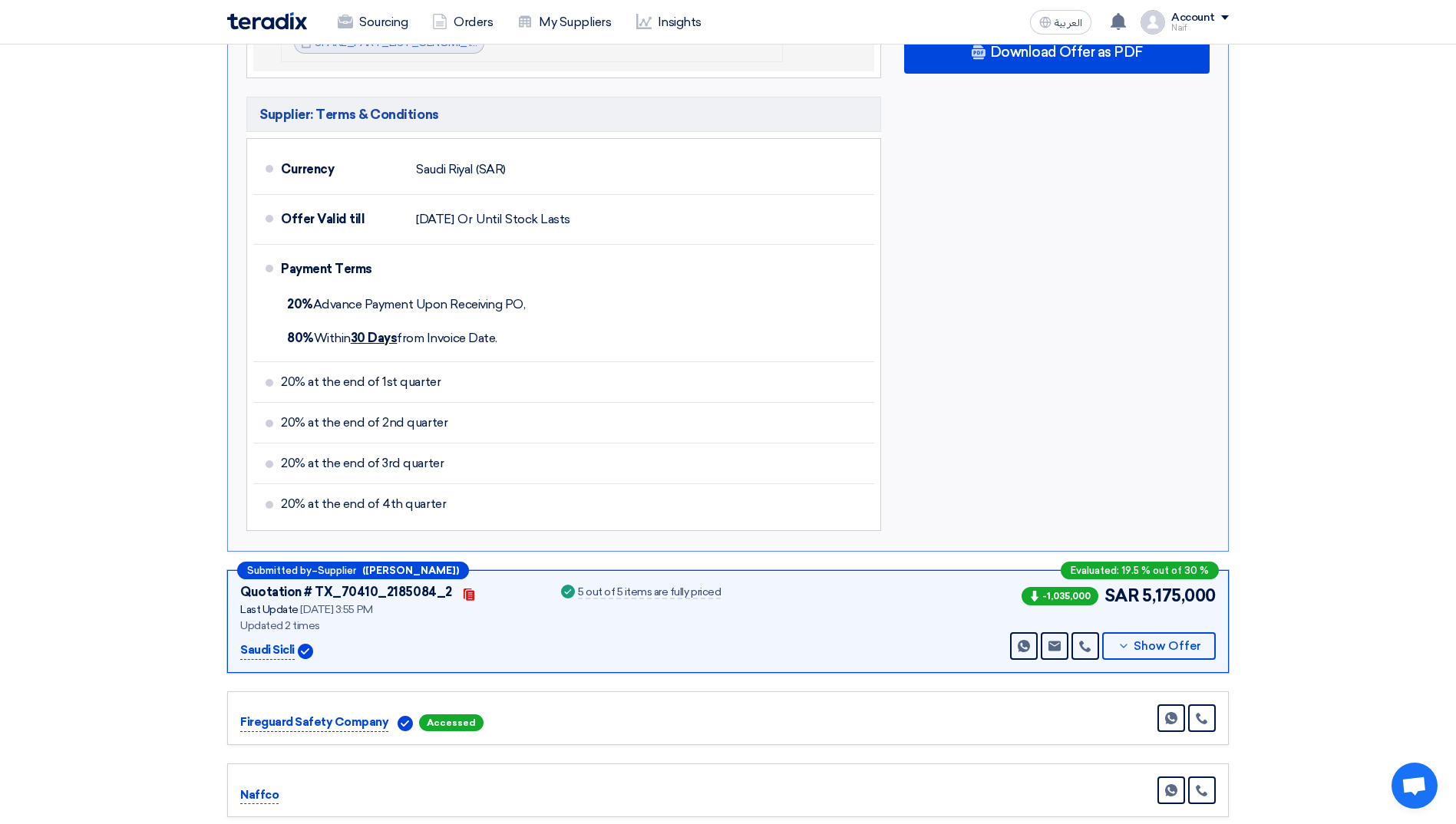
scroll to position [1457, 0]
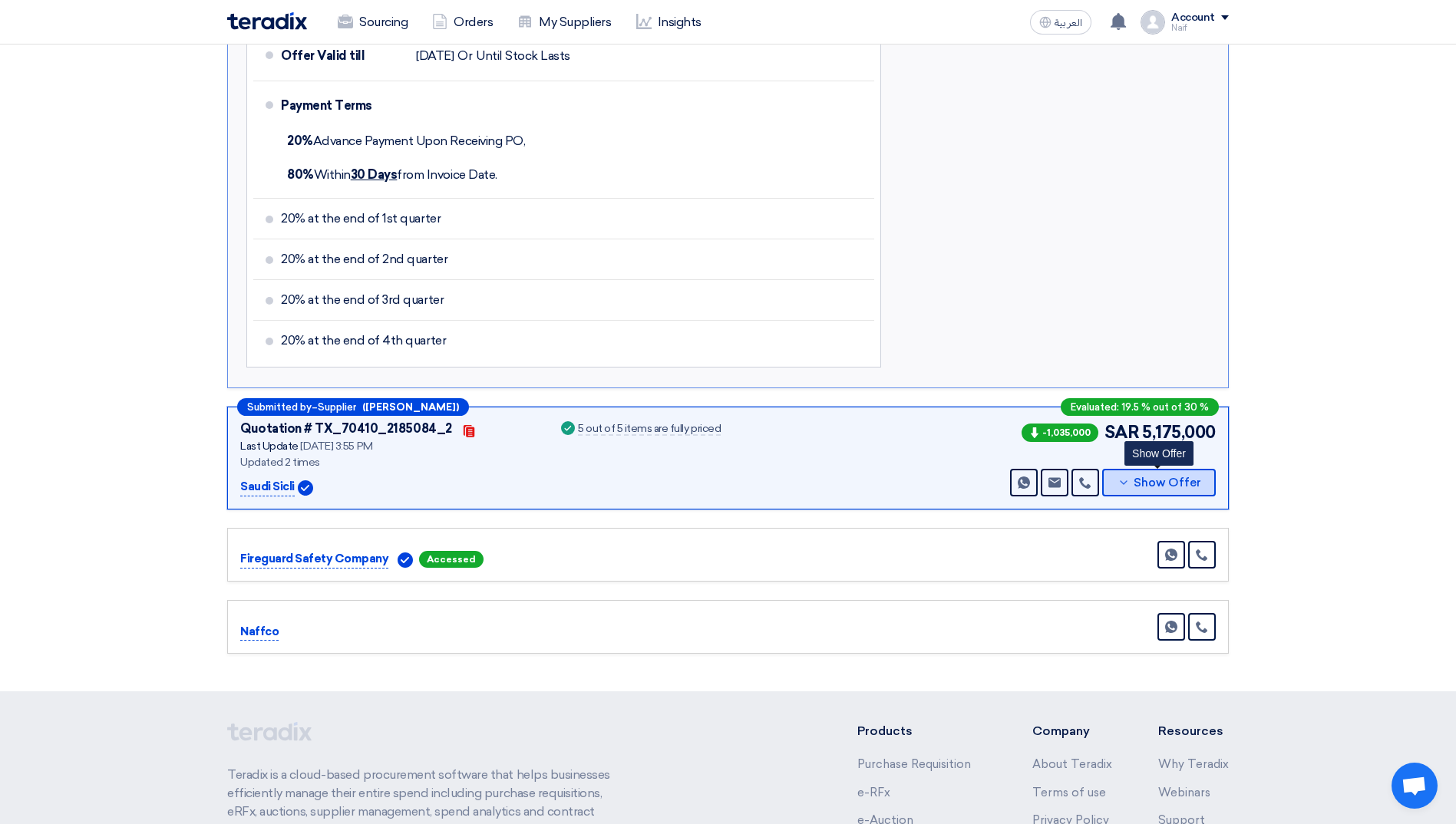
click at [1163, 477] on span "Show Offer" at bounding box center [1167, 483] width 68 height 11
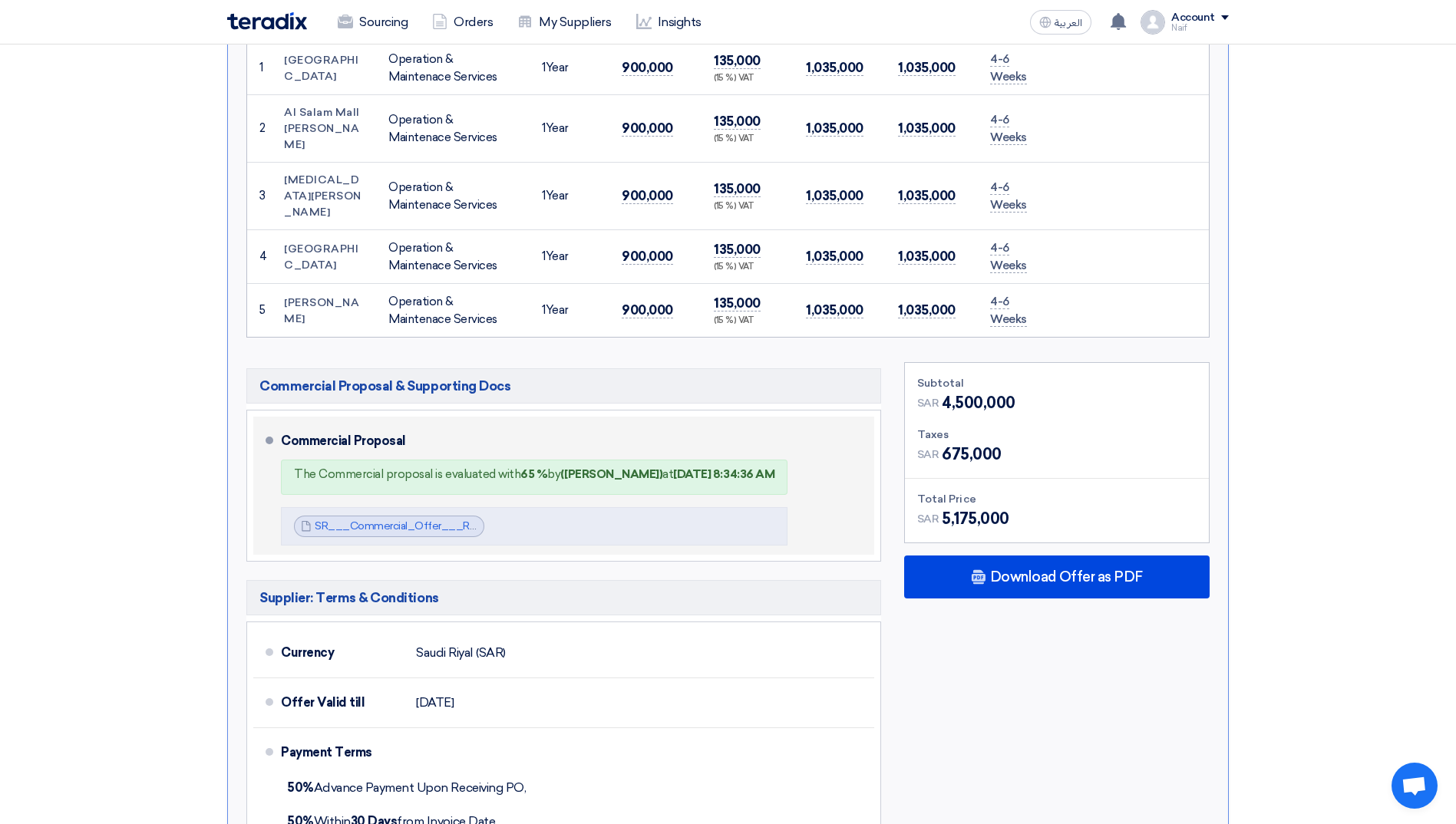
scroll to position [890, 0]
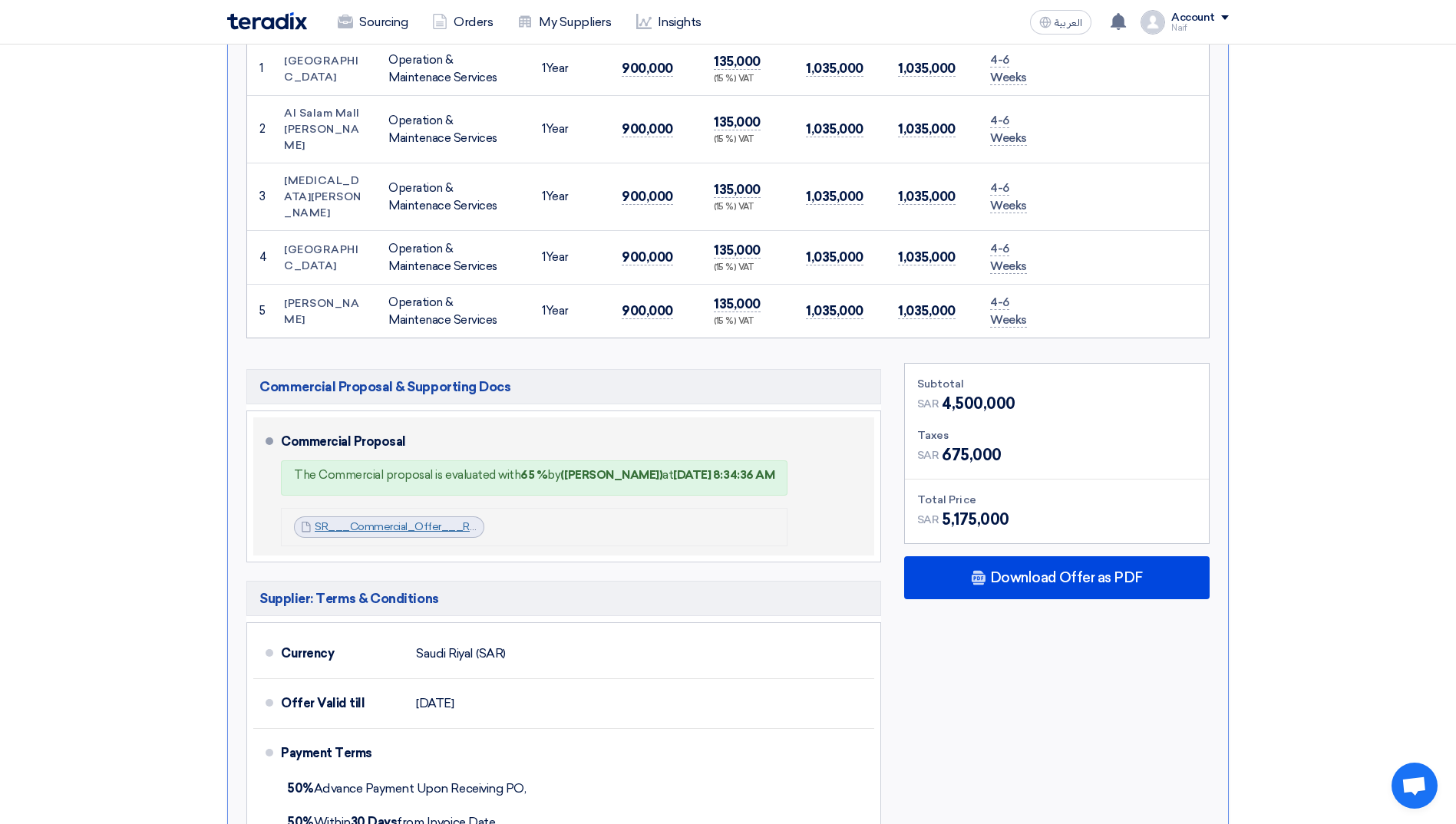
click at [384, 520] on link "SR___Commercial_Offer___RFx___Fire_Fighting_system_PMREV_1753102271353.pdf" at bounding box center [530, 527] width 433 height 13
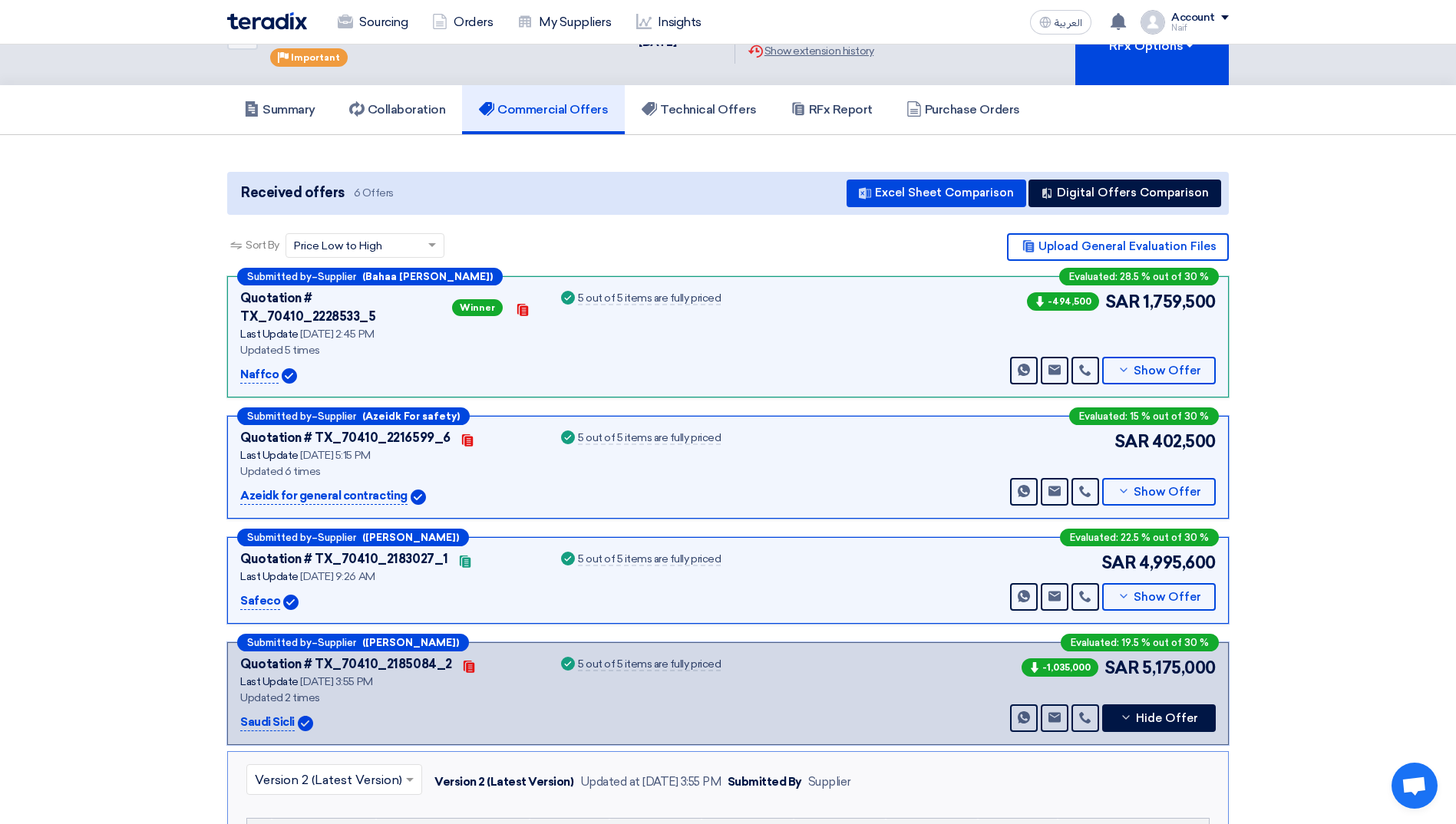
scroll to position [0, 0]
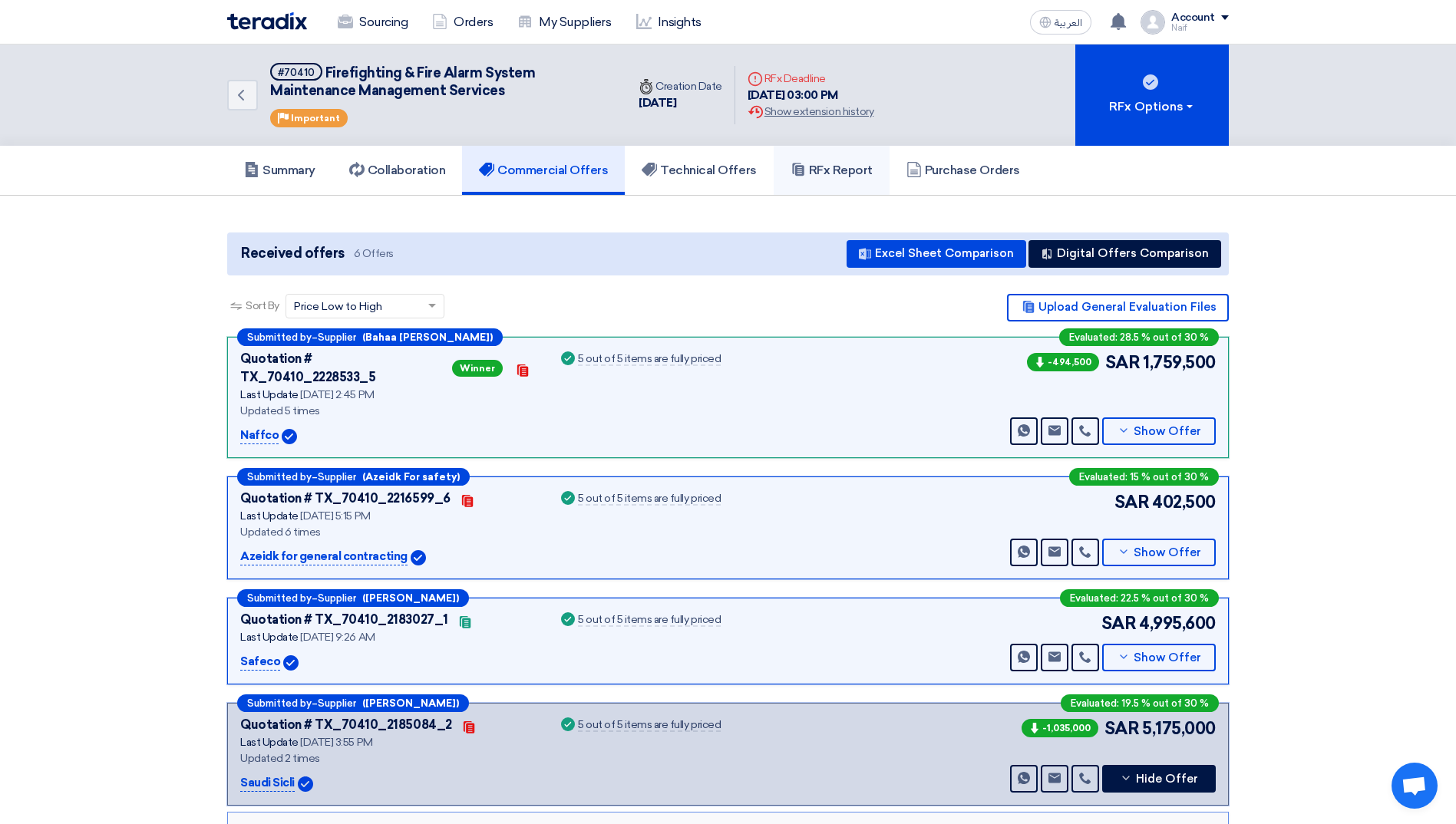
click at [841, 166] on h5 "RFx Report" at bounding box center [832, 170] width 82 height 16
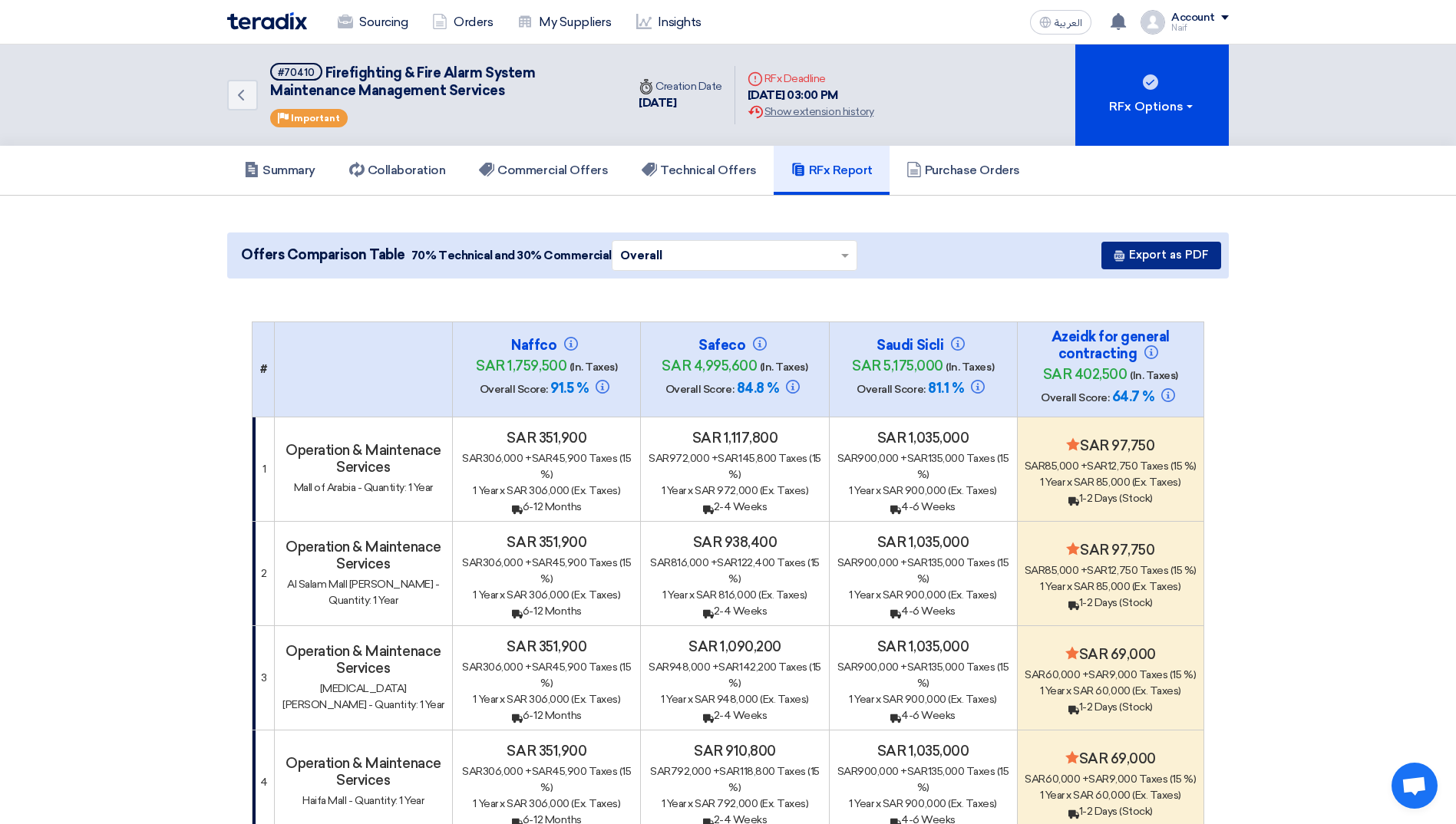
click at [1168, 252] on button "Export as PDF" at bounding box center [1161, 255] width 119 height 28
click at [578, 161] on link "Commercial Offers" at bounding box center [543, 170] width 163 height 49
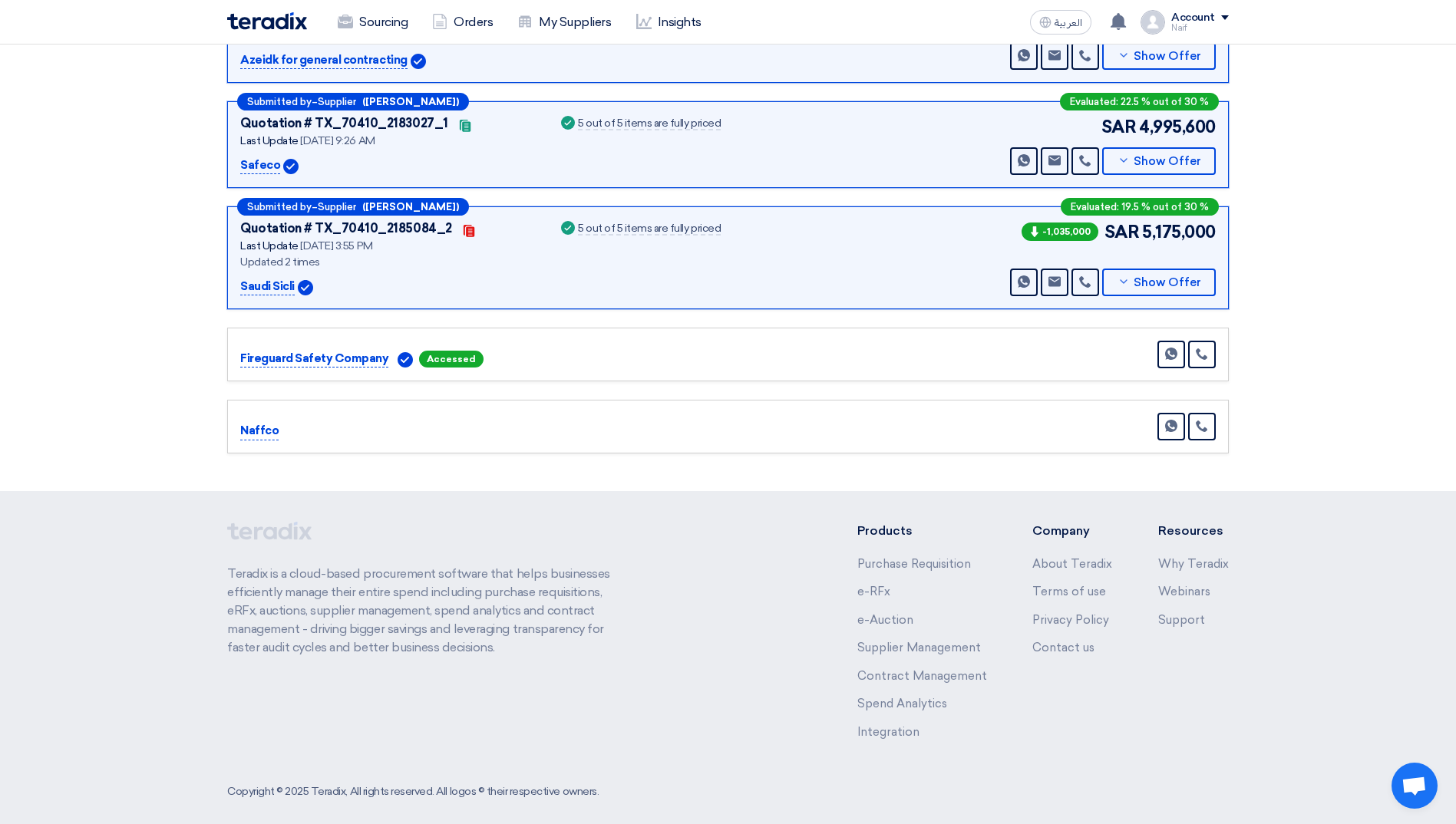
scroll to position [190, 0]
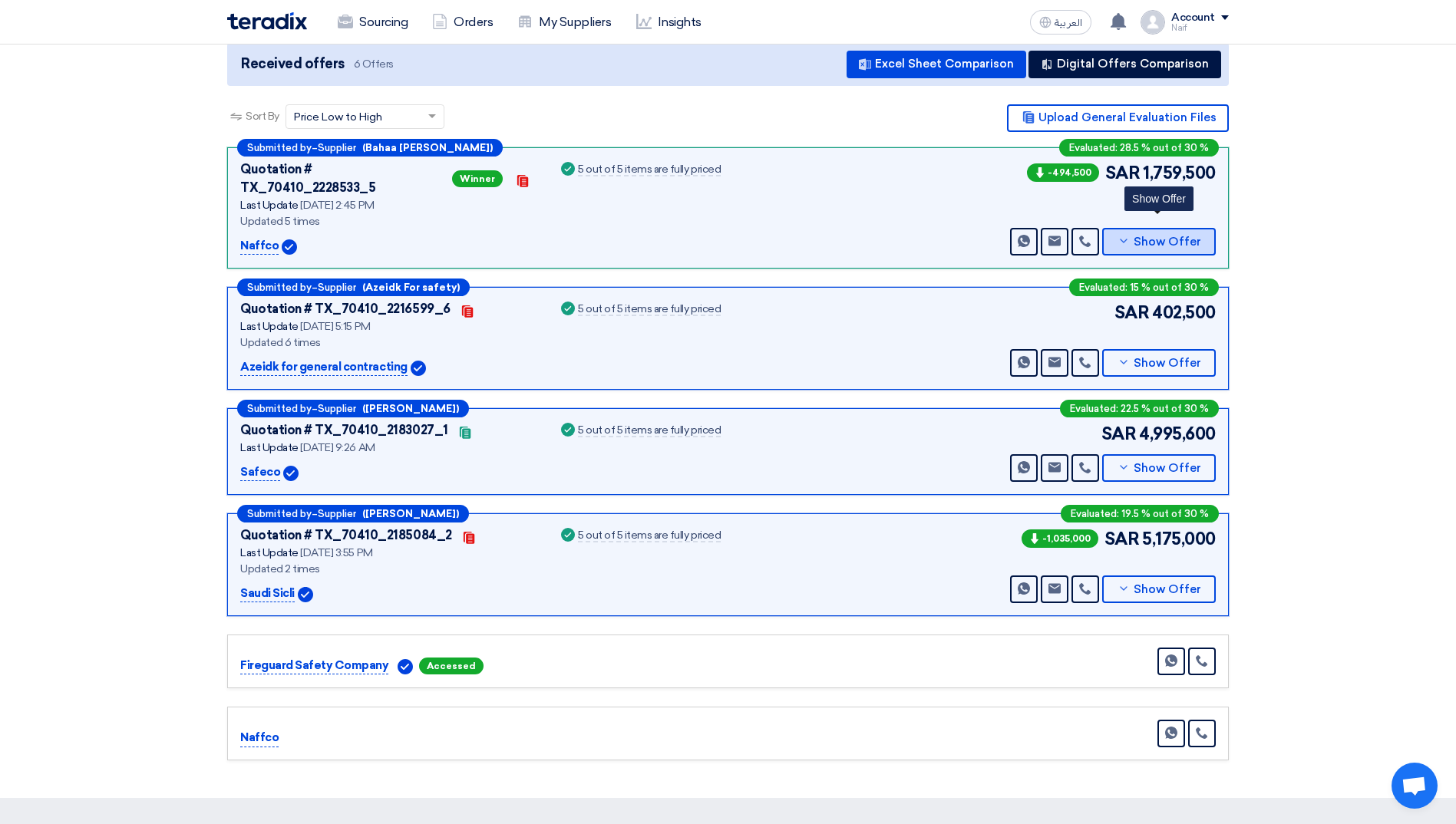
click at [1129, 235] on icon at bounding box center [1123, 241] width 12 height 12
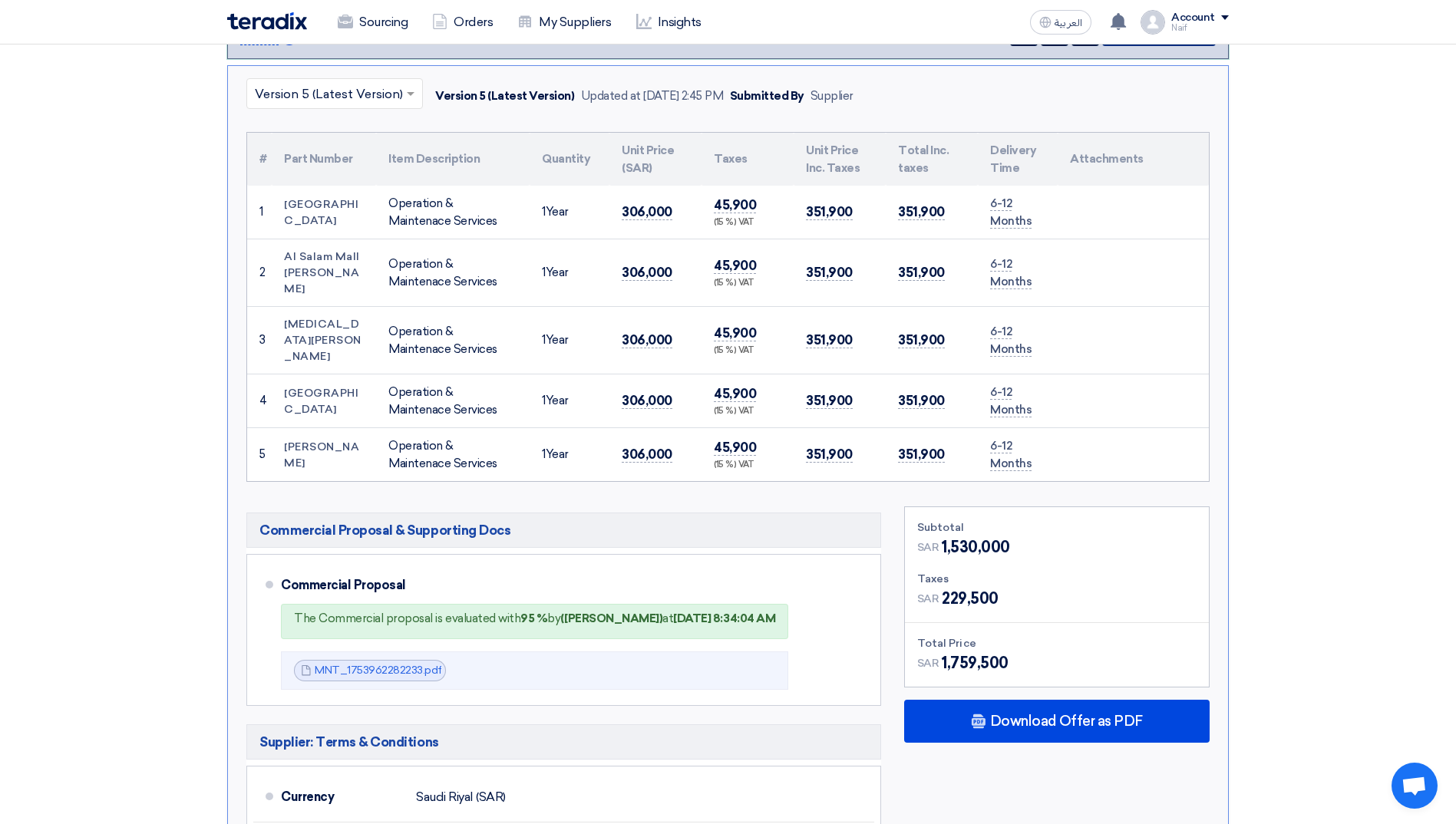
scroll to position [343, 0]
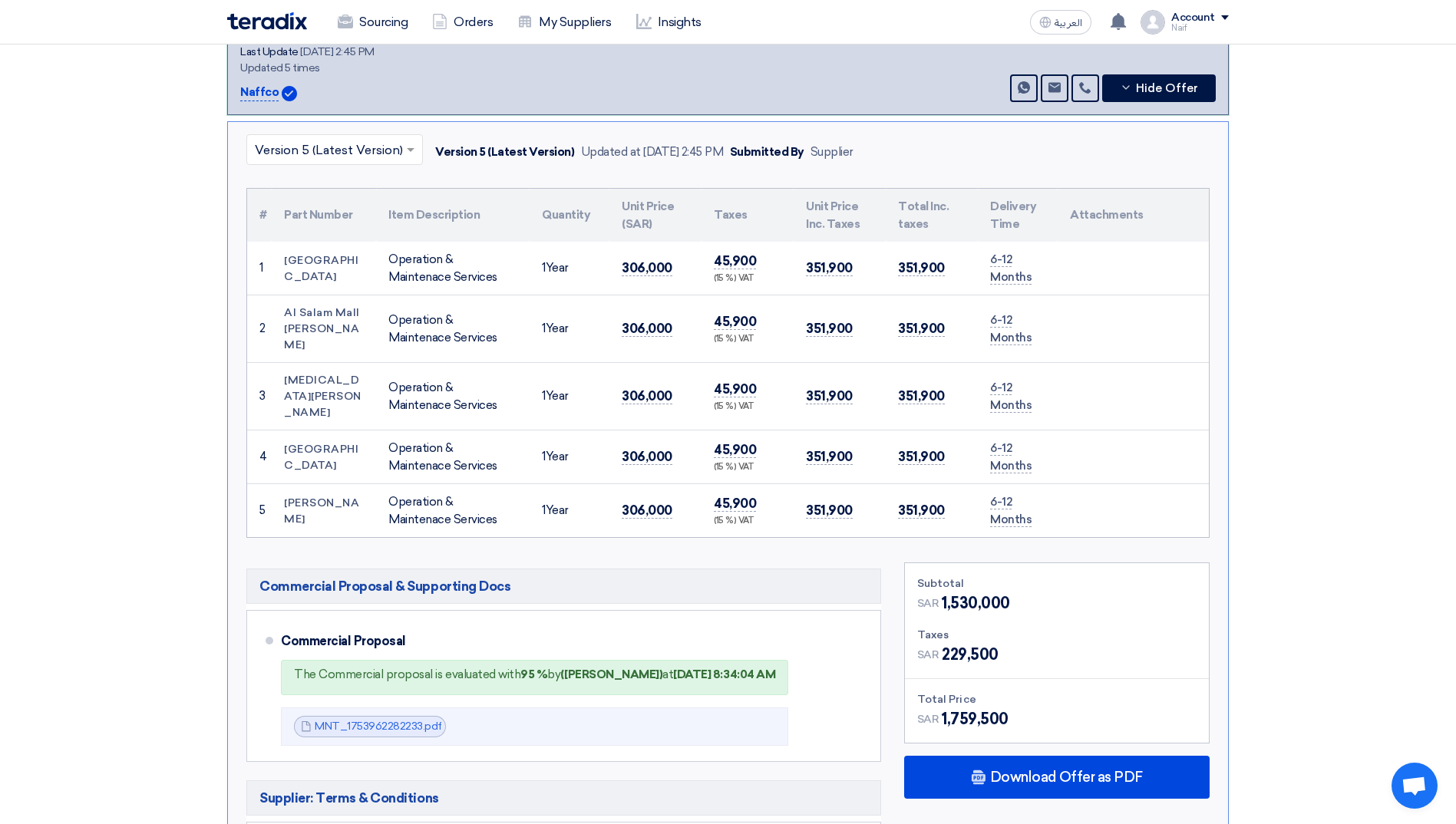
click at [349, 140] on input "text" at bounding box center [327, 151] width 144 height 25
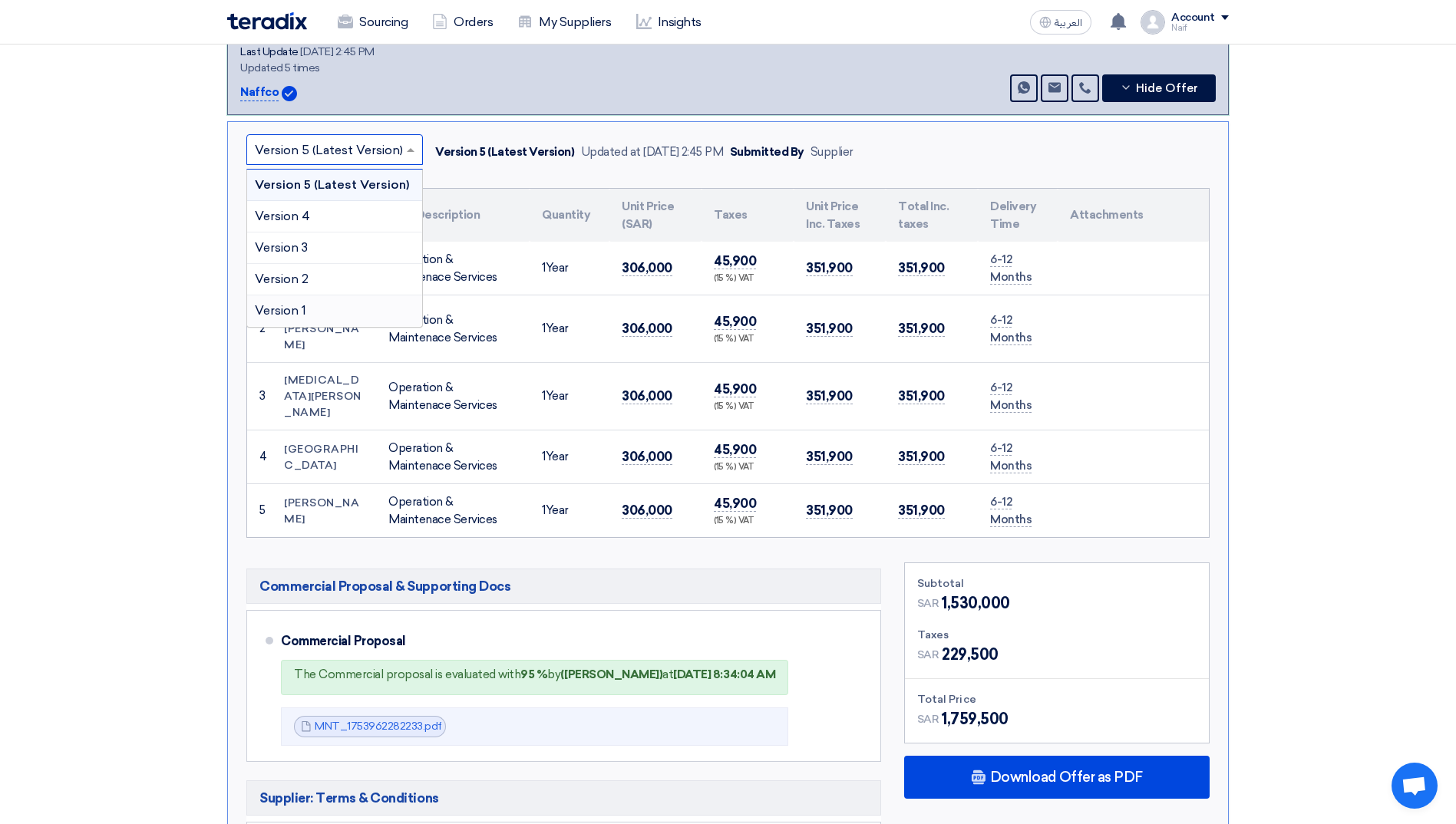
click at [344, 297] on div "Version 1" at bounding box center [335, 311] width 175 height 31
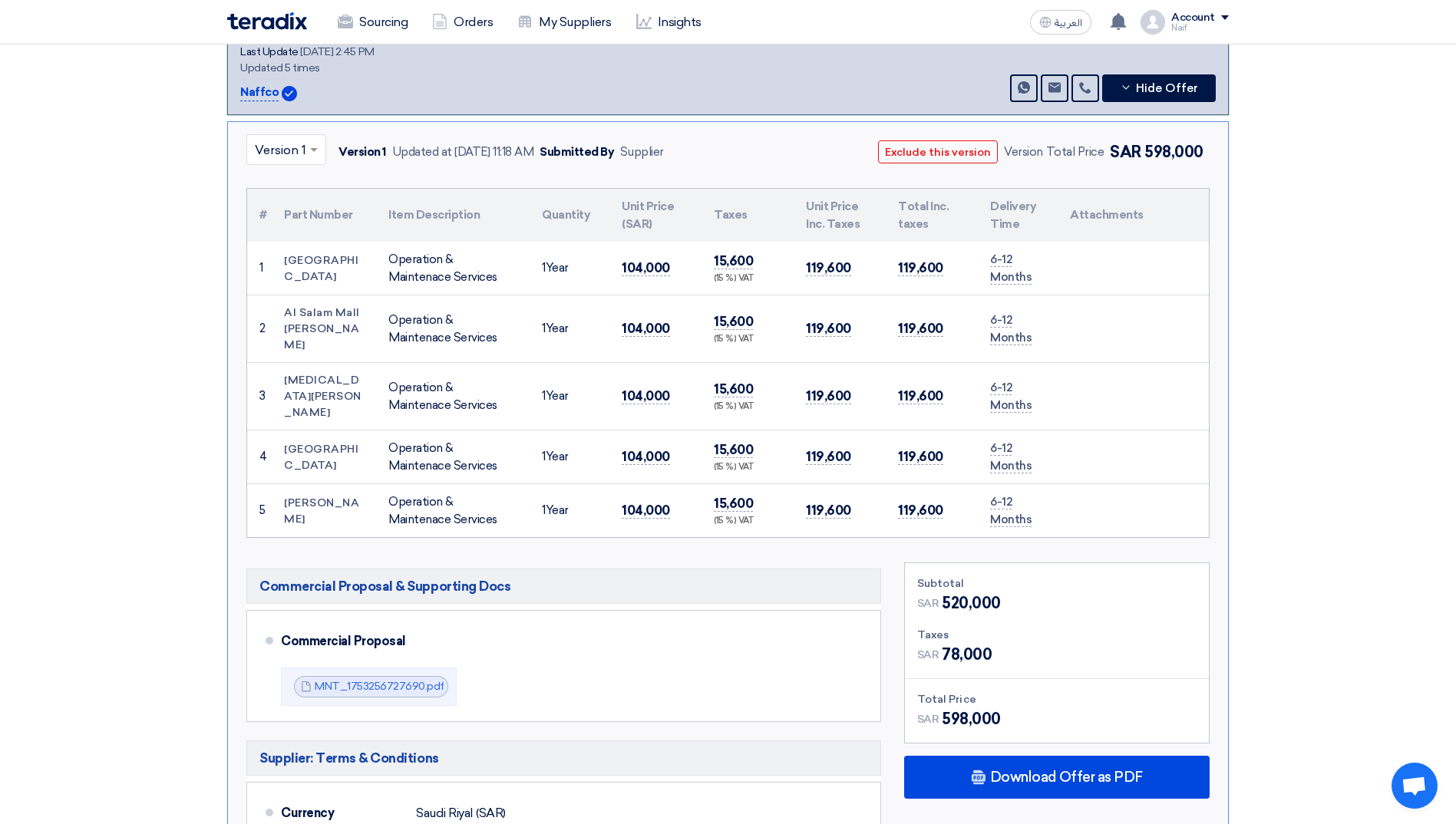
click at [304, 137] on div at bounding box center [286, 149] width 79 height 25
click at [284, 272] on span "Version 2" at bounding box center [282, 279] width 54 height 15
click at [301, 139] on input "text" at bounding box center [279, 151] width 50 height 25
click at [296, 240] on span "Version 3" at bounding box center [281, 247] width 53 height 15
click at [301, 142] on input "text" at bounding box center [279, 151] width 49 height 25
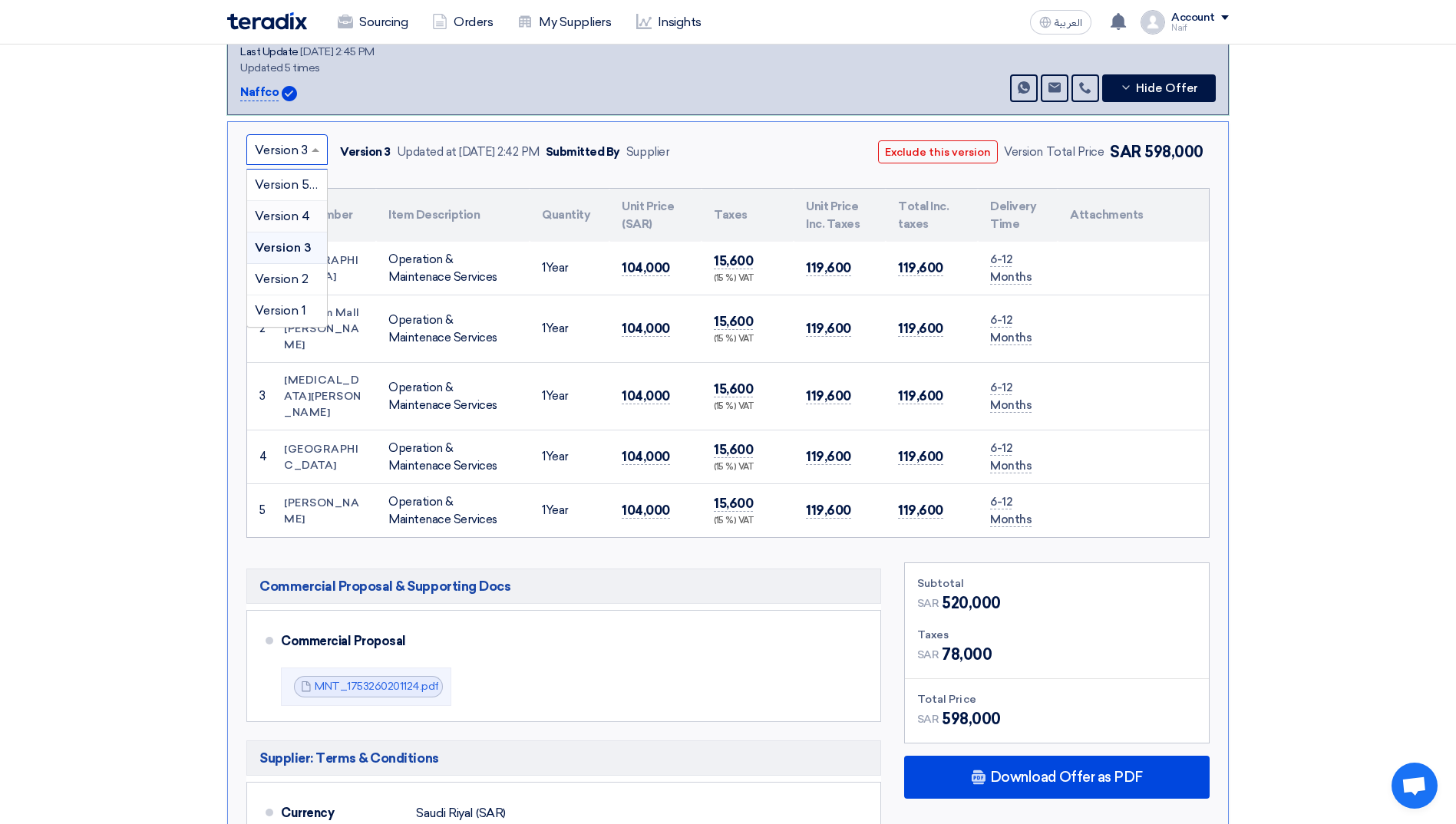
click at [292, 209] on span "Version 4" at bounding box center [282, 216] width 56 height 15
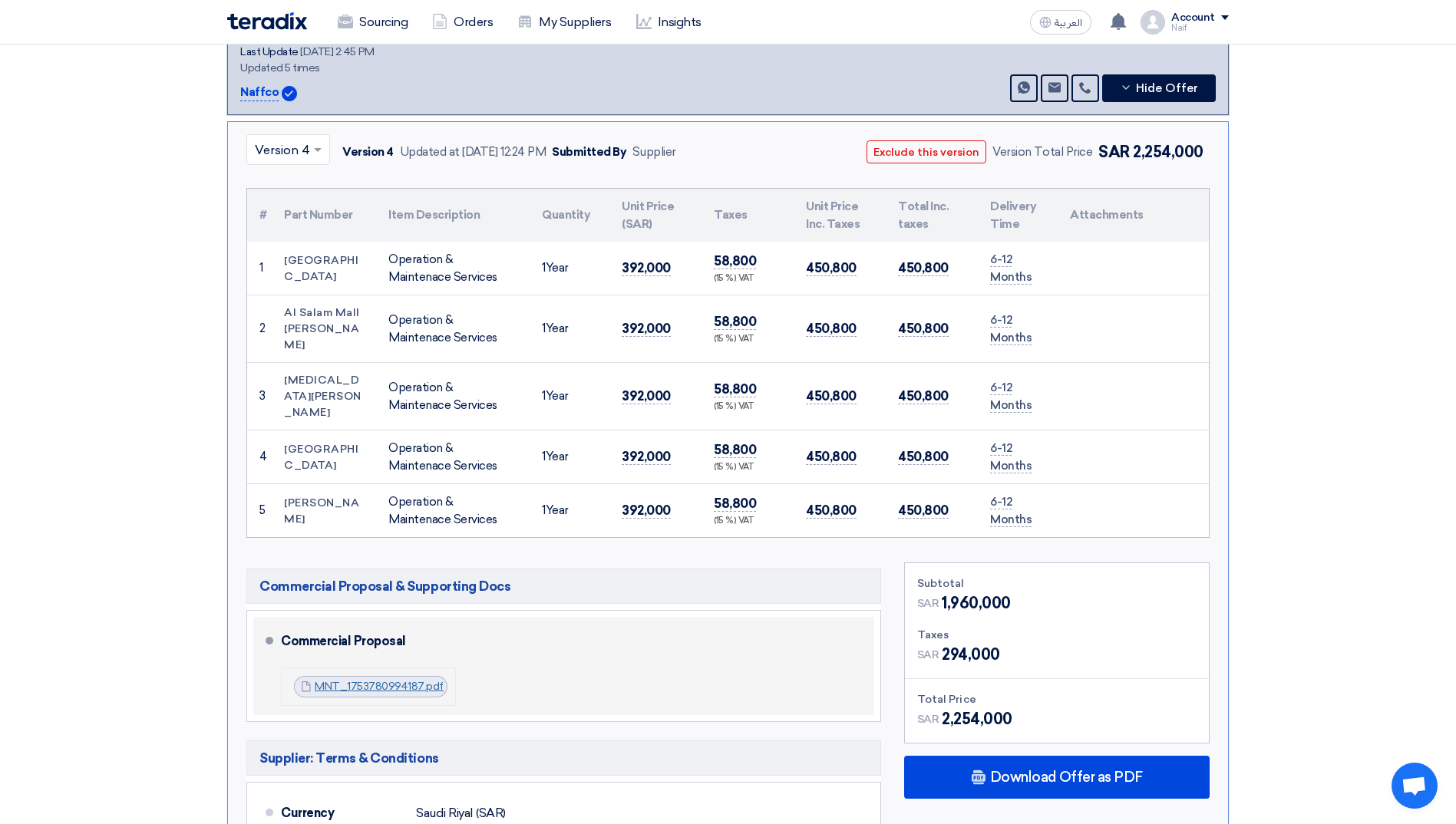
click at [360, 680] on link "MNT_1753780994187.pdf" at bounding box center [379, 687] width 129 height 13
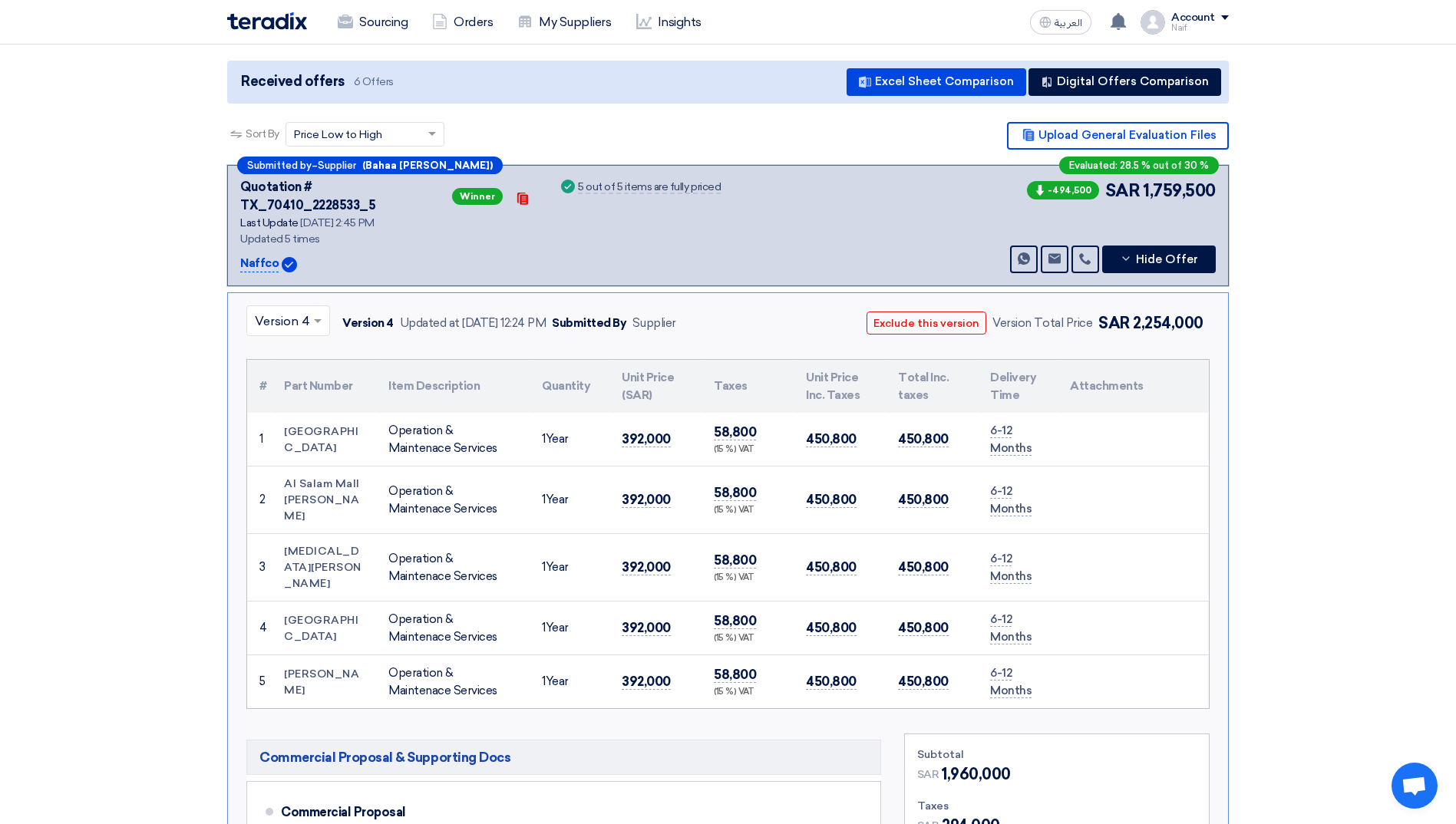
scroll to position [0, 0]
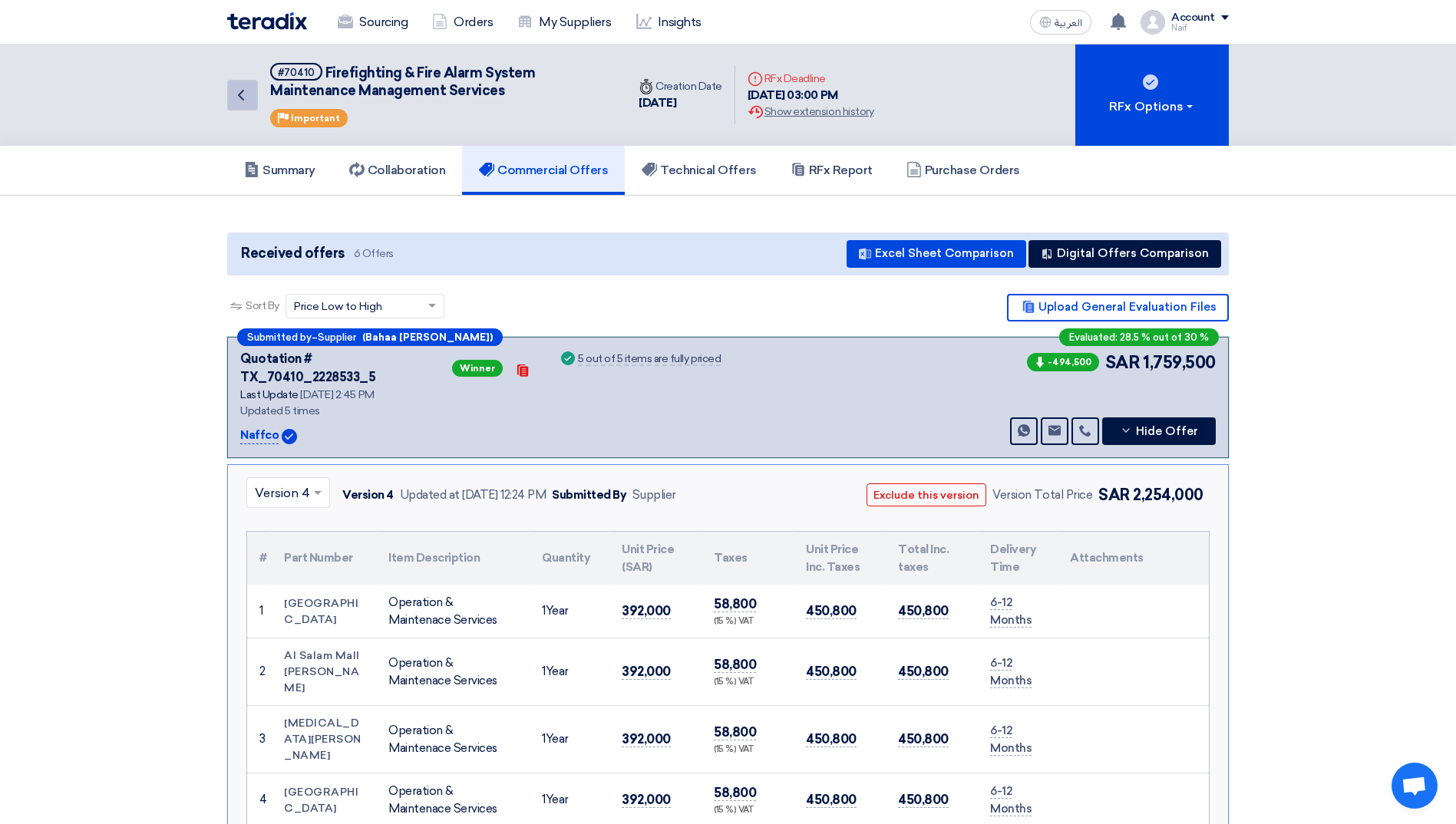
click at [241, 97] on icon "Back" at bounding box center [241, 95] width 19 height 19
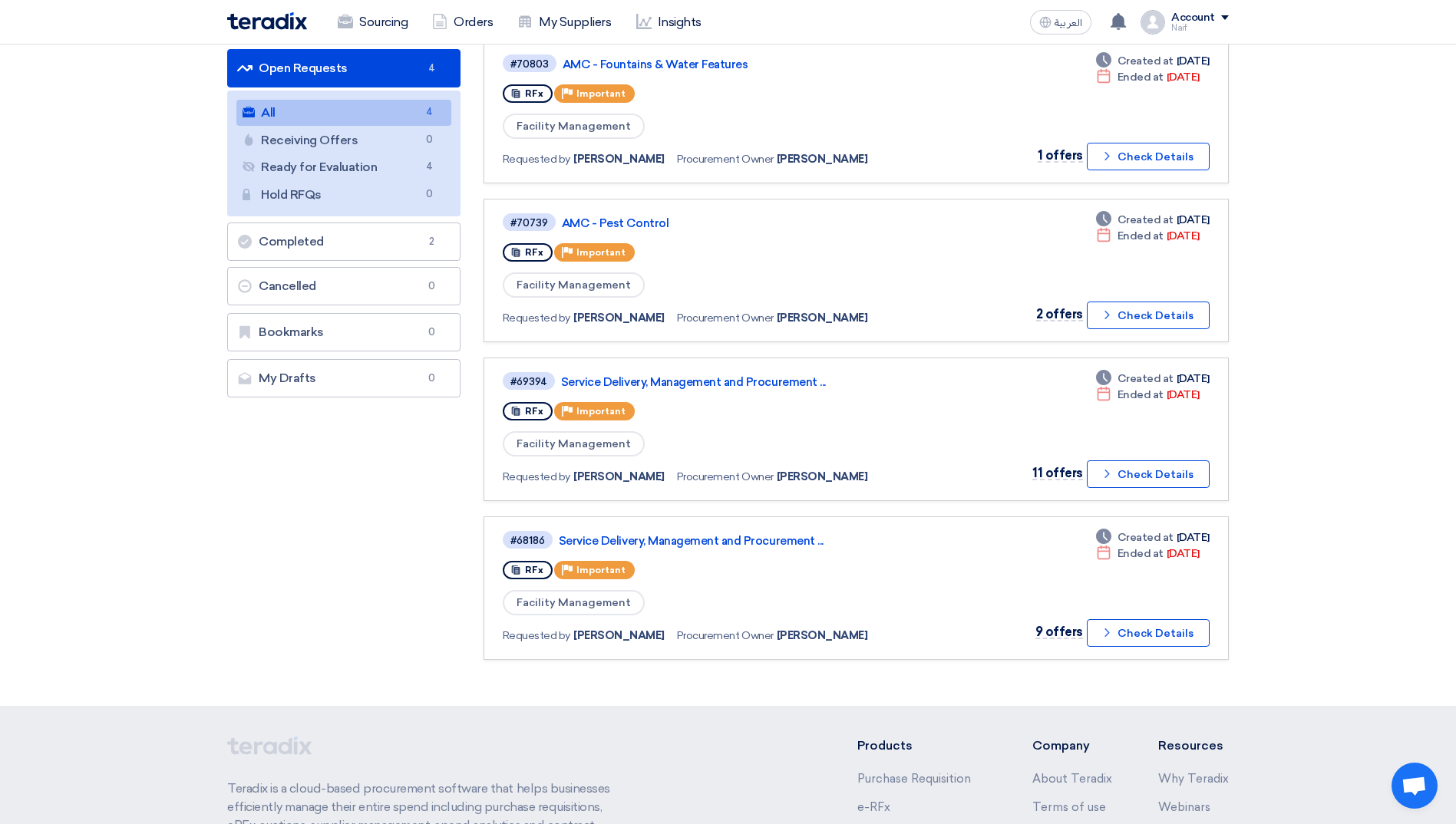
scroll to position [154, 0]
click at [638, 218] on link "AMC - Pest Control" at bounding box center [753, 222] width 384 height 14
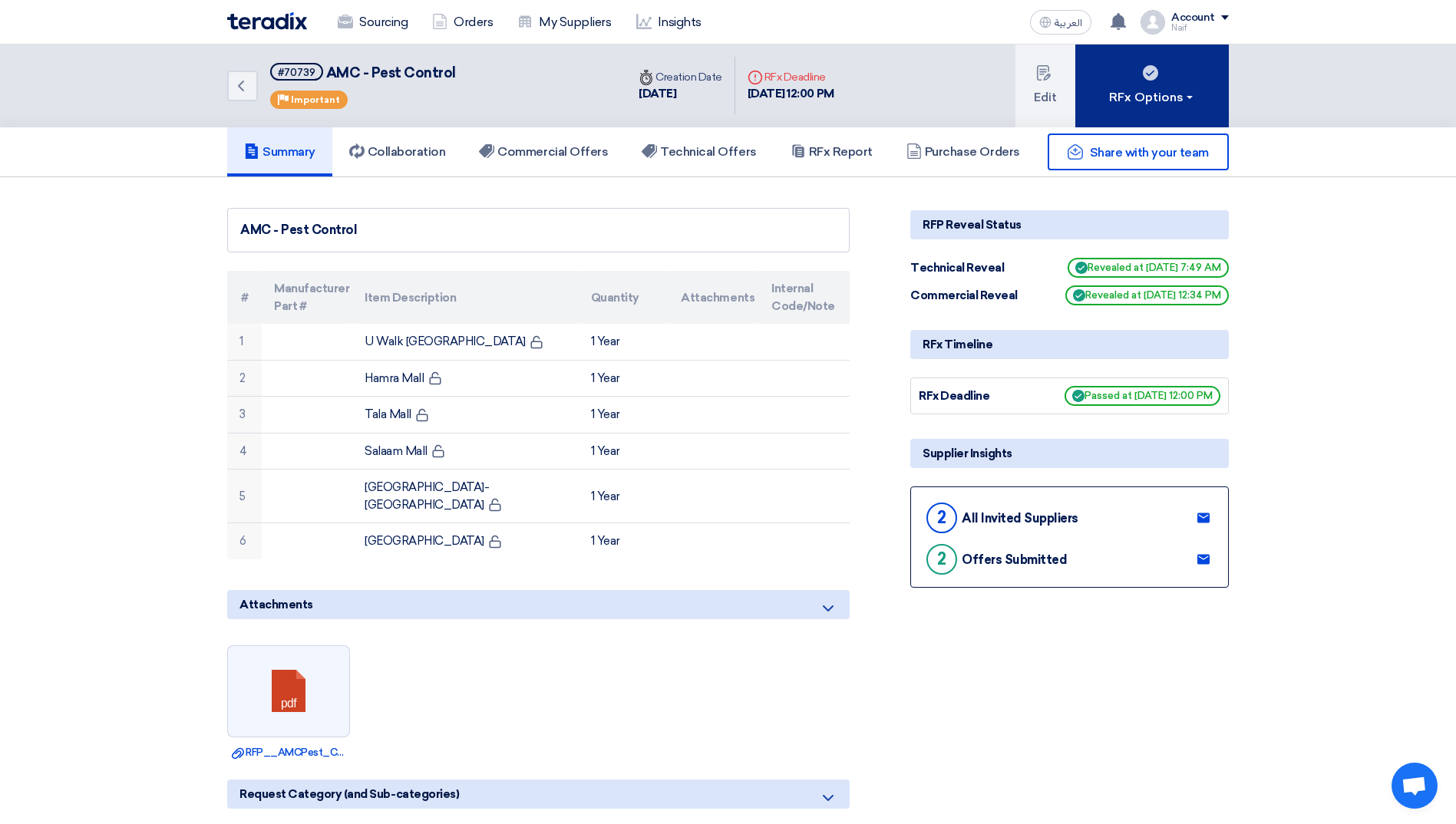
click at [1111, 106] on div "RFx Options" at bounding box center [1152, 97] width 87 height 19
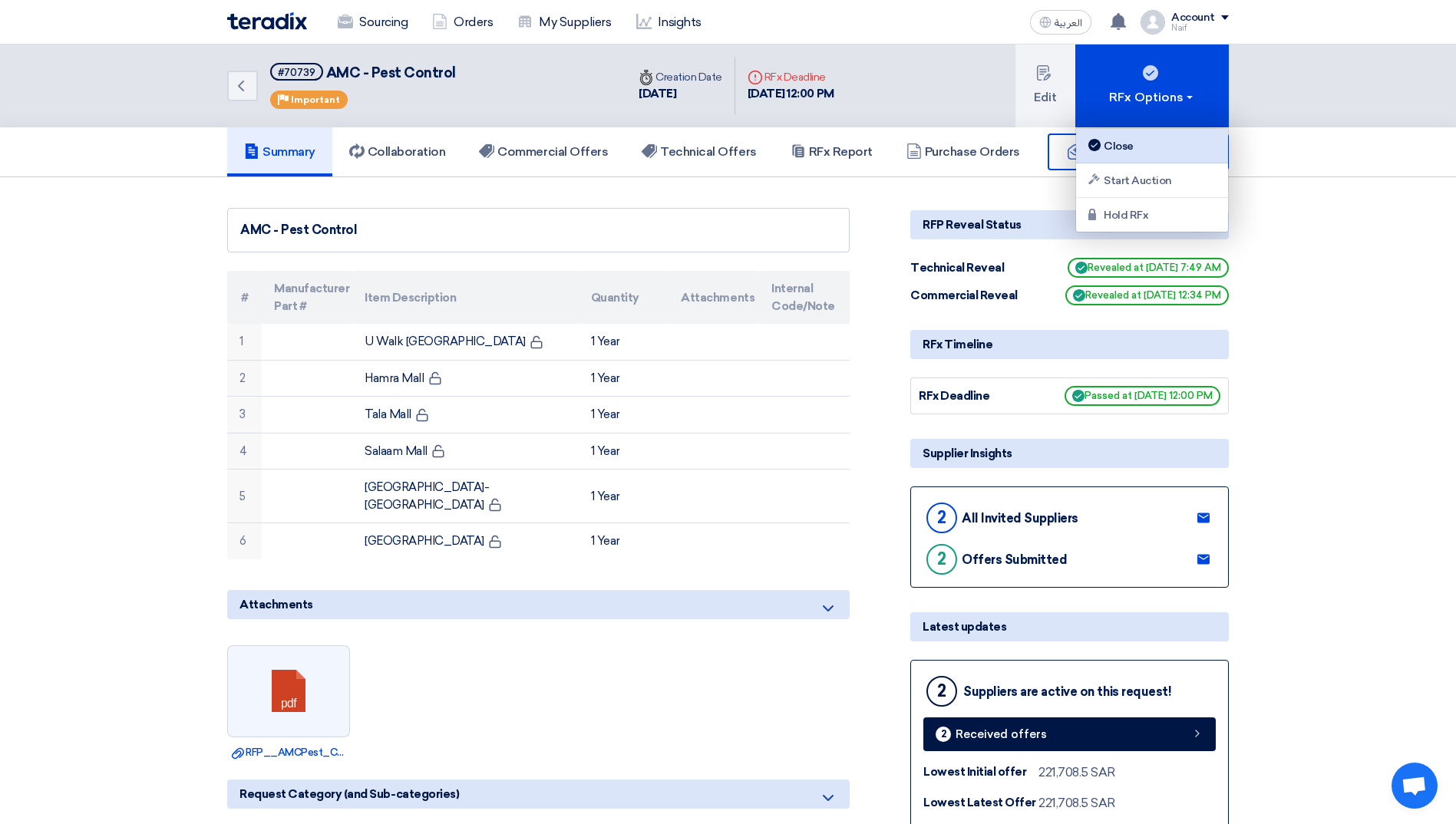
click at [1125, 154] on div "Close" at bounding box center [1152, 146] width 133 height 19
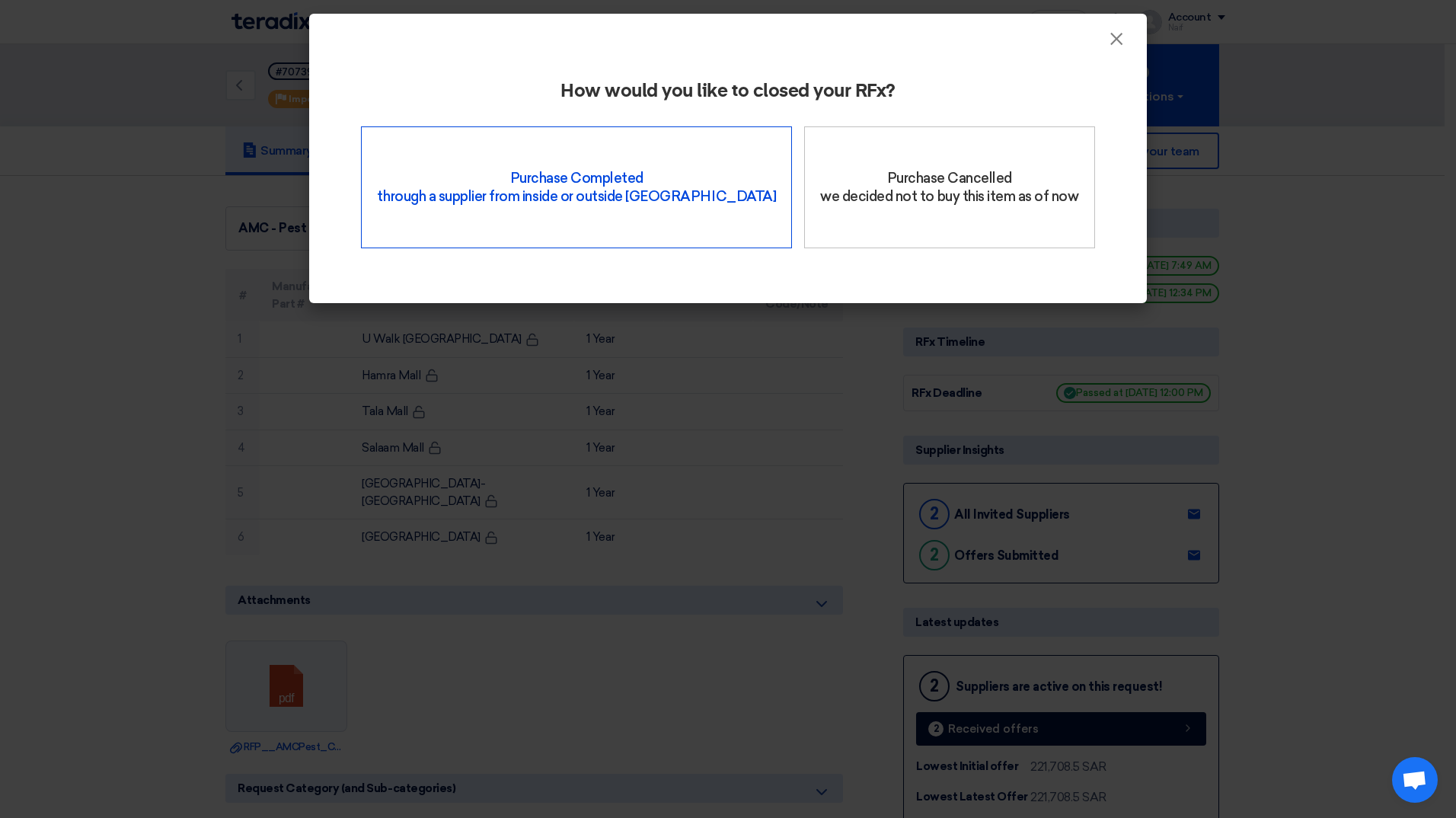
click at [657, 195] on div "Purchase Completed through a supplier from inside or outside Teradix" at bounding box center [576, 188] width 431 height 122
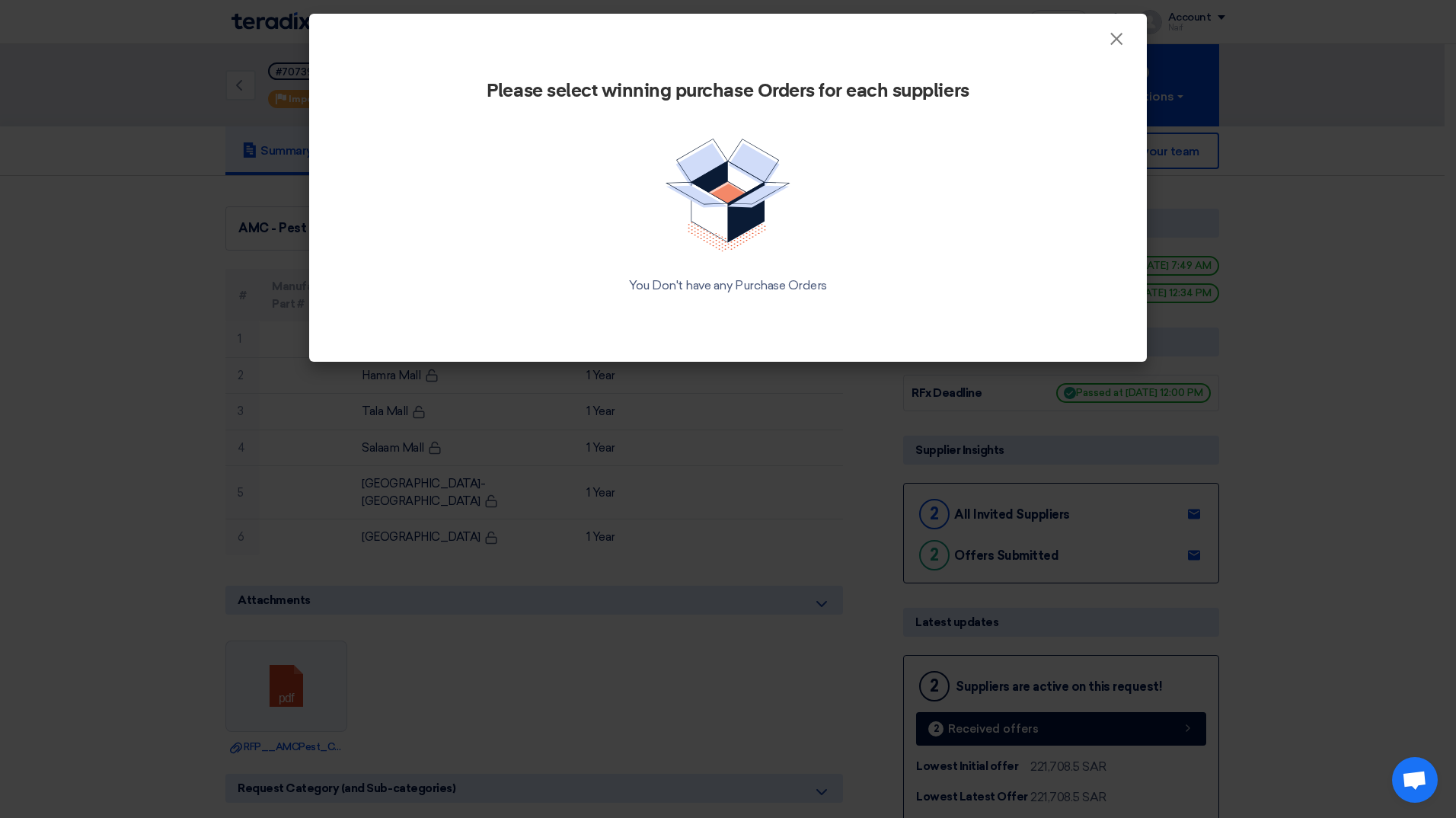
click at [721, 232] on img at bounding box center [728, 196] width 125 height 114
click at [712, 177] on img at bounding box center [728, 196] width 125 height 114
click at [842, 114] on div "Please select winning purchase Orders for each suppliers You Don't have any Pur…" at bounding box center [728, 197] width 801 height 281
click at [883, 85] on h2 "Please select winning purchase Orders for each suppliers" at bounding box center [728, 91] width 752 height 21
click at [1108, 43] on span "×" at bounding box center [1116, 43] width 15 height 31
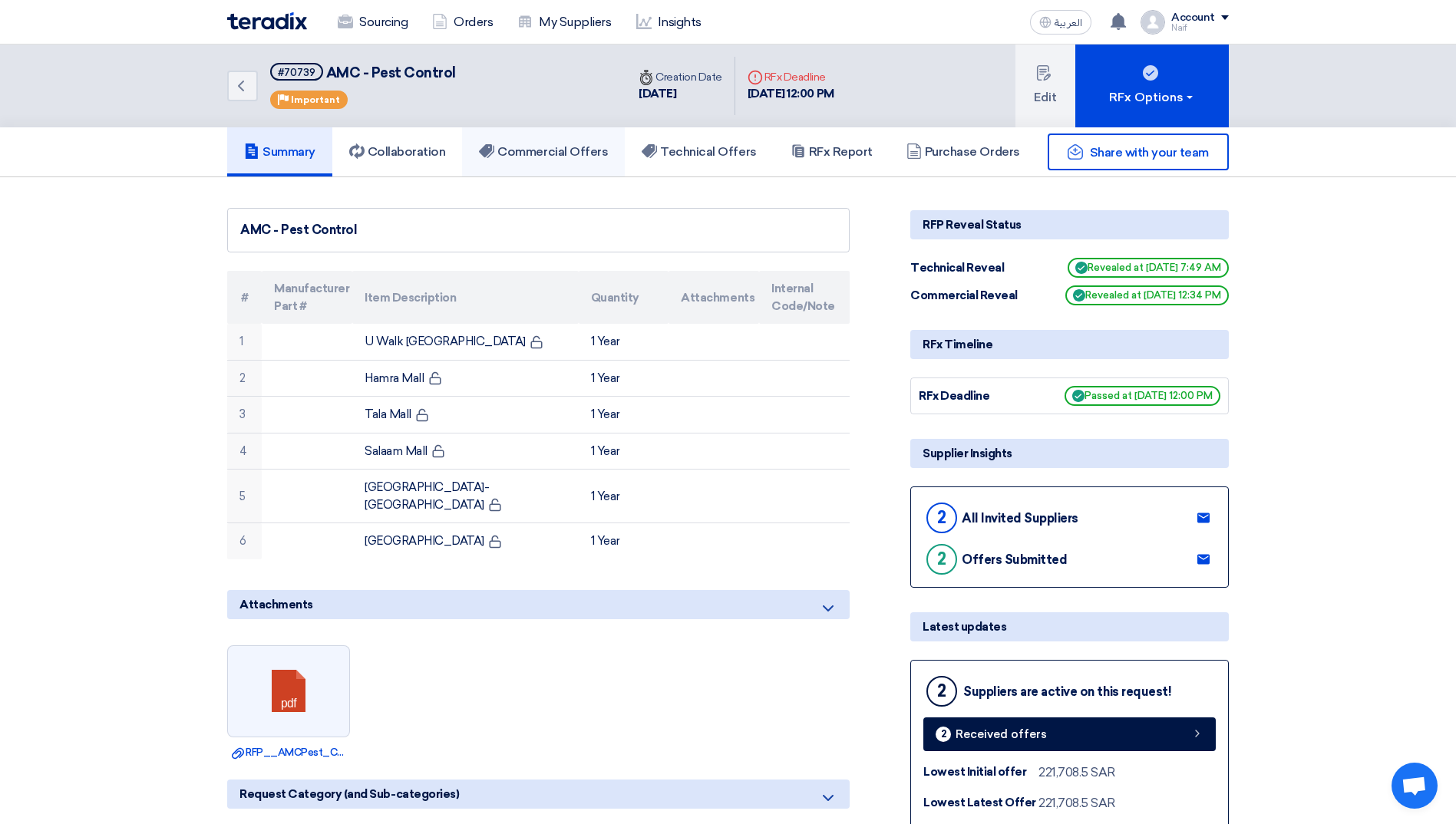
click at [506, 157] on h5 "Commercial Offers" at bounding box center [543, 151] width 129 height 16
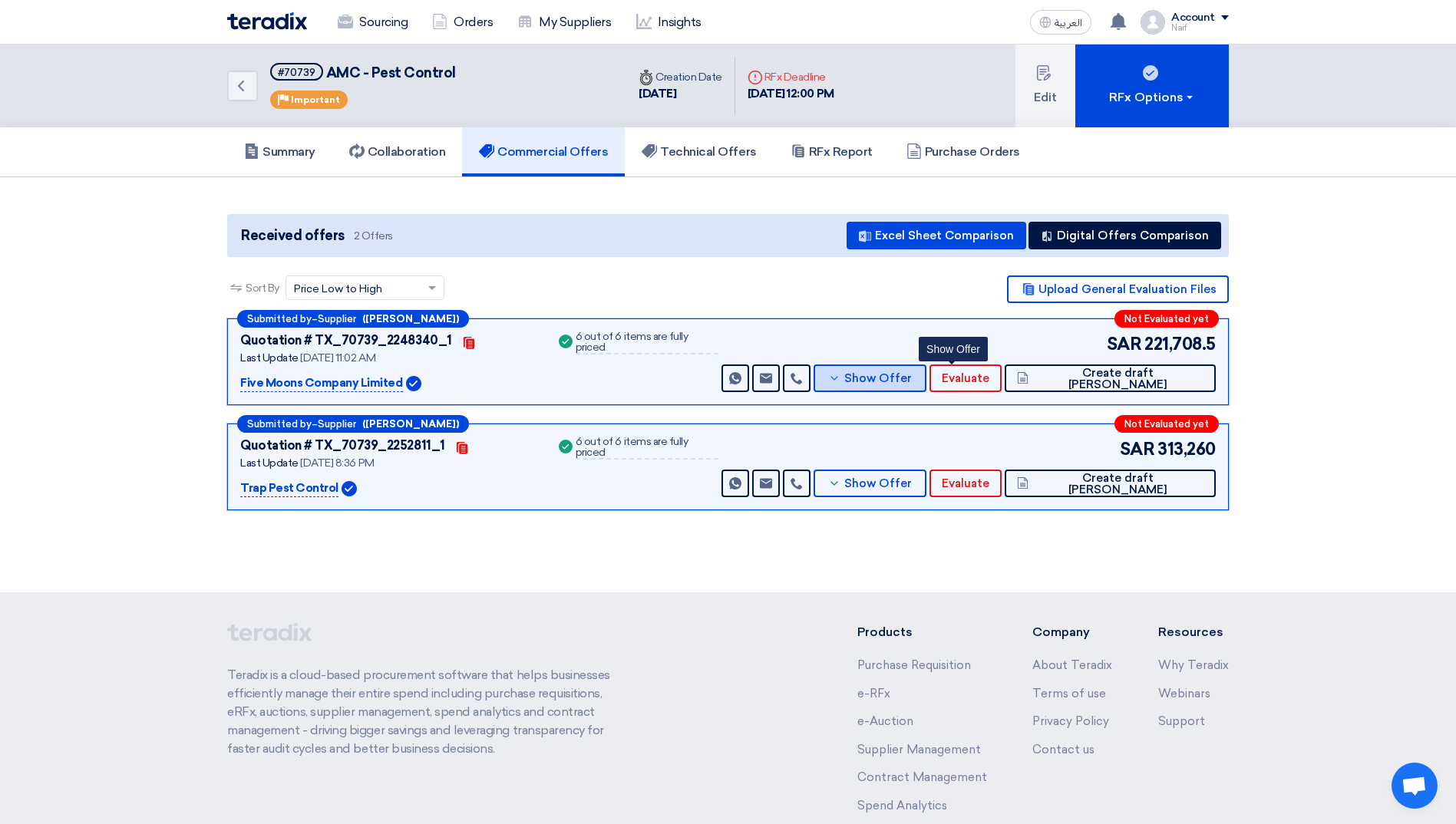
click at [926, 376] on button "Show Offer" at bounding box center [869, 378] width 112 height 28
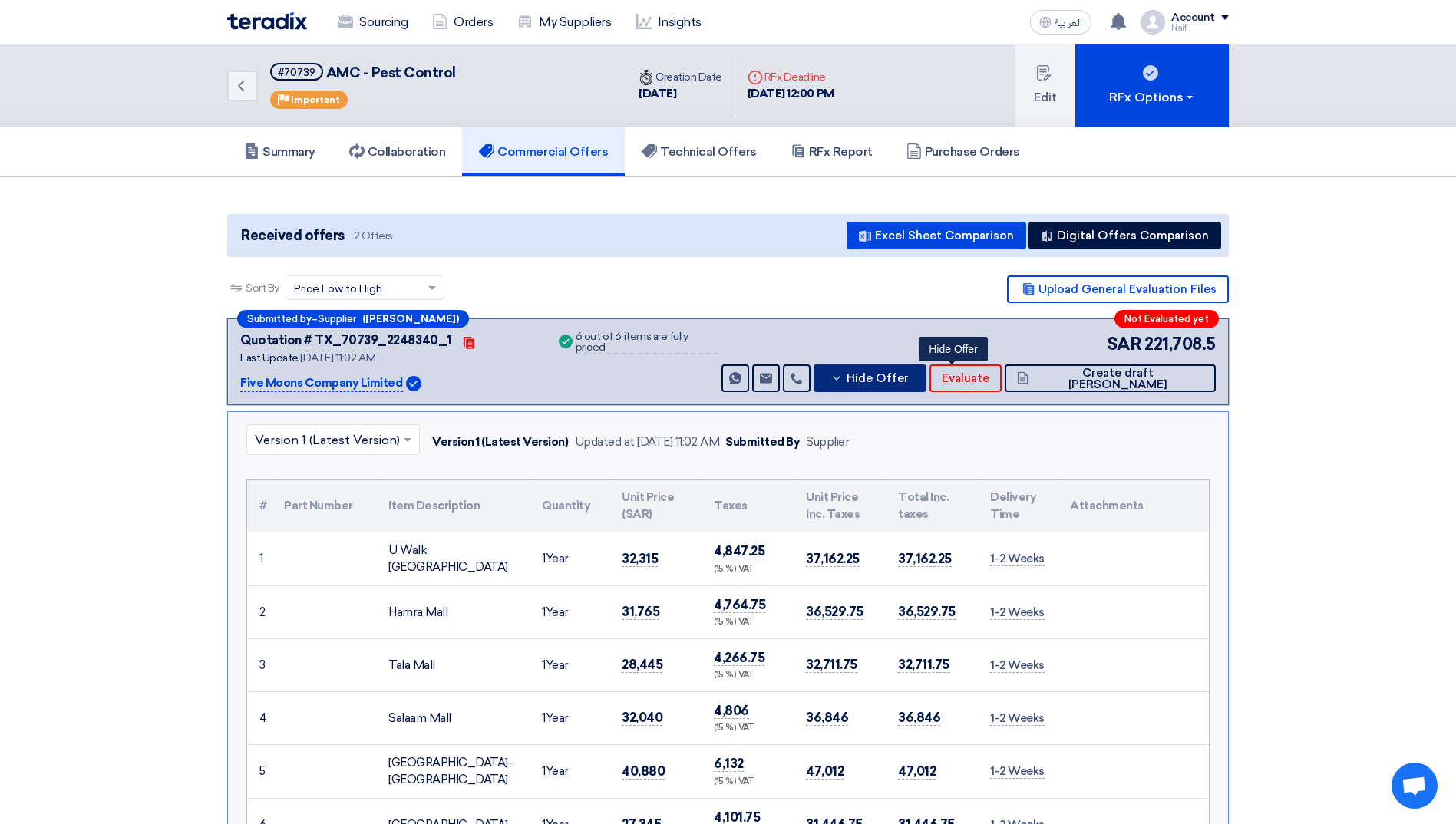
click at [842, 376] on icon at bounding box center [836, 378] width 12 height 12
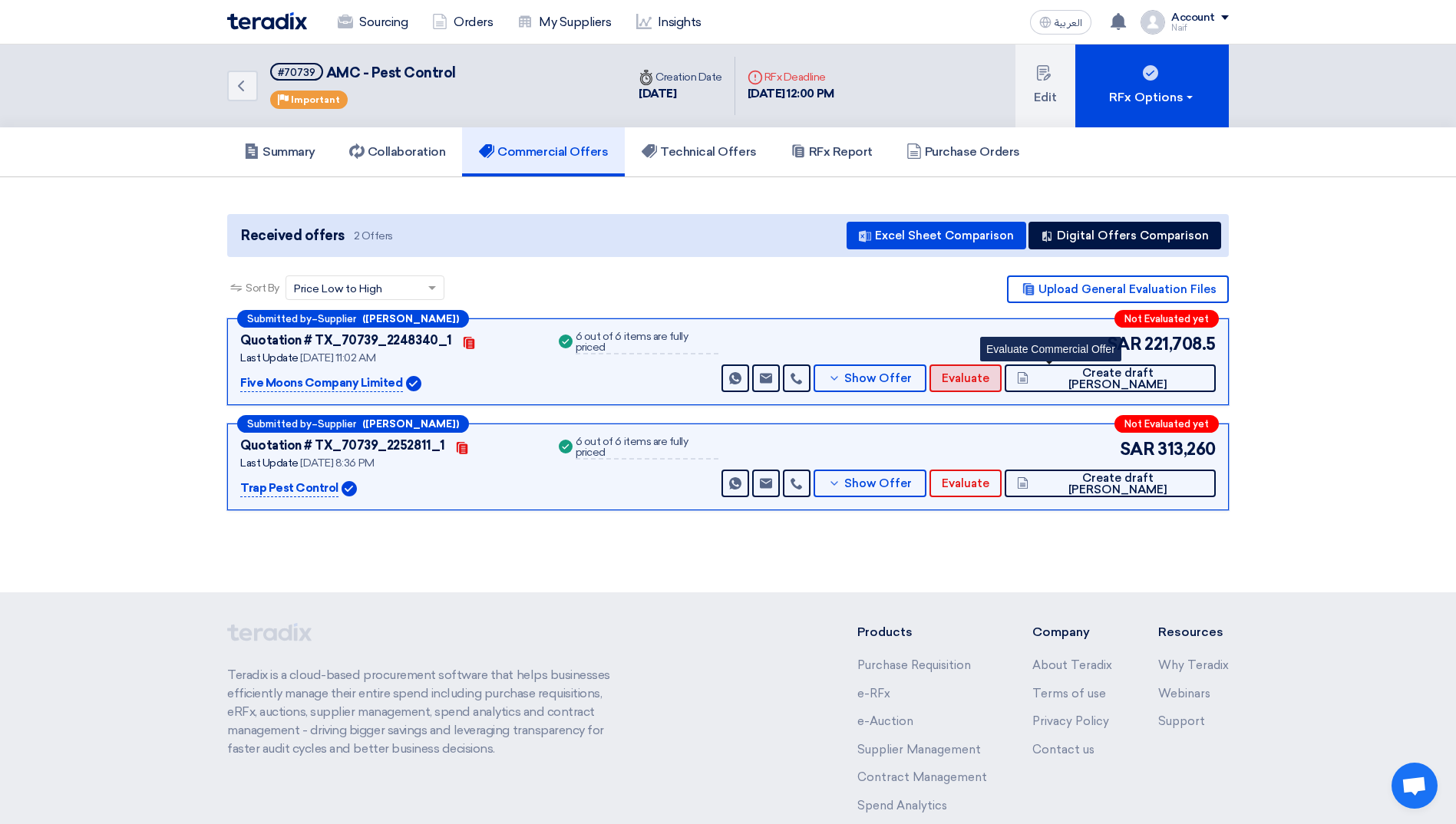
click at [1001, 375] on button "Evaluate" at bounding box center [965, 378] width 72 height 28
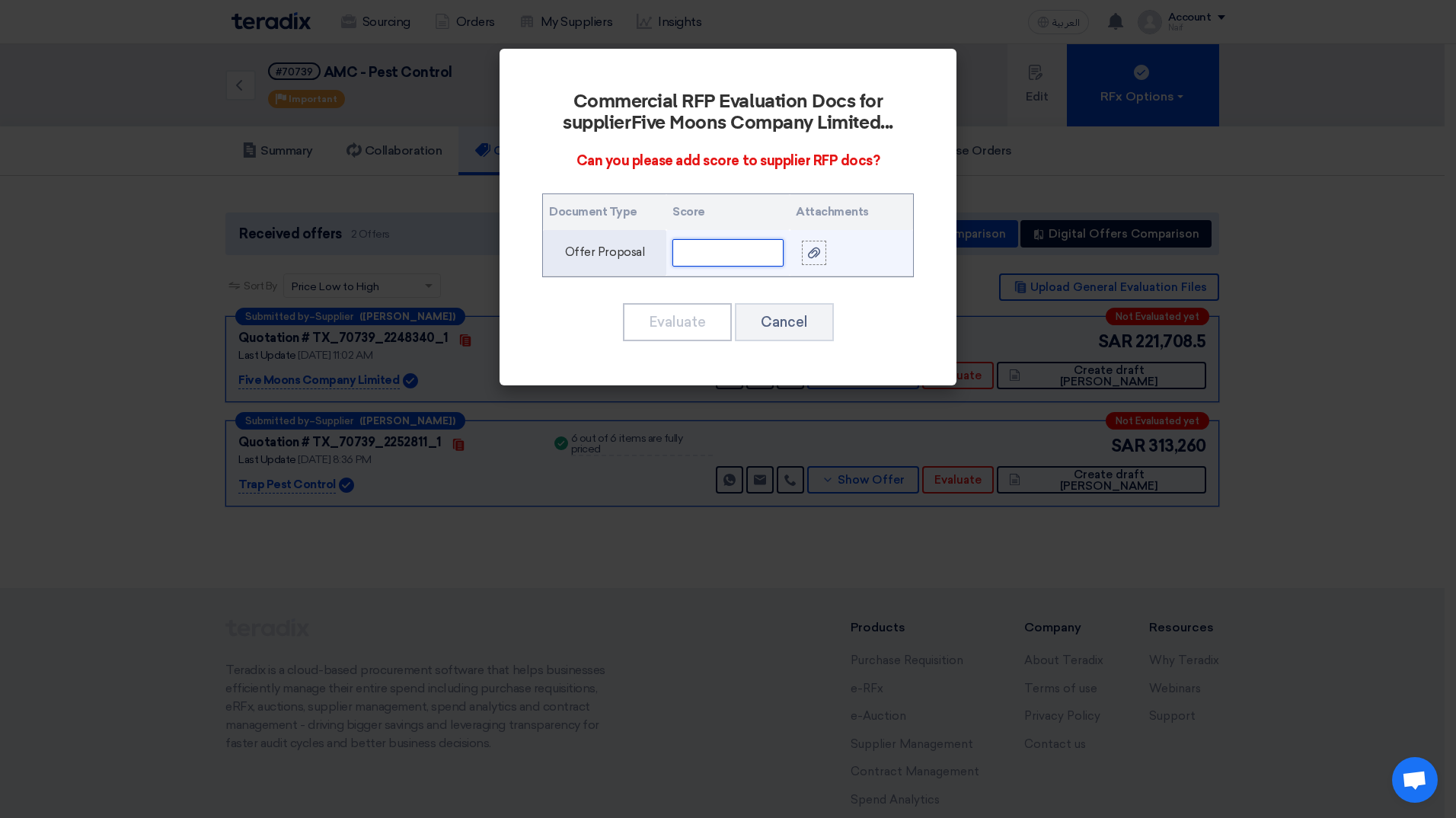
click at [696, 254] on input "text" at bounding box center [728, 253] width 111 height 28
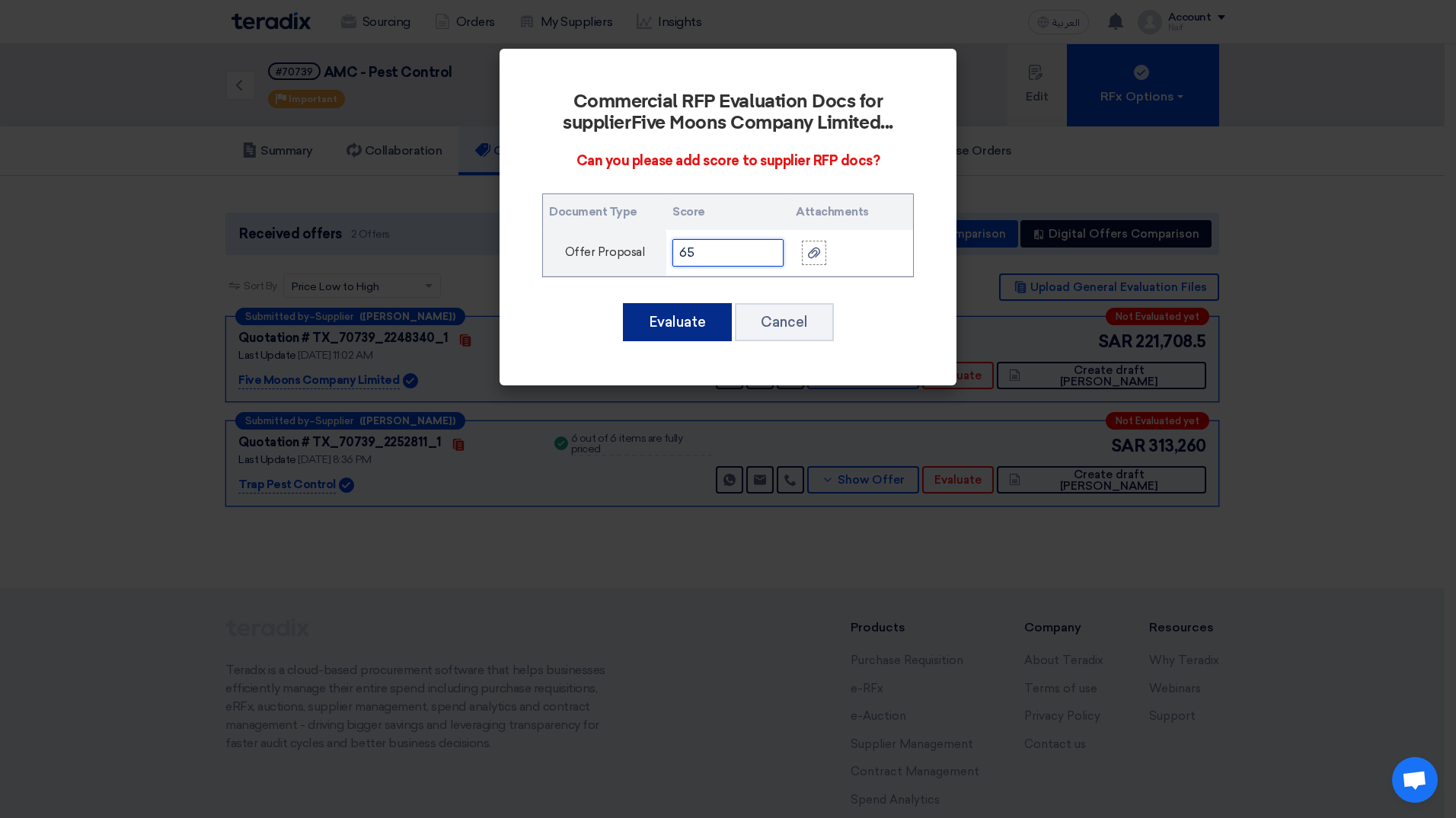
type input "65"
click at [673, 327] on button "Evaluate" at bounding box center [677, 322] width 109 height 38
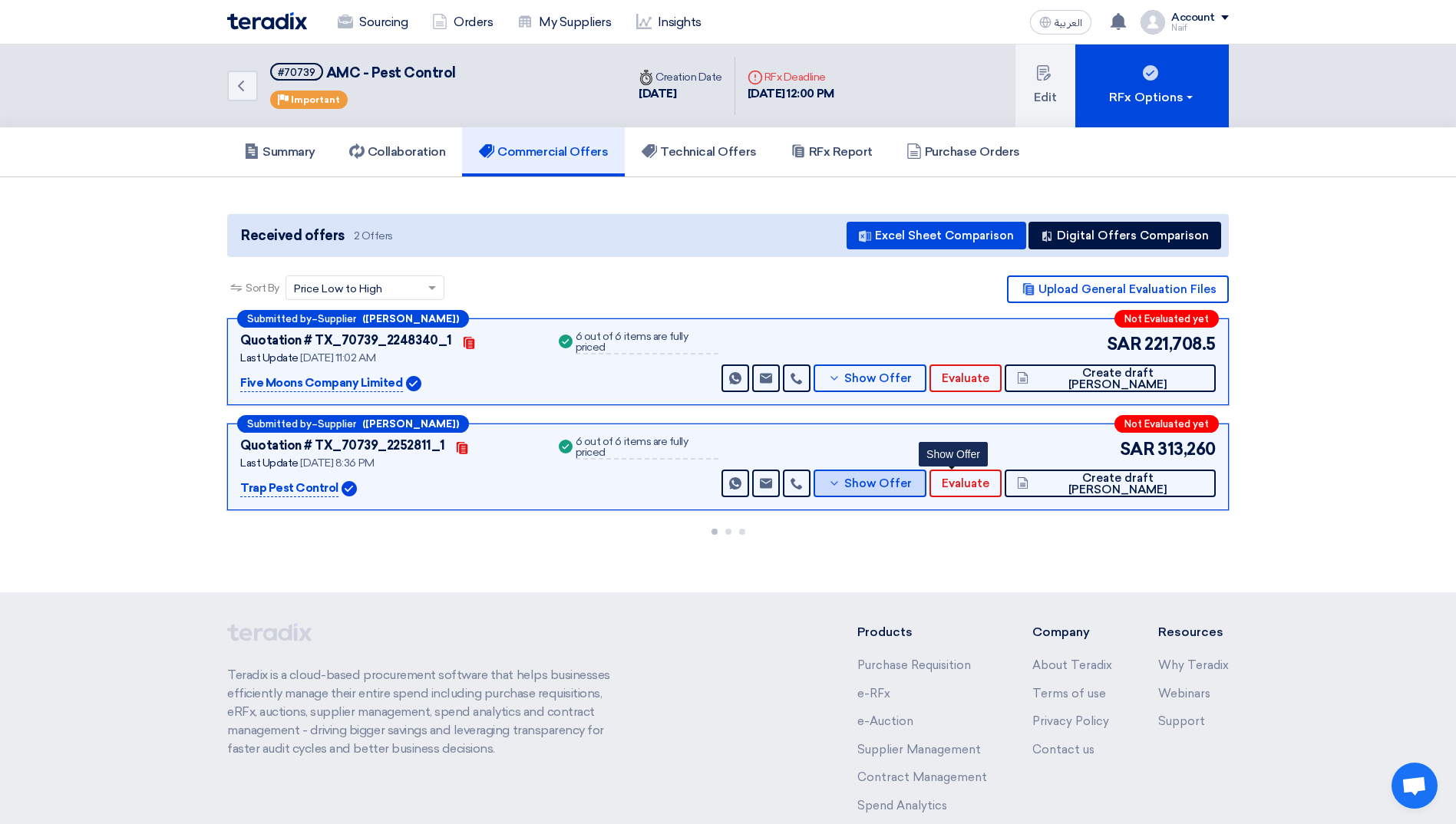
click at [912, 485] on span "Show Offer" at bounding box center [877, 484] width 68 height 11
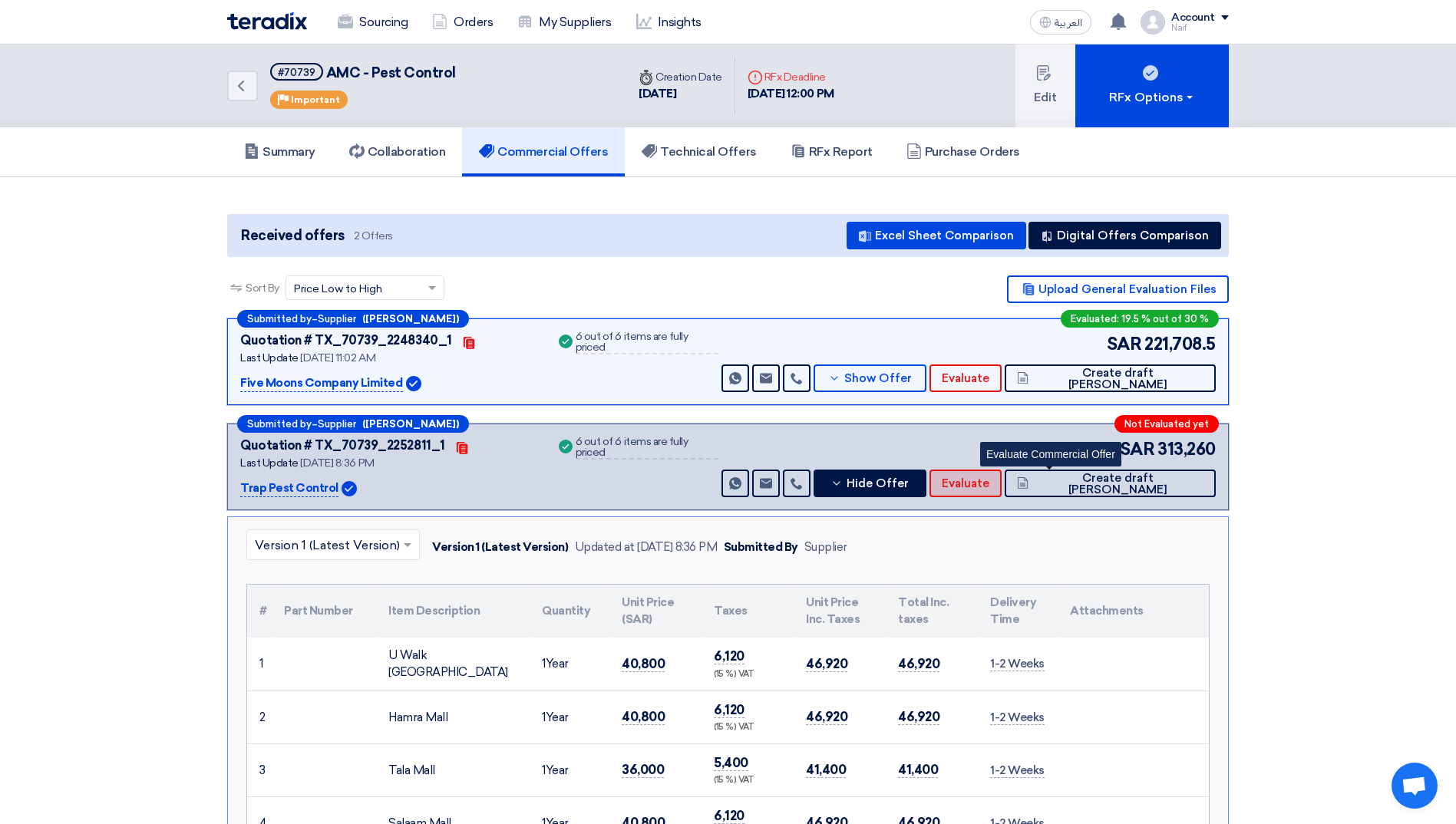
click at [989, 484] on span "Evaluate" at bounding box center [965, 484] width 47 height 11
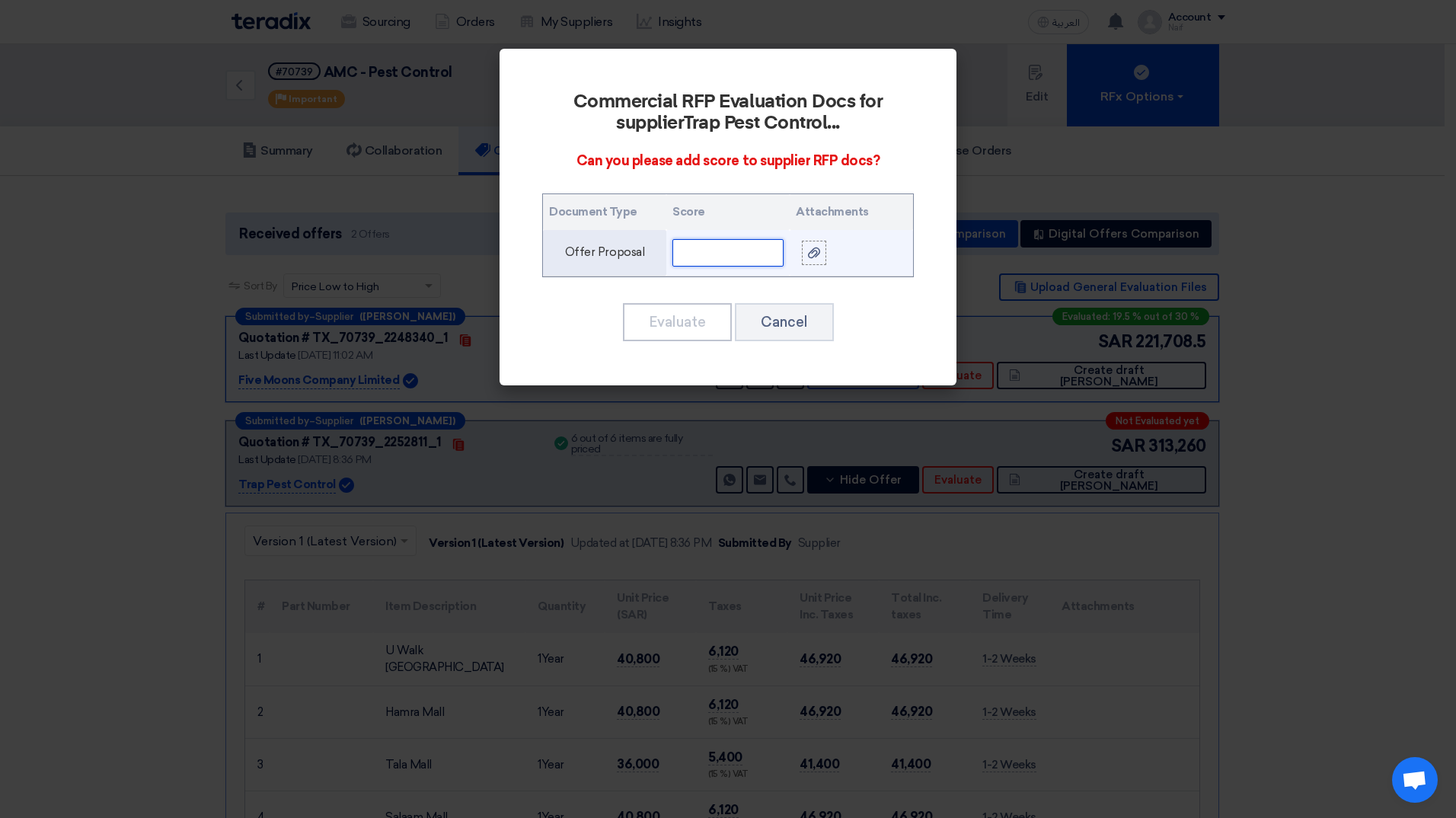
click at [704, 250] on input "text" at bounding box center [728, 253] width 111 height 28
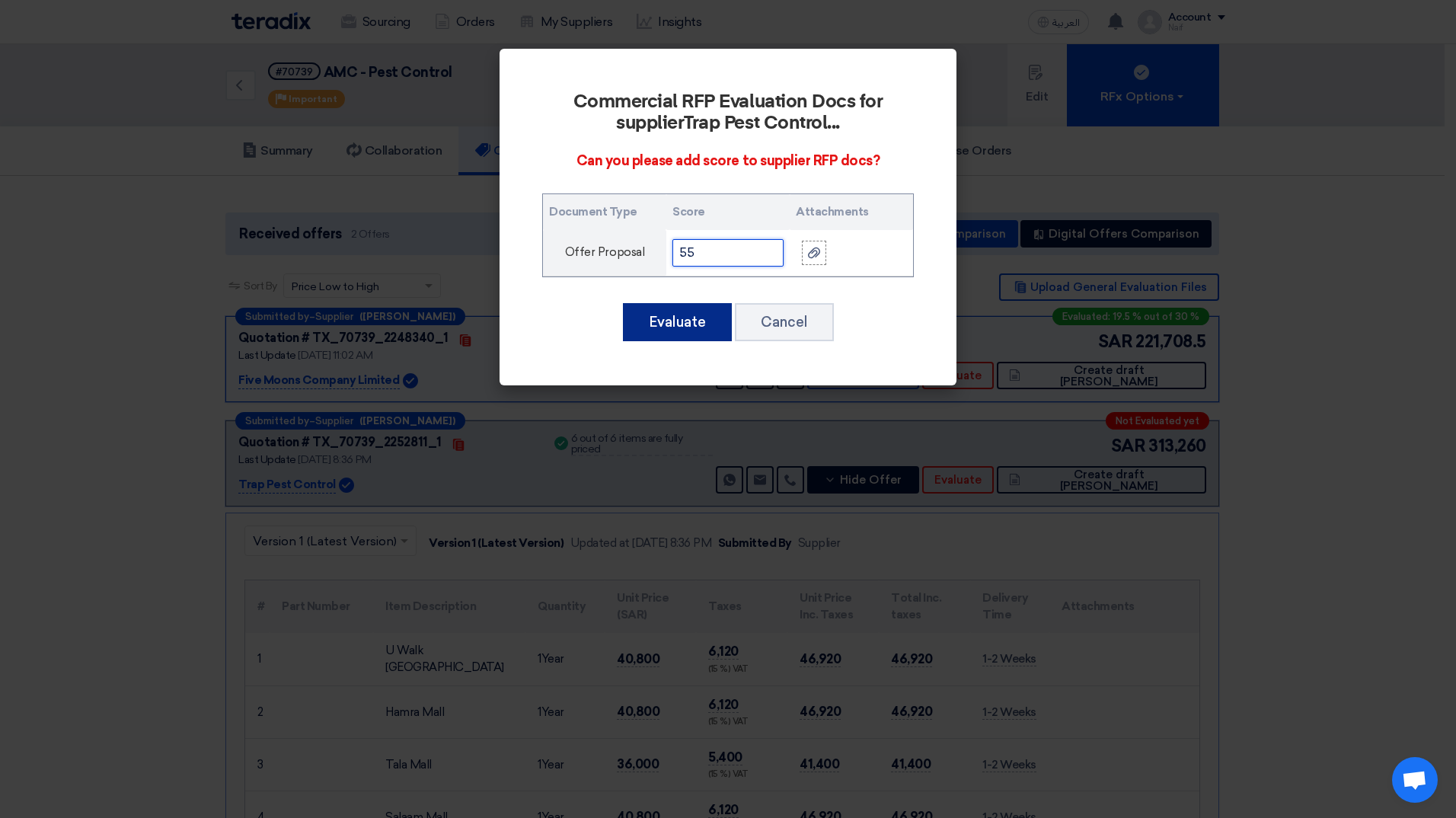
type input "55"
click at [672, 322] on button "Evaluate" at bounding box center [677, 322] width 109 height 38
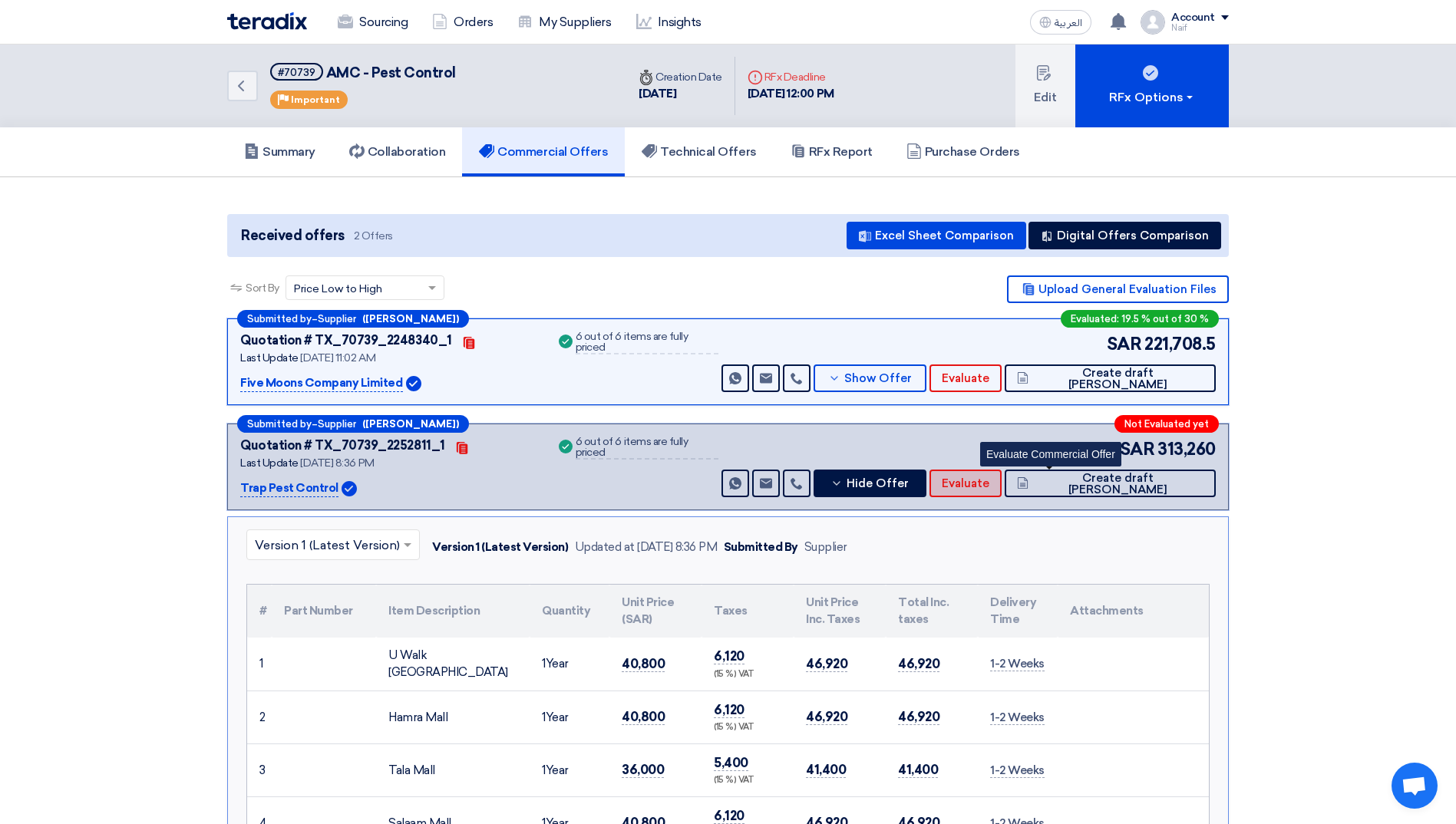
click at [989, 484] on span "Evaluate" at bounding box center [965, 484] width 47 height 11
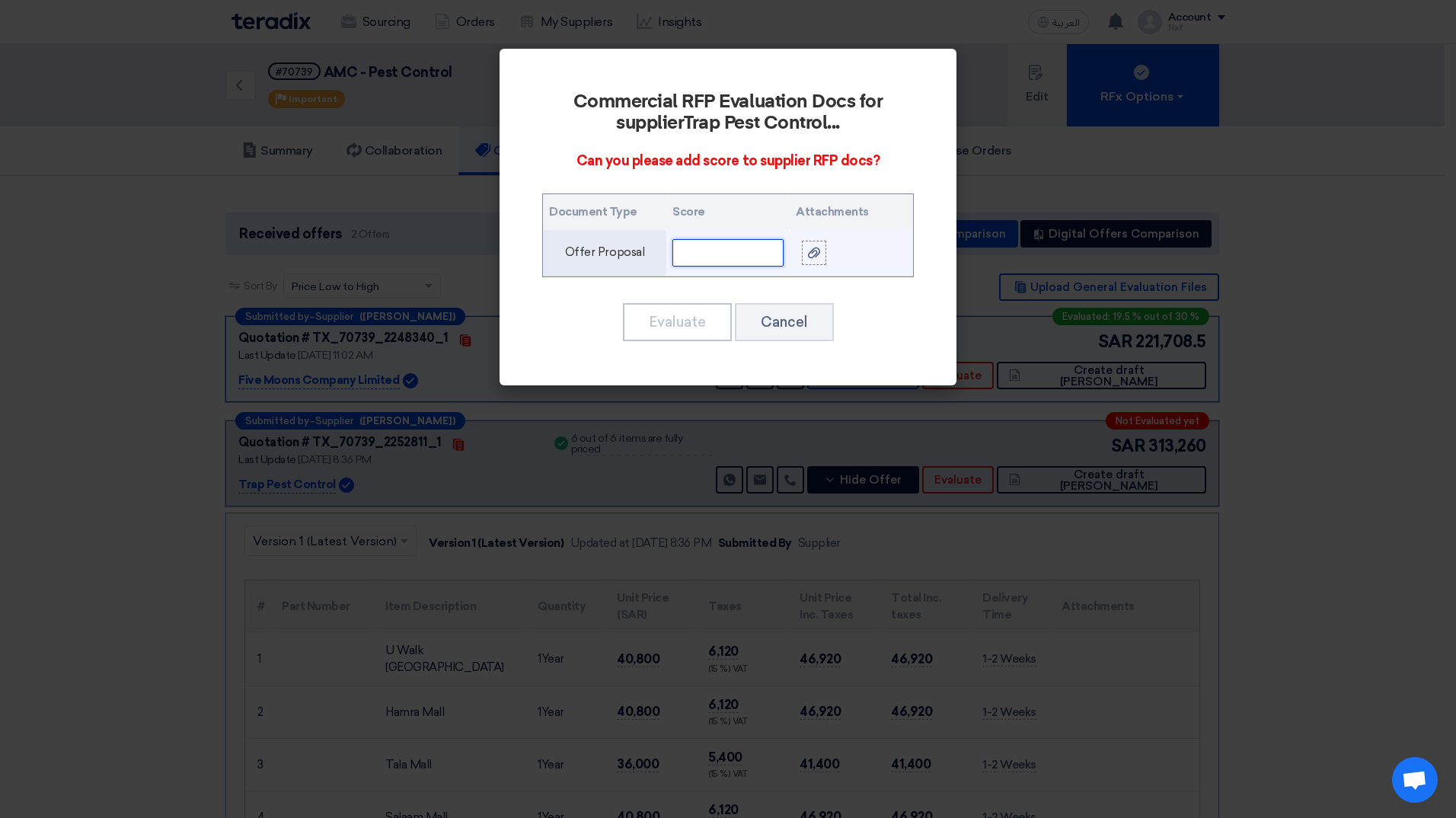
click at [737, 244] on input "text" at bounding box center [728, 253] width 111 height 28
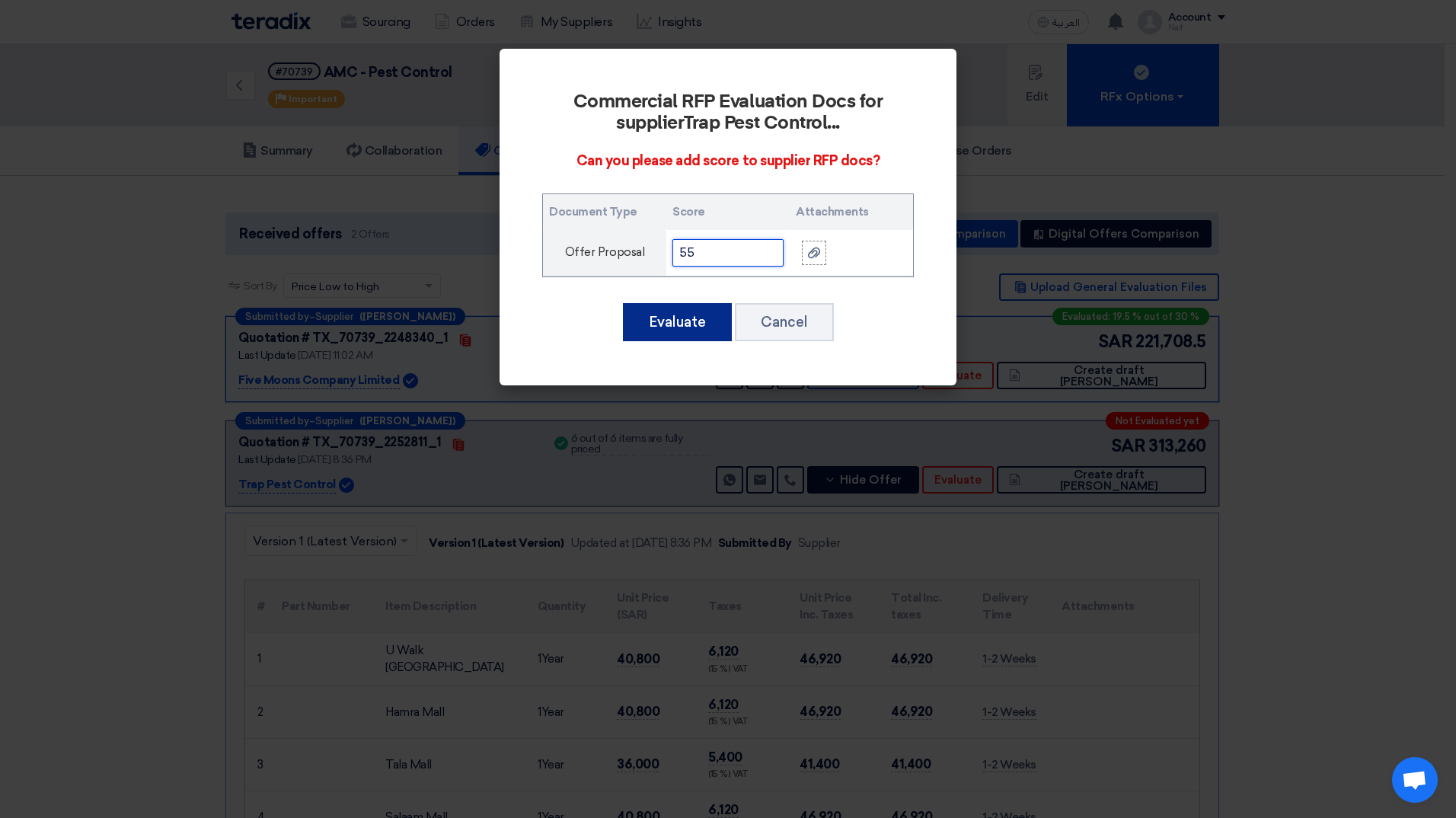
type input "55"
click at [680, 327] on button "Evaluate" at bounding box center [677, 322] width 109 height 38
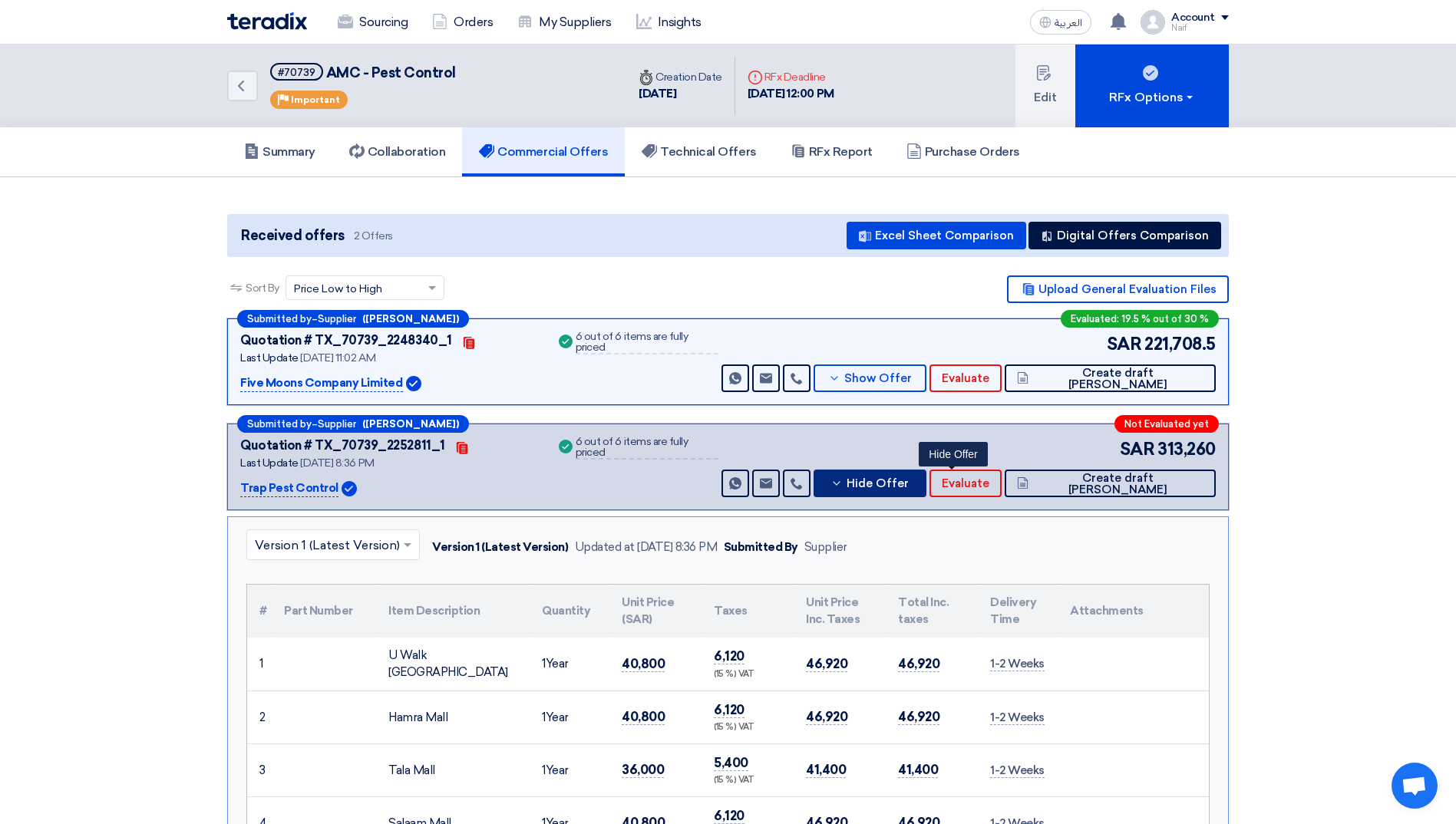
click at [908, 485] on span "Hide Offer" at bounding box center [877, 484] width 62 height 11
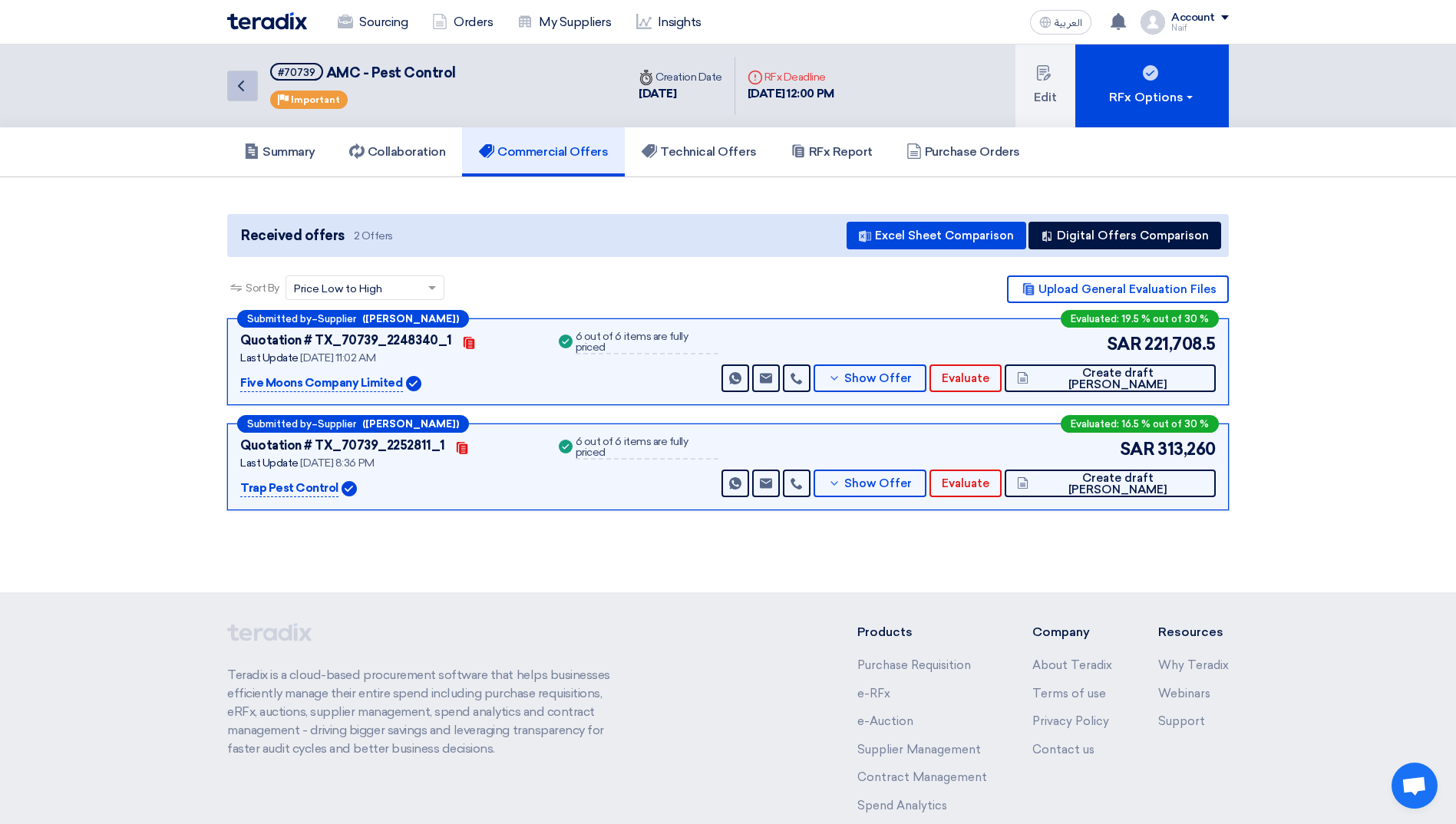
click at [232, 79] on icon "Back" at bounding box center [241, 86] width 19 height 19
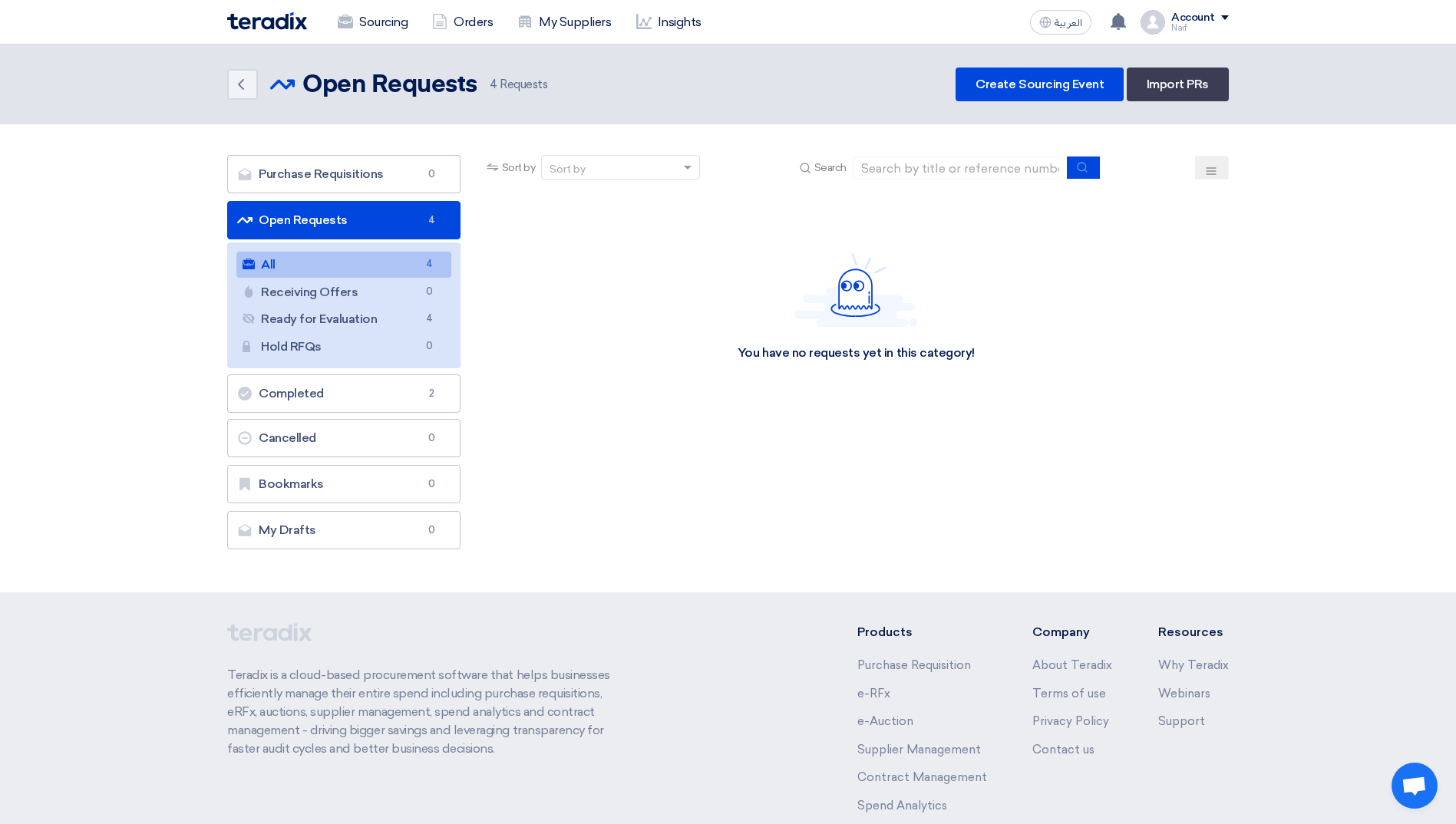
click at [345, 259] on link "All All 4" at bounding box center [344, 265] width 215 height 26
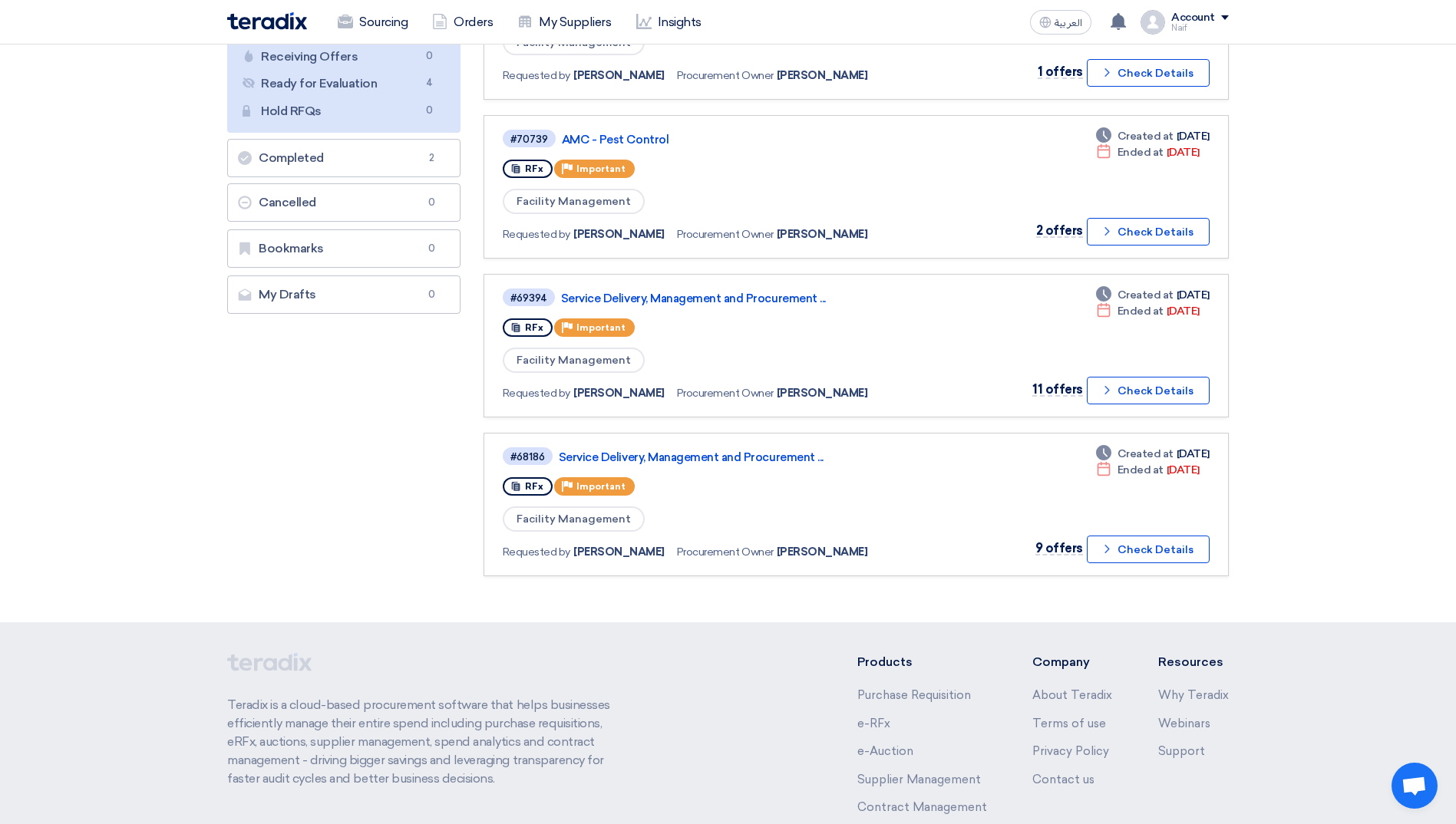
scroll to position [307, 0]
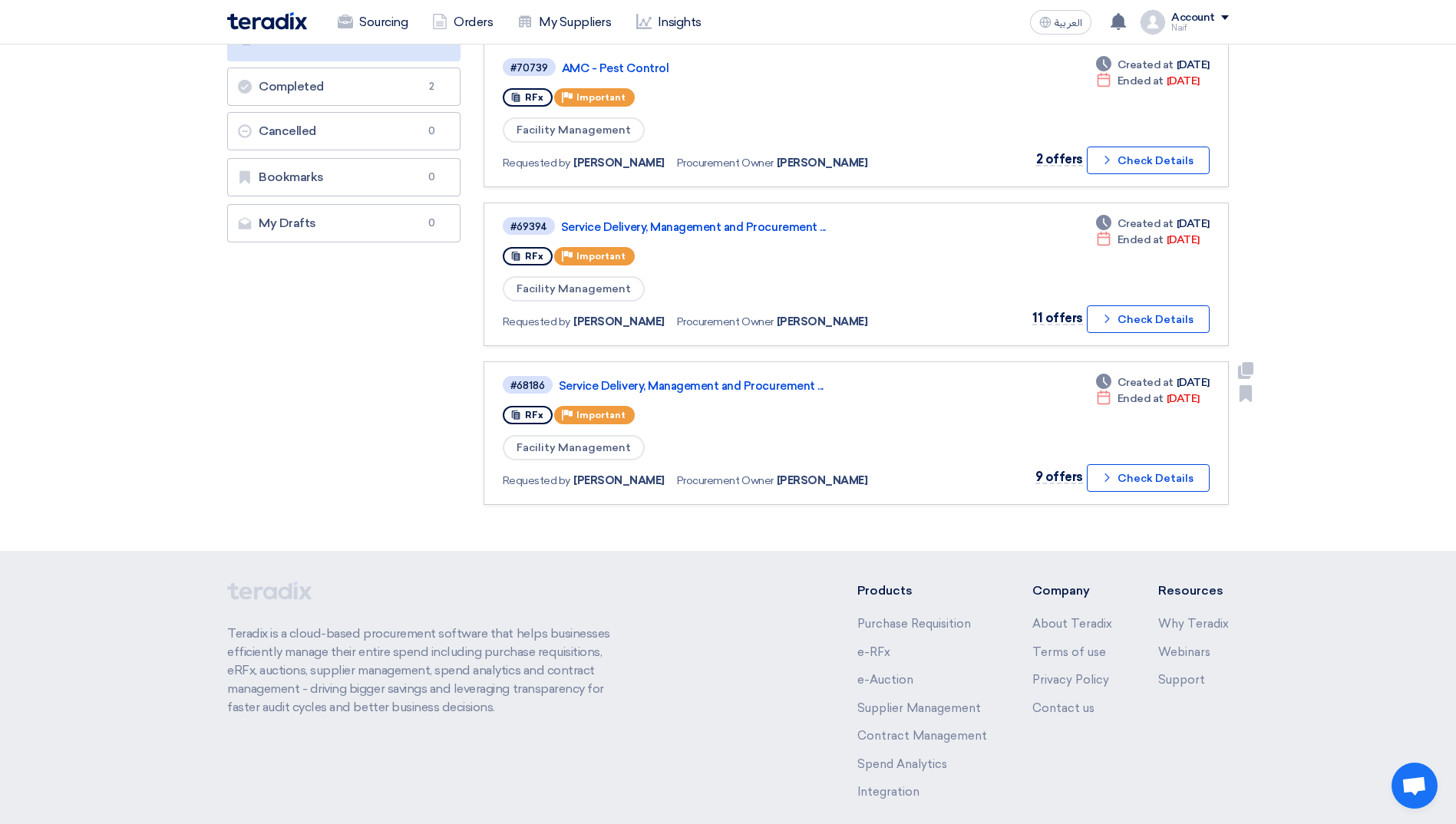
click at [753, 379] on link "Service Delivery, Management and Procurement ..." at bounding box center [751, 385] width 384 height 14
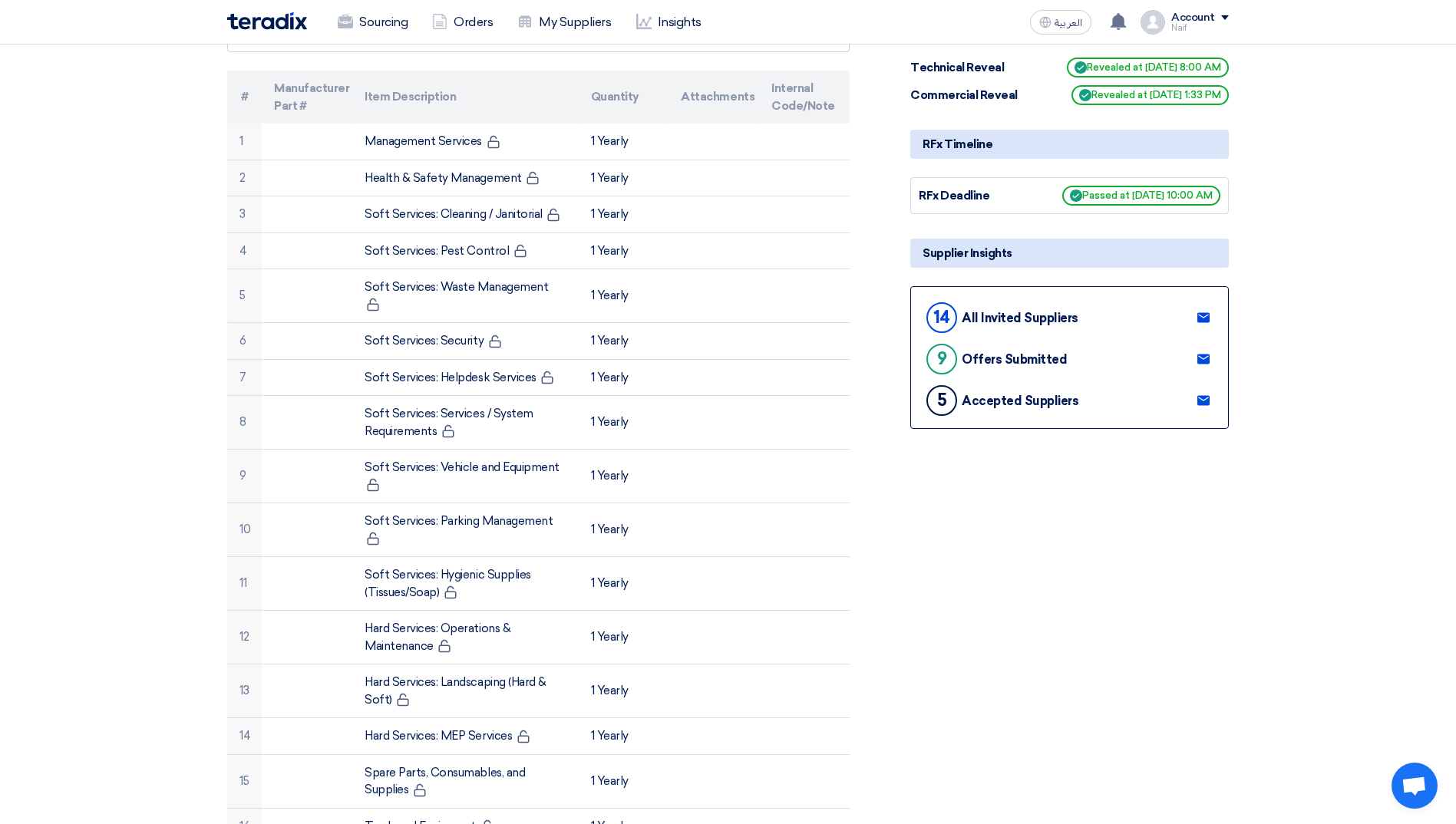
scroll to position [0, 0]
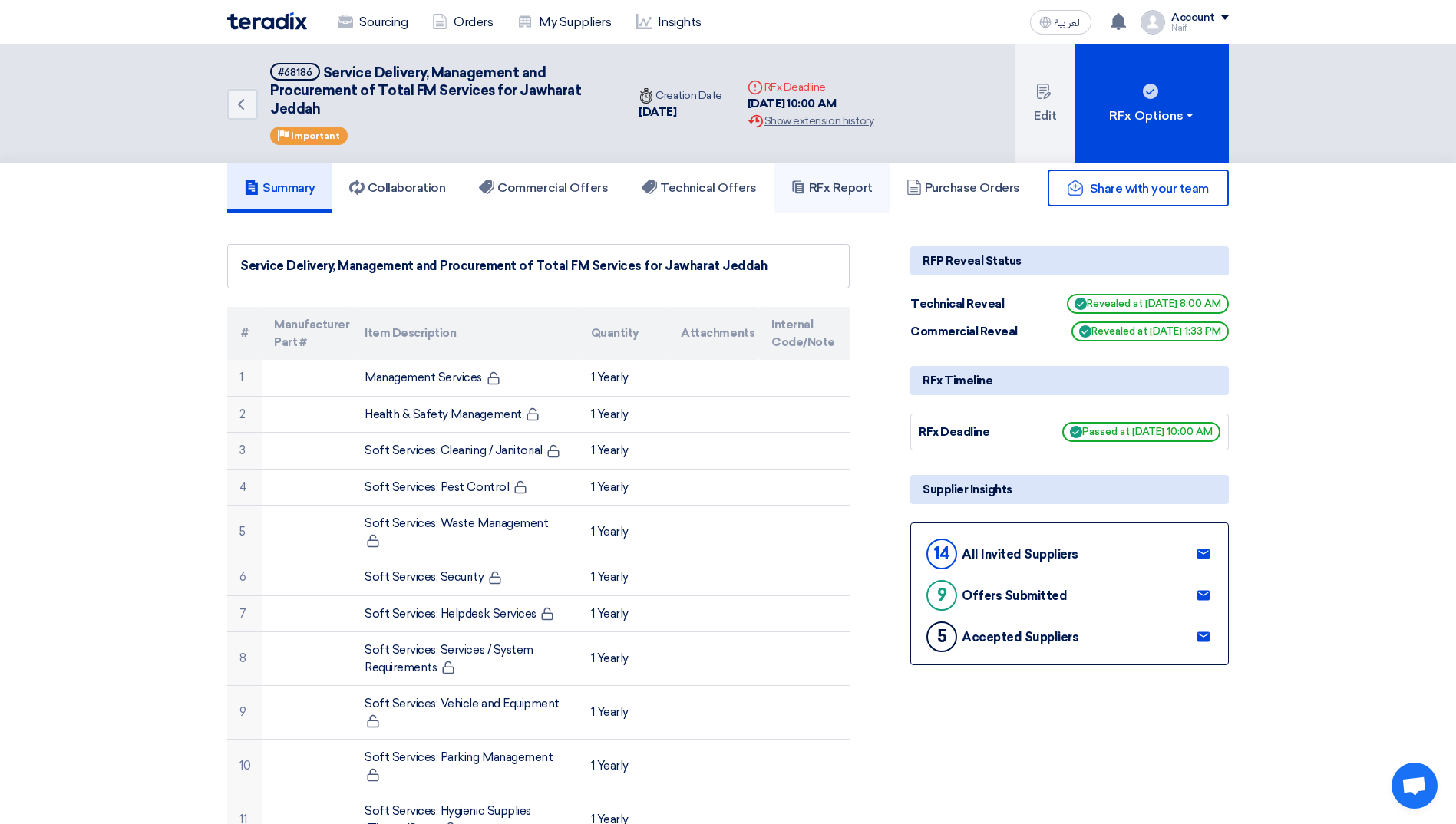
click at [854, 191] on h5 "RFx Report" at bounding box center [832, 187] width 82 height 16
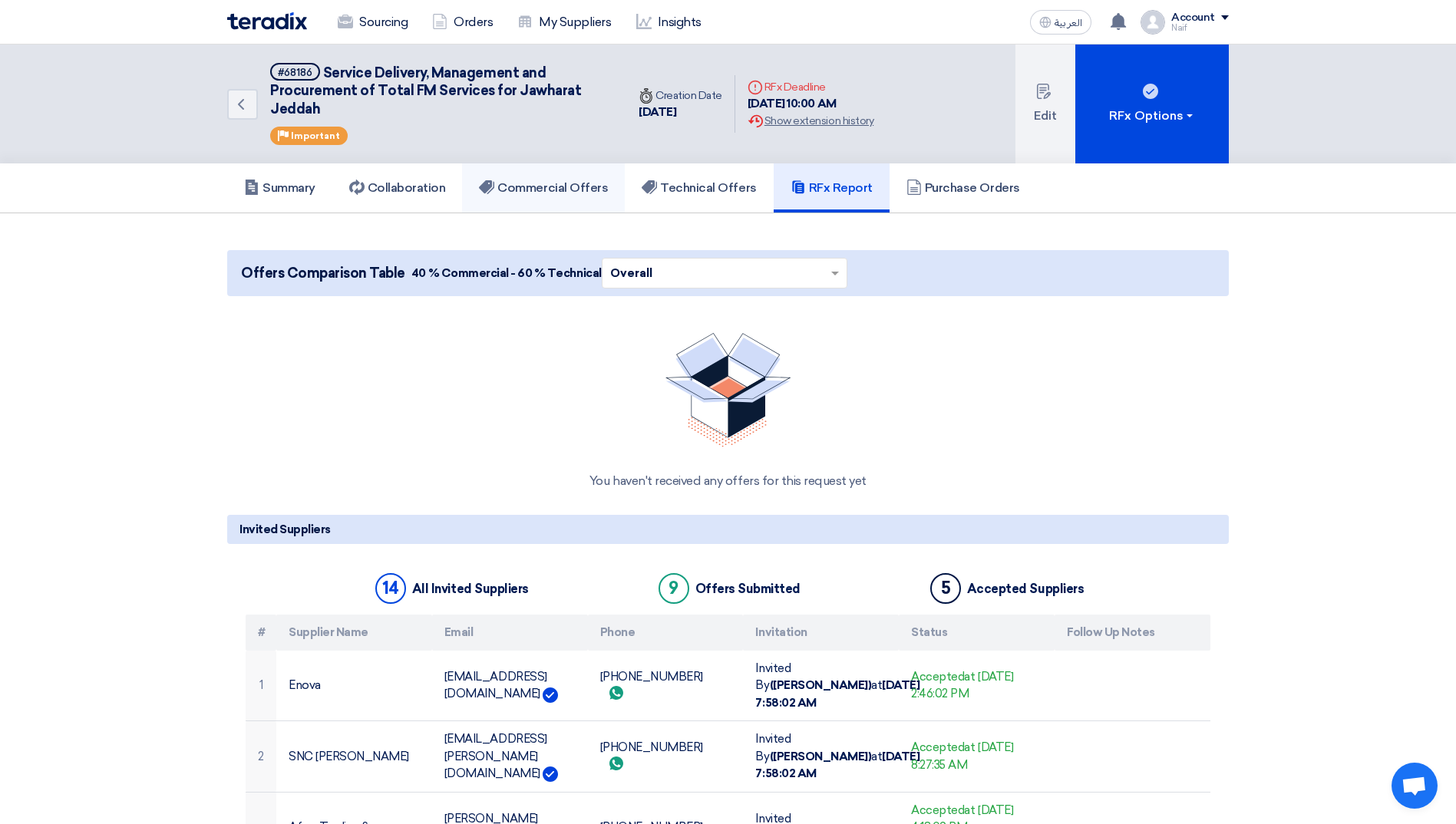
click at [566, 201] on link "Commercial Offers" at bounding box center [543, 188] width 163 height 49
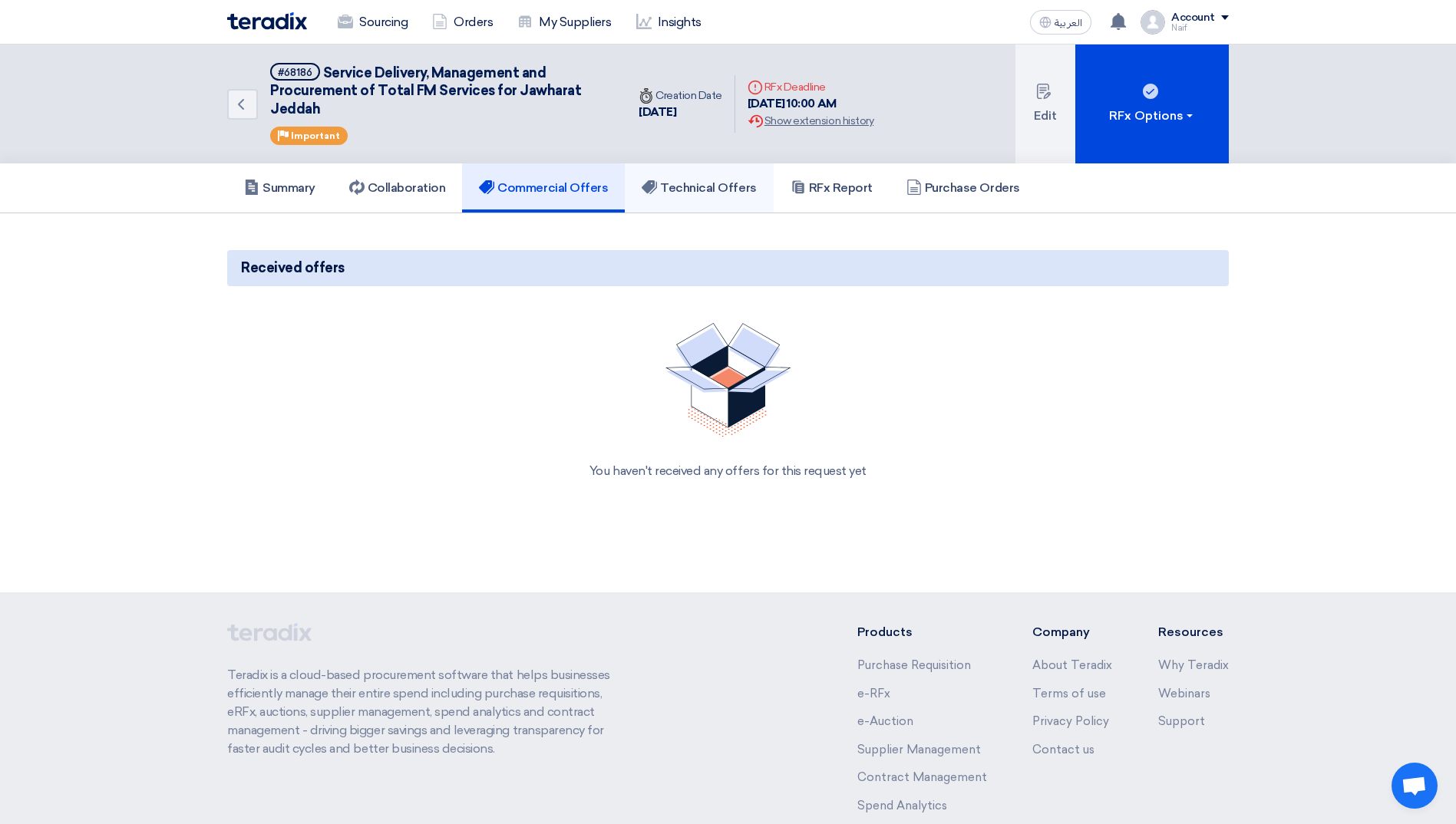
click at [733, 187] on h5 "Technical Offers" at bounding box center [699, 187] width 115 height 16
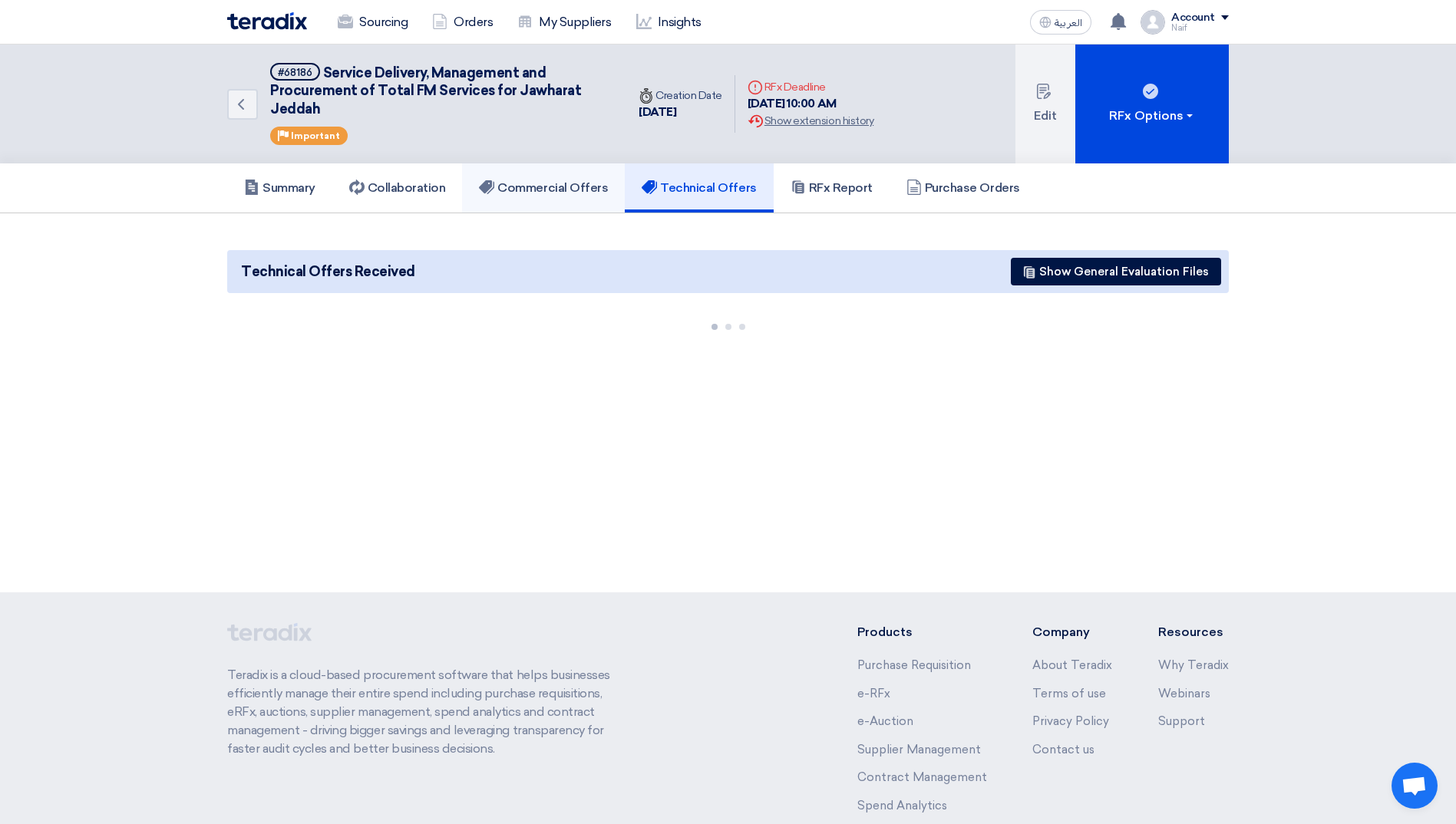
click at [554, 187] on h5 "Commercial Offers" at bounding box center [543, 187] width 129 height 16
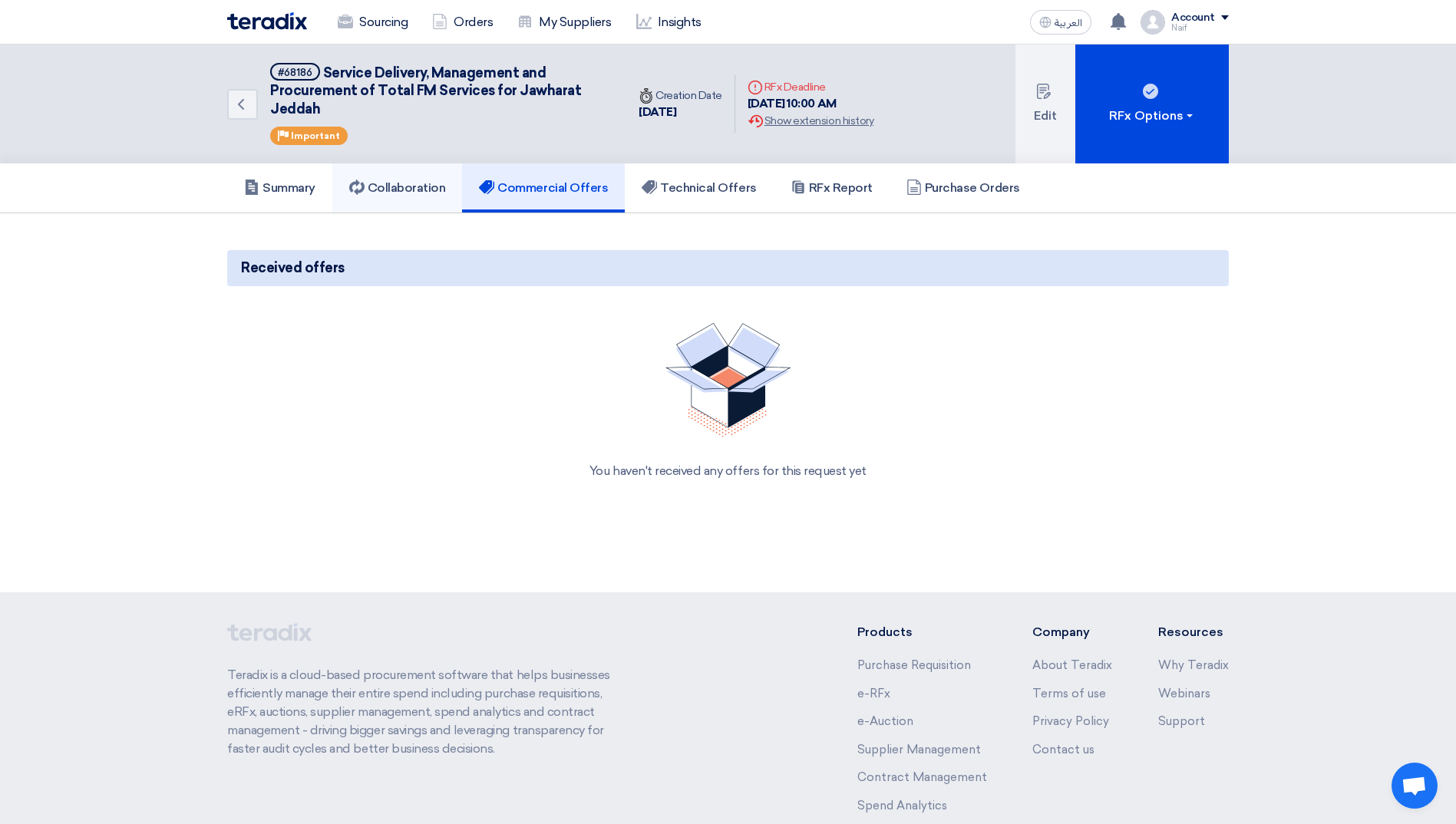
click at [430, 191] on h5 "Collaboration" at bounding box center [398, 187] width 97 height 16
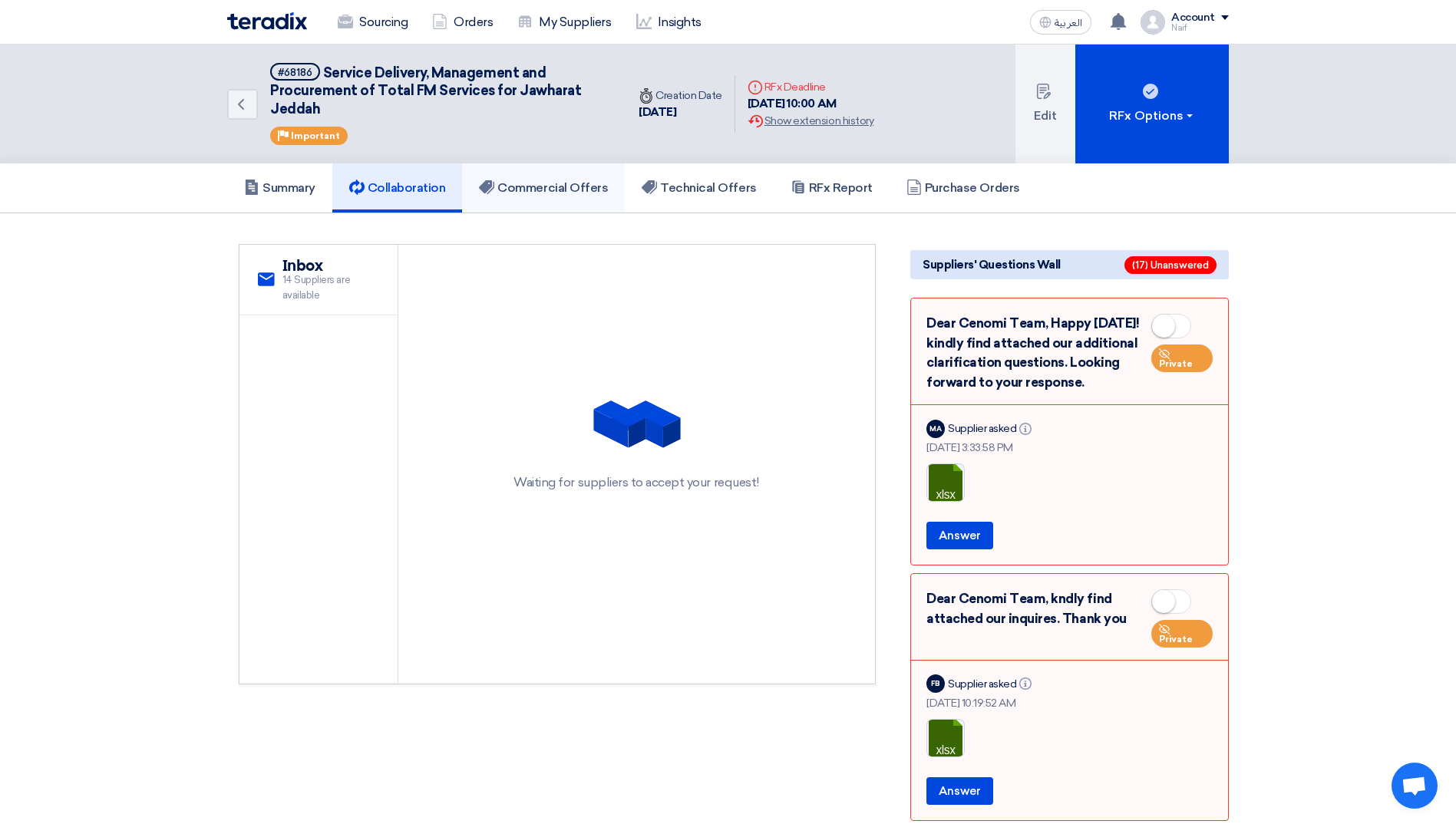
click at [543, 190] on h5 "Commercial Offers" at bounding box center [543, 187] width 129 height 16
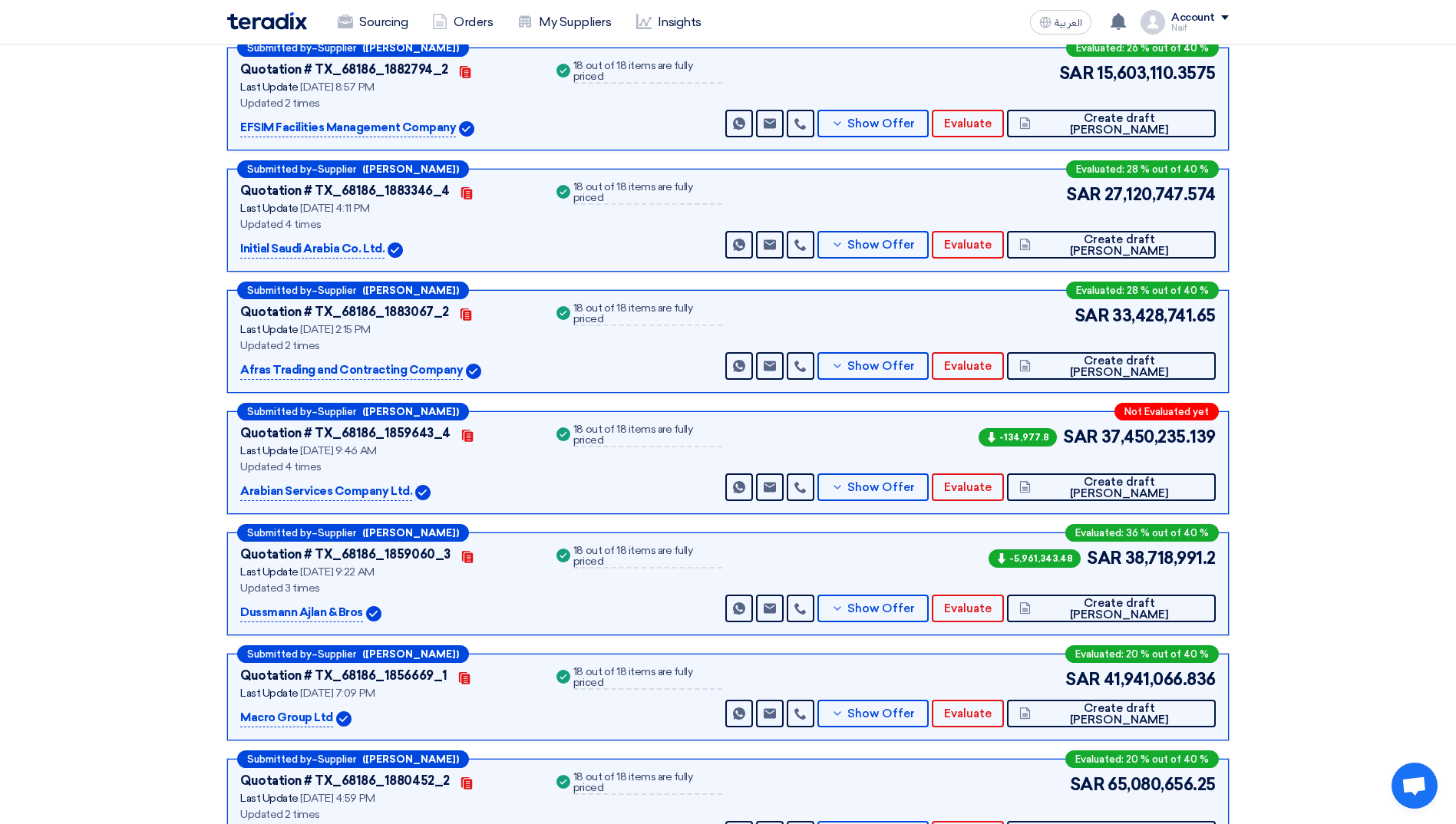
scroll to position [384, 0]
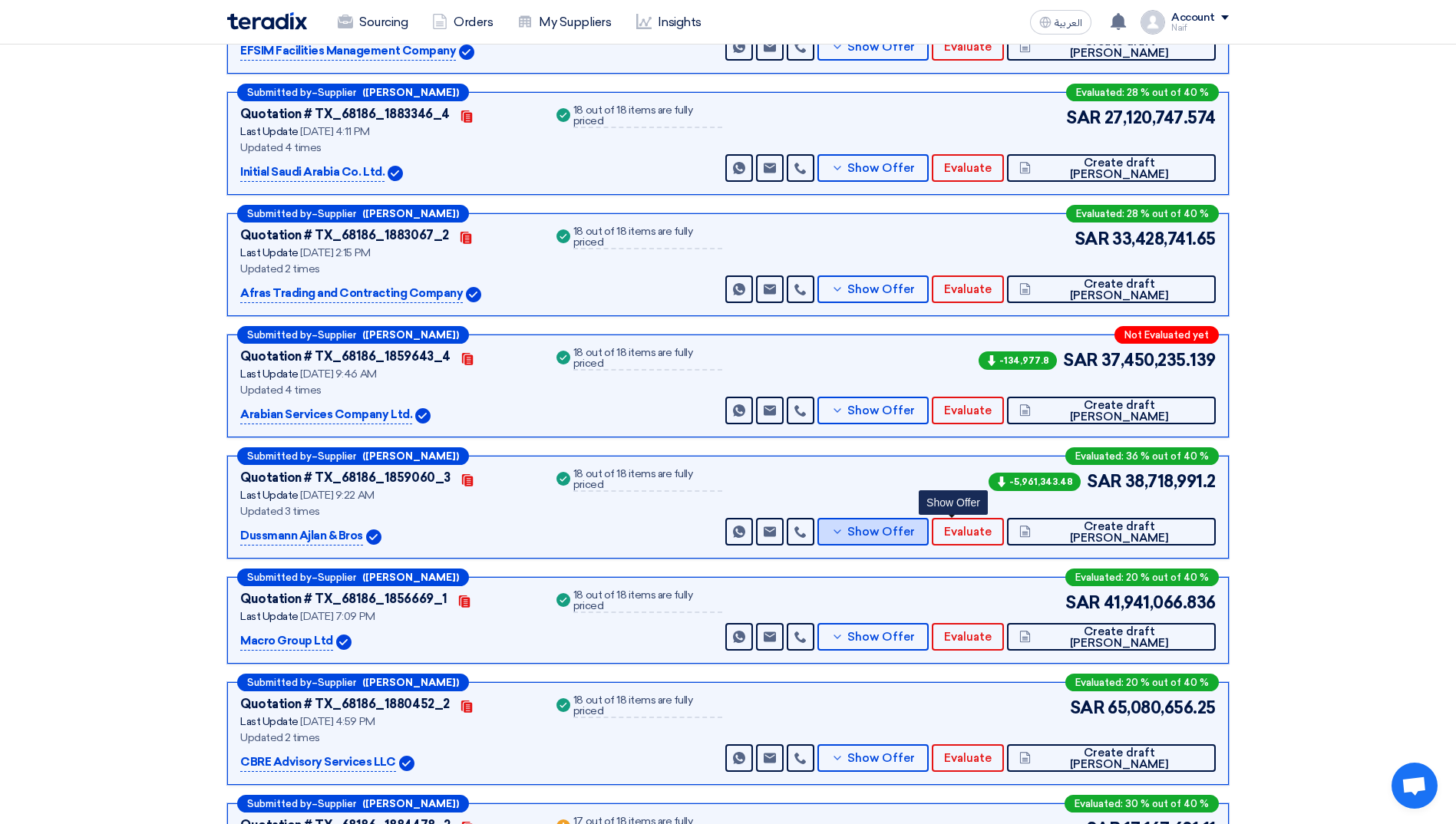
click at [915, 530] on span "Show Offer" at bounding box center [881, 532] width 68 height 11
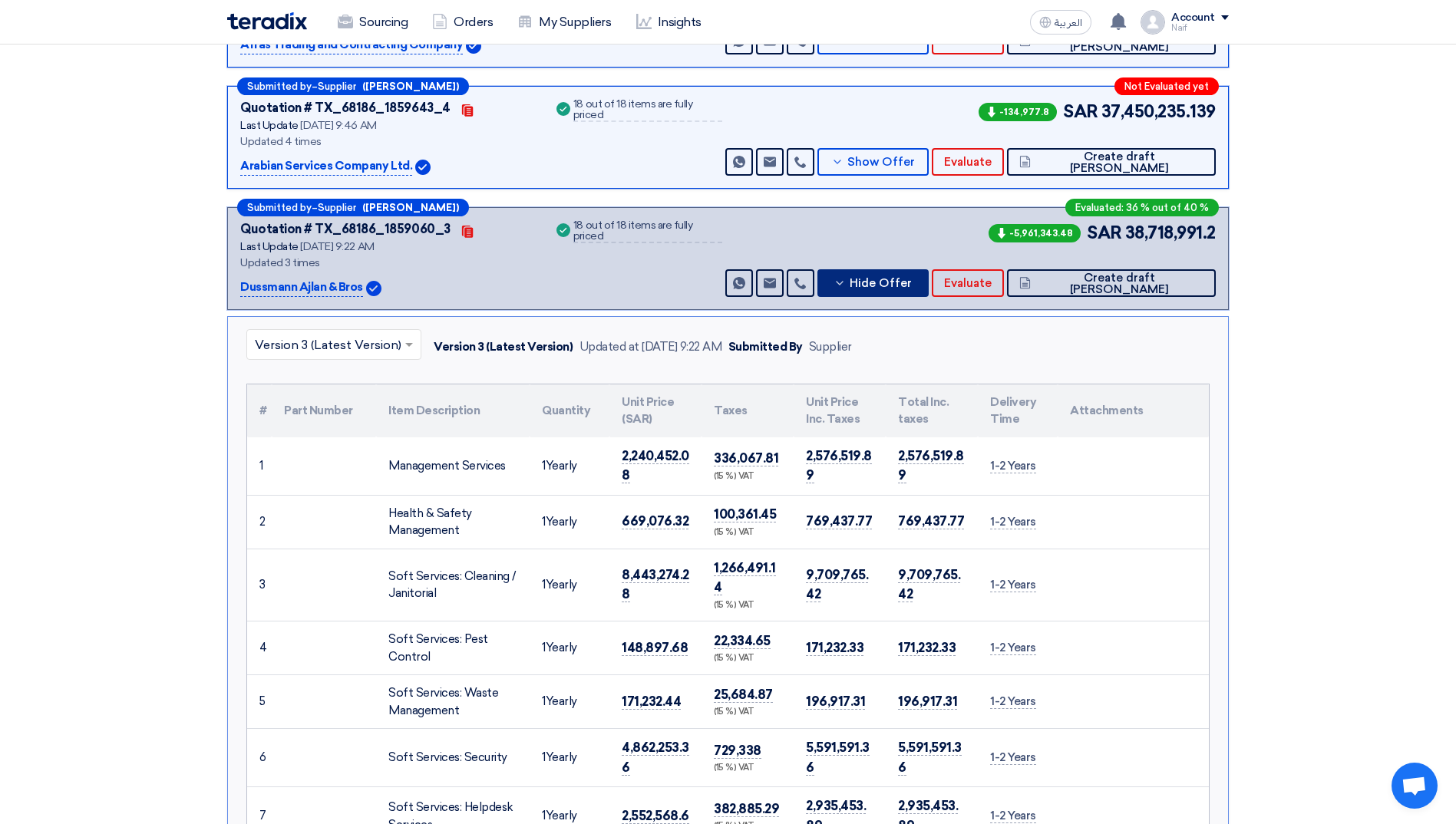
scroll to position [537, 0]
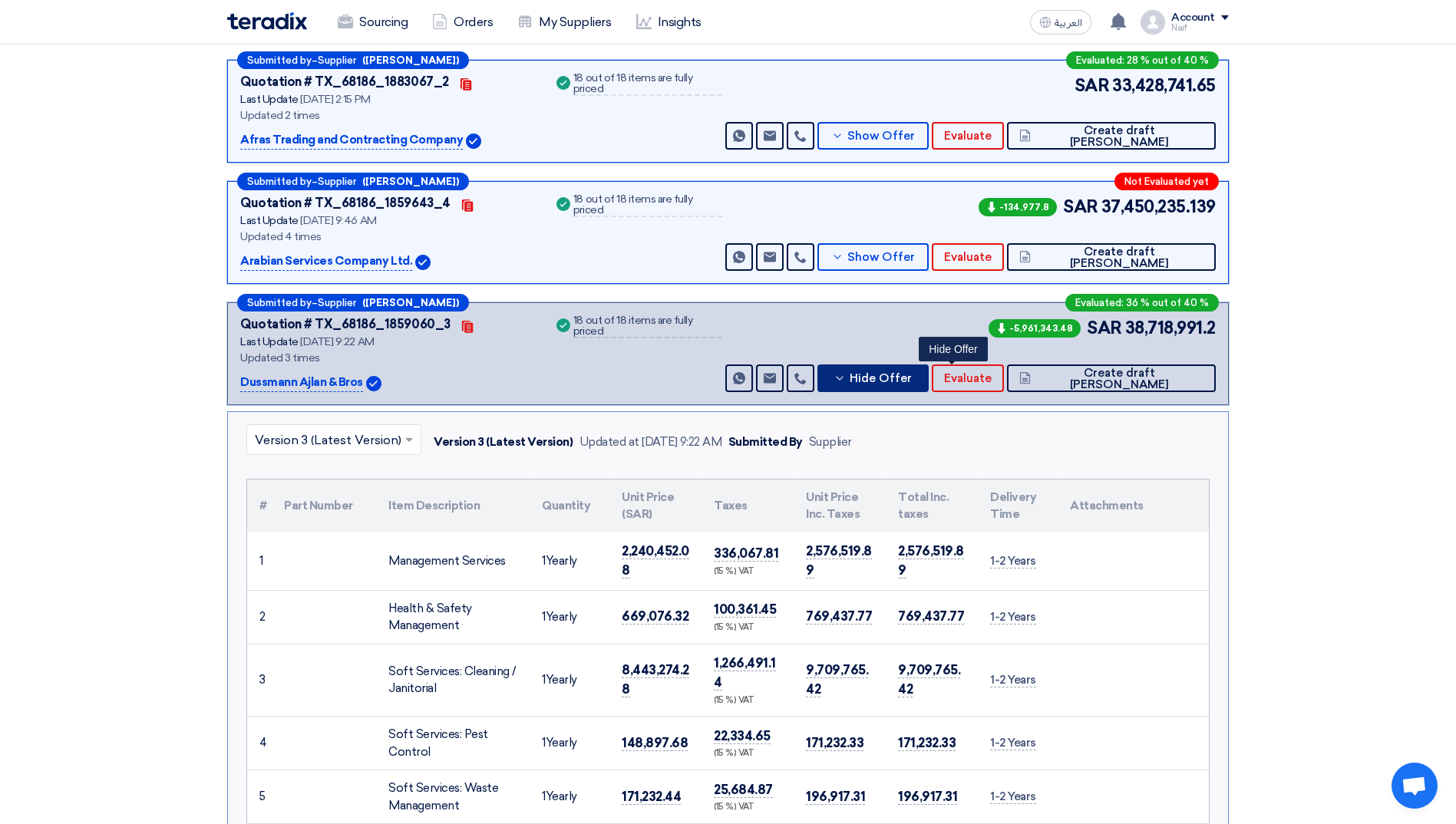
click at [912, 376] on span "Hide Offer" at bounding box center [881, 379] width 62 height 11
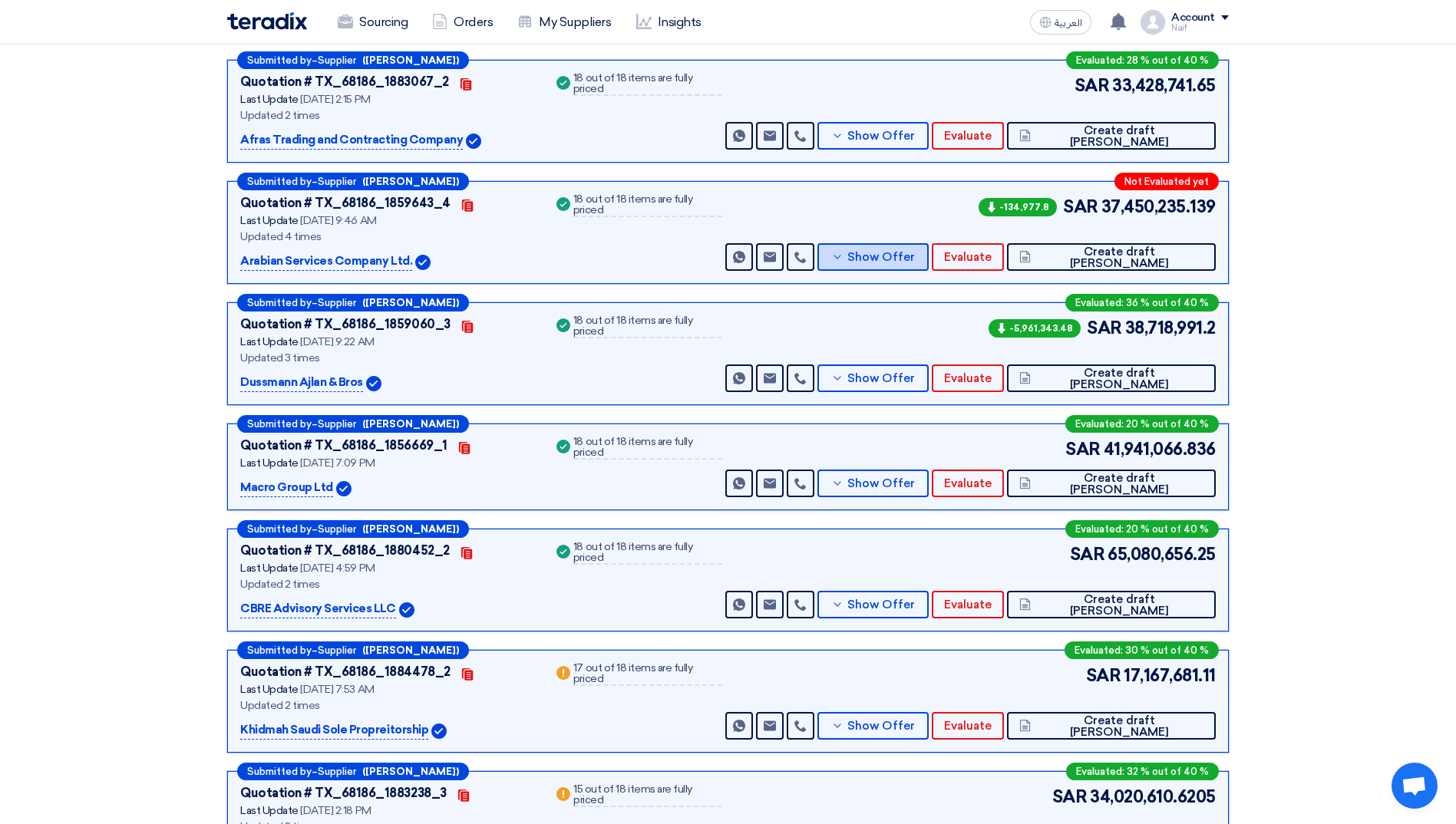
click at [927, 259] on button "Show Offer" at bounding box center [872, 257] width 111 height 28
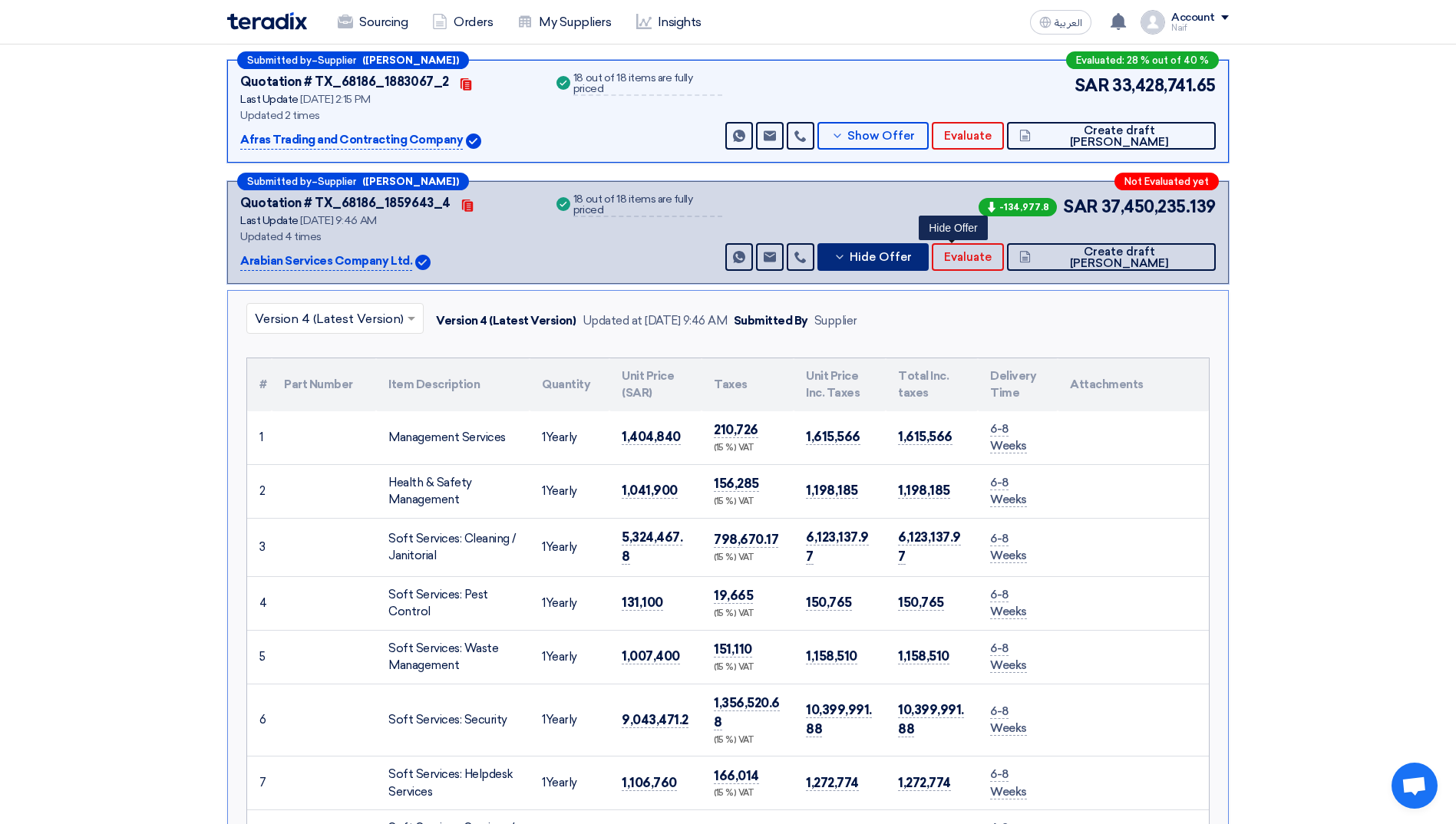
click at [845, 259] on icon at bounding box center [839, 257] width 12 height 12
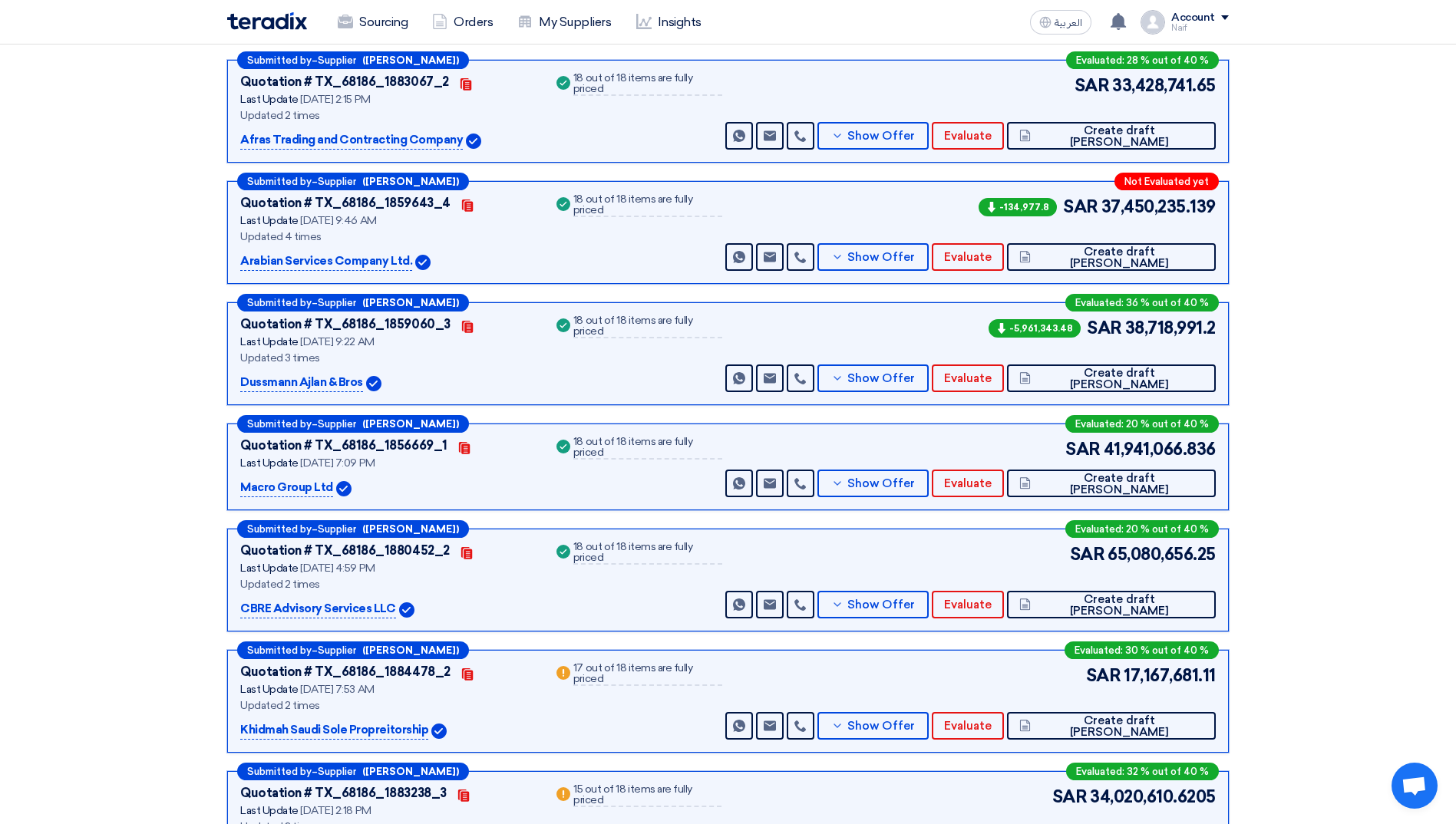
click at [1070, 240] on div "-134,977.8 SAR 37,450,235.139 Send Message" at bounding box center [968, 232] width 494 height 77
click at [991, 252] on span "Evaluate" at bounding box center [967, 258] width 47 height 11
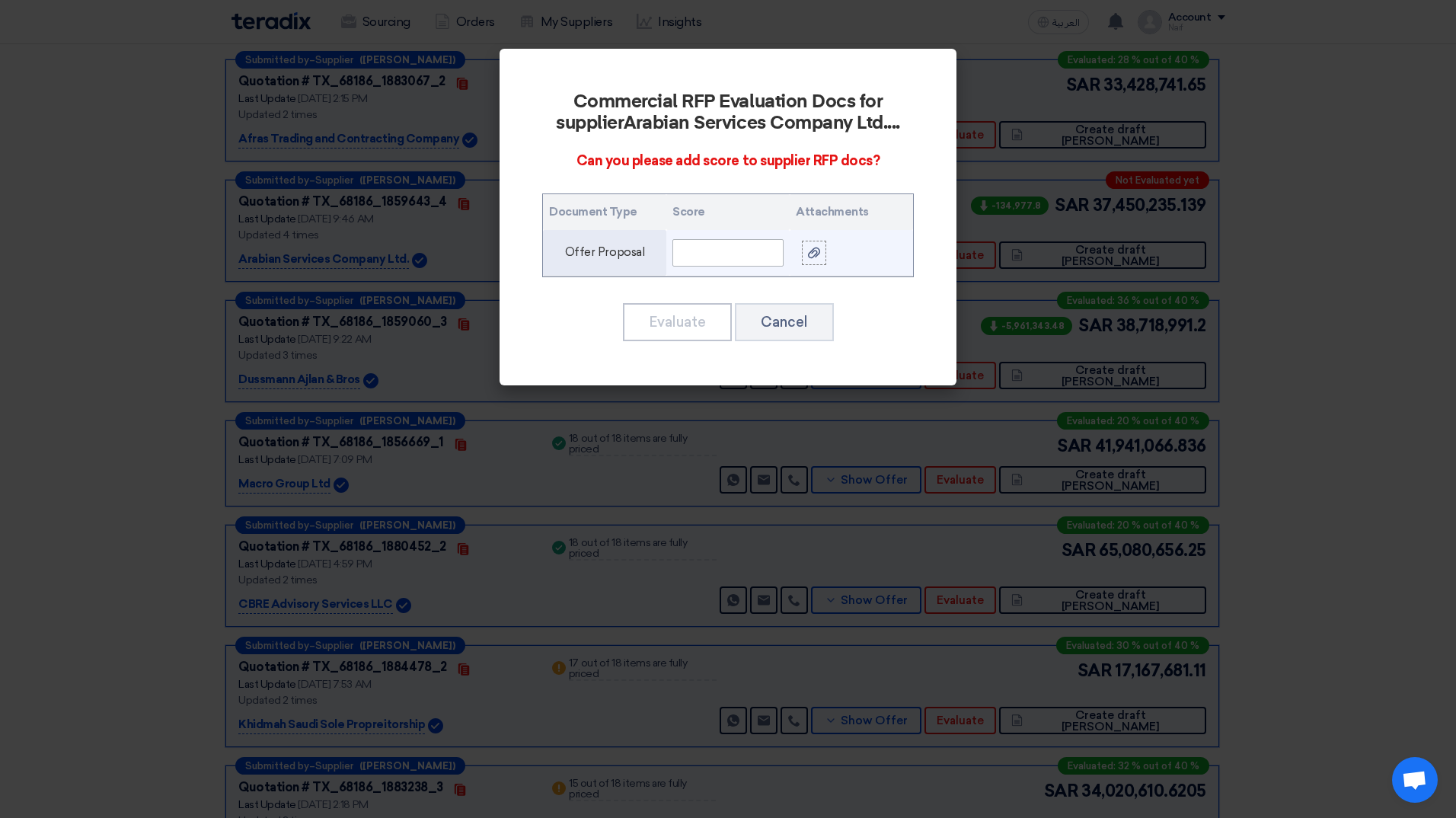
click at [706, 256] on input "text" at bounding box center [728, 253] width 111 height 28
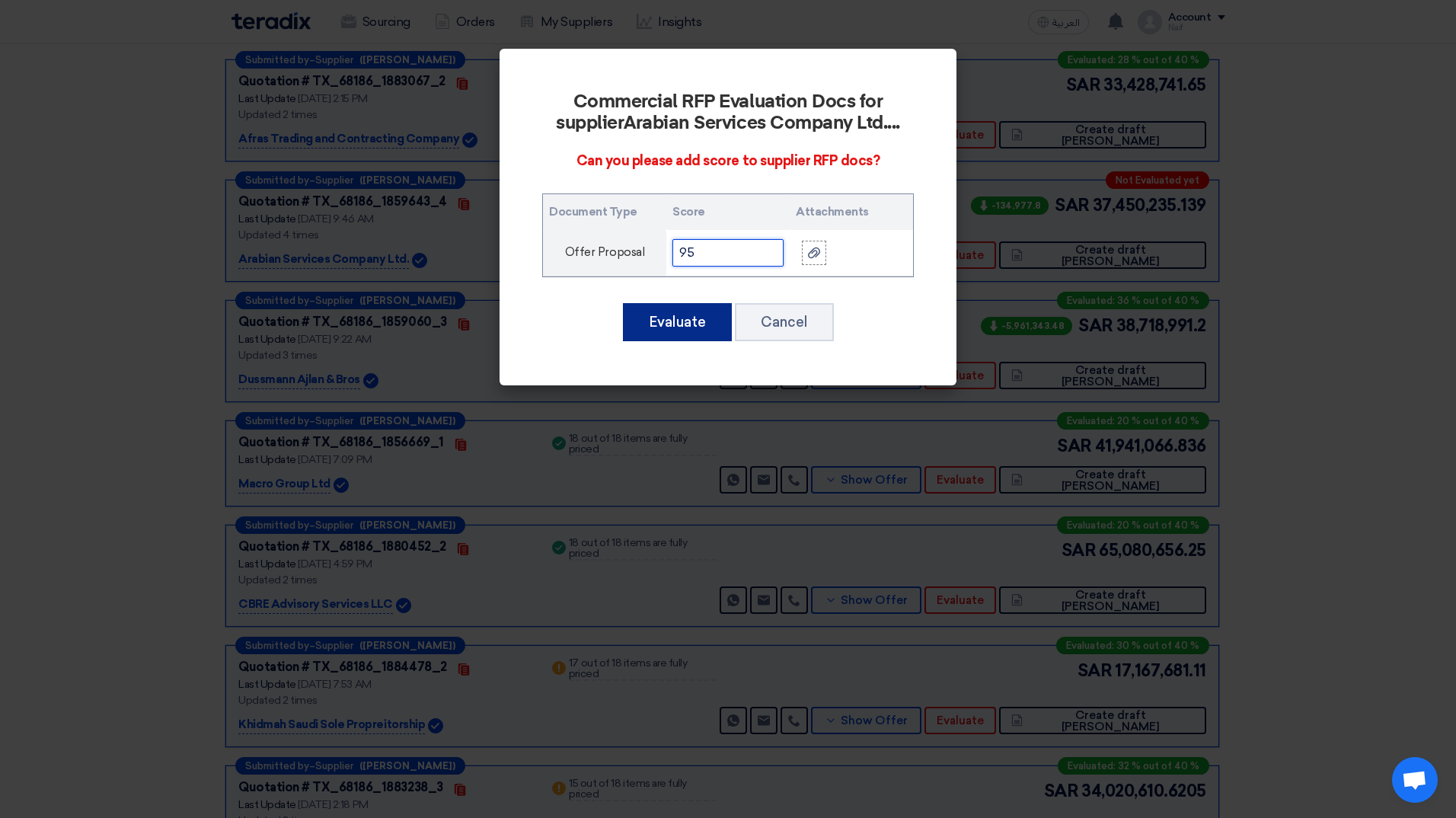
type input "95"
click at [686, 315] on button "Evaluate" at bounding box center [677, 322] width 109 height 38
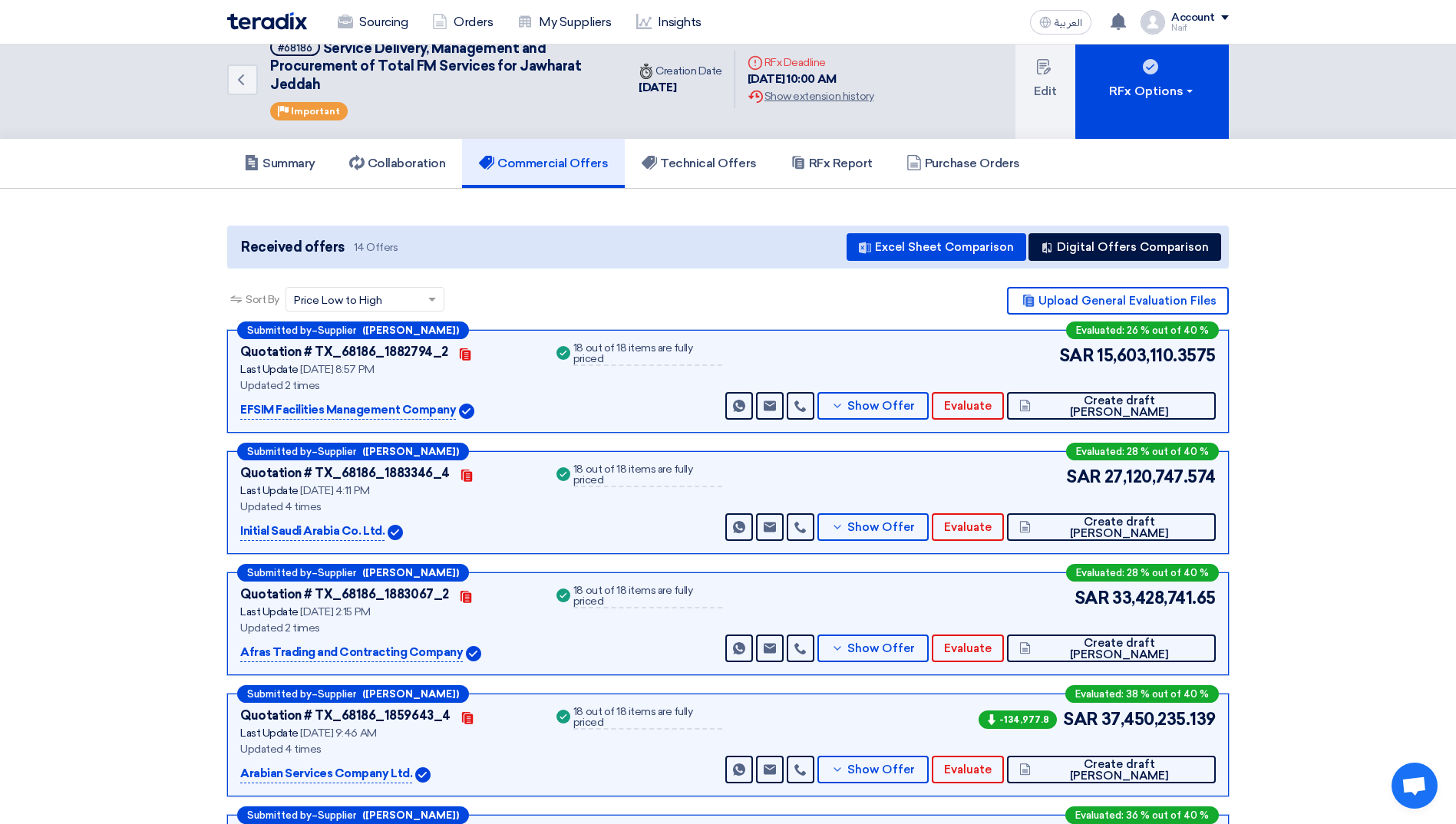
scroll to position [0, 0]
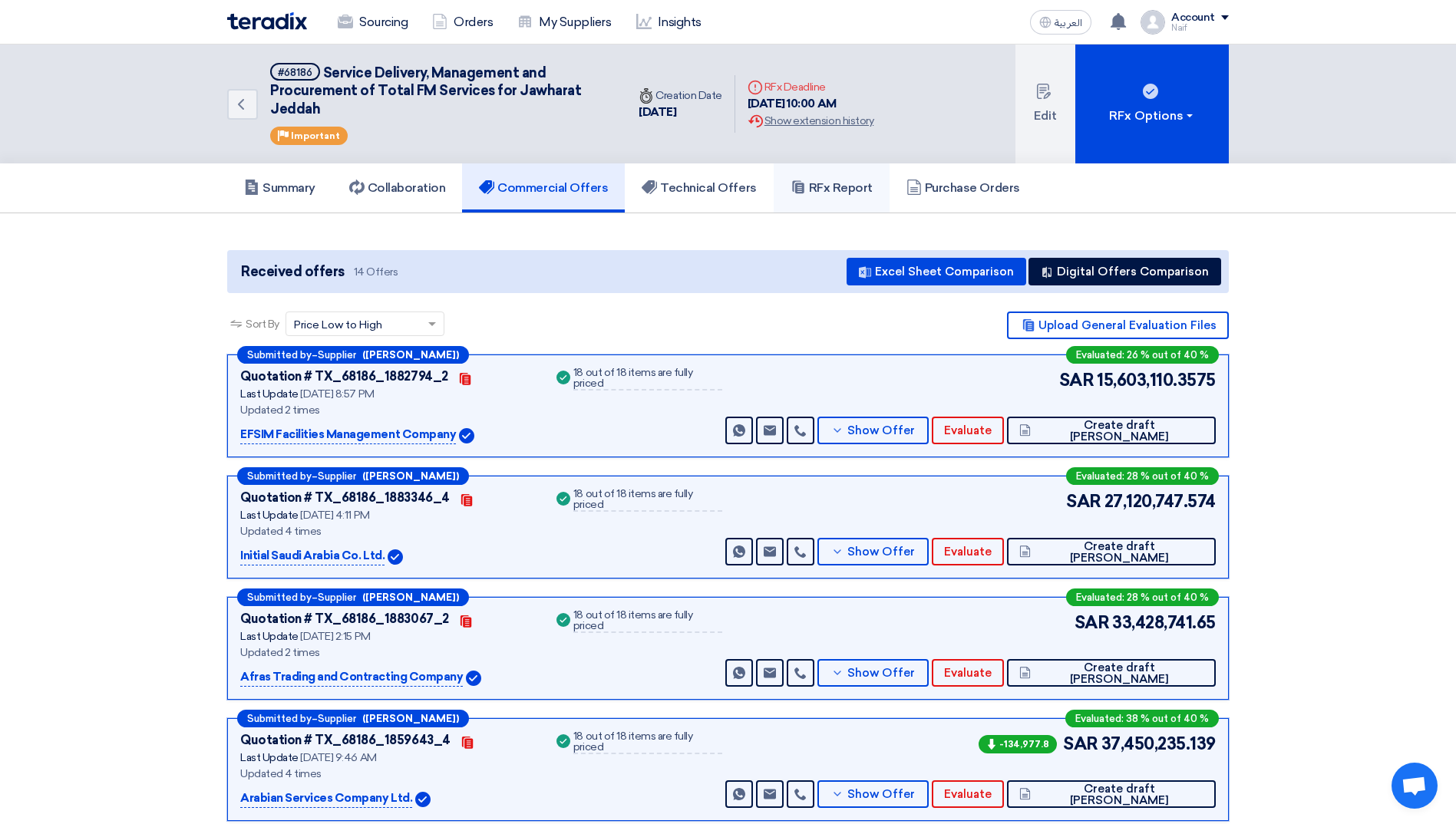
click at [836, 178] on link "RFx Report" at bounding box center [832, 188] width 116 height 49
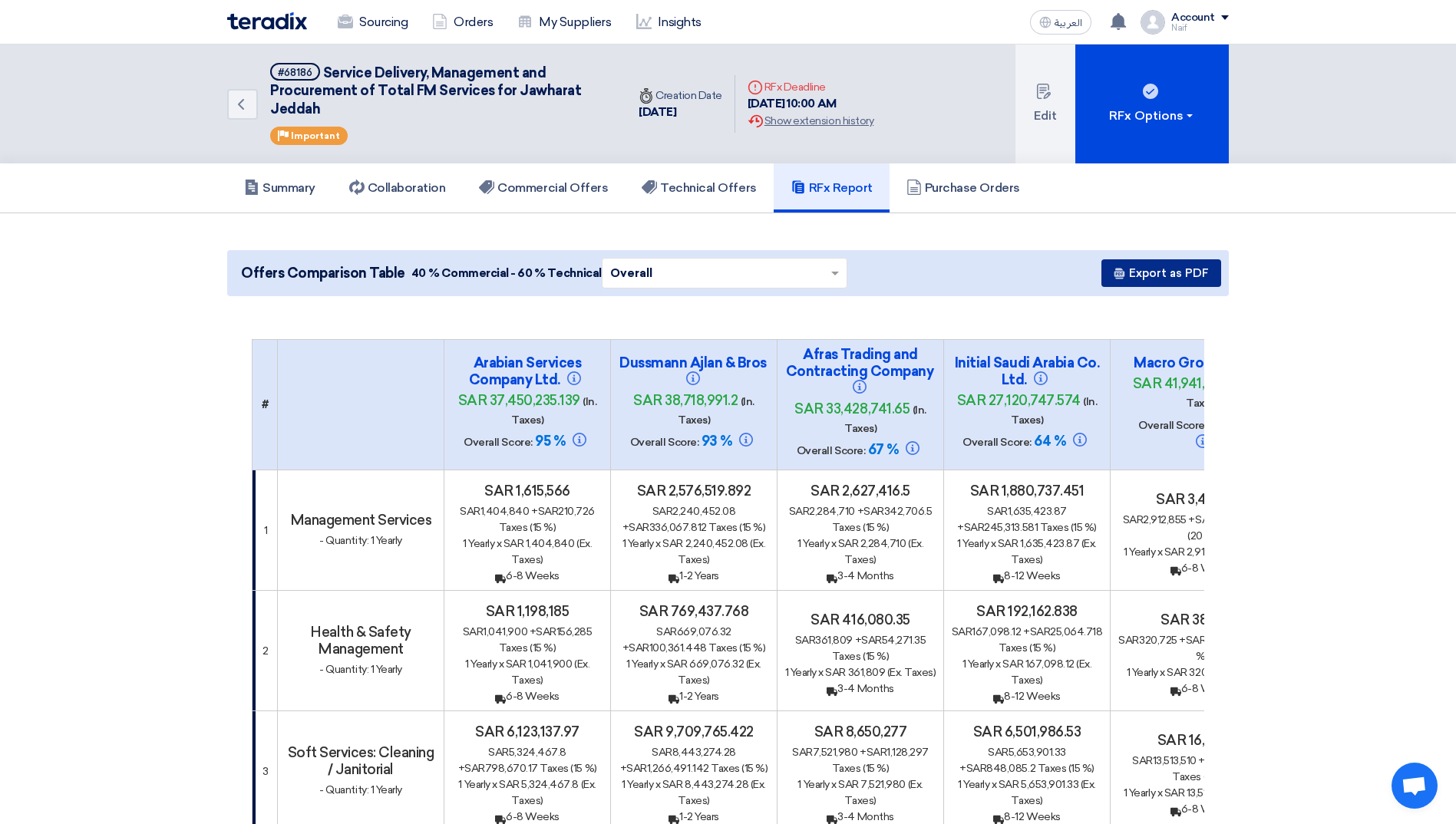
click at [1172, 272] on button "Export as PDF" at bounding box center [1161, 273] width 119 height 28
click at [664, 508] on div "sar 2,240,452.08 + sar 336,067.812 Taxes (15 %)" at bounding box center [694, 519] width 154 height 32
click at [243, 117] on link "Back" at bounding box center [243, 105] width 31 height 31
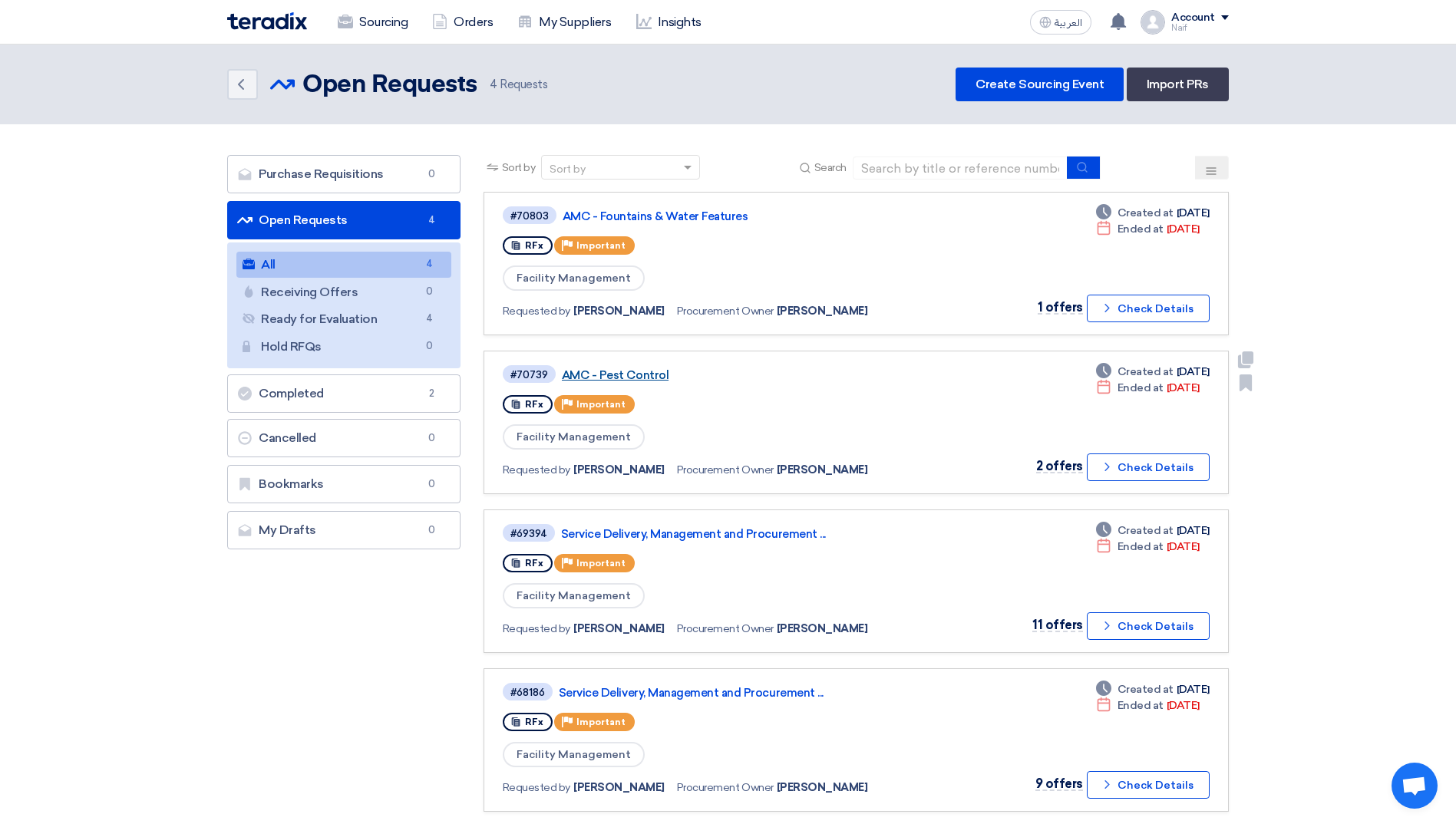
click at [646, 373] on link "AMC - Pest Control" at bounding box center [753, 375] width 384 height 14
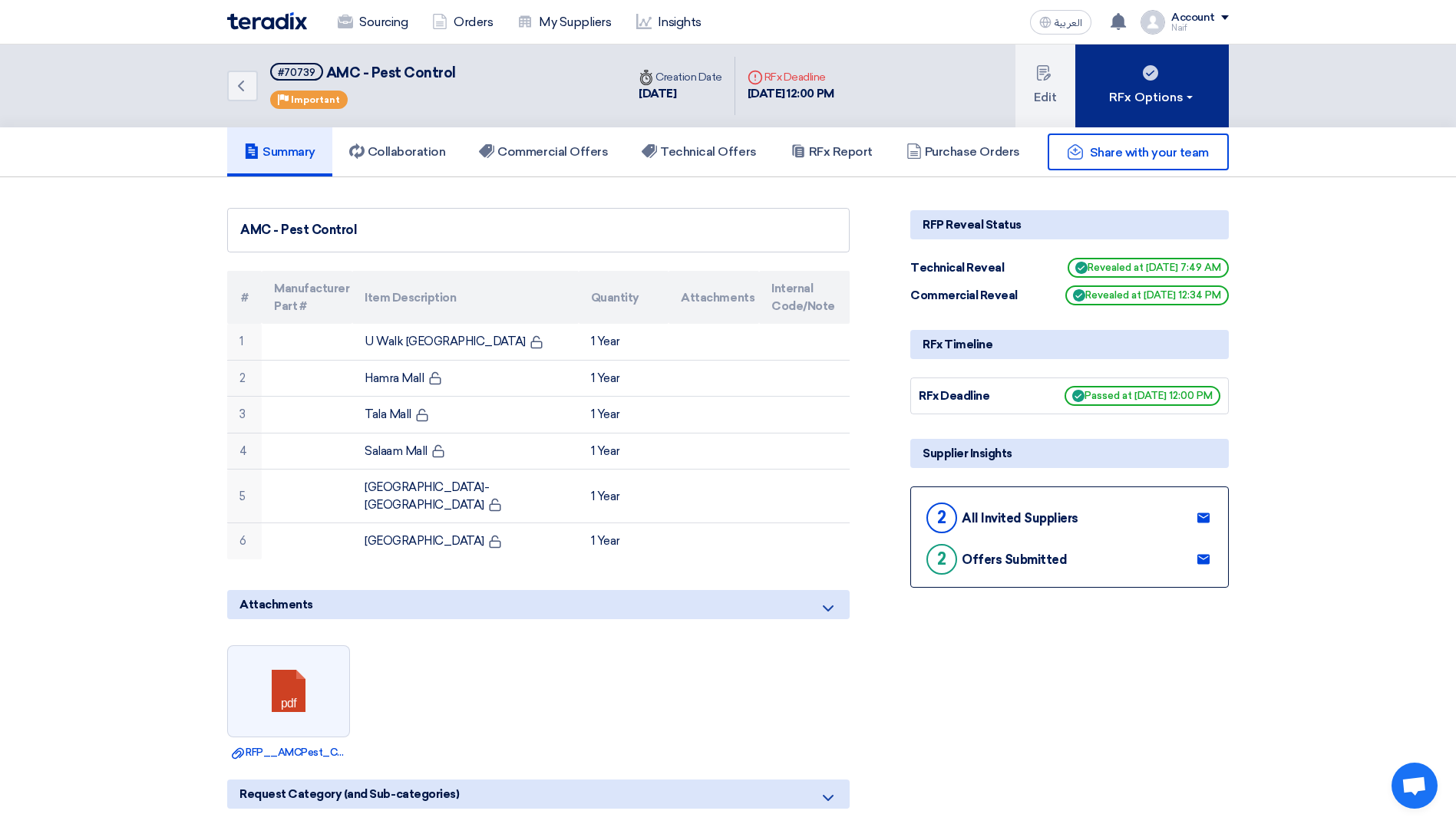
click at [1142, 105] on div "RFx Options" at bounding box center [1152, 97] width 87 height 19
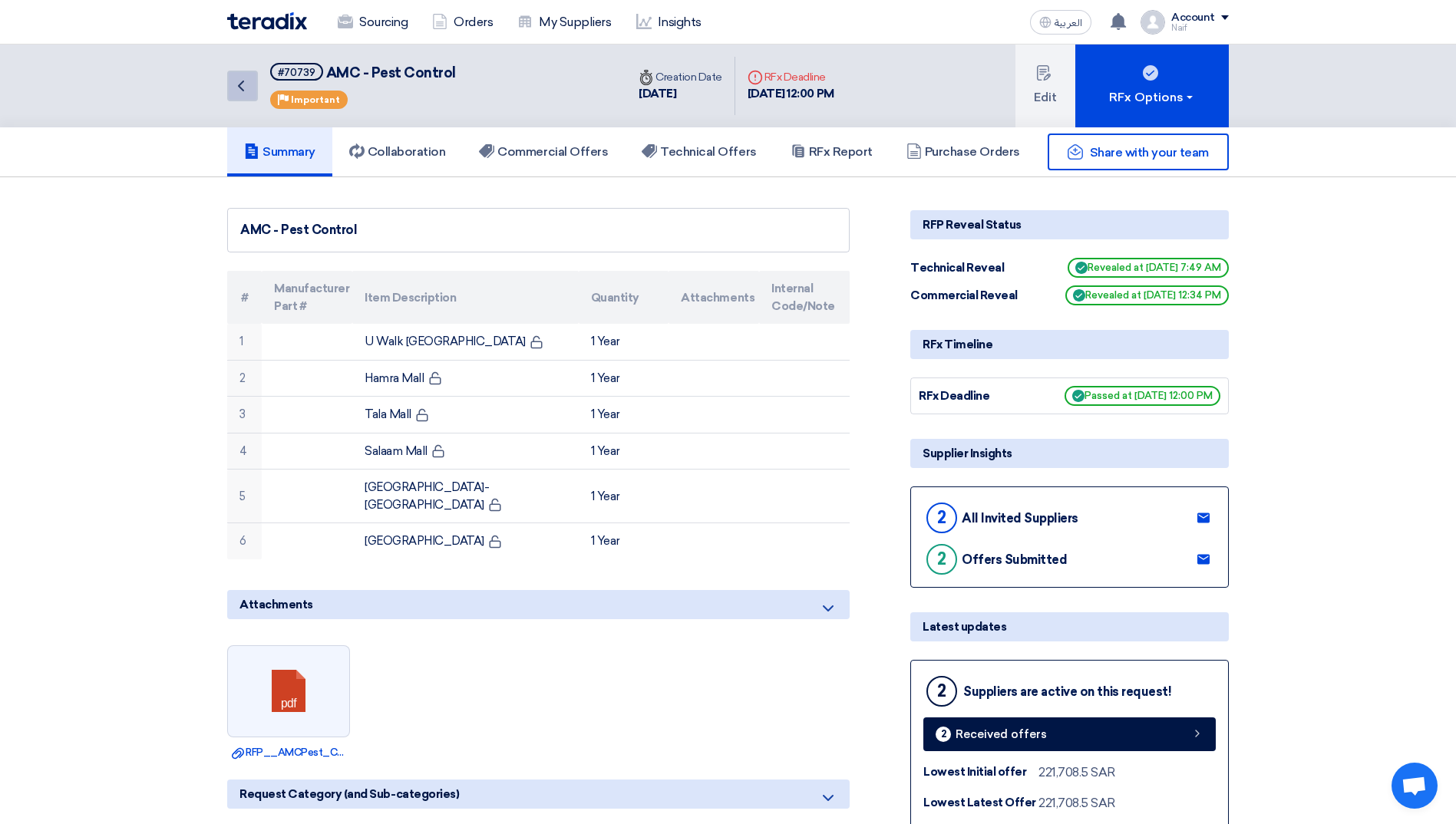
click at [237, 88] on icon "Back" at bounding box center [241, 86] width 19 height 19
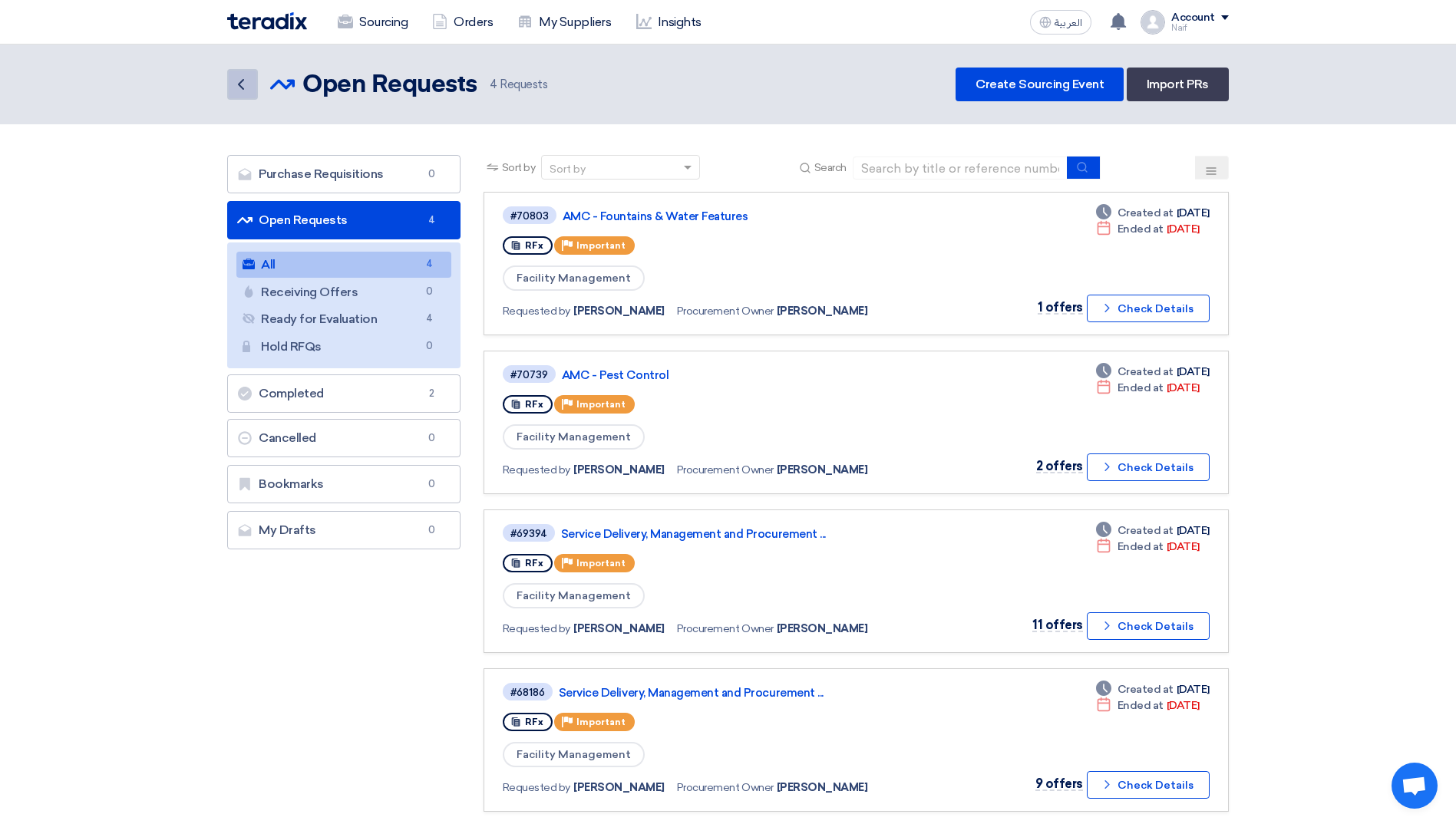
click at [249, 85] on icon "Back" at bounding box center [241, 84] width 19 height 19
